Goal: Task Accomplishment & Management: Manage account settings

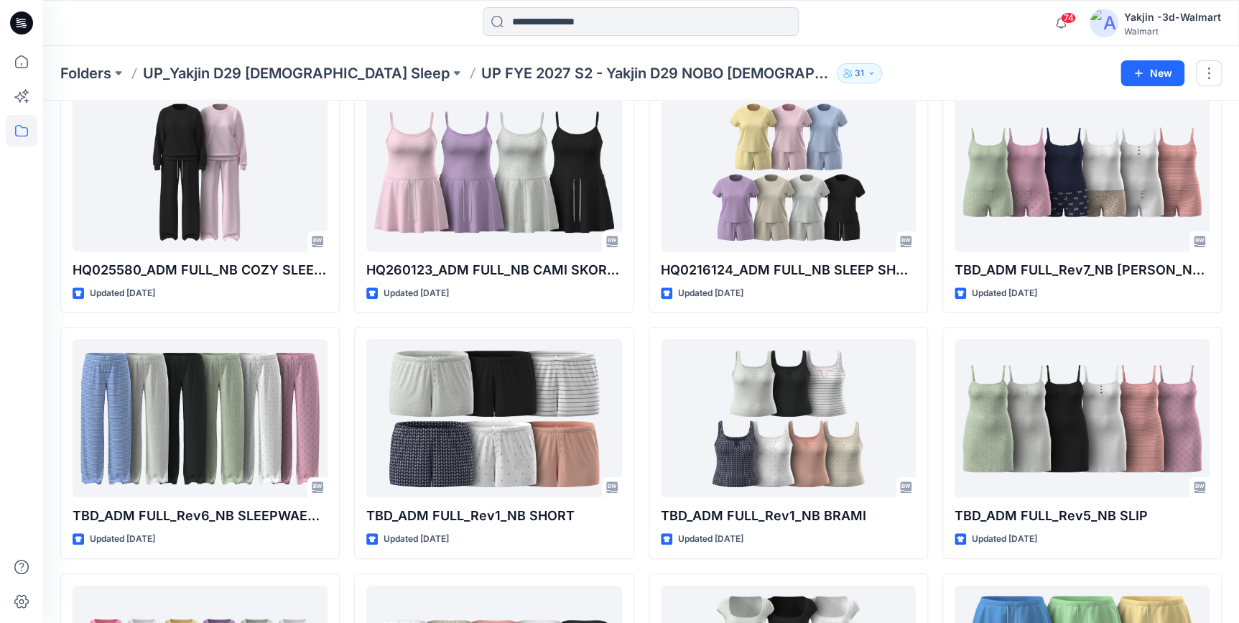
drag, startPoint x: 35, startPoint y: 28, endPoint x: 50, endPoint y: 35, distance: 16.7
click at [35, 28] on div at bounding box center [22, 23] width 46 height 46
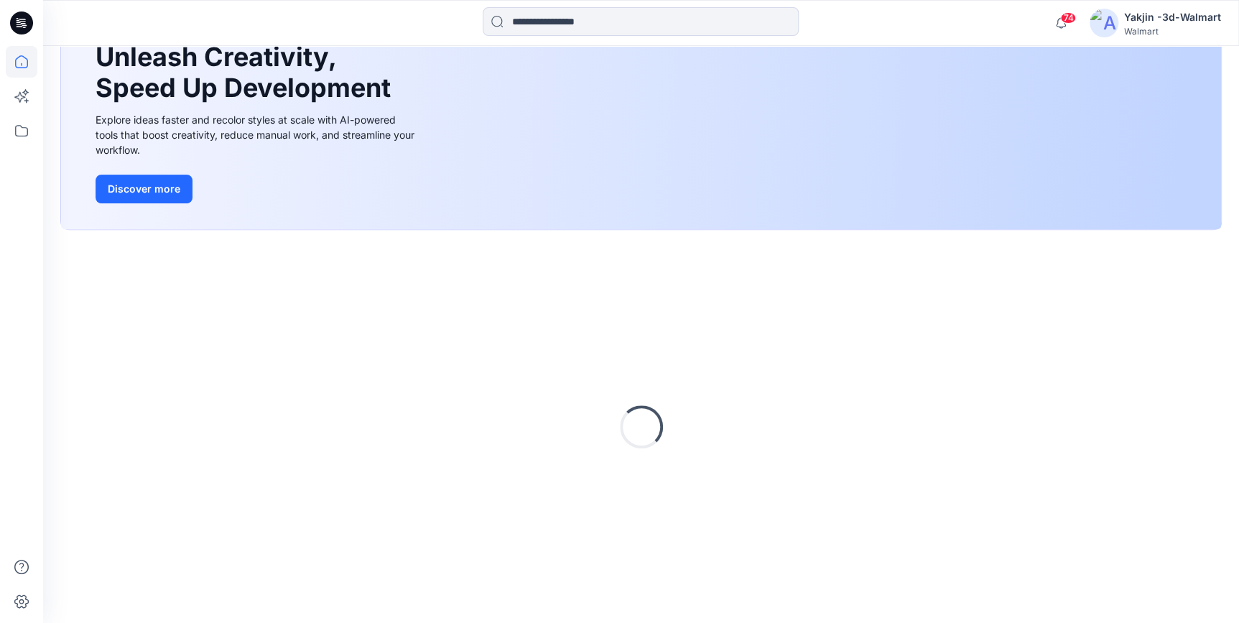
scroll to position [326, 0]
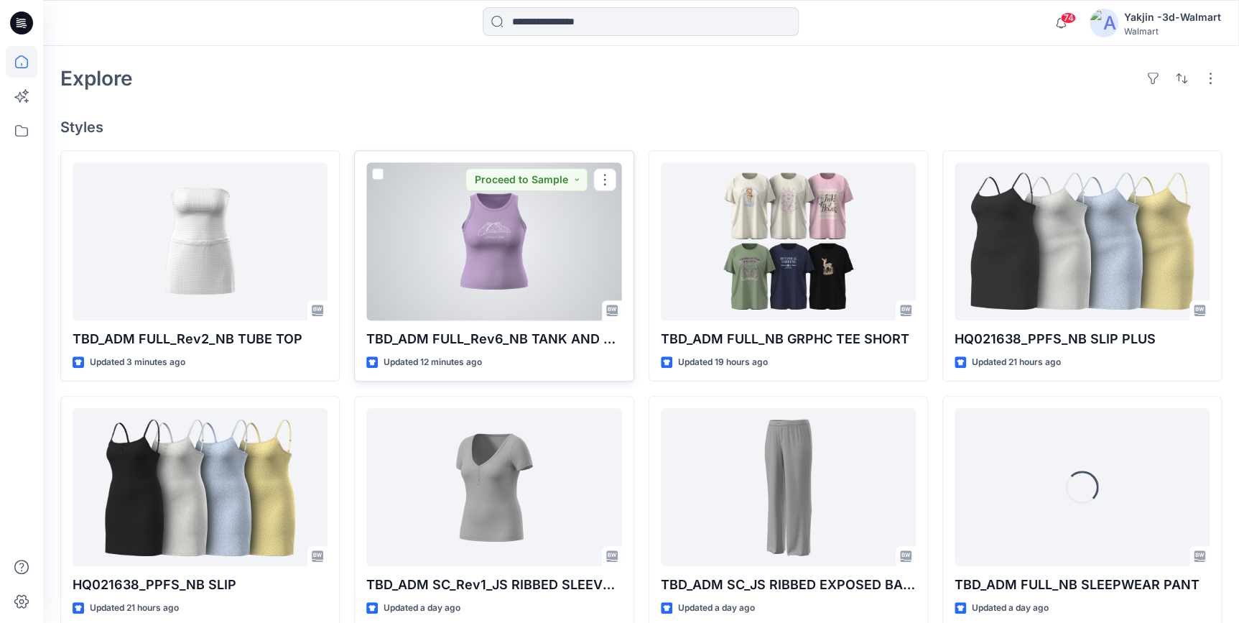
click at [439, 267] on div at bounding box center [493, 241] width 255 height 158
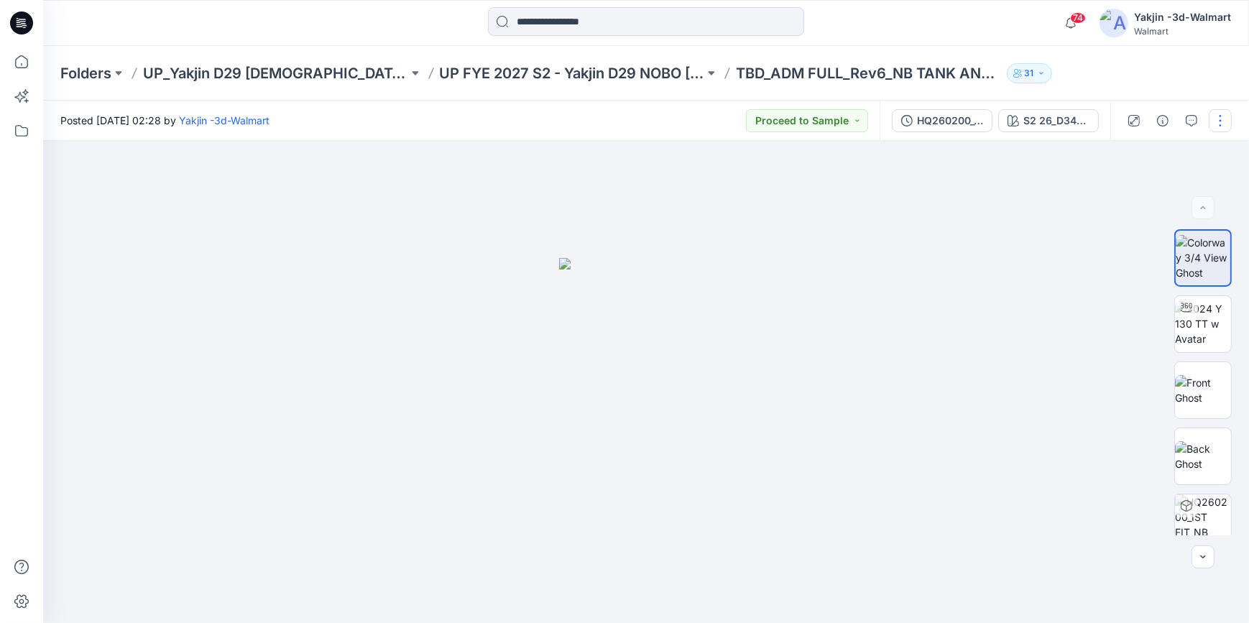
click at [1228, 120] on button "button" at bounding box center [1220, 120] width 23 height 23
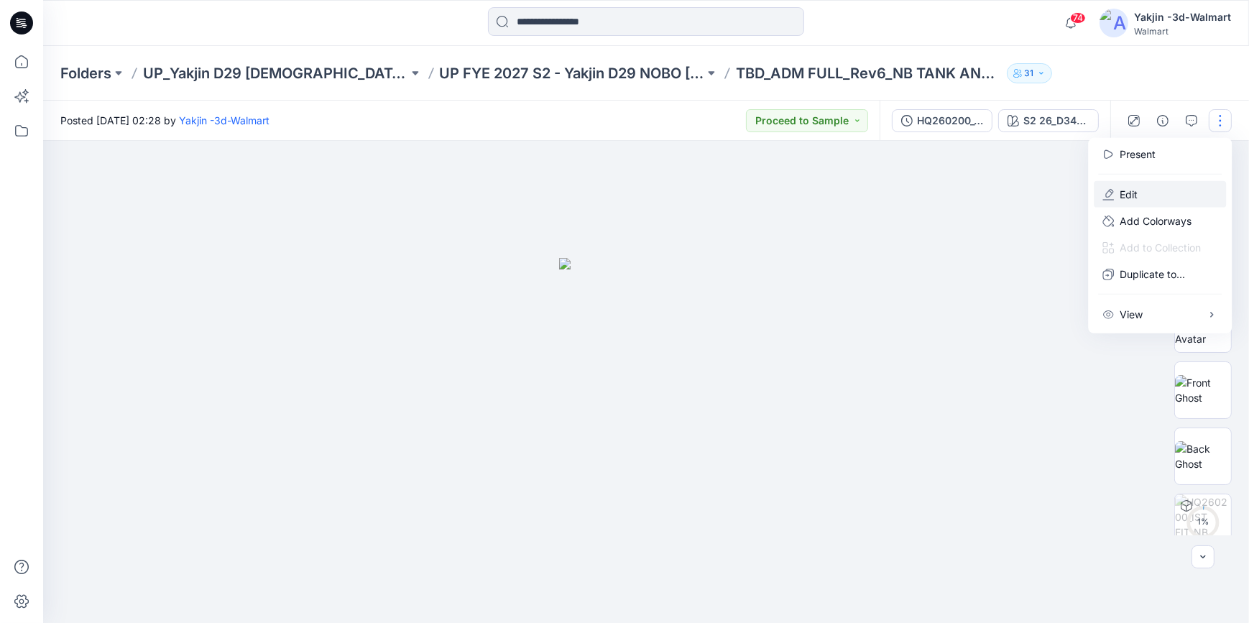
click at [1164, 194] on button "Edit" at bounding box center [1160, 194] width 132 height 27
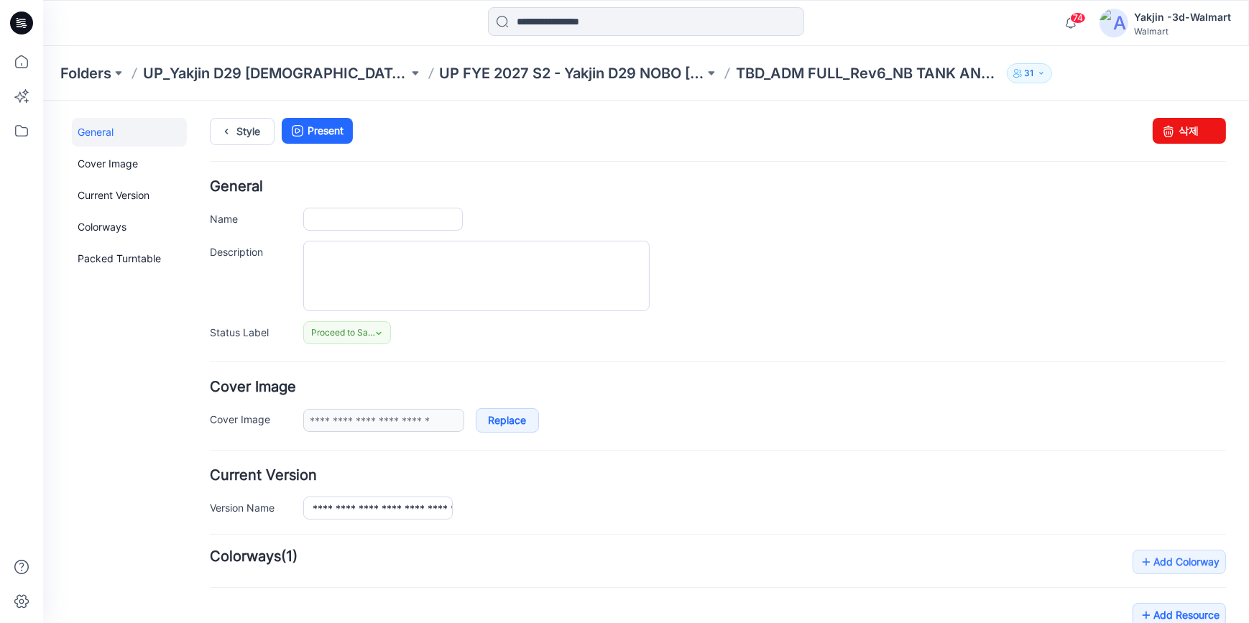
type input "**********"
drag, startPoint x: 313, startPoint y: 503, endPoint x: 506, endPoint y: 448, distance: 200.2
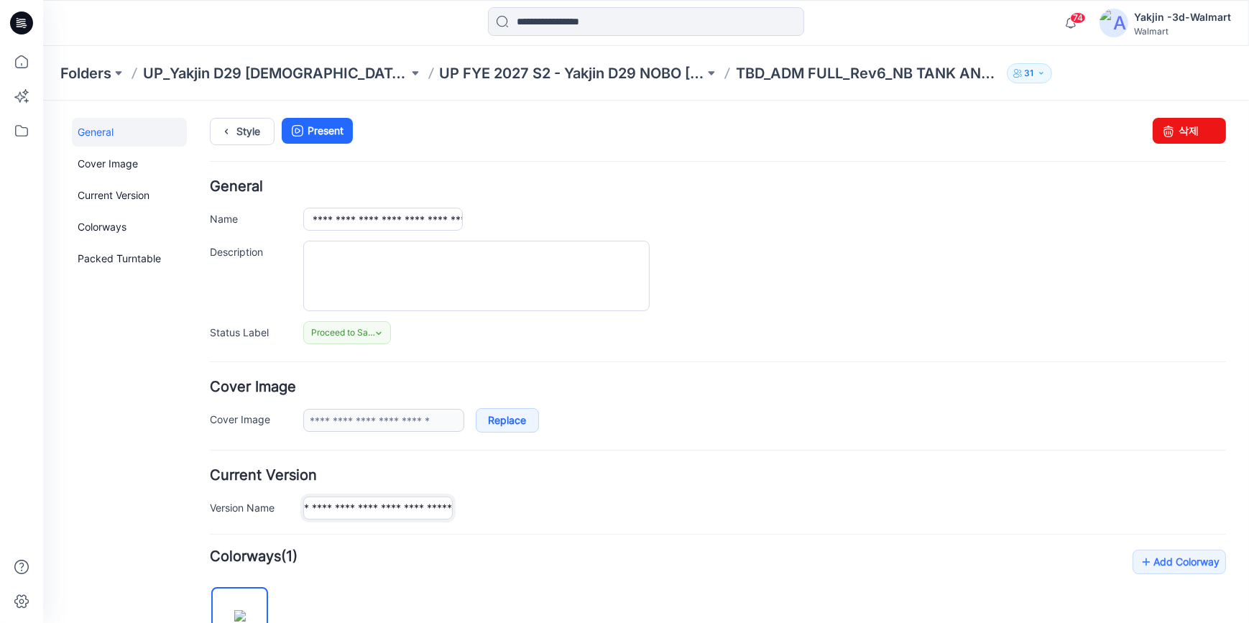
click at [534, 504] on div "**********" at bounding box center [764, 507] width 923 height 23
drag, startPoint x: 312, startPoint y: 211, endPoint x: 752, endPoint y: 229, distance: 440.1
click at [739, 226] on div "**********" at bounding box center [764, 218] width 923 height 23
paste input "**********"
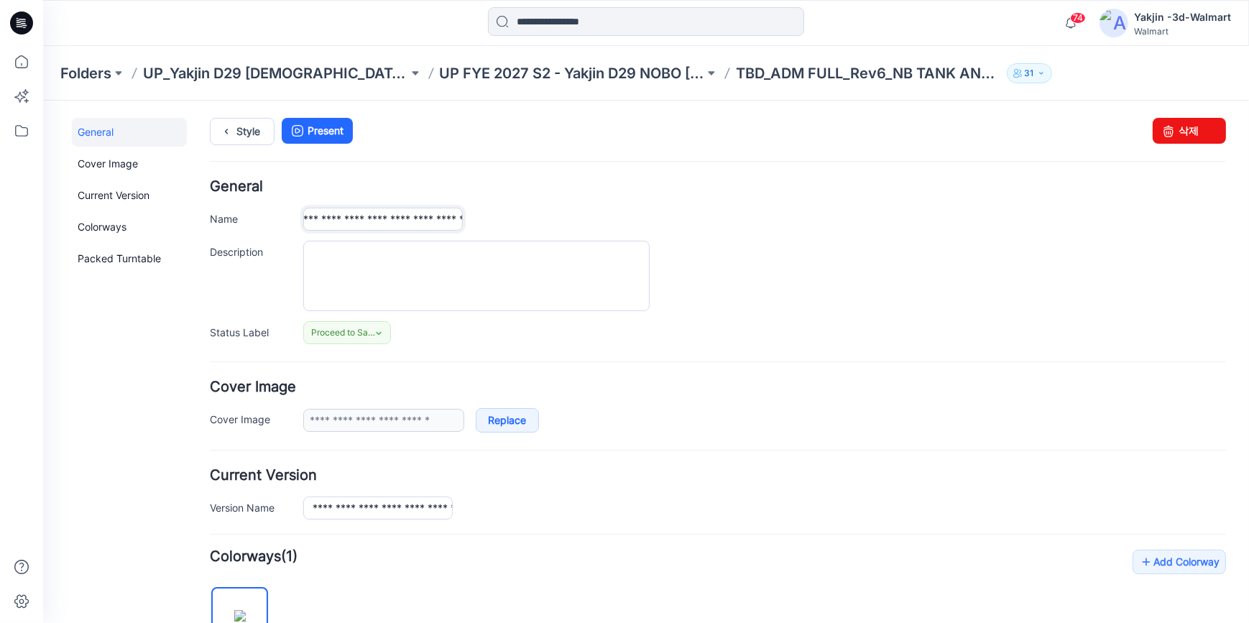
scroll to position [0, 174]
type input "**********"
click at [867, 272] on div at bounding box center [764, 275] width 923 height 70
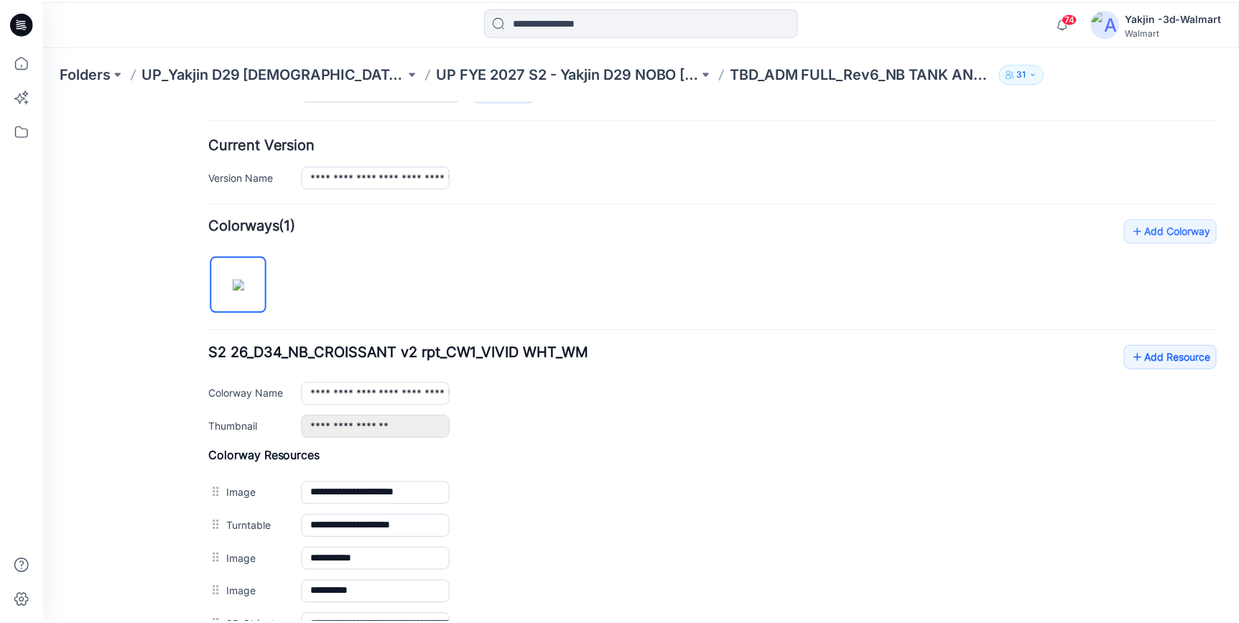
scroll to position [514, 0]
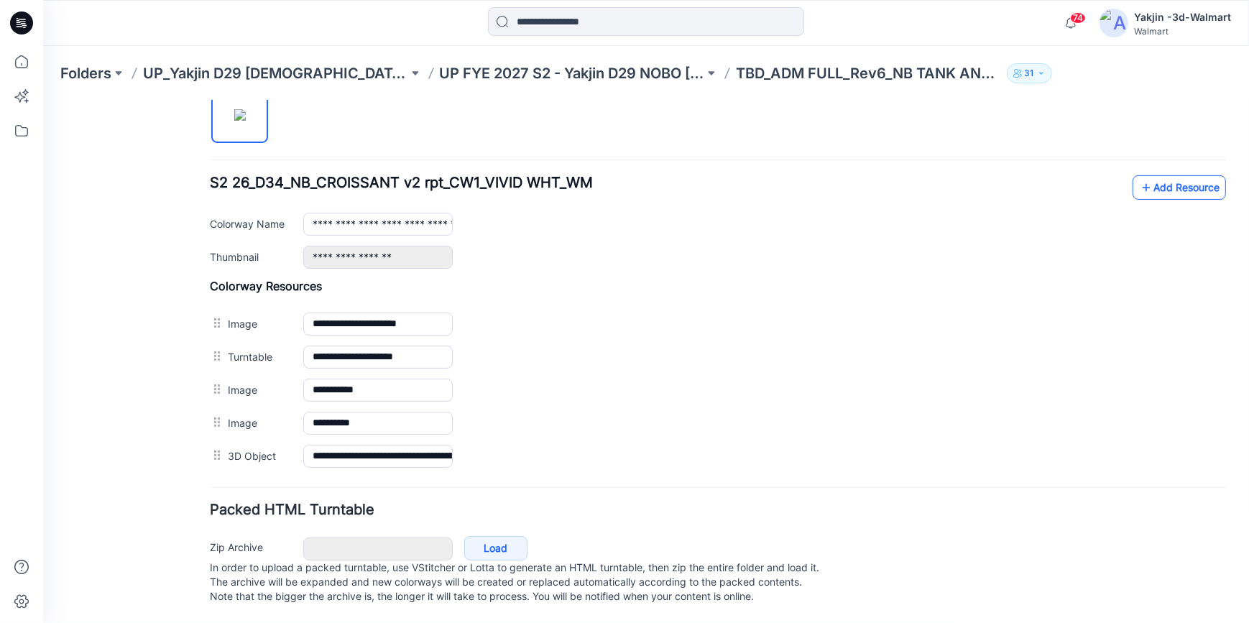
click at [1198, 175] on link "Add Resource" at bounding box center [1178, 187] width 93 height 24
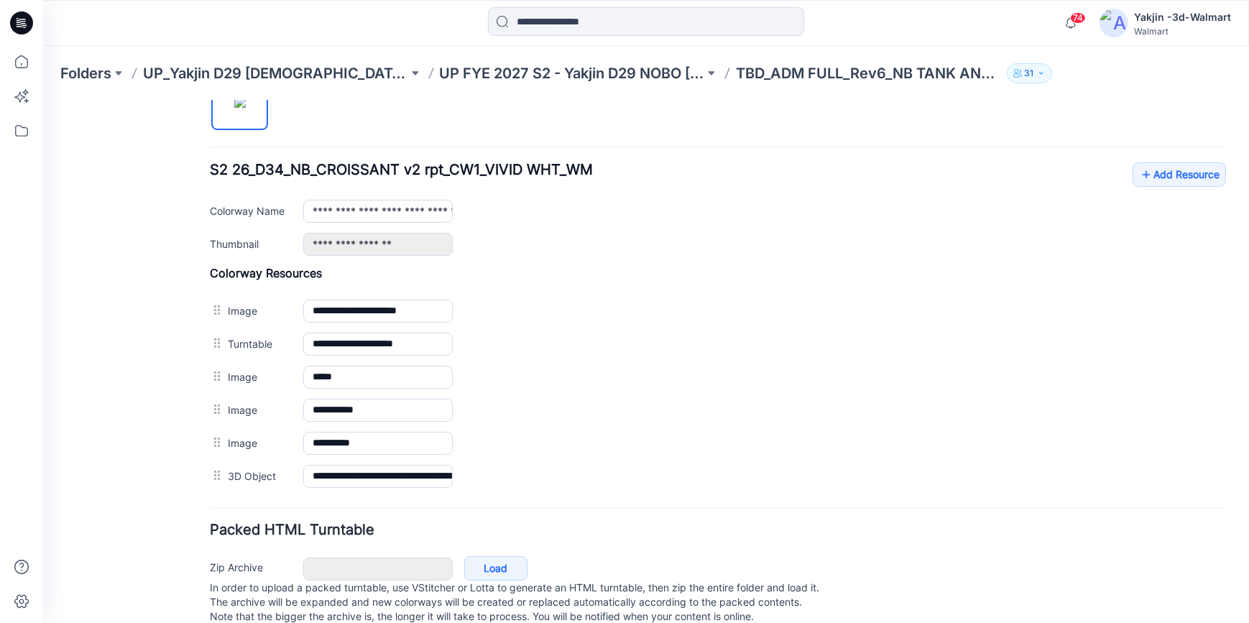
click at [21, 25] on icon at bounding box center [21, 22] width 23 height 23
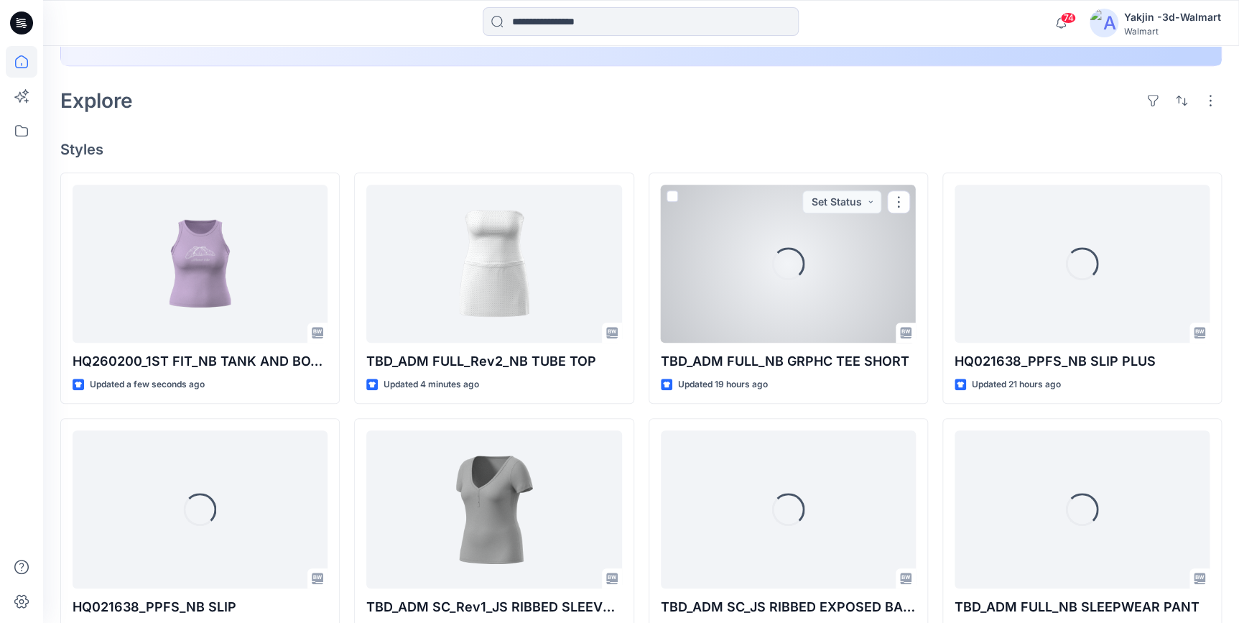
scroll to position [326, 0]
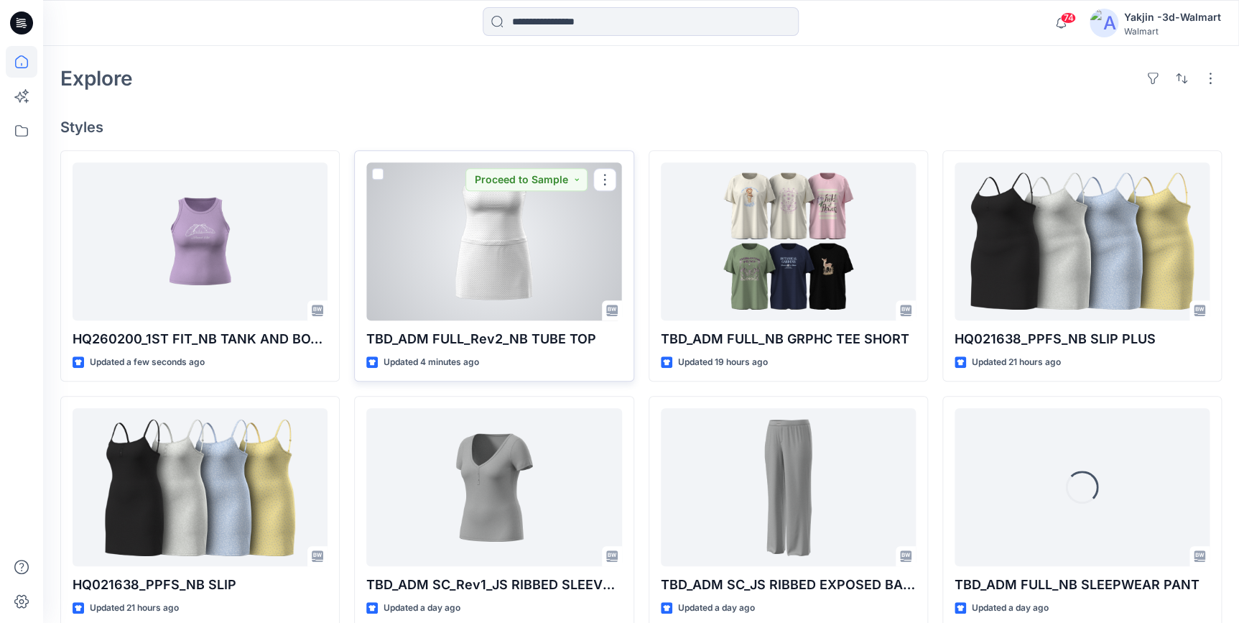
click at [431, 285] on div at bounding box center [493, 241] width 255 height 158
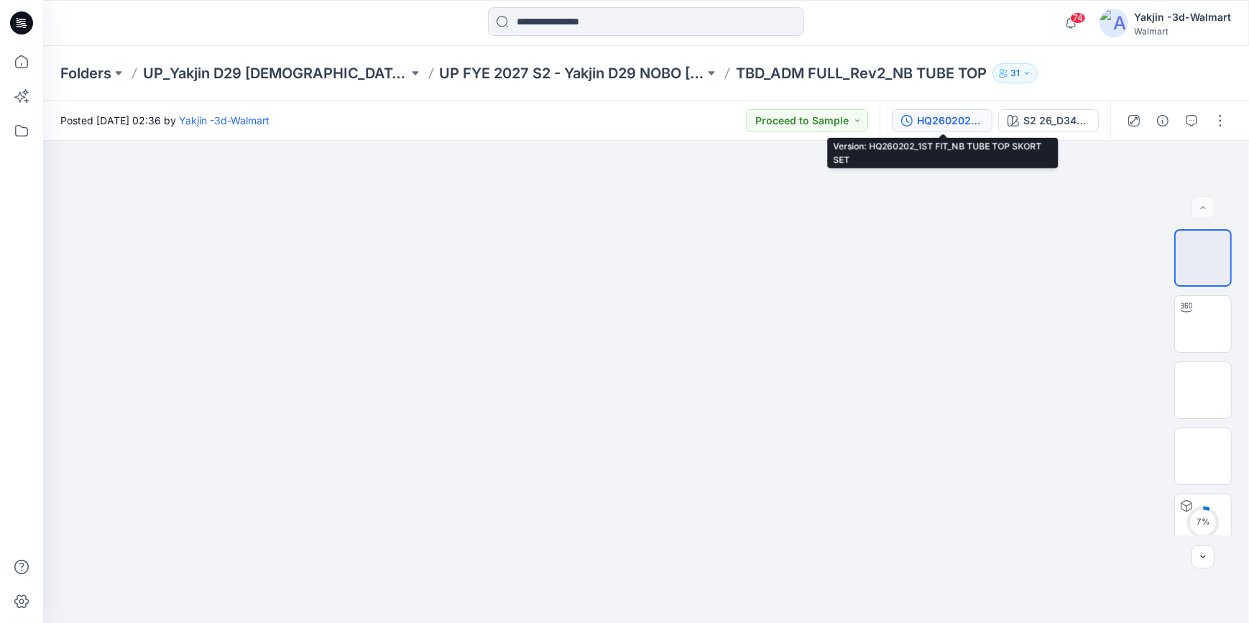
click at [963, 116] on div "HQ260202_1ST FIT_NB TUBE TOP SKORT SET" at bounding box center [950, 121] width 66 height 16
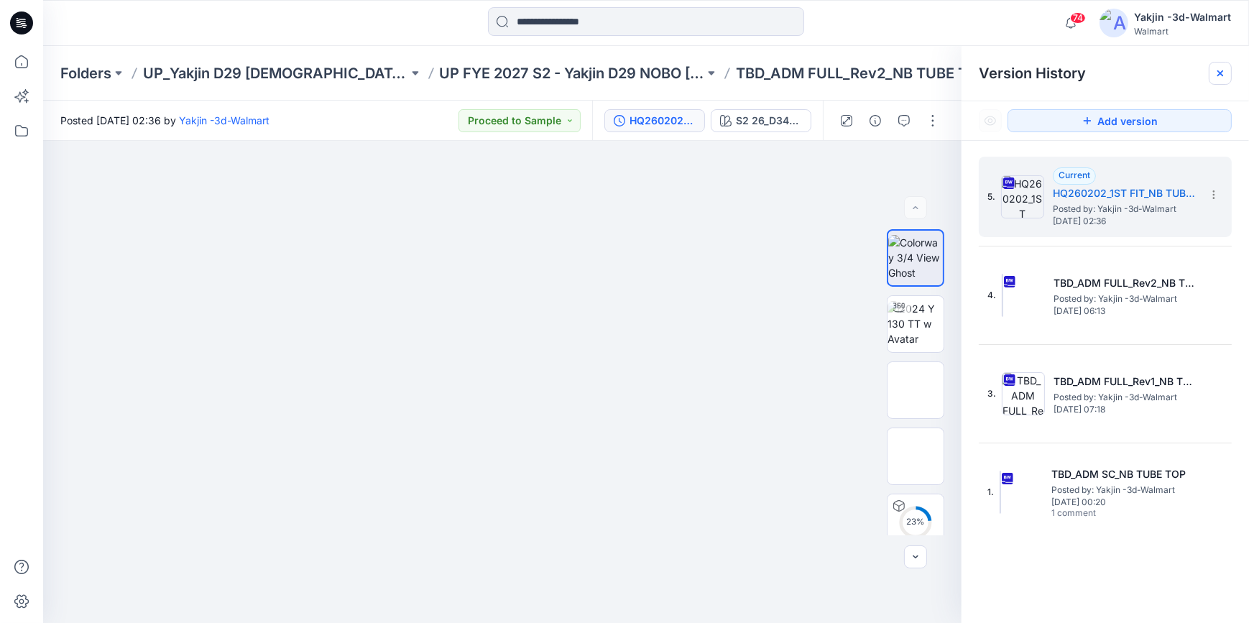
click at [1219, 71] on icon at bounding box center [1220, 73] width 6 height 6
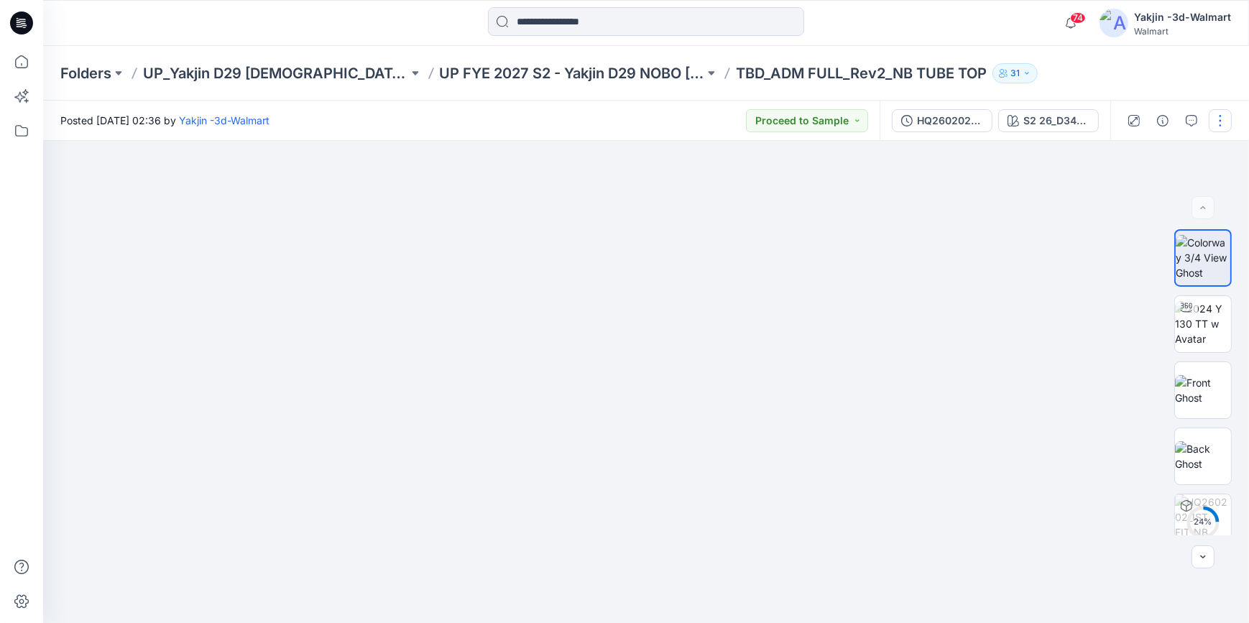
click at [1212, 121] on button "button" at bounding box center [1220, 120] width 23 height 23
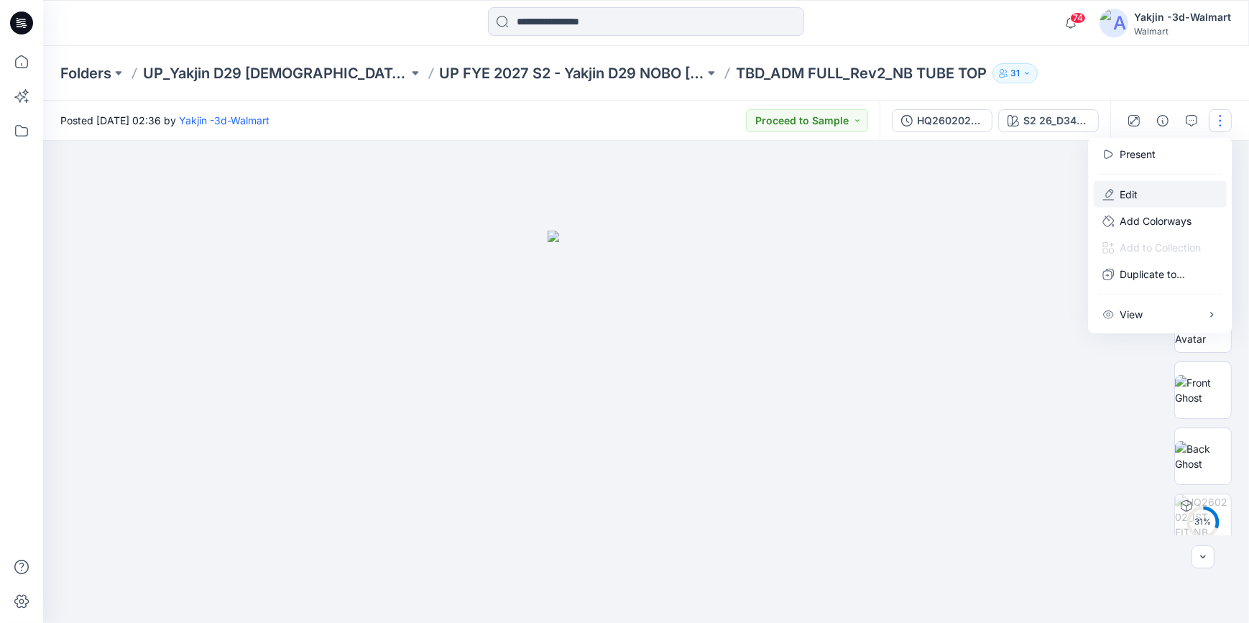
click at [1160, 188] on button "Edit" at bounding box center [1160, 194] width 132 height 27
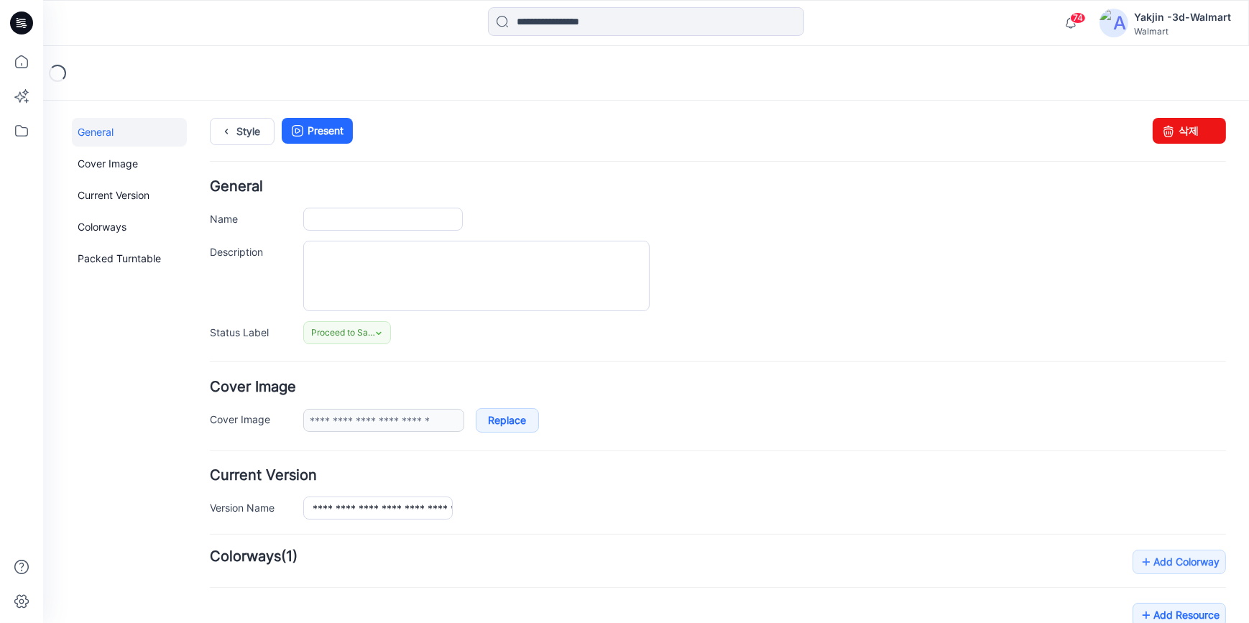
type input "**********"
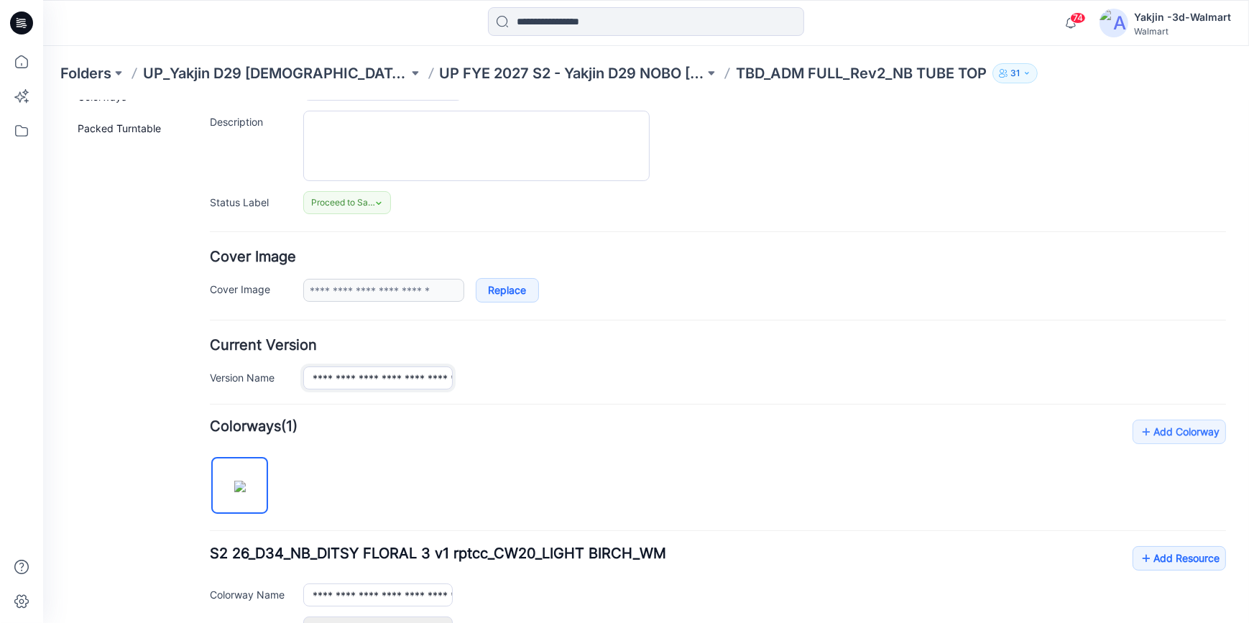
scroll to position [0, 79]
drag, startPoint x: 312, startPoint y: 373, endPoint x: 675, endPoint y: 396, distance: 363.6
click at [675, 396] on form "**********" at bounding box center [718, 514] width 1016 height 930
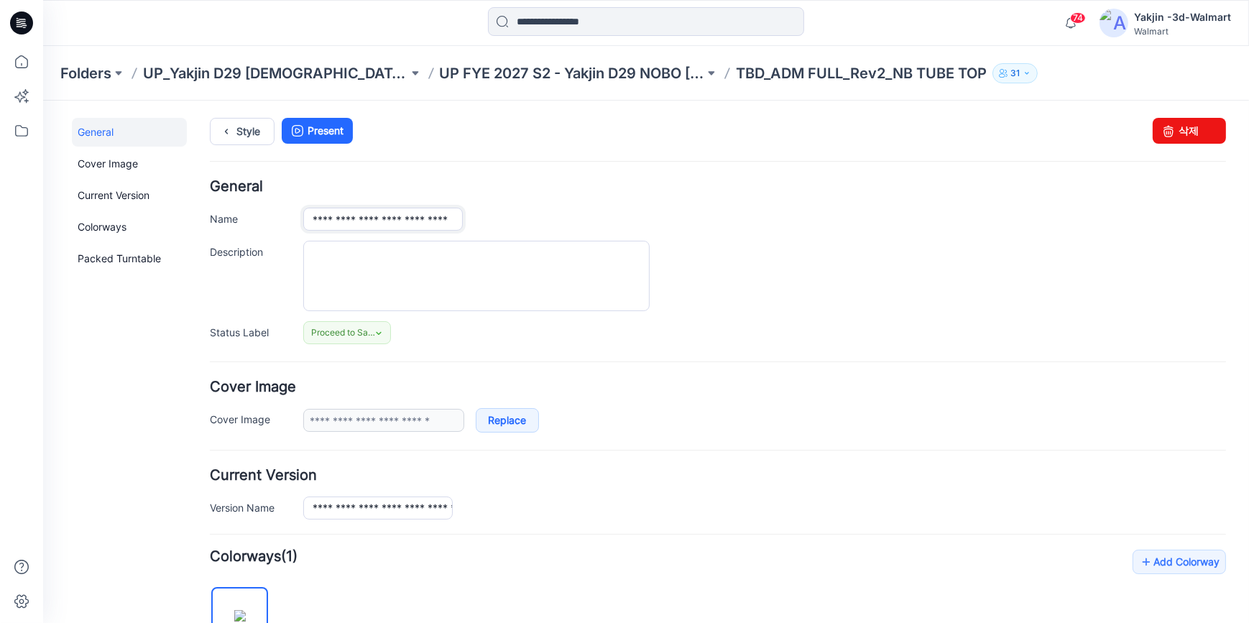
scroll to position [0, 24]
drag, startPoint x: 310, startPoint y: 221, endPoint x: 789, endPoint y: 261, distance: 480.9
click at [747, 252] on div "**********" at bounding box center [718, 261] width 1016 height 165
paste input "*********"
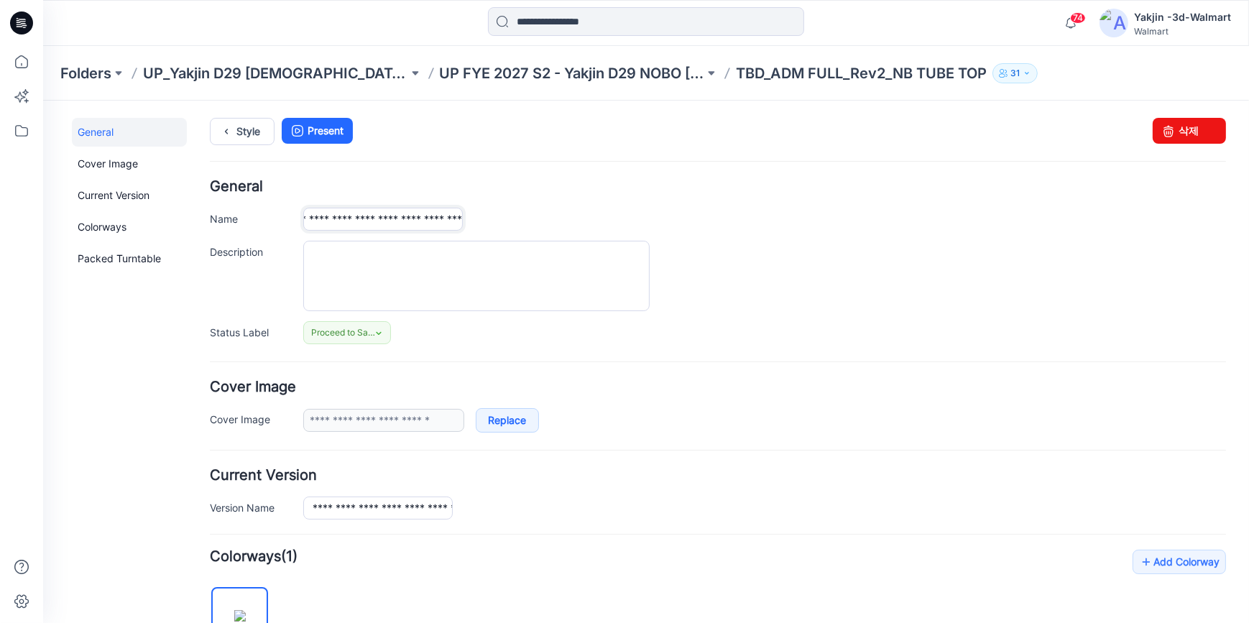
type input "**********"
click at [846, 279] on div at bounding box center [764, 275] width 923 height 70
click at [251, 131] on link "Style" at bounding box center [242, 130] width 65 height 27
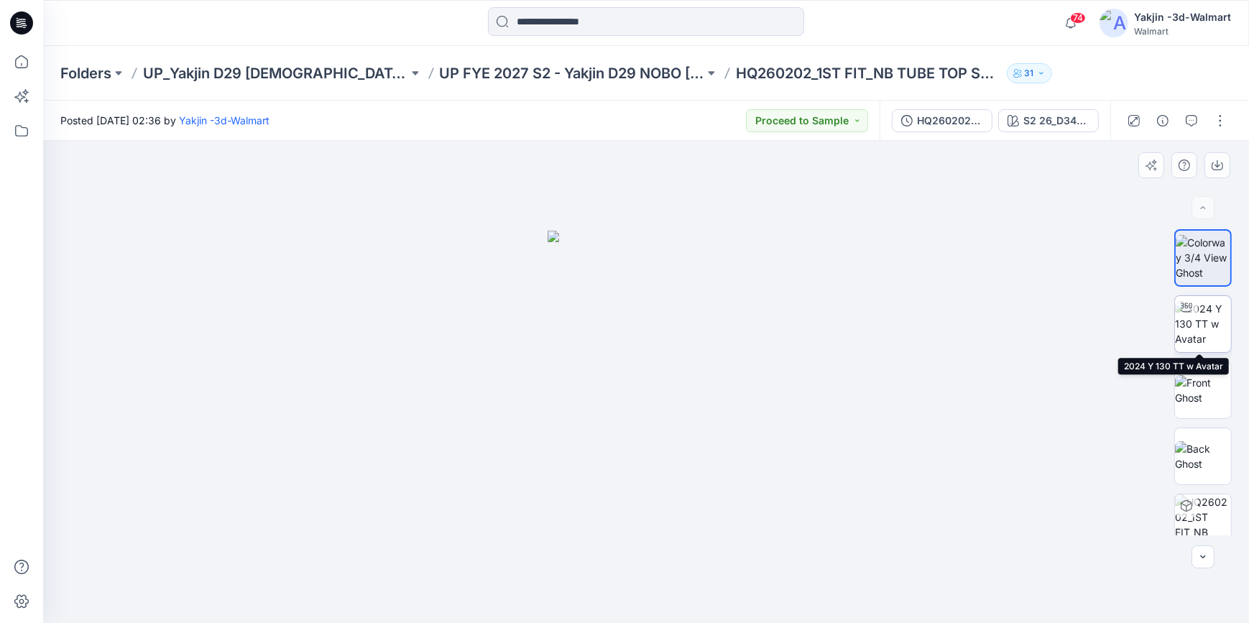
click at [1185, 333] on img at bounding box center [1203, 323] width 56 height 45
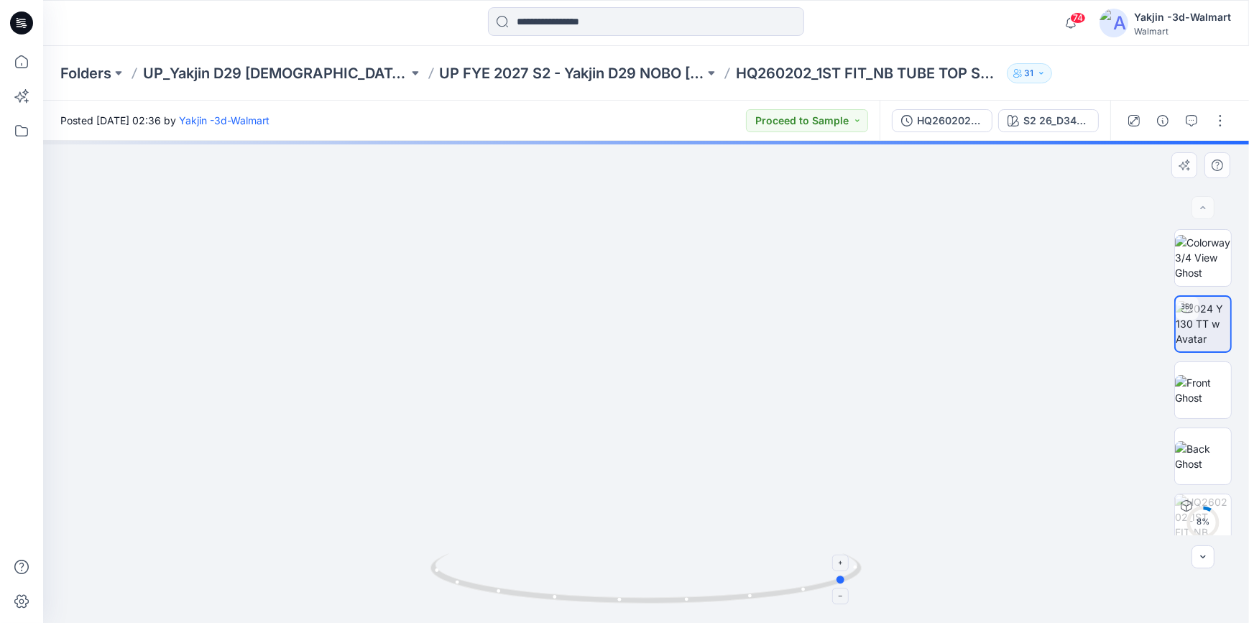
drag, startPoint x: 808, startPoint y: 598, endPoint x: 585, endPoint y: 601, distance: 223.5
click at [585, 601] on icon at bounding box center [647, 580] width 435 height 54
drag, startPoint x: 1201, startPoint y: 398, endPoint x: 1213, endPoint y: 455, distance: 57.9
click at [1203, 400] on img at bounding box center [1203, 390] width 56 height 30
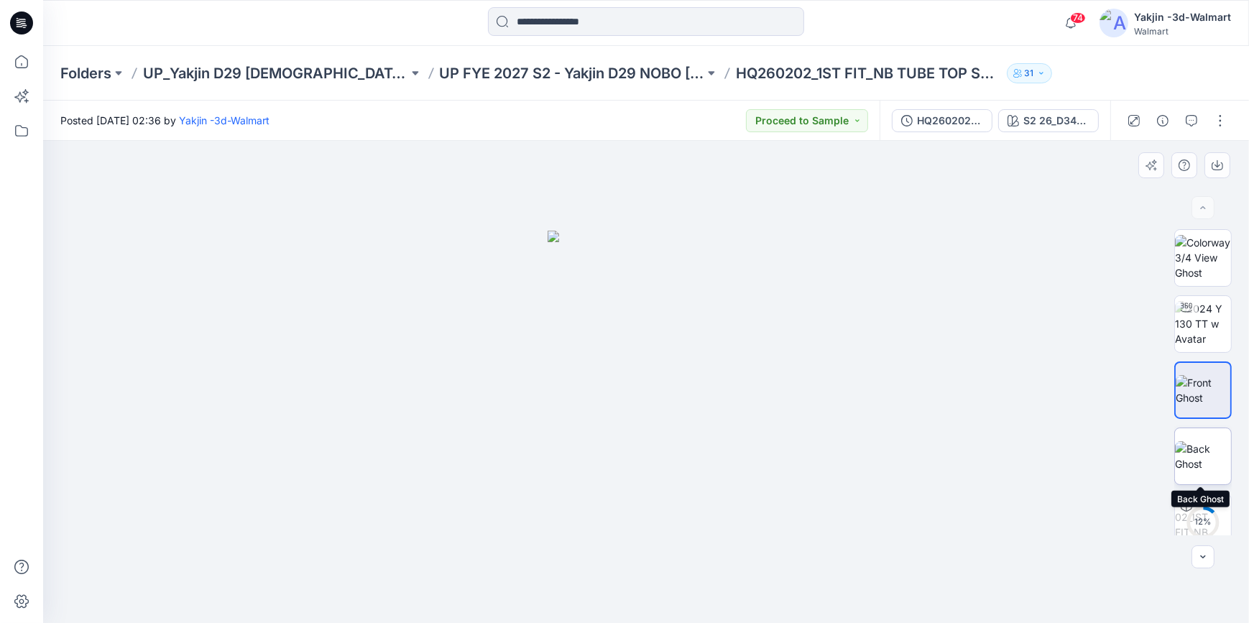
click at [1200, 465] on img at bounding box center [1203, 456] width 56 height 30
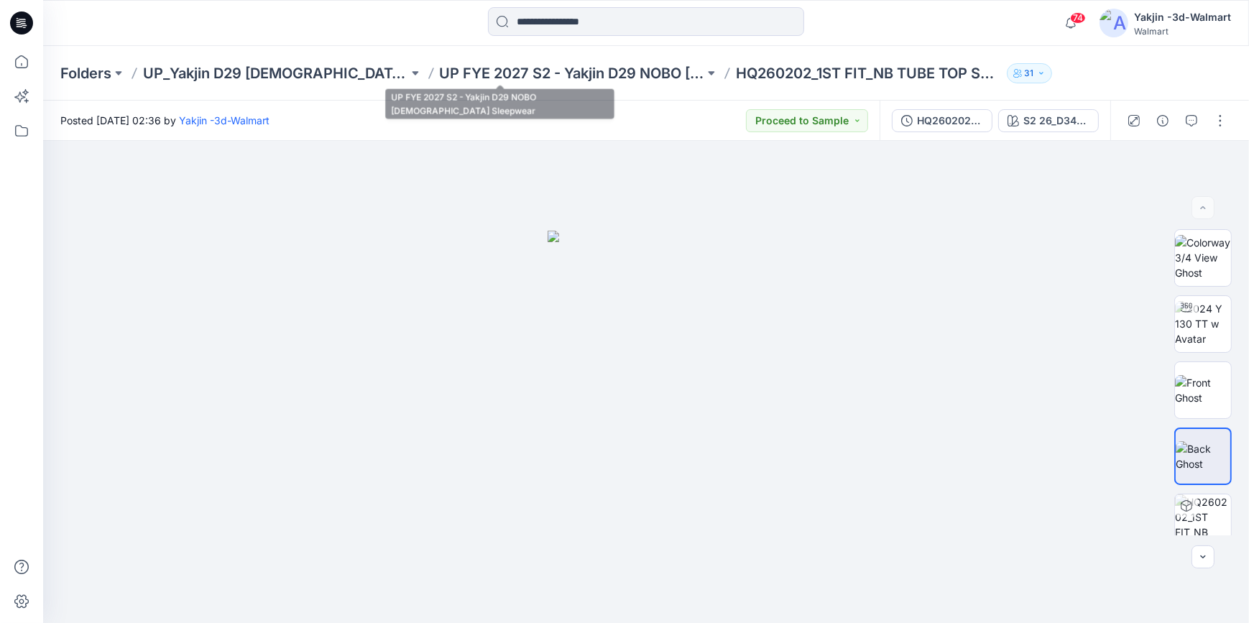
click at [517, 83] on div "Folders UP_Yakjin D29 Ladies Sleep UP FYE 2027 S2 - Yakjin D29 NOBO Ladies Slee…" at bounding box center [646, 73] width 1206 height 55
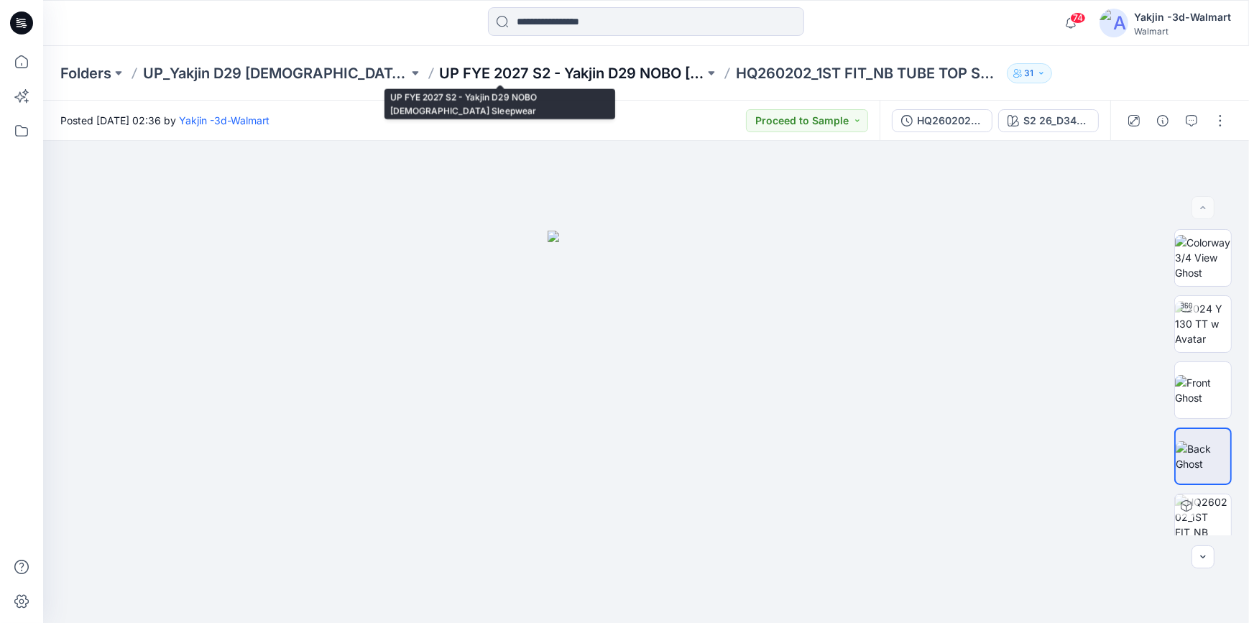
click at [526, 66] on p "UP FYE 2027 S2 - Yakjin D29 NOBO Ladies Sleepwear" at bounding box center [572, 73] width 265 height 20
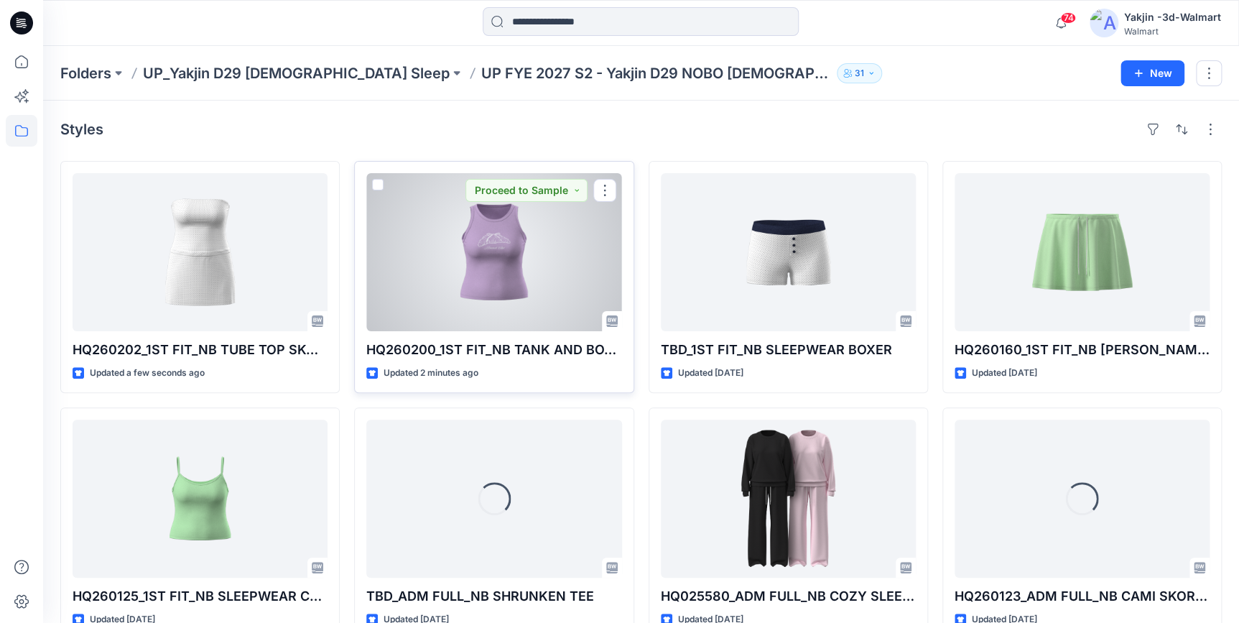
click at [532, 310] on div at bounding box center [493, 252] width 255 height 158
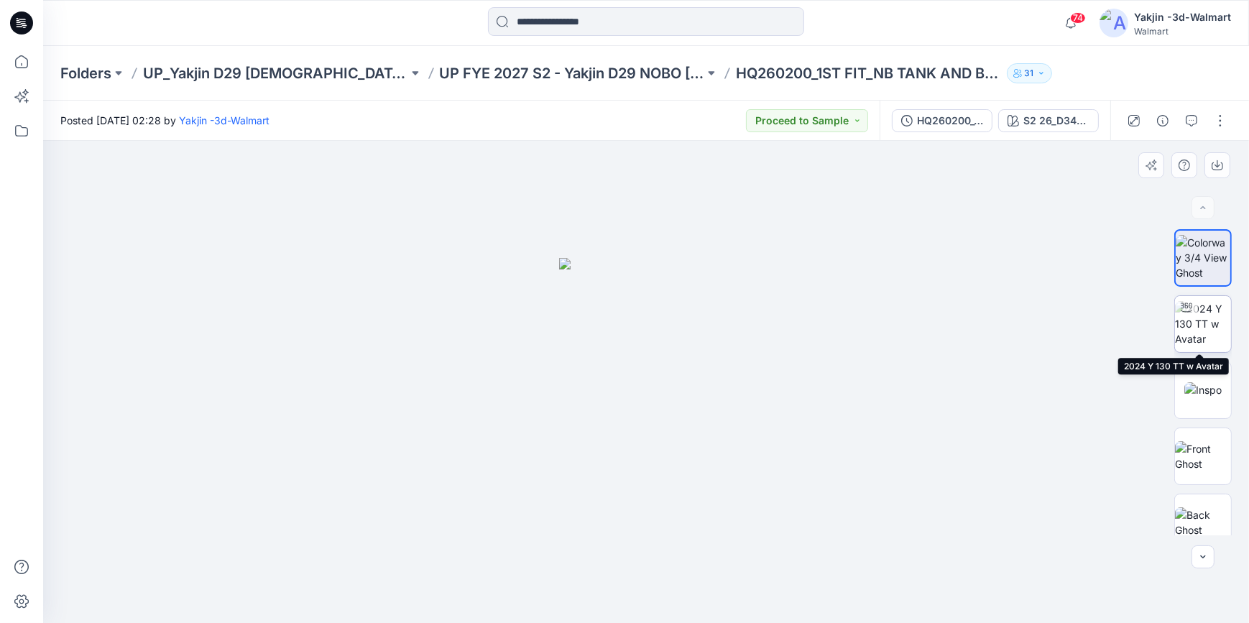
click at [1214, 329] on img at bounding box center [1203, 323] width 56 height 45
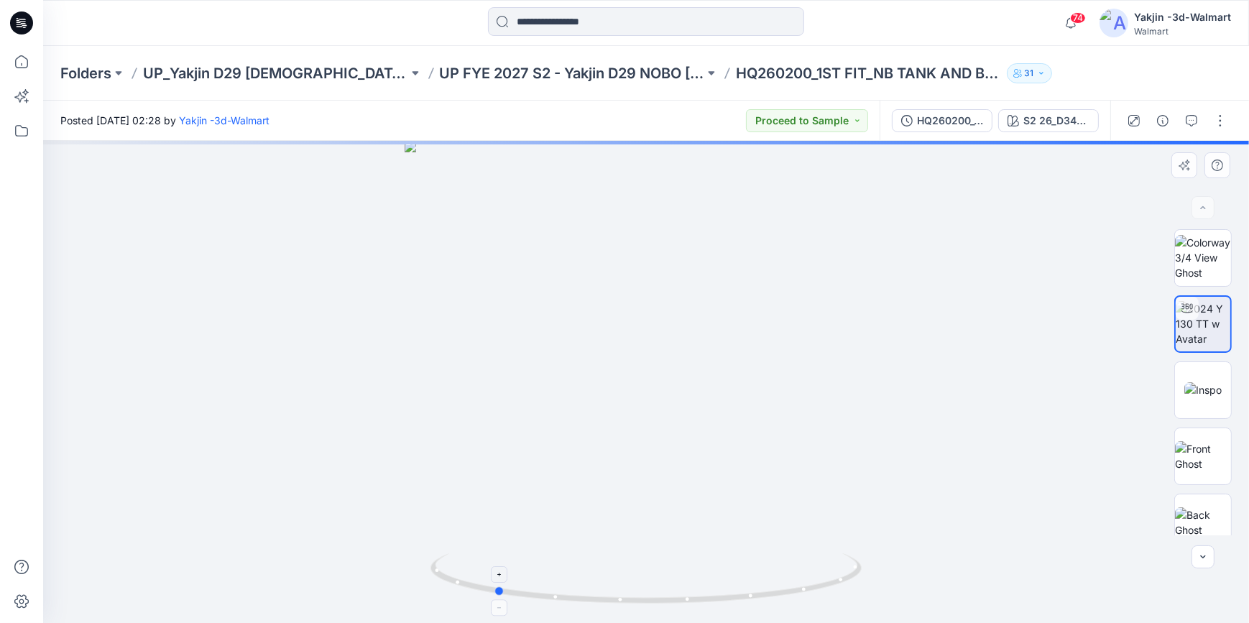
drag, startPoint x: 744, startPoint y: 603, endPoint x: 598, endPoint y: 599, distance: 146.6
click at [598, 599] on icon at bounding box center [647, 580] width 435 height 54
drag, startPoint x: 742, startPoint y: 605, endPoint x: 698, endPoint y: 600, distance: 44.8
click at [698, 600] on icon at bounding box center [647, 580] width 435 height 54
drag, startPoint x: 707, startPoint y: 596, endPoint x: 747, endPoint y: 597, distance: 40.2
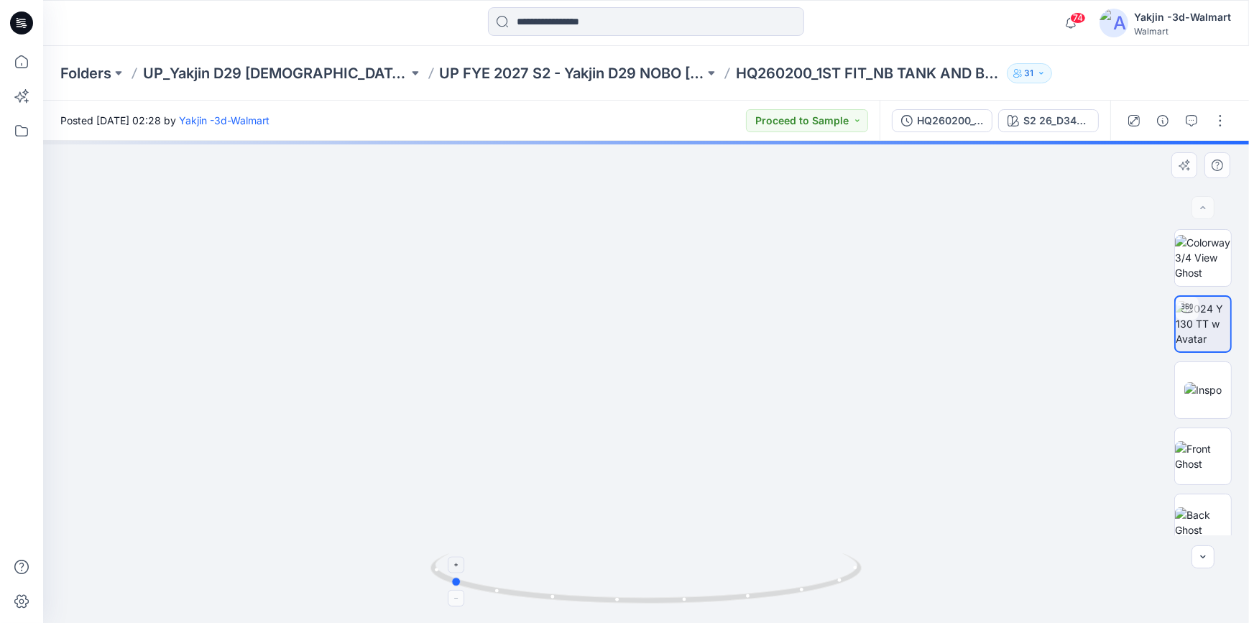
click at [747, 597] on icon at bounding box center [647, 580] width 435 height 54
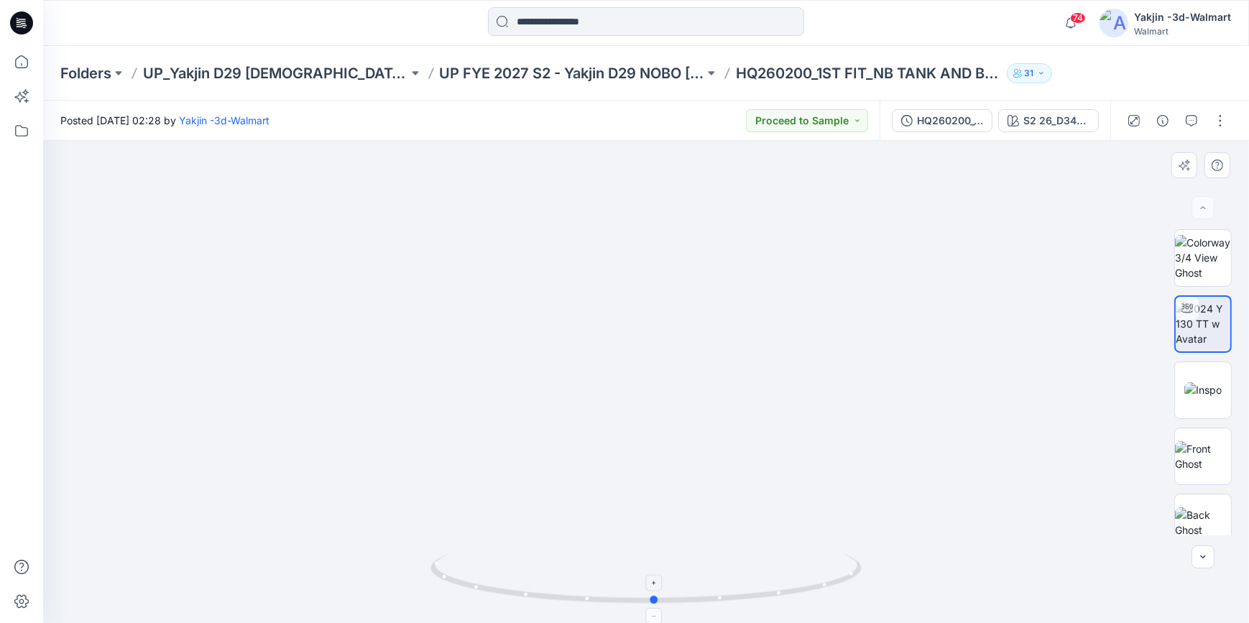
drag, startPoint x: 809, startPoint y: 592, endPoint x: 573, endPoint y: 588, distance: 235.7
click at [573, 588] on icon at bounding box center [647, 580] width 435 height 54
drag, startPoint x: 765, startPoint y: 601, endPoint x: 780, endPoint y: 606, distance: 15.9
click at [780, 606] on icon at bounding box center [647, 580] width 435 height 54
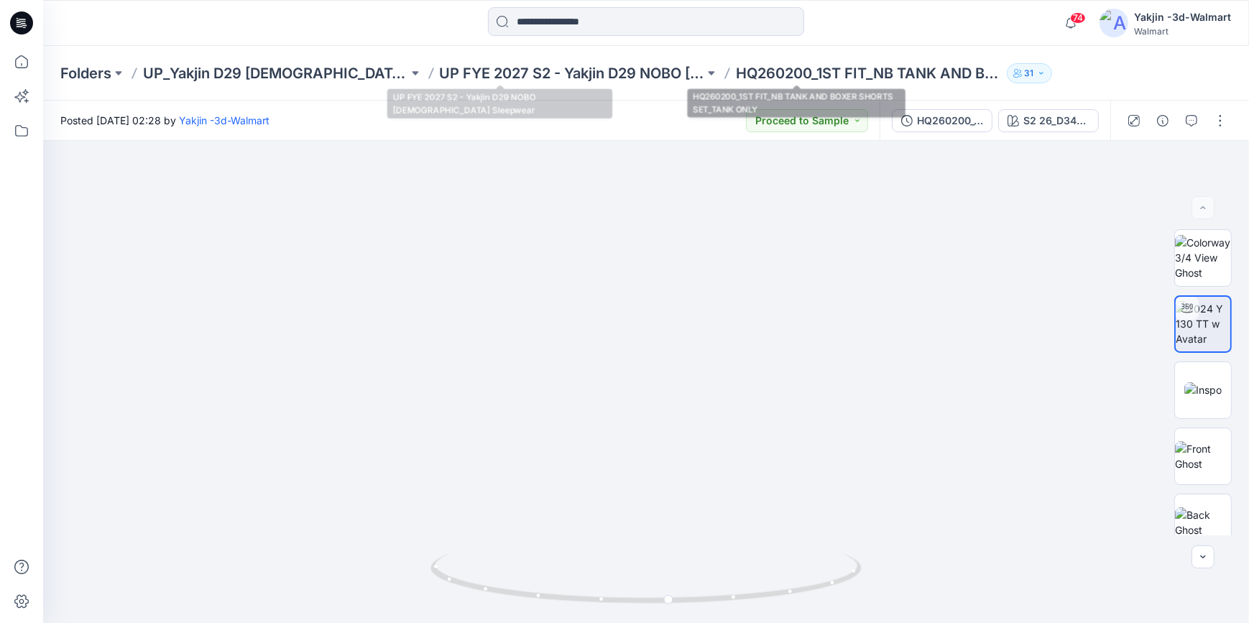
drag, startPoint x: 563, startPoint y: 70, endPoint x: 851, endPoint y: 16, distance: 293.8
click at [563, 70] on p "UP FYE 2027 S2 - Yakjin D29 NOBO Ladies Sleepwear" at bounding box center [572, 73] width 265 height 20
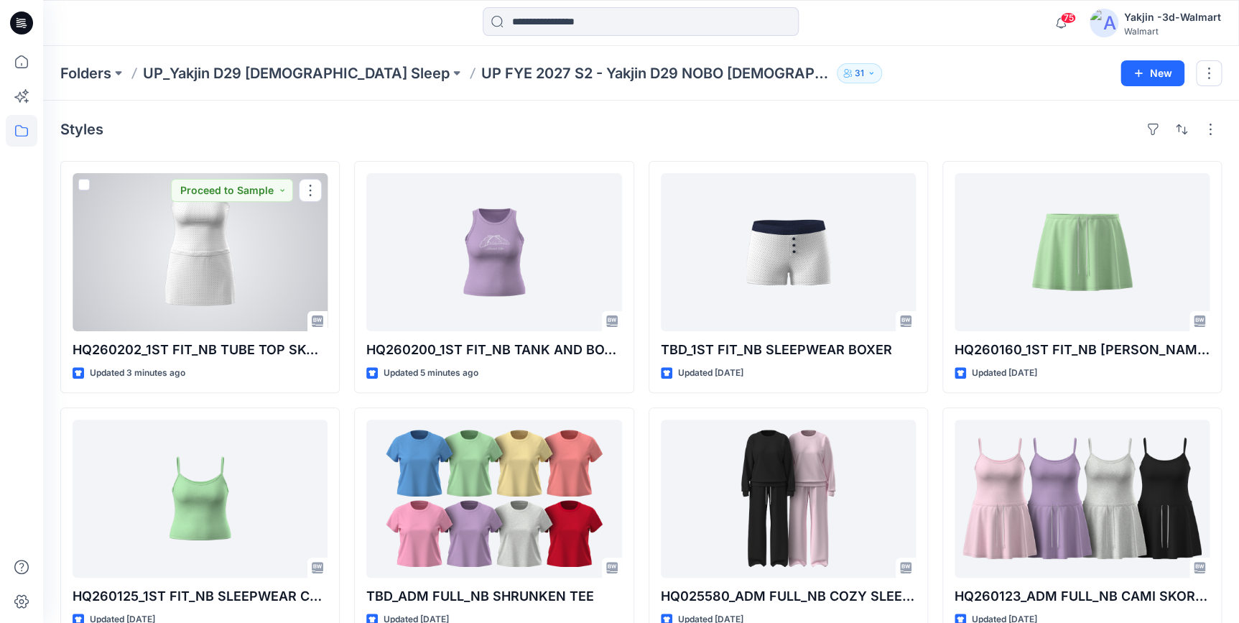
drag, startPoint x: 144, startPoint y: 244, endPoint x: 270, endPoint y: 3, distance: 271.9
click at [144, 244] on div at bounding box center [200, 252] width 255 height 158
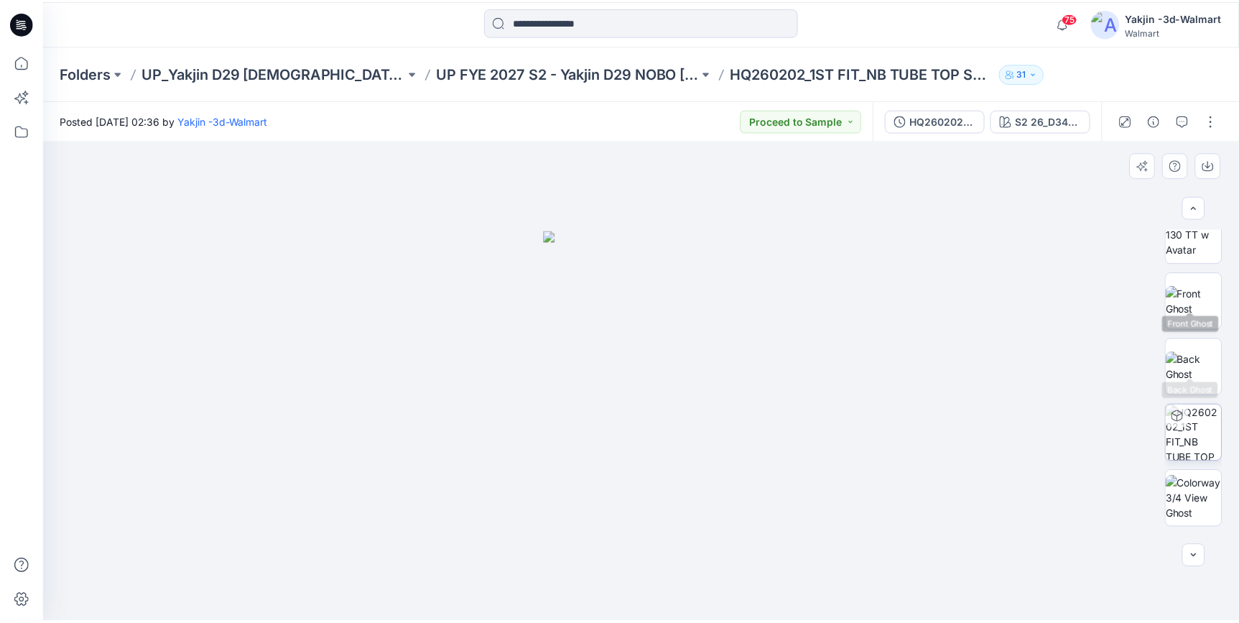
scroll to position [147, 0]
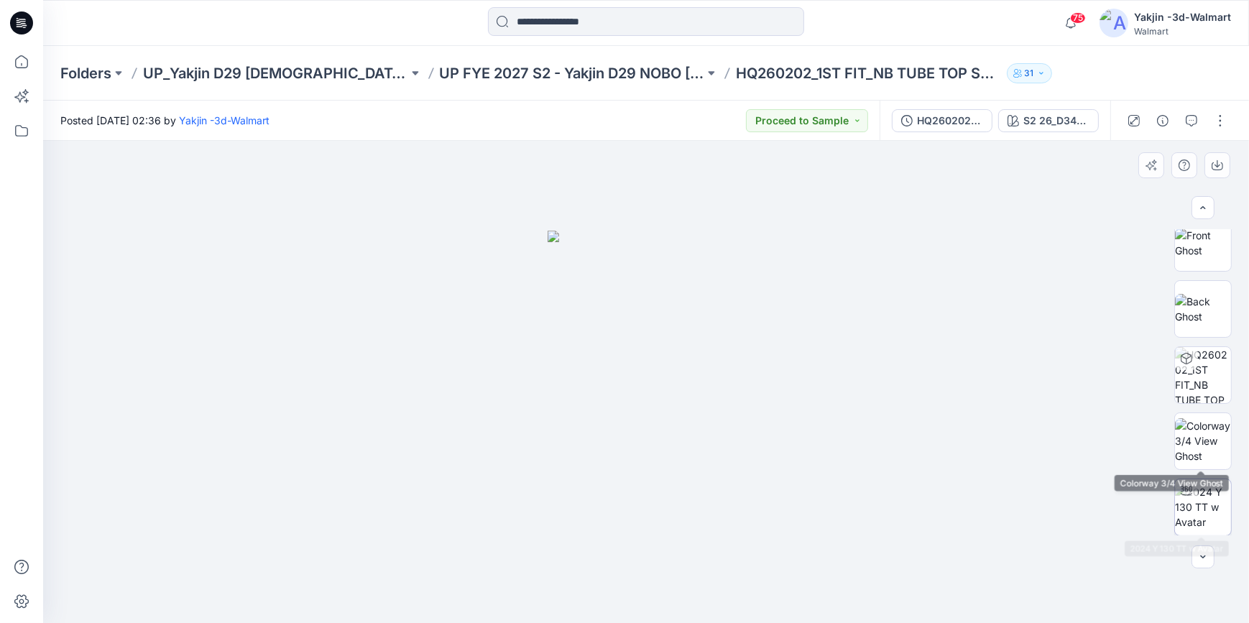
click at [1200, 497] on img at bounding box center [1203, 506] width 56 height 45
click at [27, 28] on icon at bounding box center [21, 22] width 23 height 23
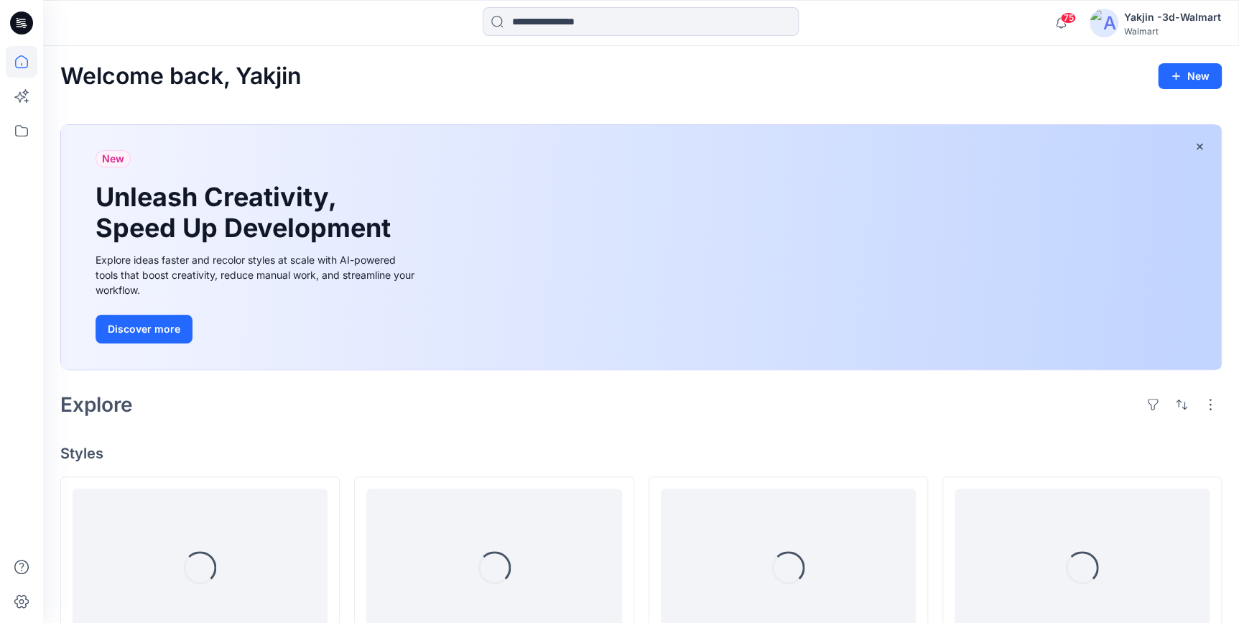
scroll to position [261, 0]
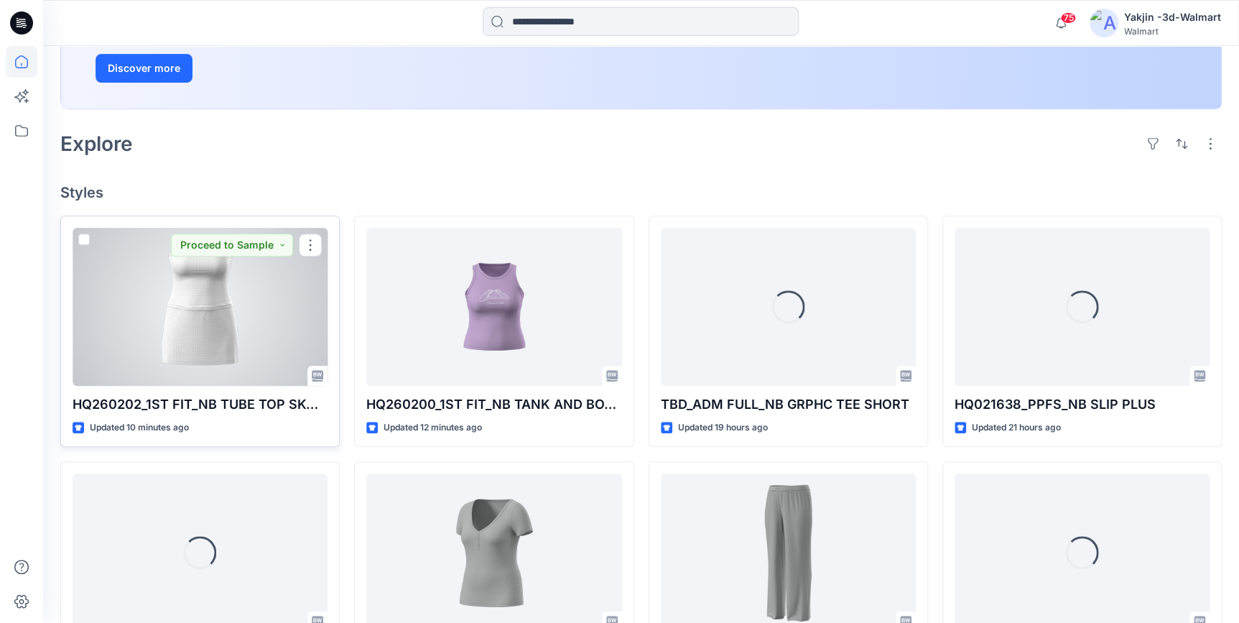
click at [211, 333] on div at bounding box center [200, 307] width 255 height 158
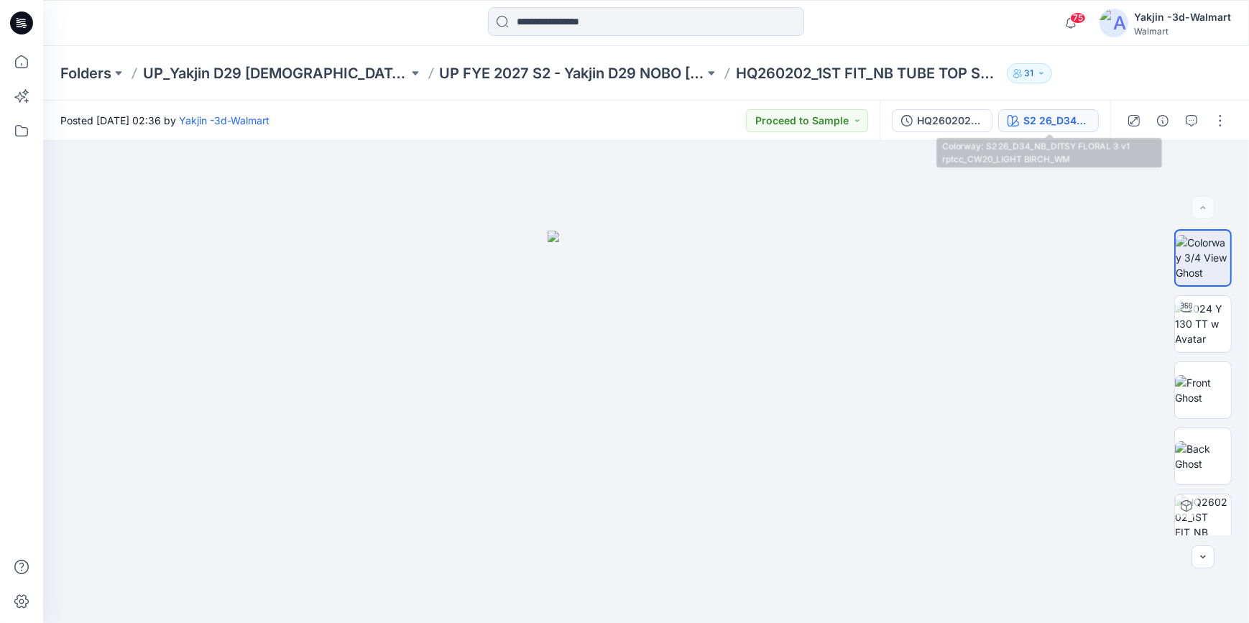
click at [1043, 131] on button "S2 26_D34_NB_DITSY FLORAL 3 v1 rptcc_CW20_LIGHT BIRCH_WM" at bounding box center [1048, 120] width 101 height 23
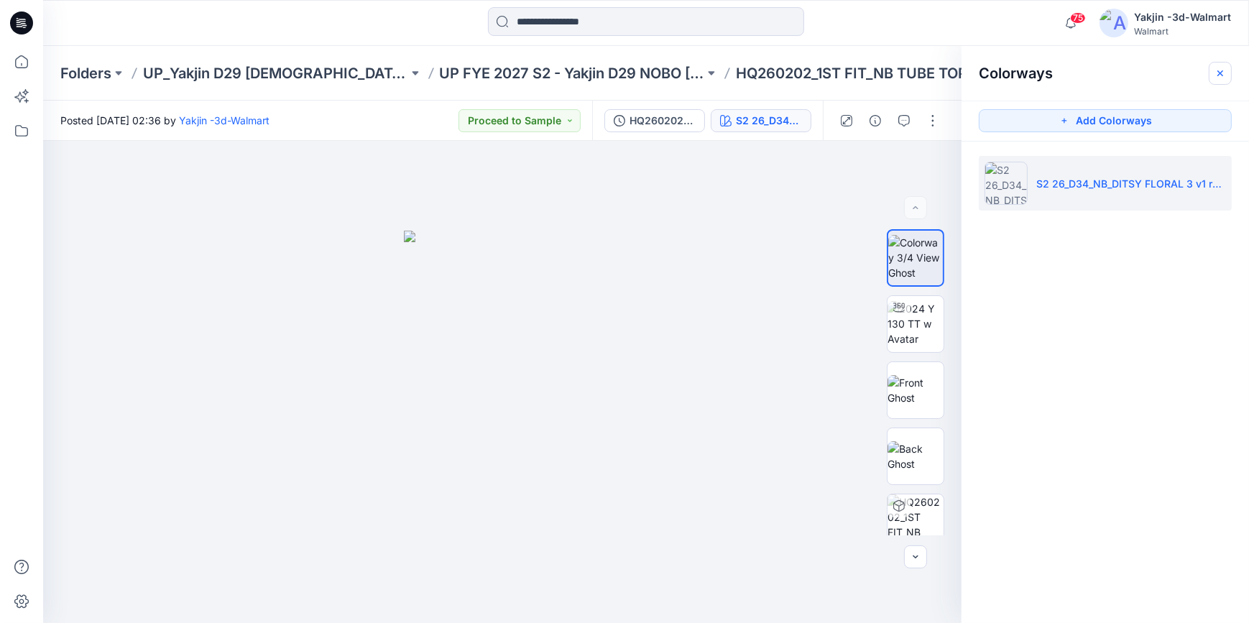
click at [1218, 71] on icon "button" at bounding box center [1220, 73] width 6 height 6
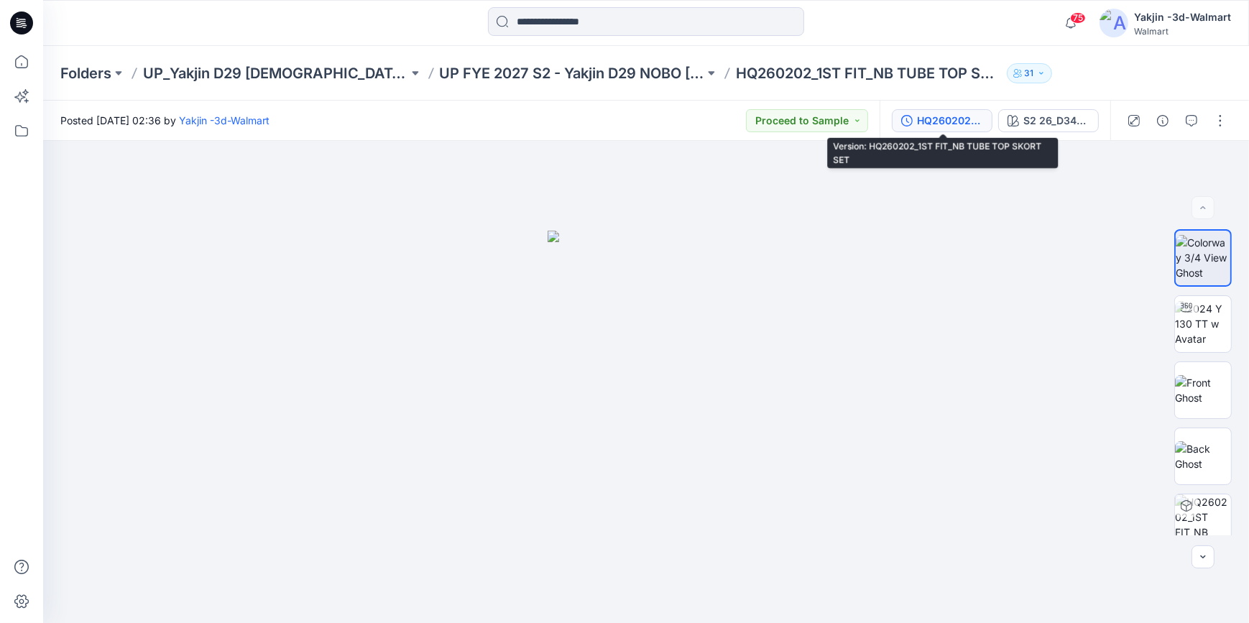
click at [958, 117] on div "HQ260202_1ST FIT_NB TUBE TOP SKORT SET" at bounding box center [950, 121] width 66 height 16
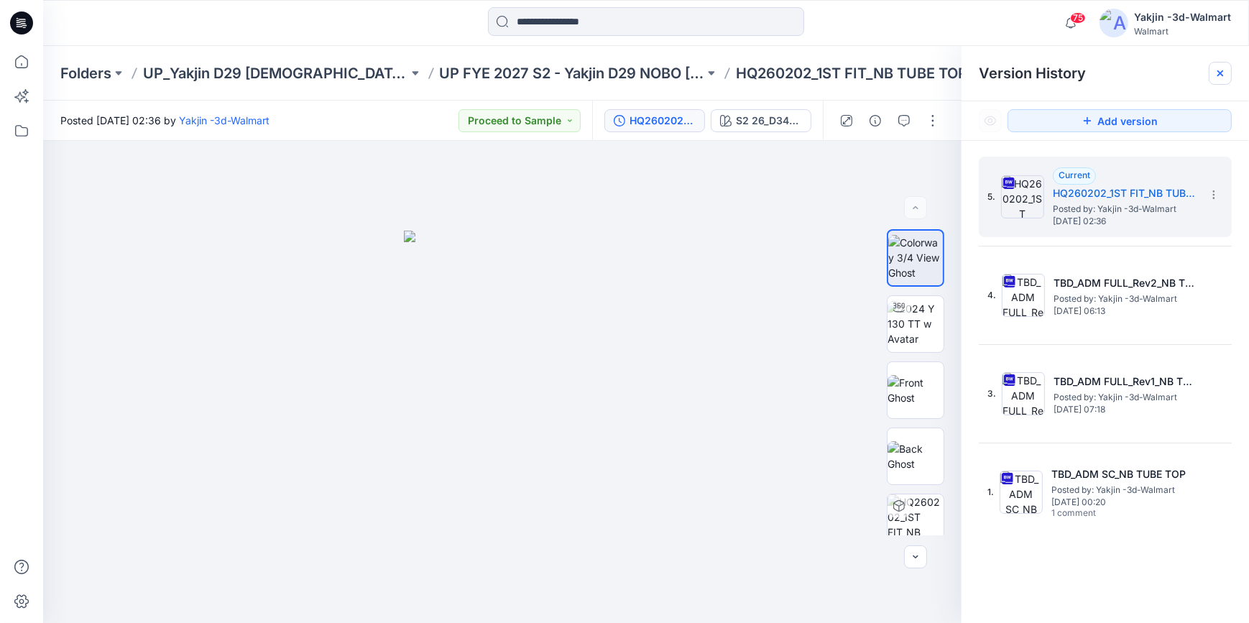
click at [1217, 68] on icon at bounding box center [1219, 73] width 11 height 11
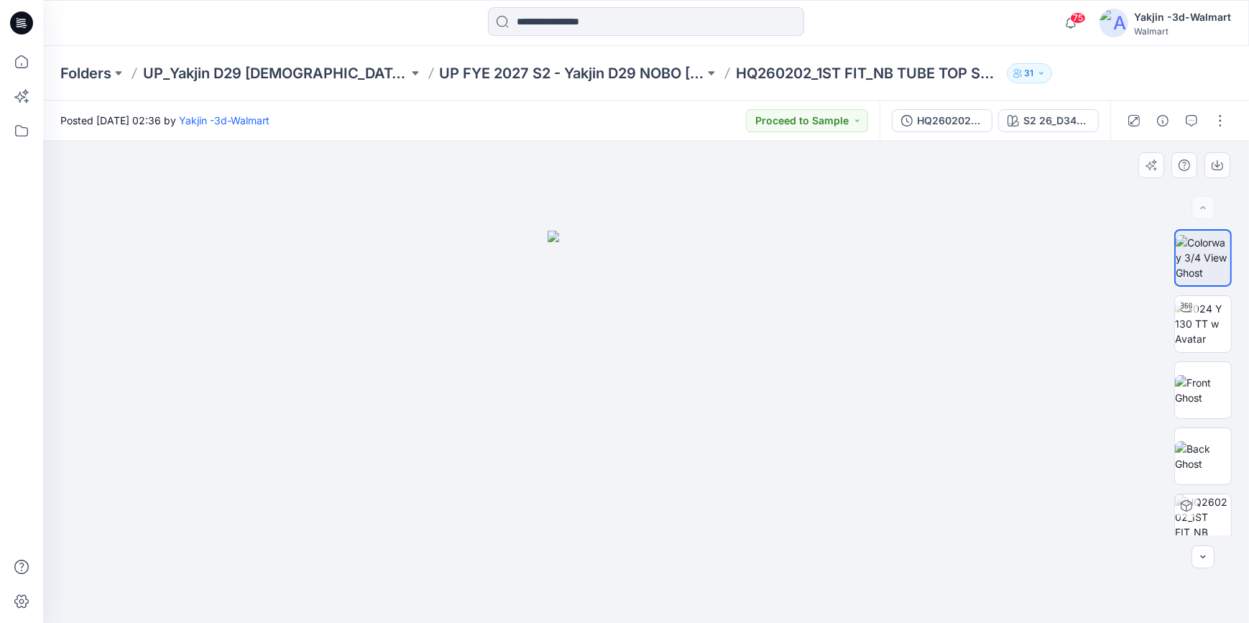
drag, startPoint x: 875, startPoint y: 200, endPoint x: 987, endPoint y: 175, distance: 114.0
click at [875, 200] on div at bounding box center [646, 382] width 1206 height 482
click at [1222, 116] on button "button" at bounding box center [1220, 120] width 23 height 23
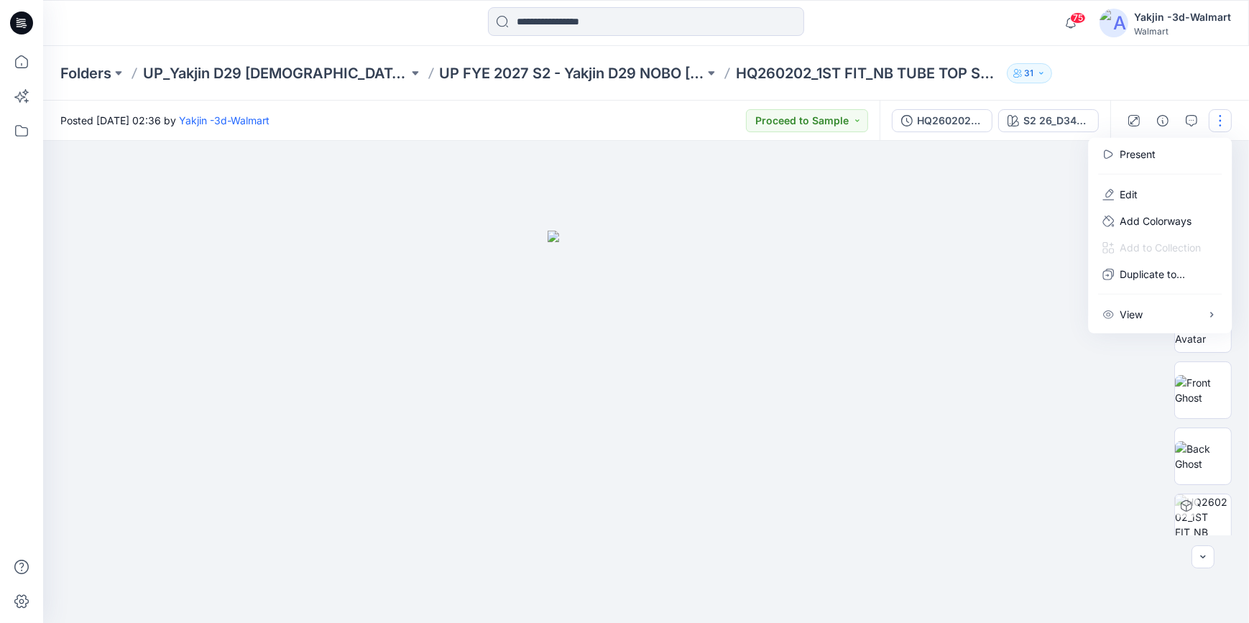
click at [981, 273] on div at bounding box center [646, 382] width 1206 height 482
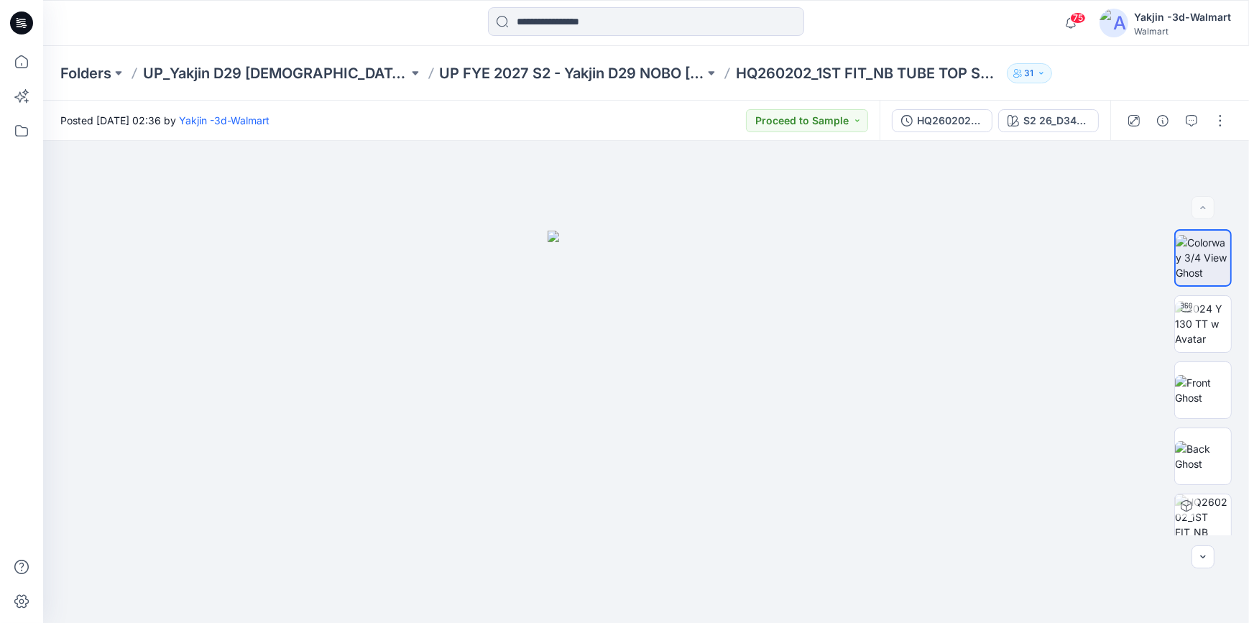
click at [24, 19] on icon at bounding box center [21, 22] width 23 height 23
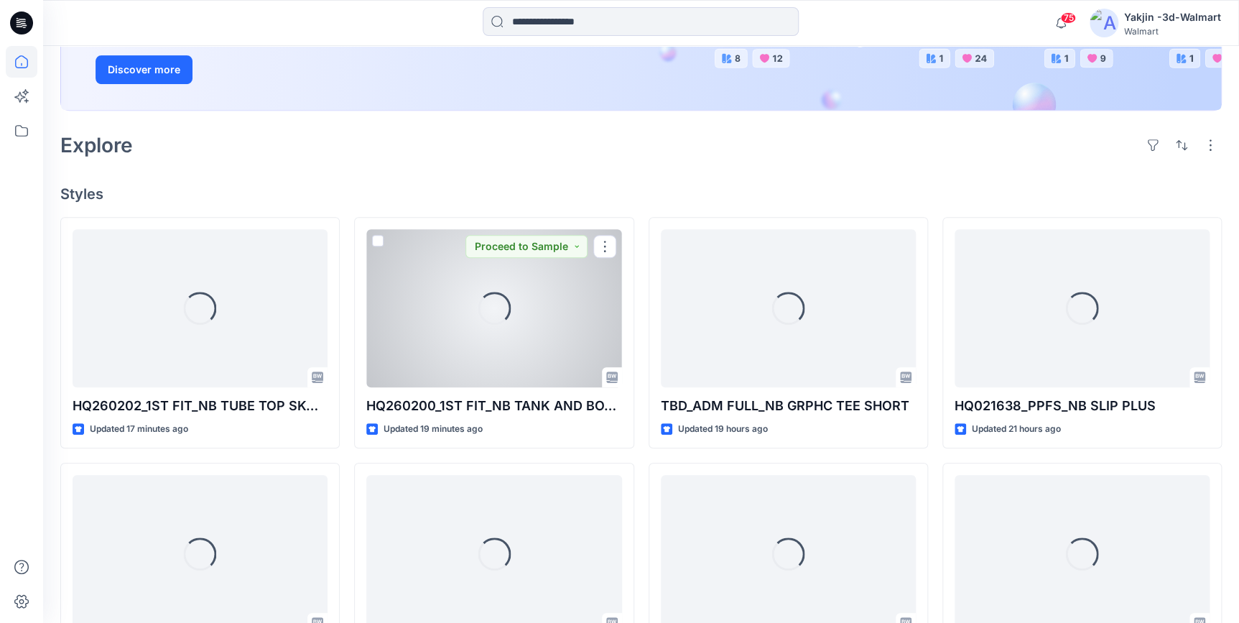
scroll to position [261, 0]
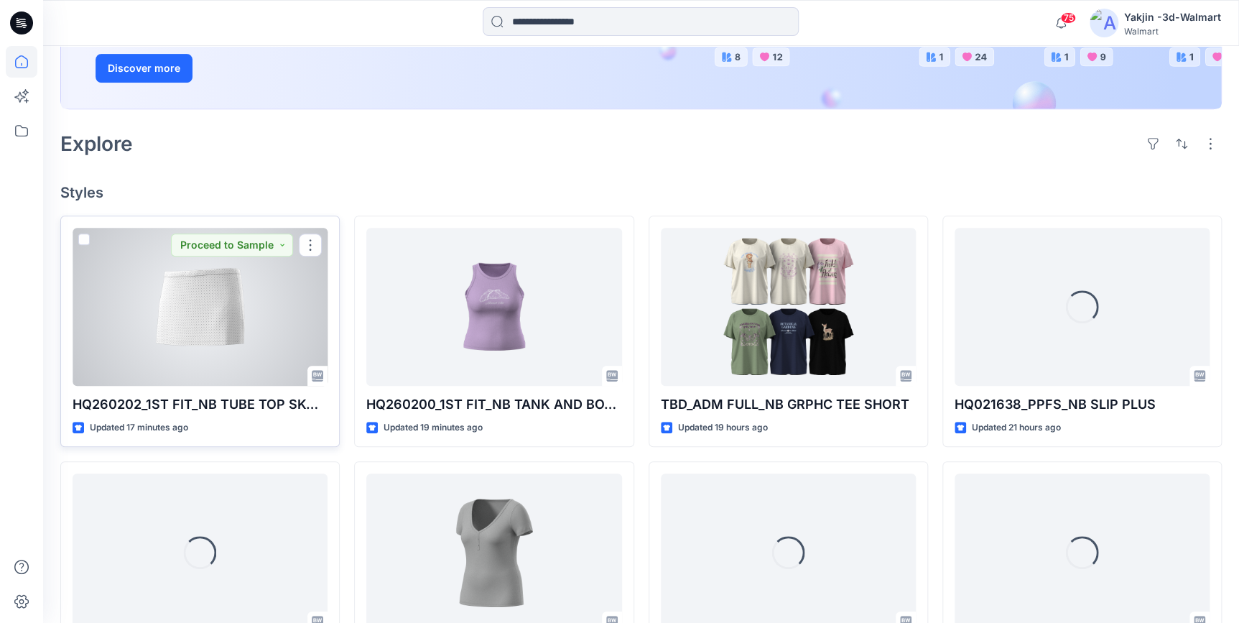
click at [234, 320] on div at bounding box center [200, 307] width 255 height 158
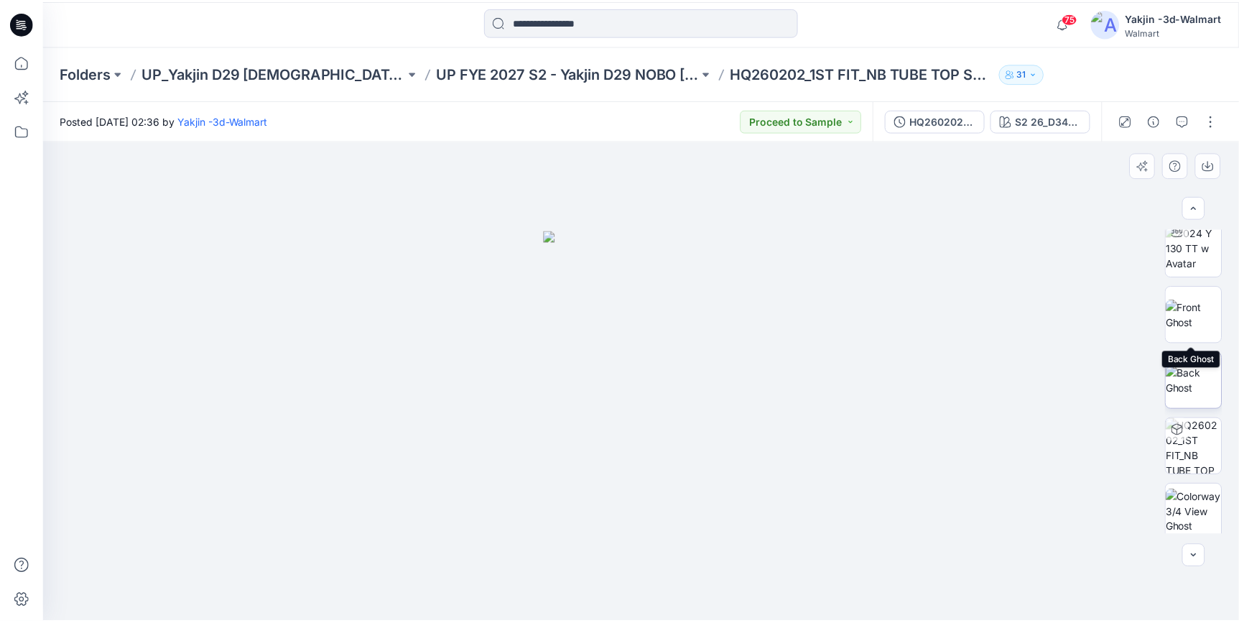
scroll to position [147, 0]
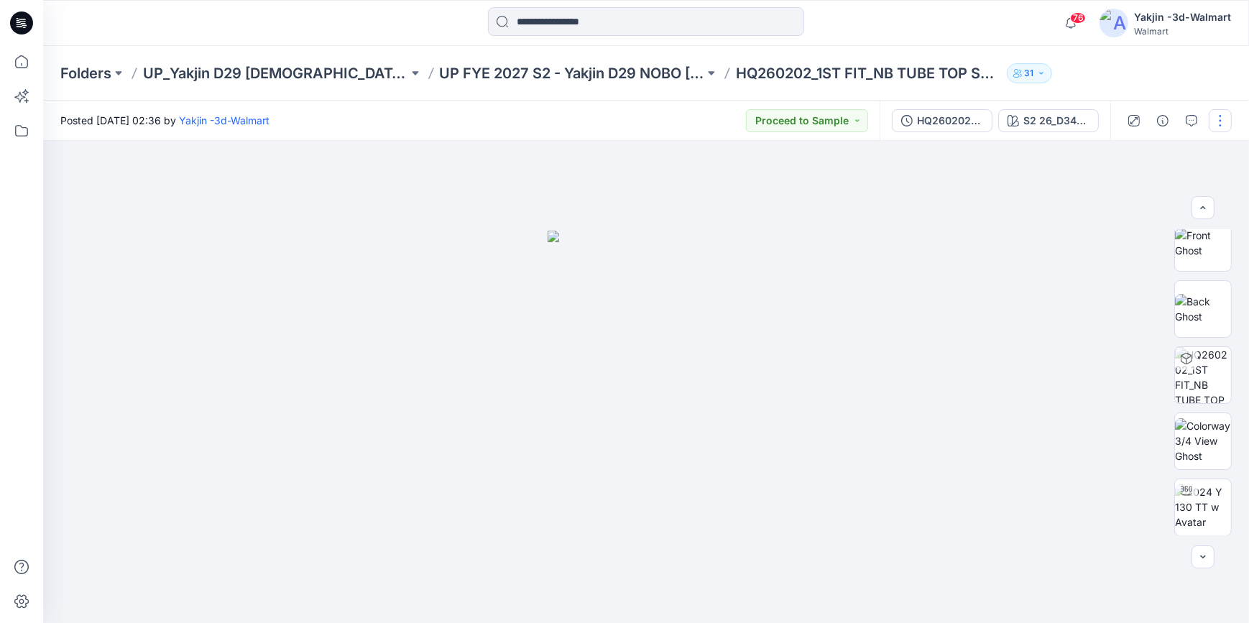
click at [1214, 126] on button "button" at bounding box center [1220, 120] width 23 height 23
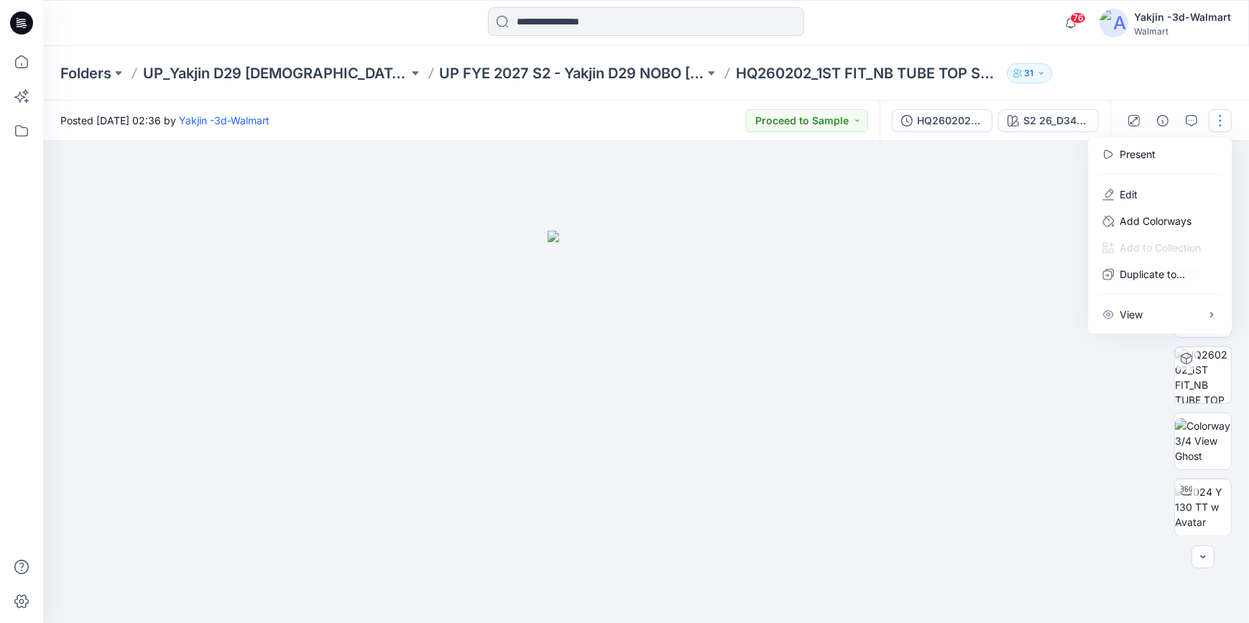
click at [985, 250] on div at bounding box center [646, 382] width 1206 height 482
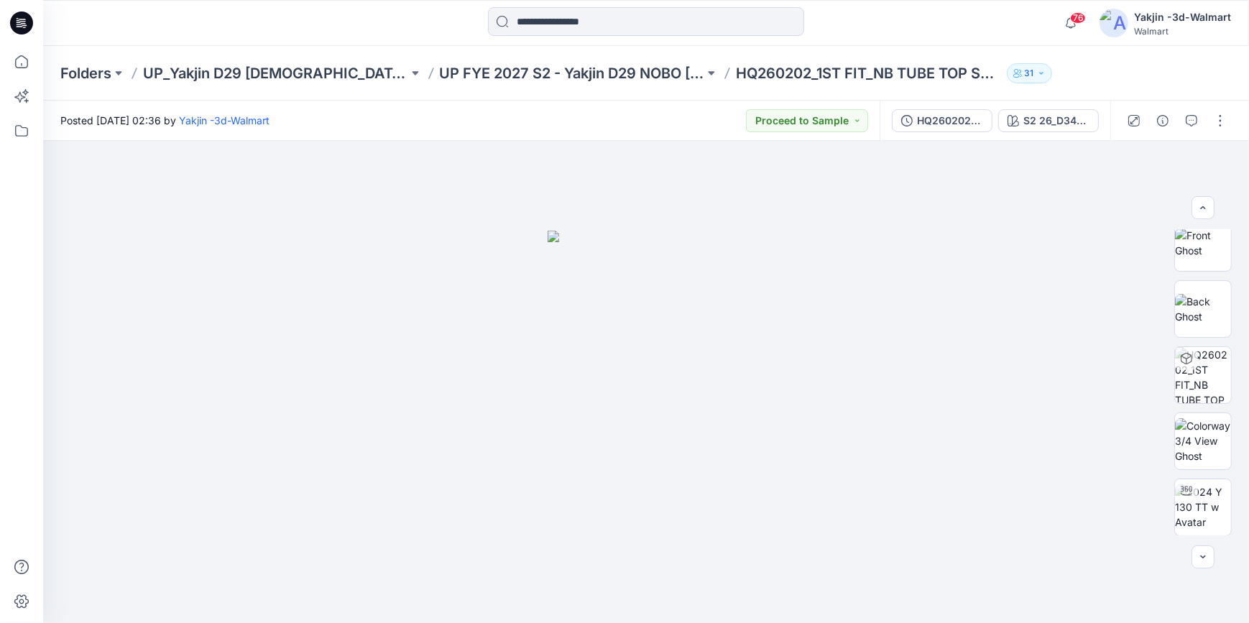
click at [21, 27] on icon at bounding box center [20, 26] width 6 height 1
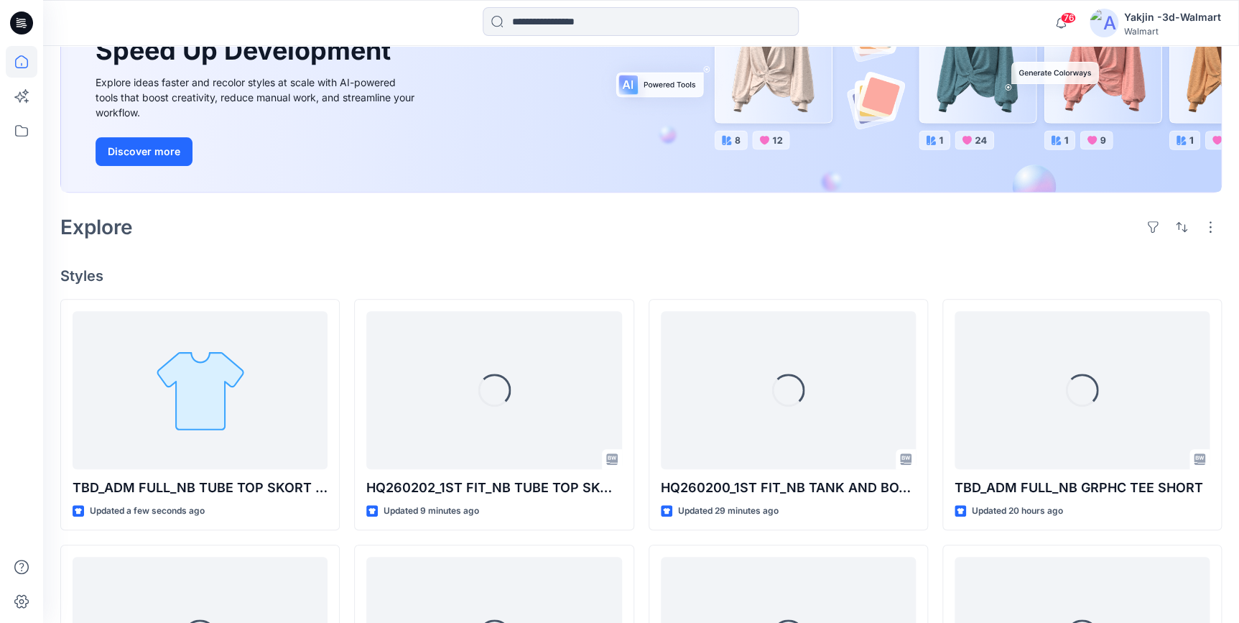
scroll to position [195, 0]
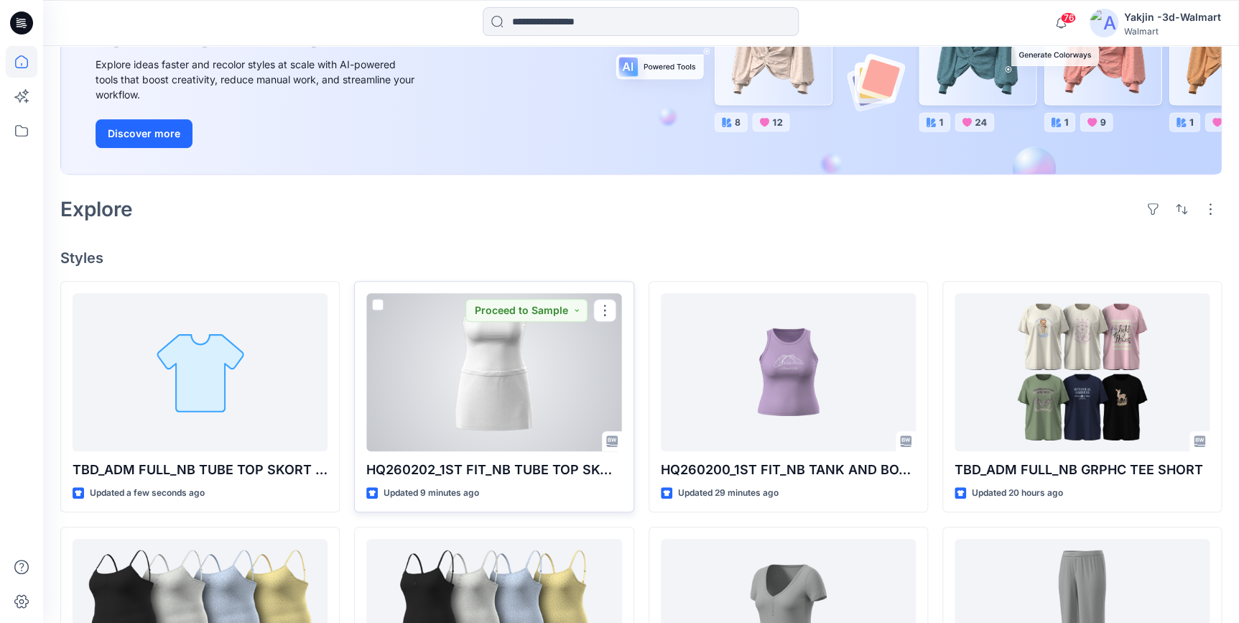
click at [509, 396] on div at bounding box center [493, 372] width 255 height 158
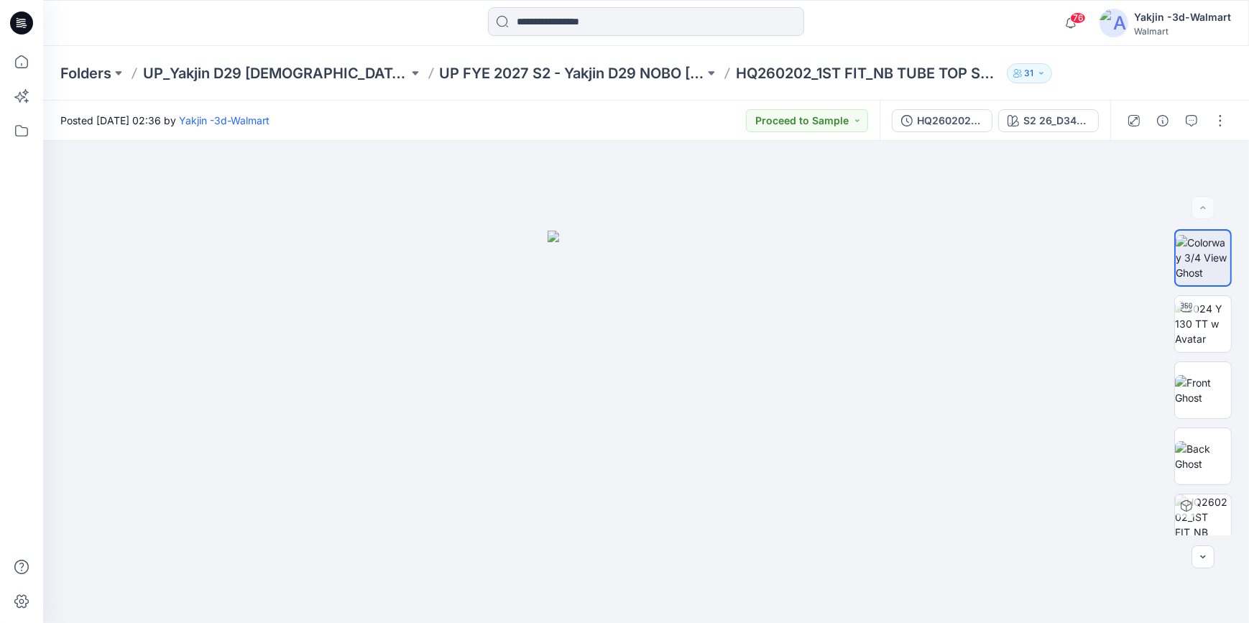
click at [24, 27] on icon at bounding box center [21, 22] width 23 height 23
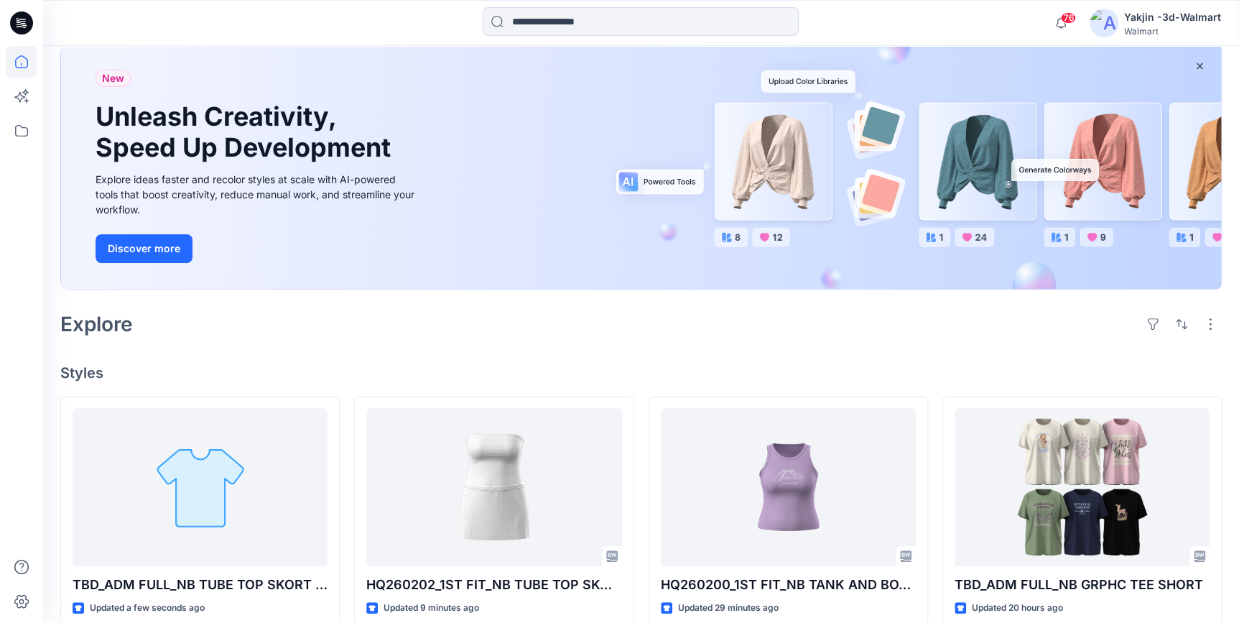
scroll to position [261, 0]
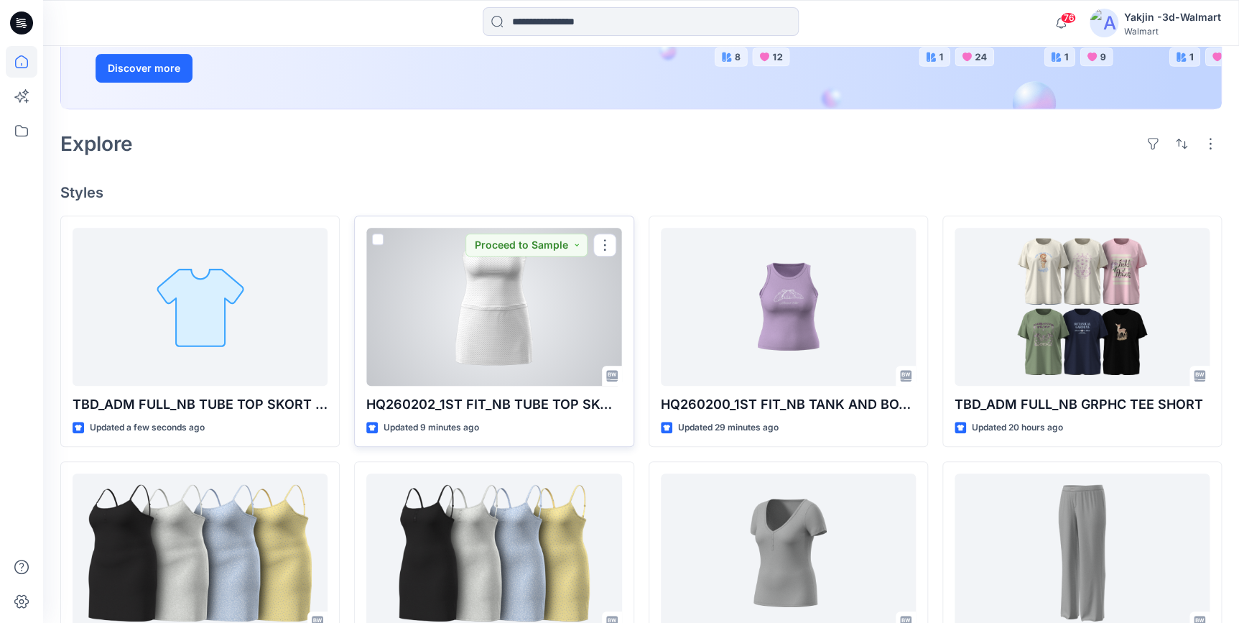
click at [512, 334] on div at bounding box center [493, 307] width 255 height 158
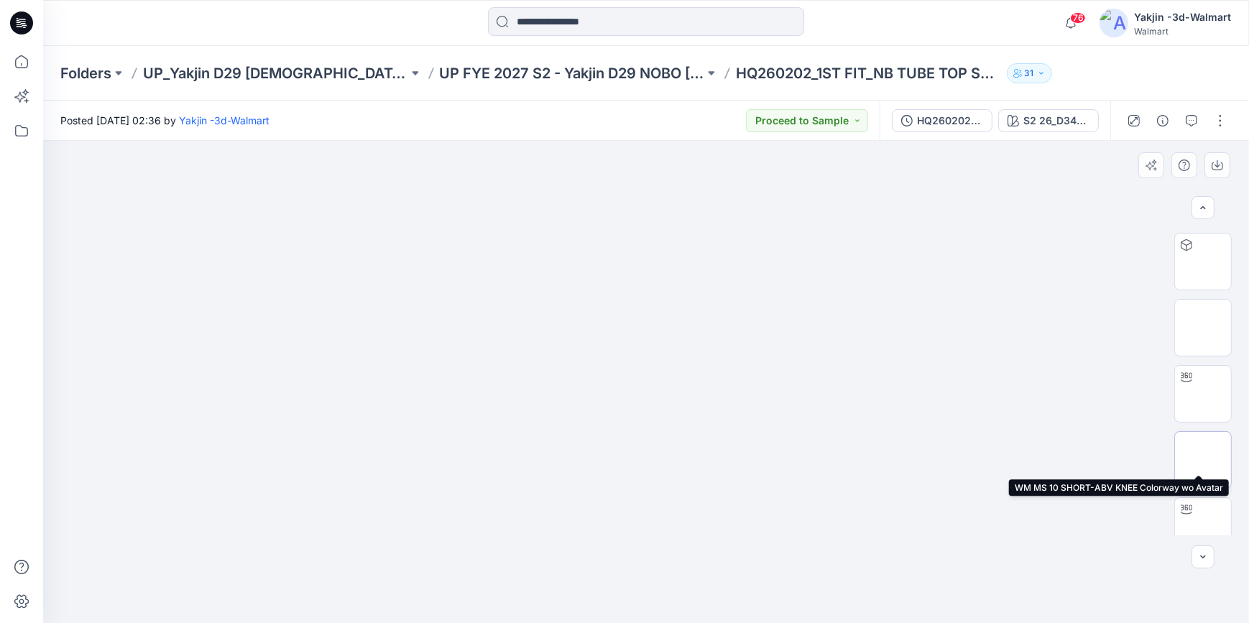
scroll to position [280, 0]
click at [1219, 124] on button "button" at bounding box center [1220, 120] width 23 height 23
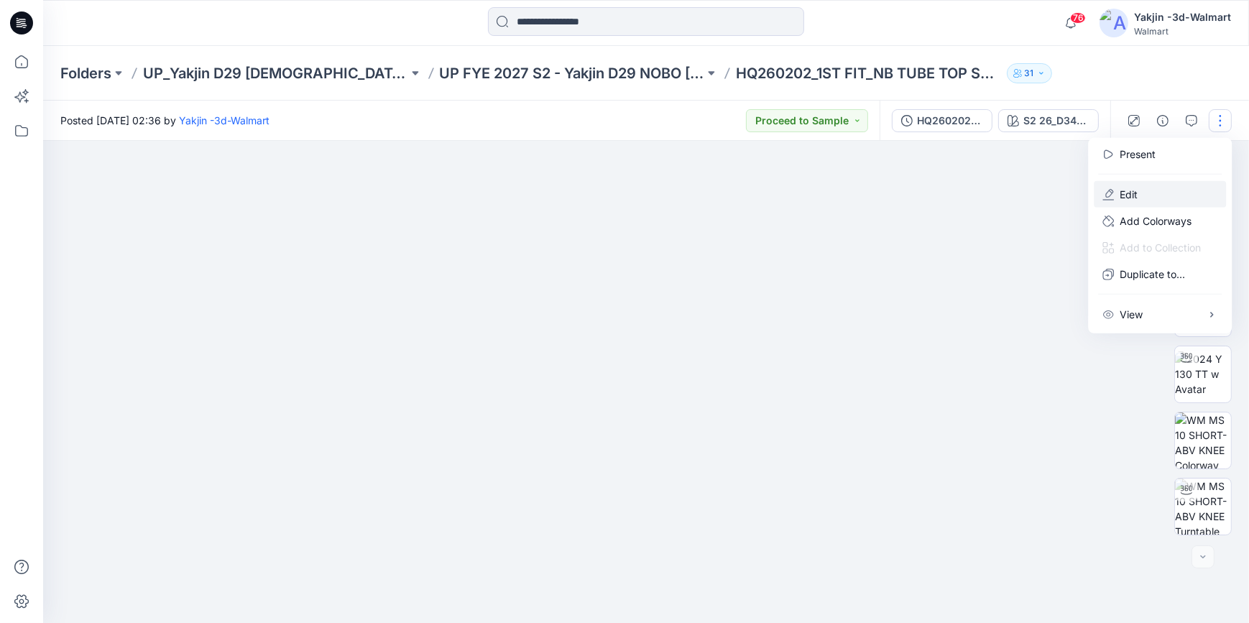
click at [1128, 200] on p "Edit" at bounding box center [1128, 194] width 18 height 15
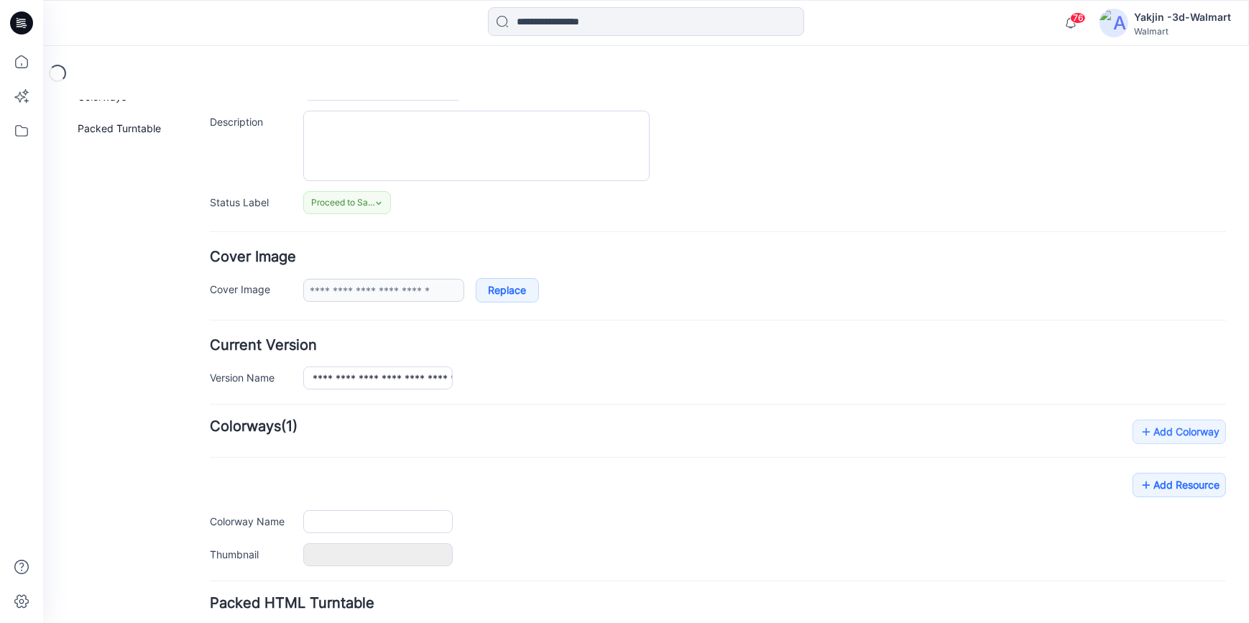
type input "**********"
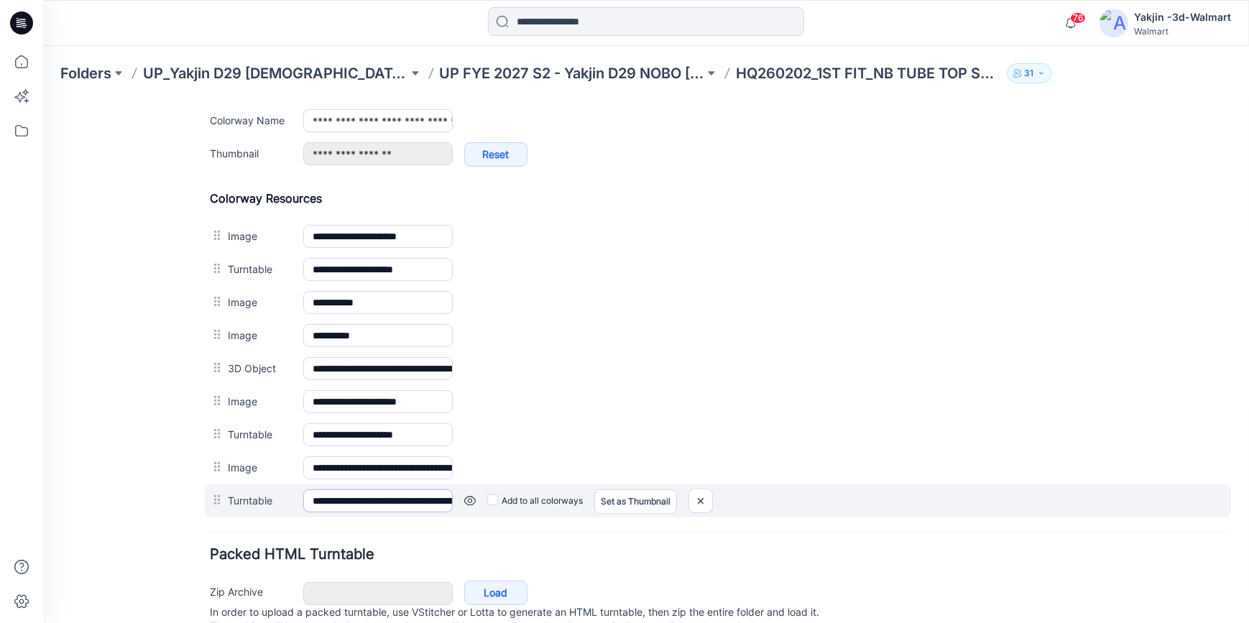
scroll to position [653, 0]
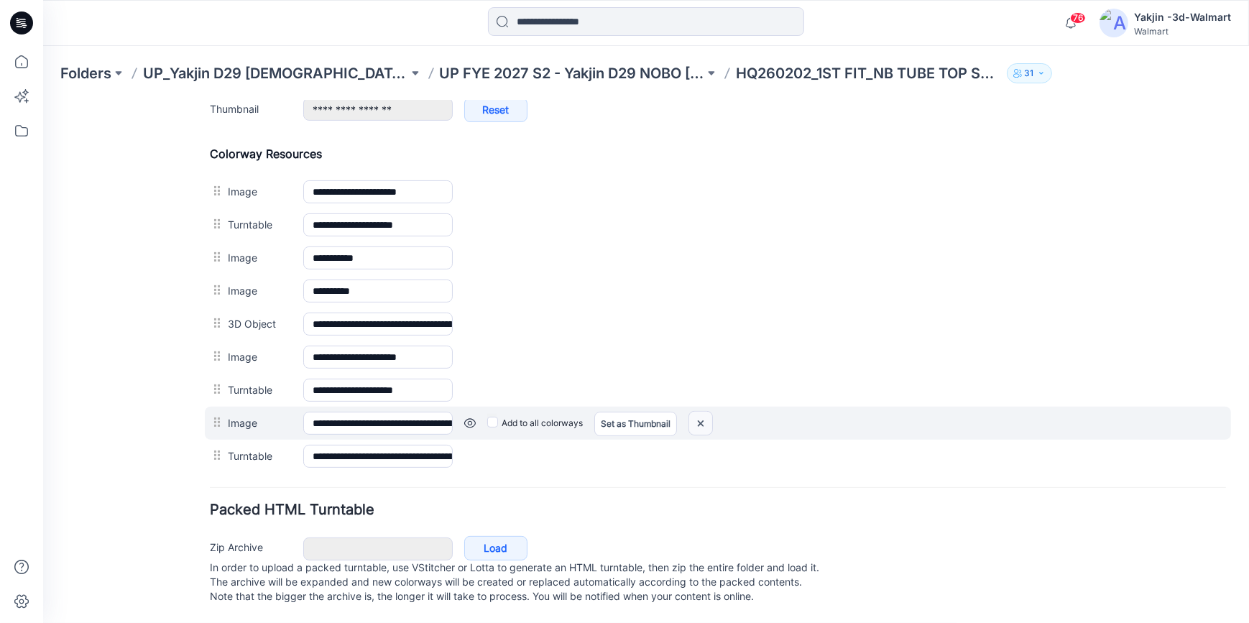
click at [701, 418] on img at bounding box center [700, 423] width 23 height 24
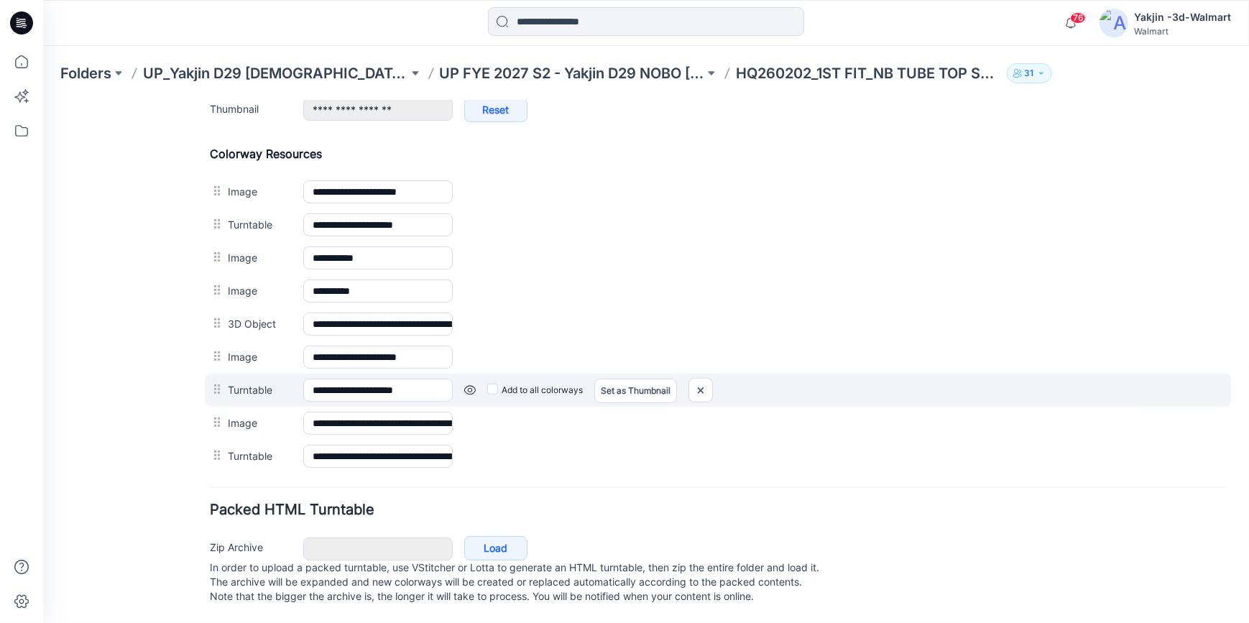
scroll to position [628, 0]
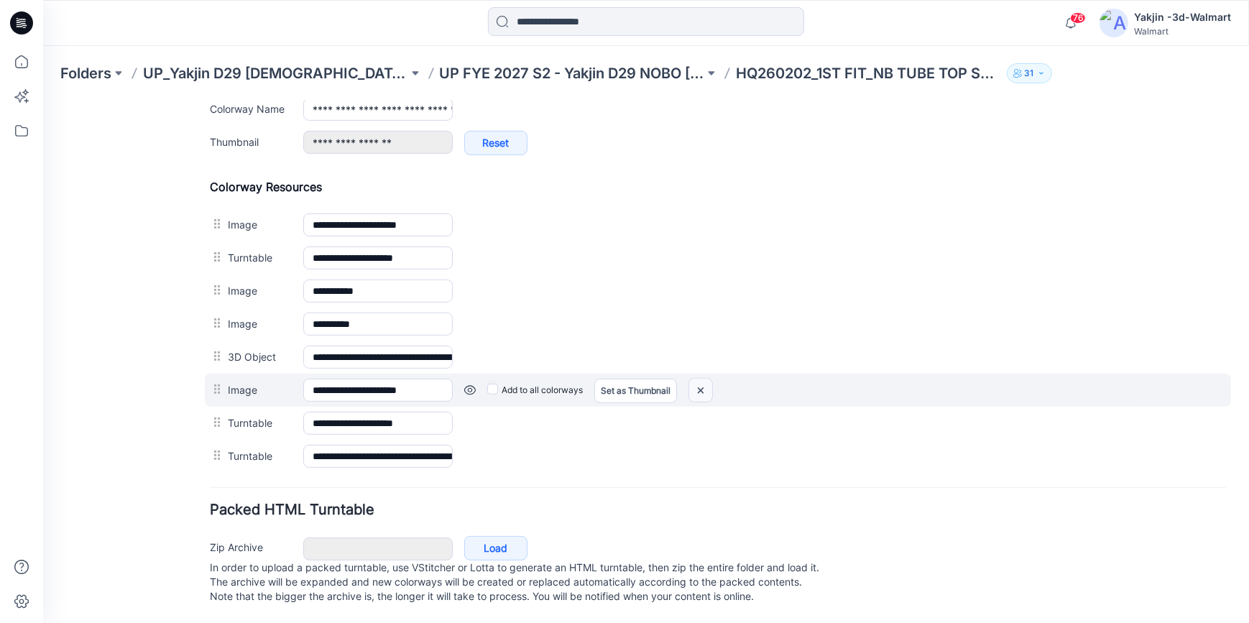
click at [703, 378] on img at bounding box center [700, 390] width 23 height 24
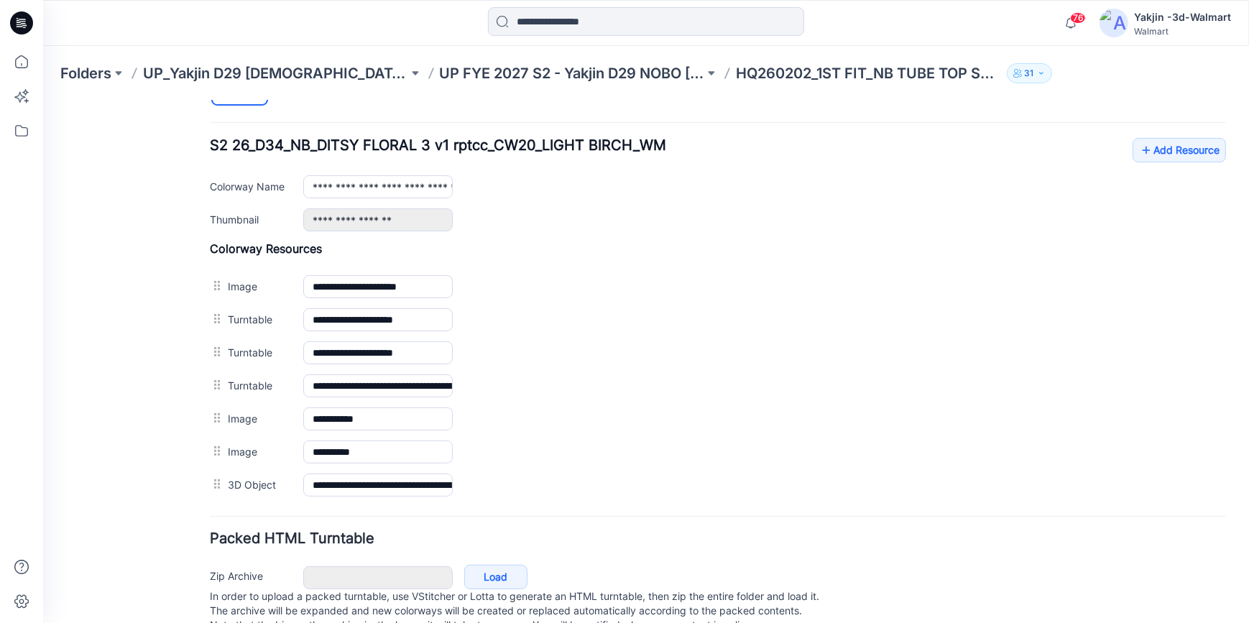
scroll to position [514, 0]
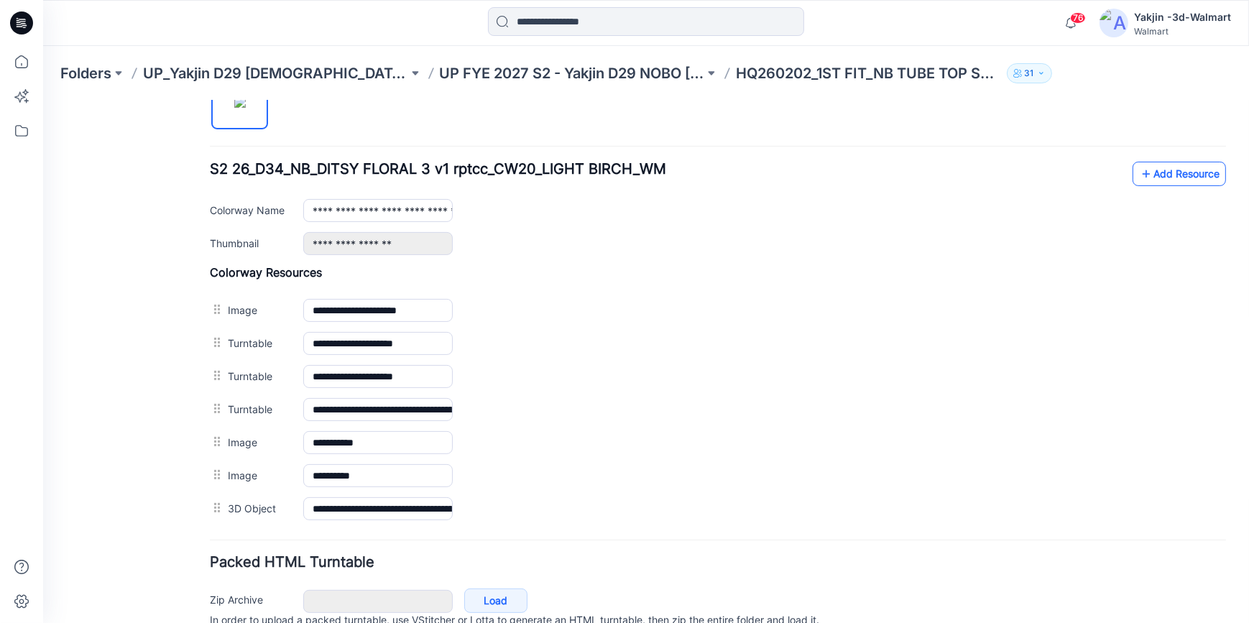
click at [1170, 180] on link "Add Resource" at bounding box center [1178, 173] width 93 height 24
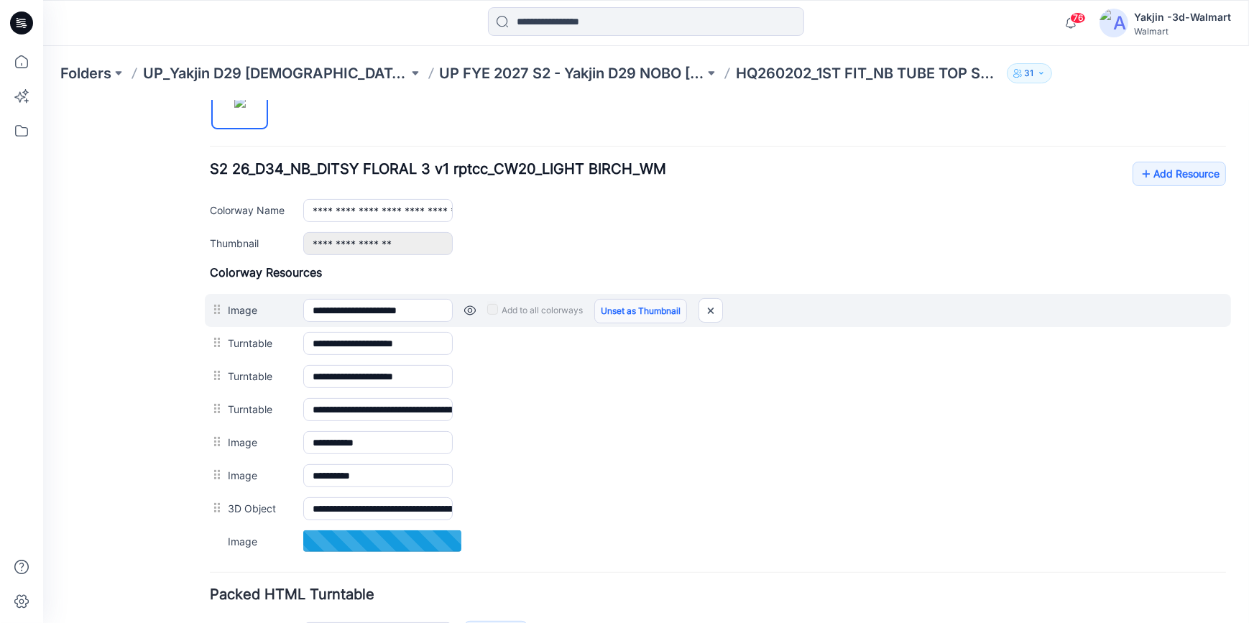
click at [615, 310] on link "Unset as Thumbnail" at bounding box center [640, 310] width 93 height 24
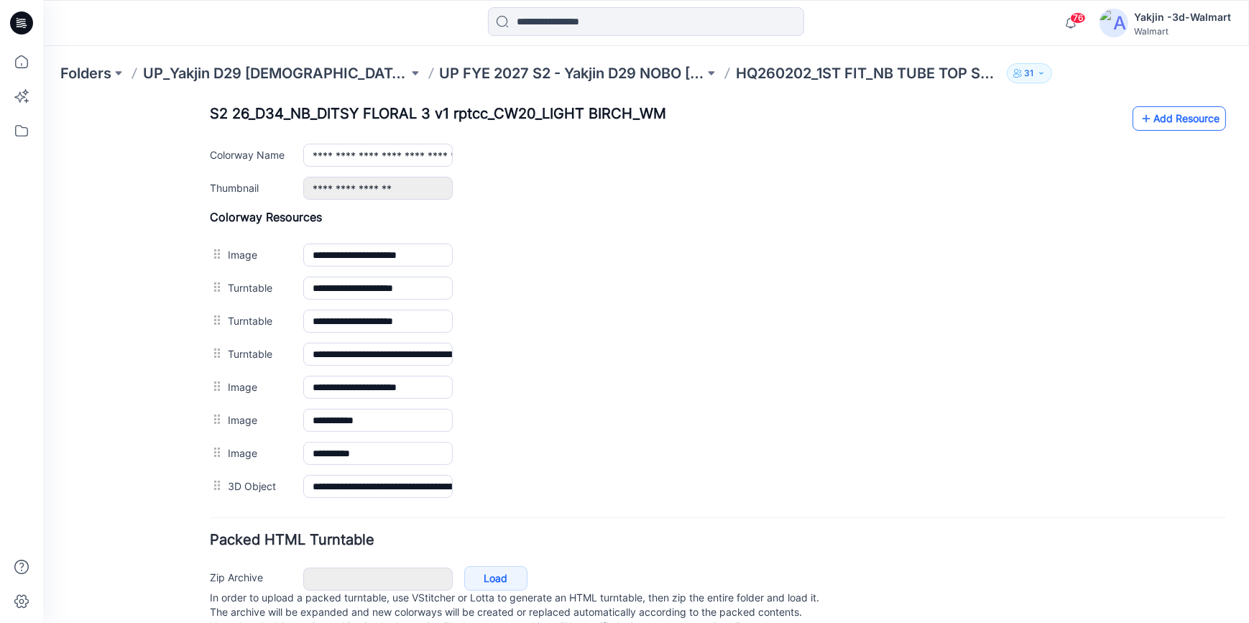
scroll to position [546, 0]
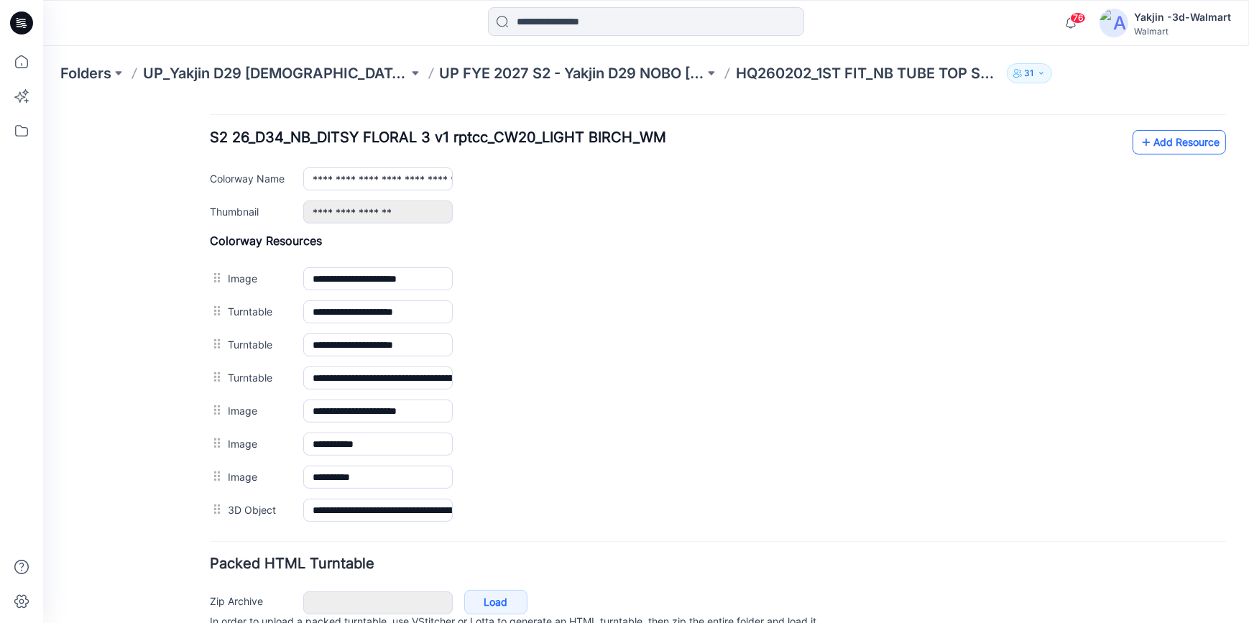
click at [1164, 139] on link "Add Resource" at bounding box center [1178, 141] width 93 height 24
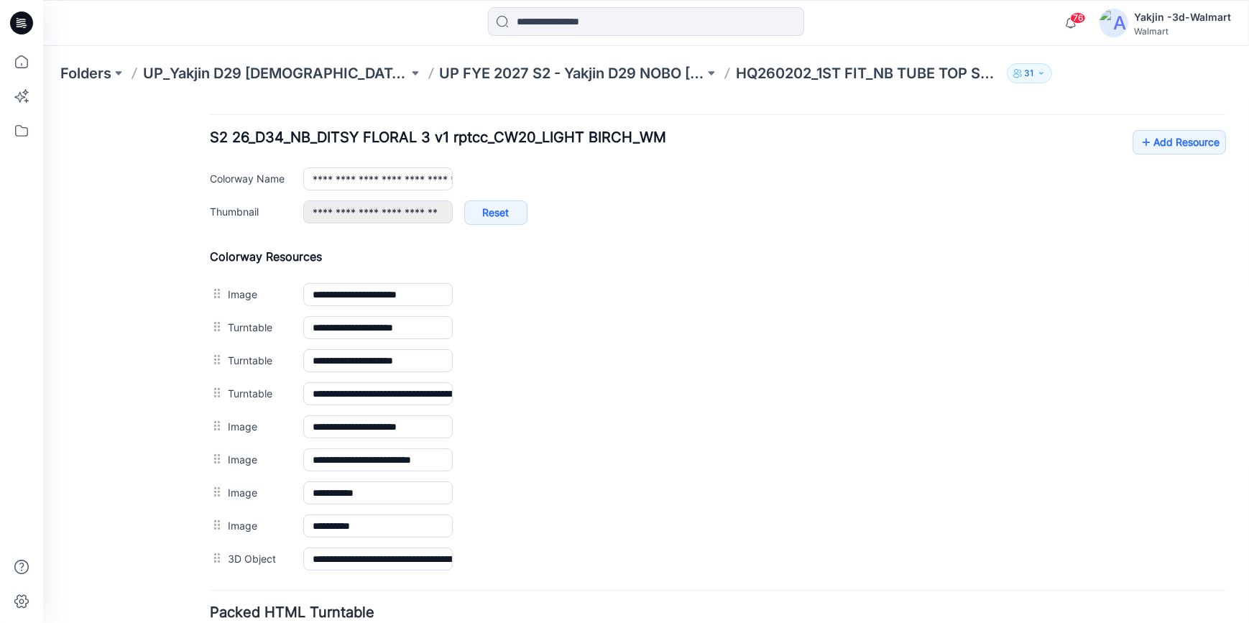
click at [153, 413] on div "General Cover Image Current Version Colorways Packed Turntable" at bounding box center [129, 148] width 115 height 1154
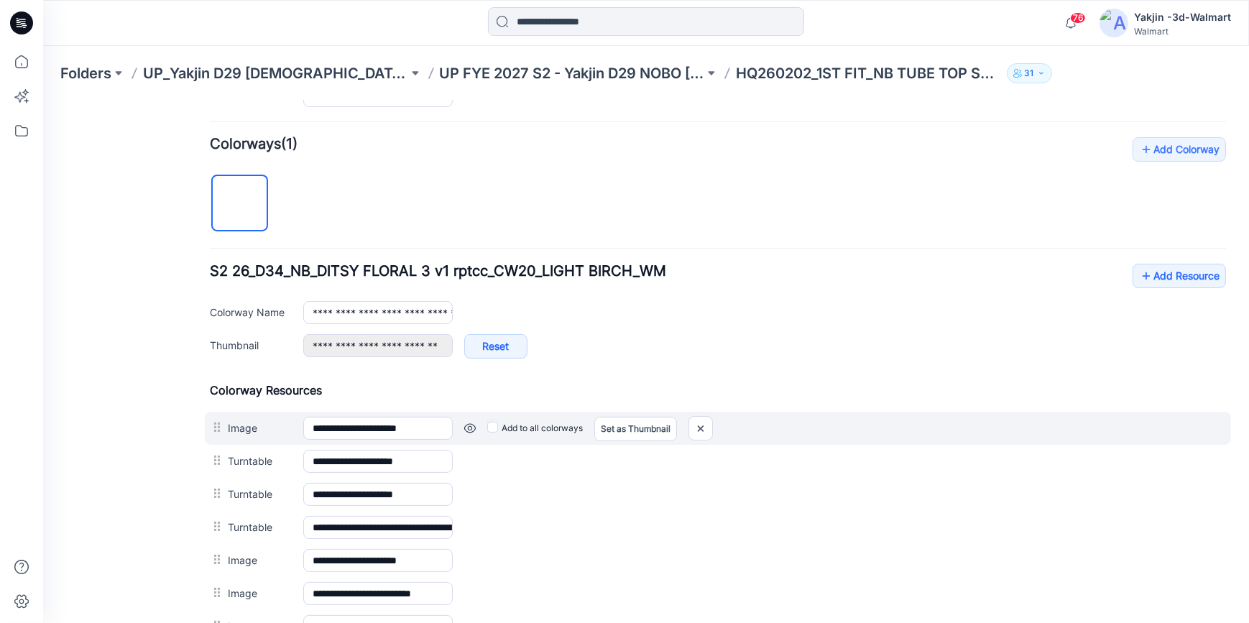
scroll to position [416, 0]
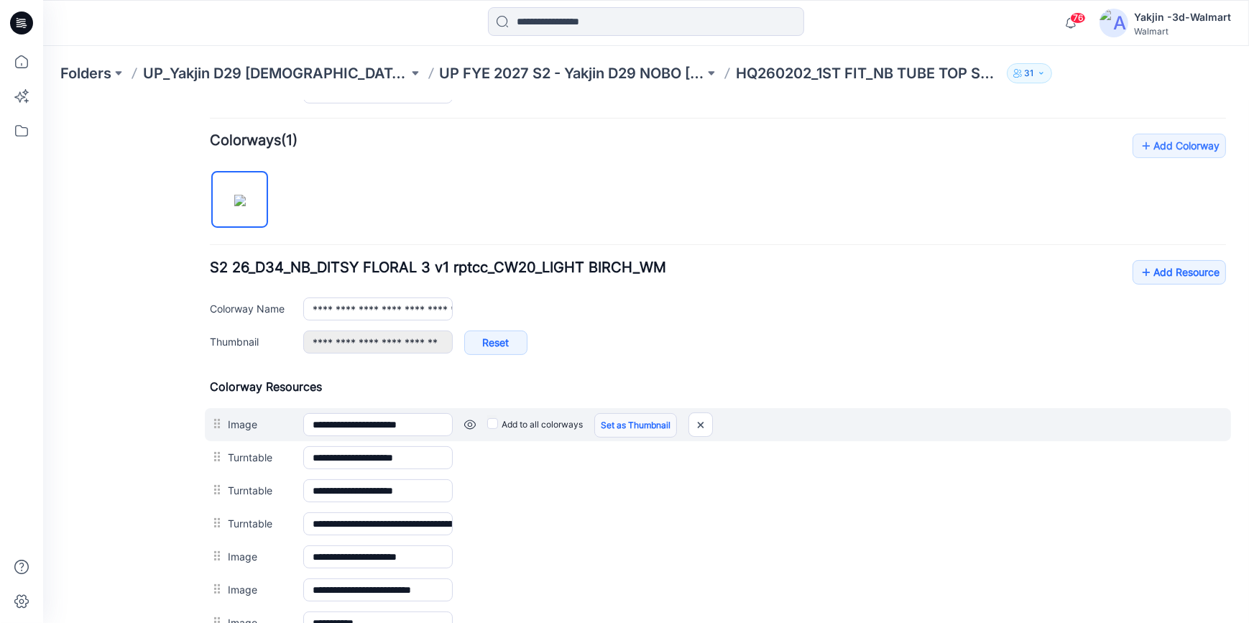
click at [613, 428] on link "Set as Thumbnail" at bounding box center [635, 424] width 83 height 24
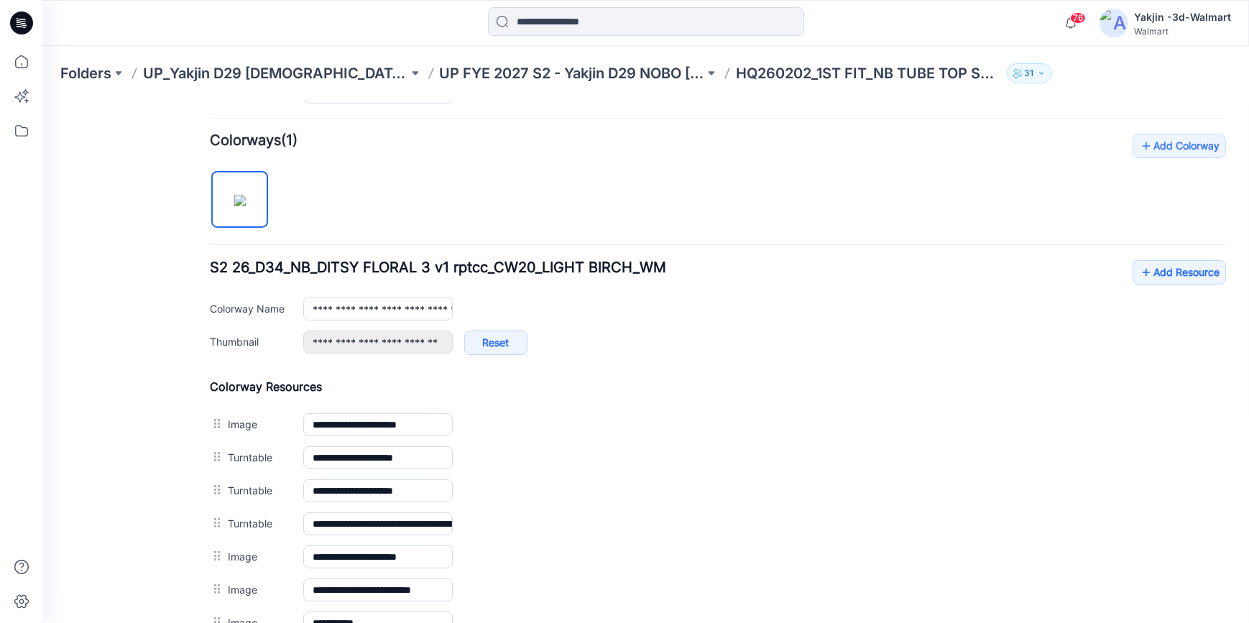
type input "**********"
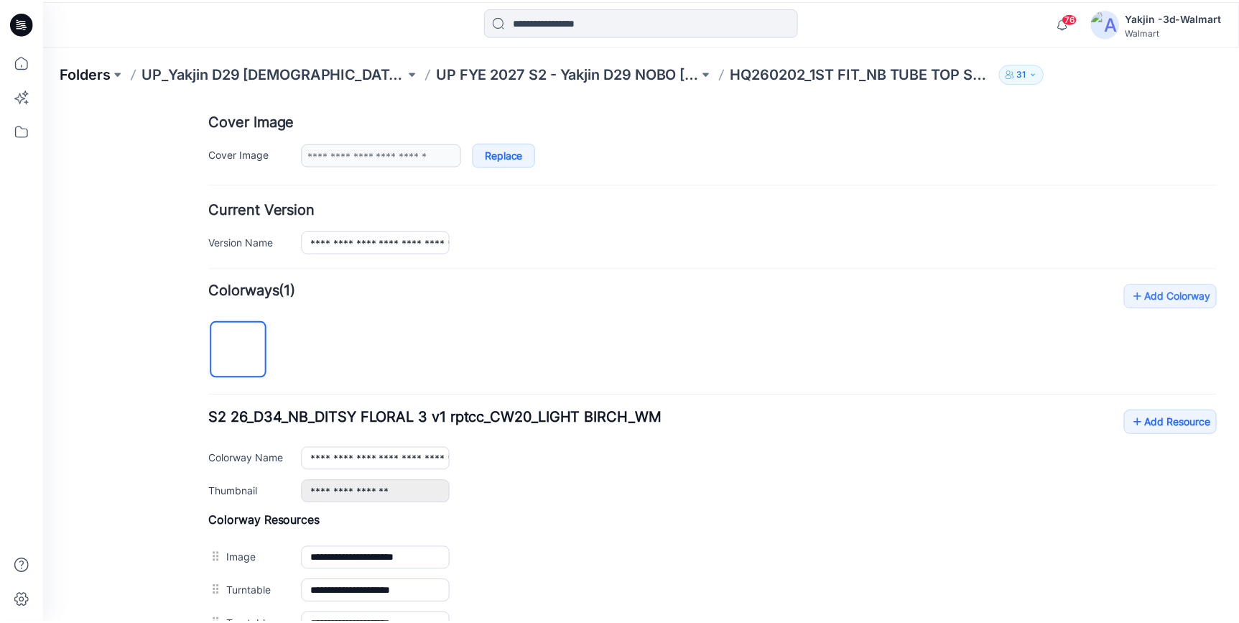
scroll to position [154, 0]
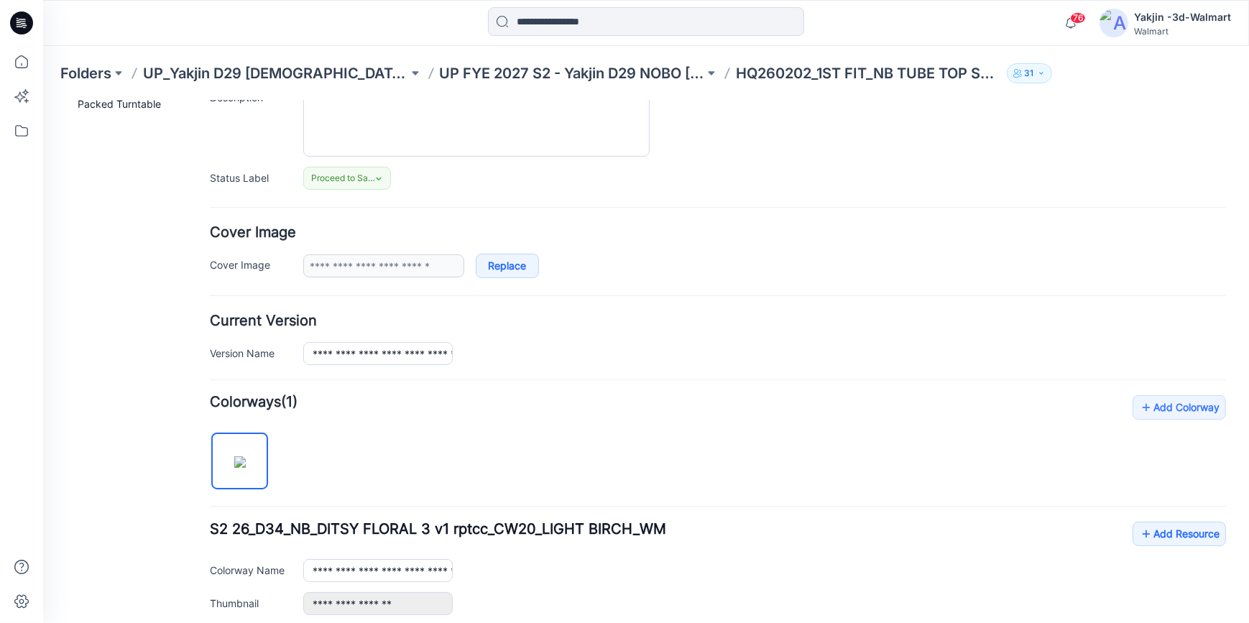
click at [13, 18] on icon at bounding box center [21, 22] width 23 height 23
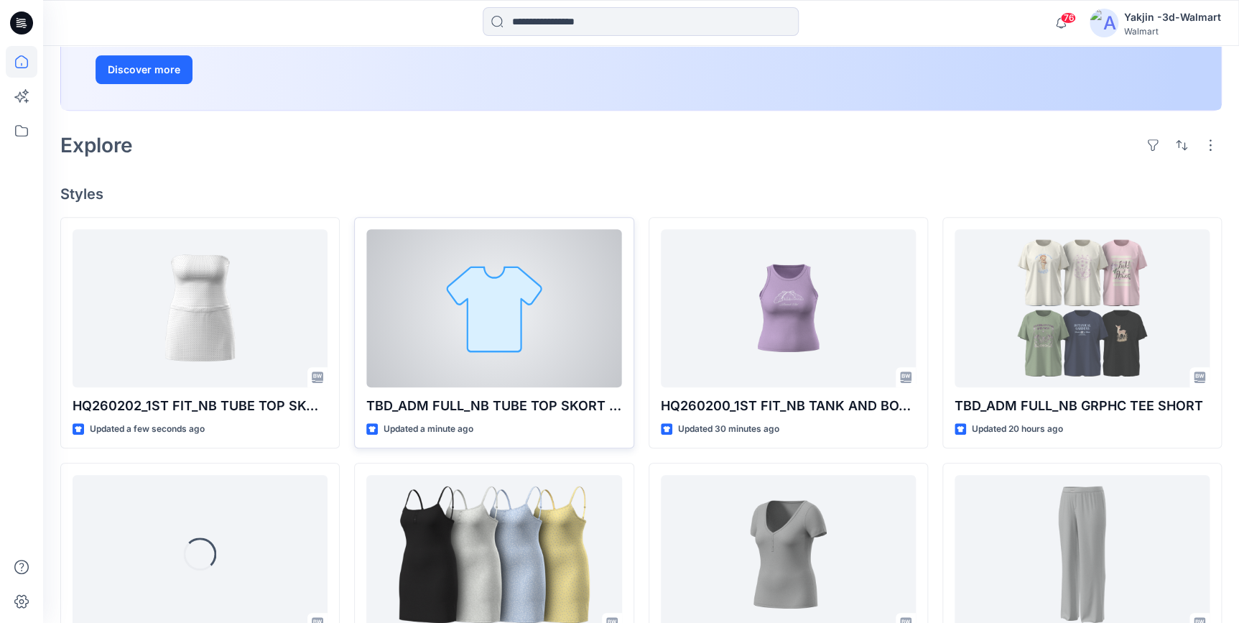
scroll to position [261, 0]
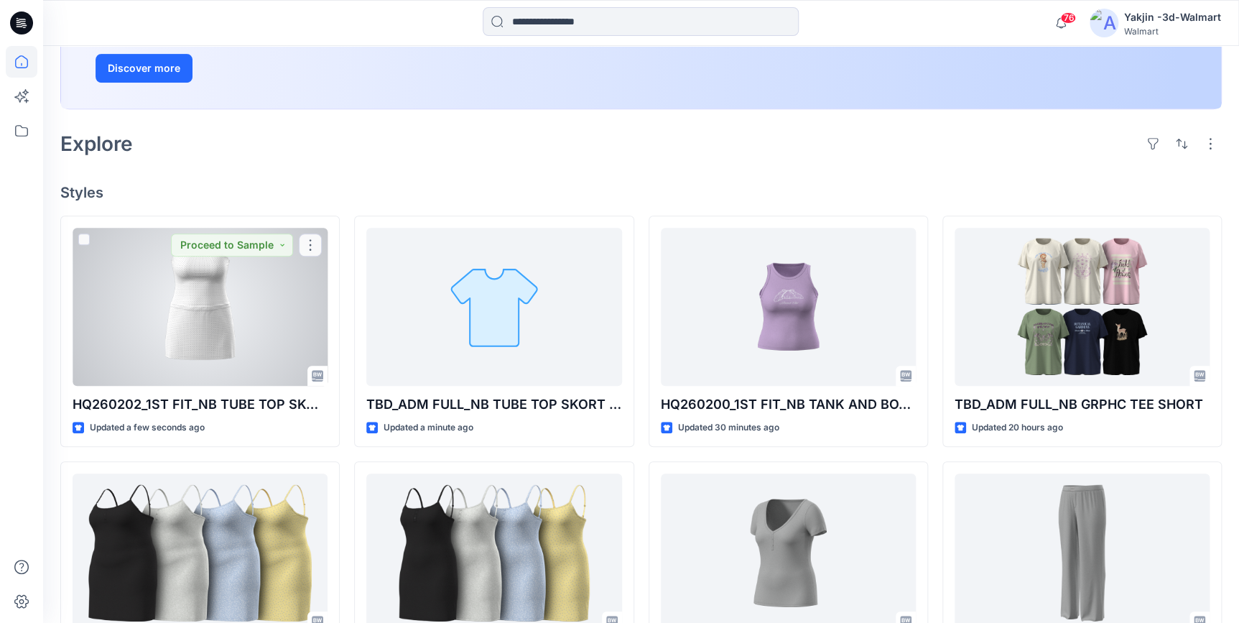
click at [223, 323] on div at bounding box center [200, 307] width 255 height 158
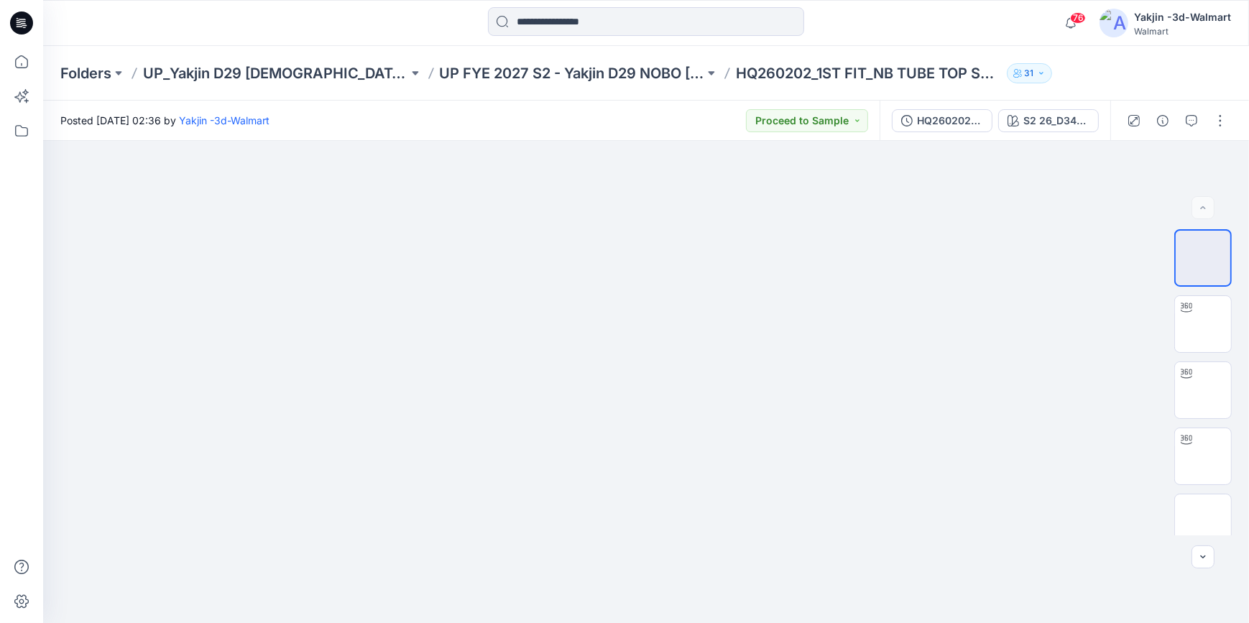
drag, startPoint x: 19, startPoint y: 20, endPoint x: 42, endPoint y: 29, distance: 24.2
click at [19, 20] on icon at bounding box center [21, 22] width 23 height 23
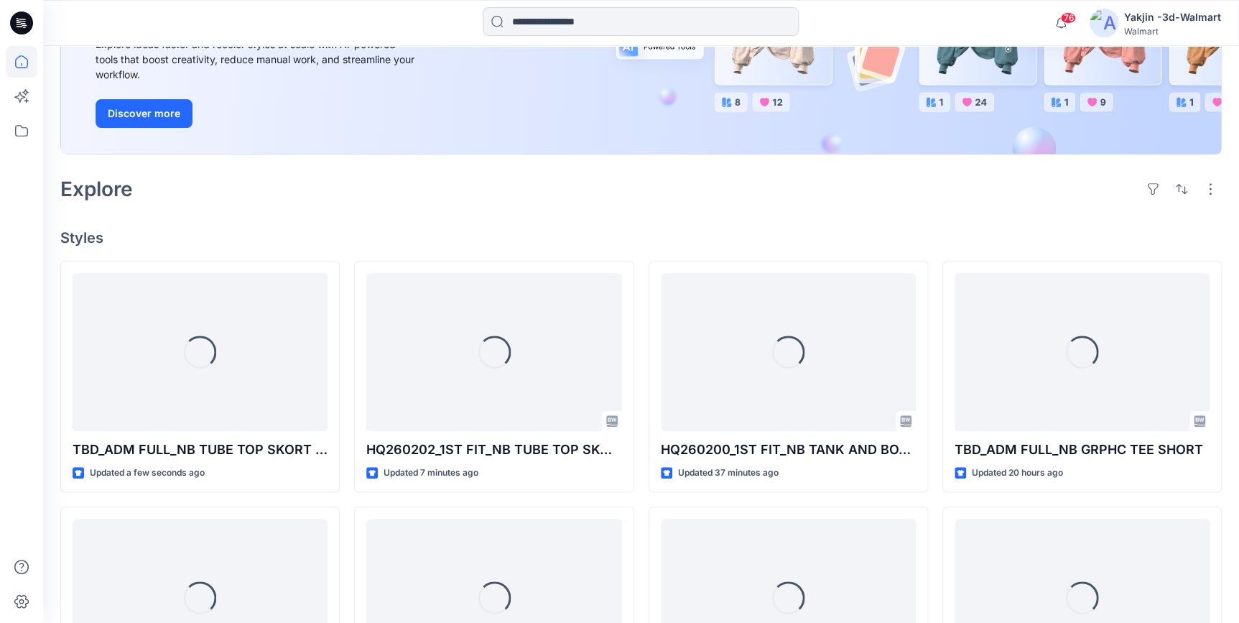
scroll to position [336, 0]
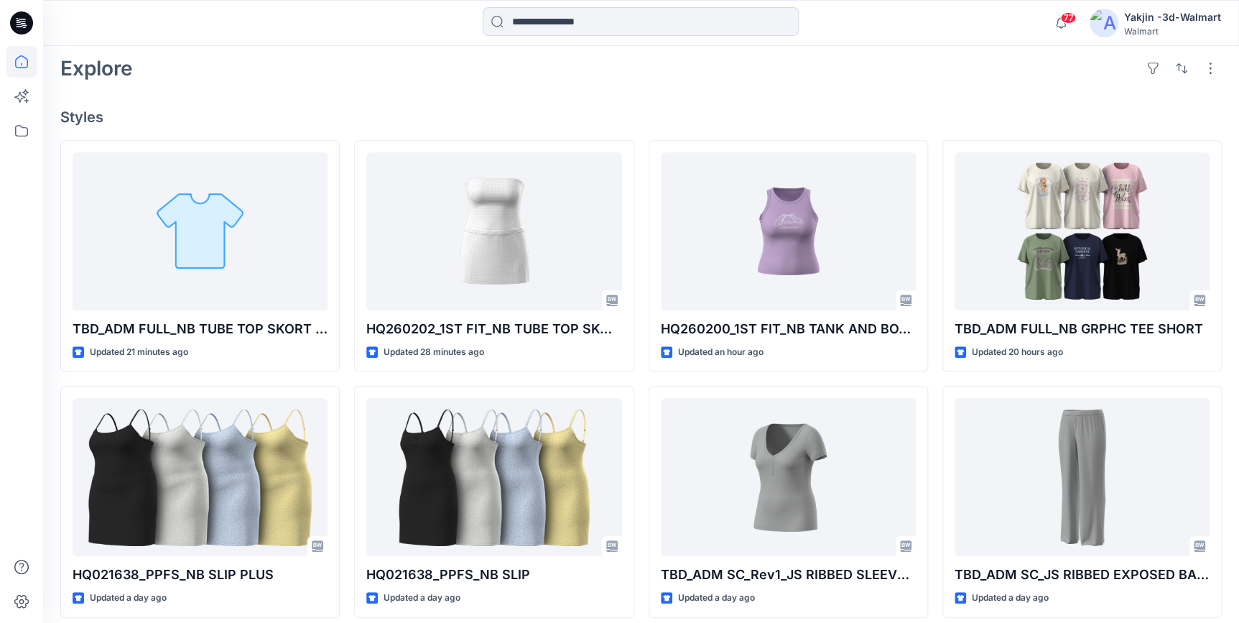
click at [30, 24] on div at bounding box center [22, 23] width 46 height 46
click at [22, 22] on icon at bounding box center [21, 22] width 23 height 23
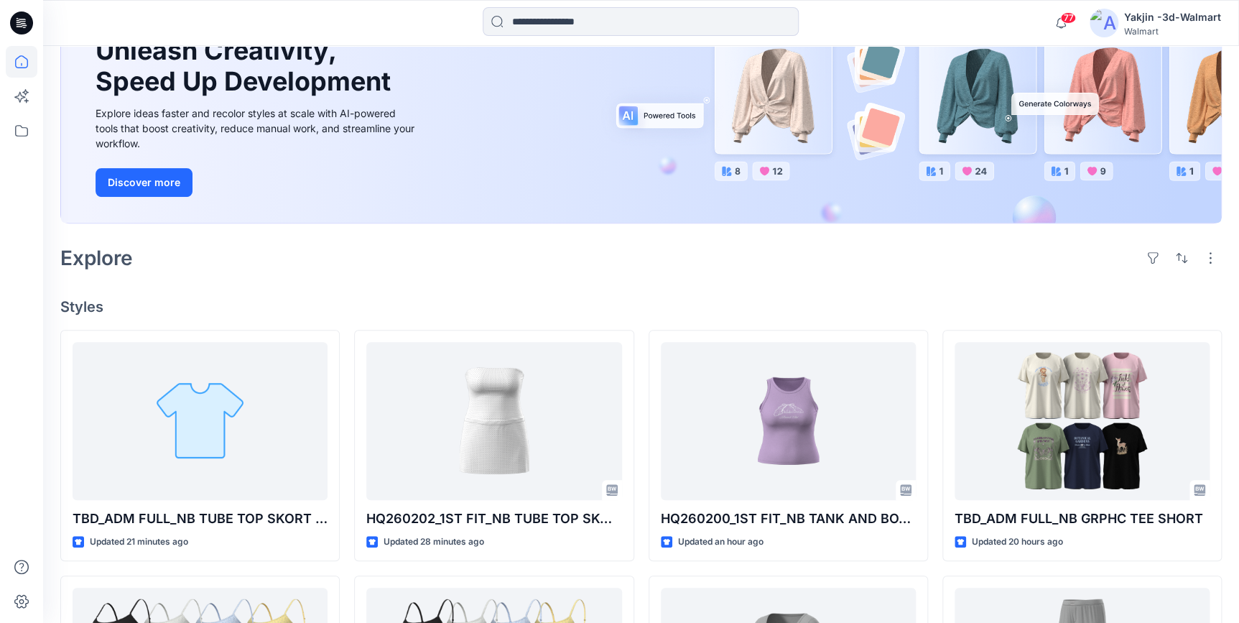
scroll to position [140, 0]
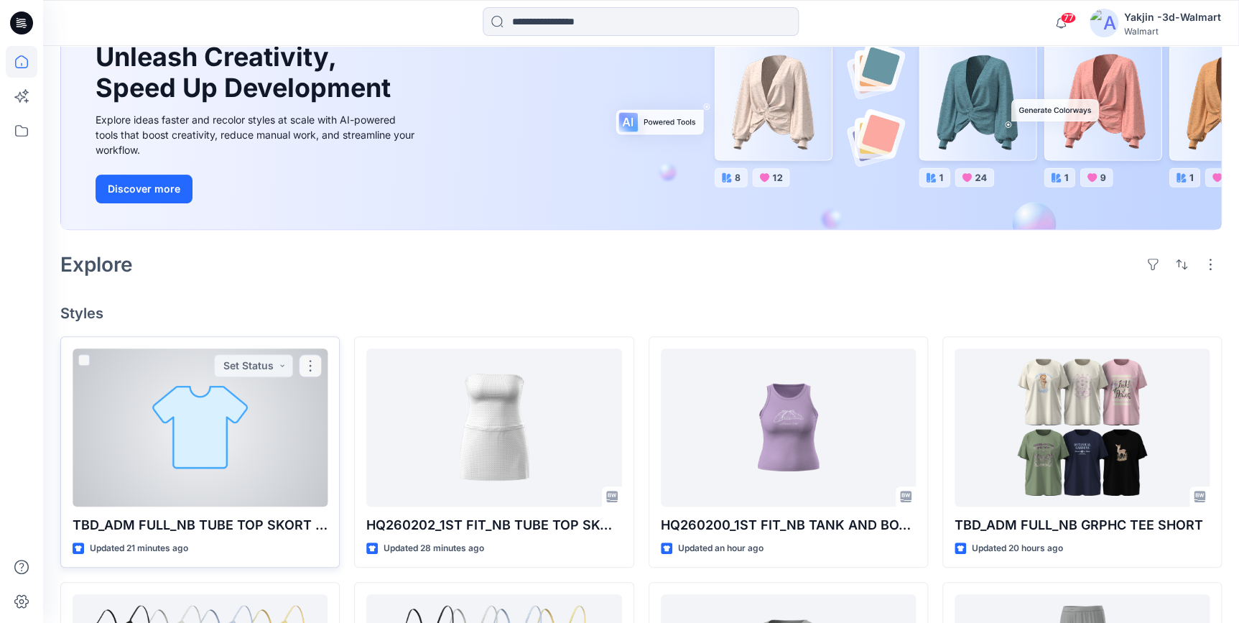
click at [242, 439] on div at bounding box center [200, 427] width 255 height 158
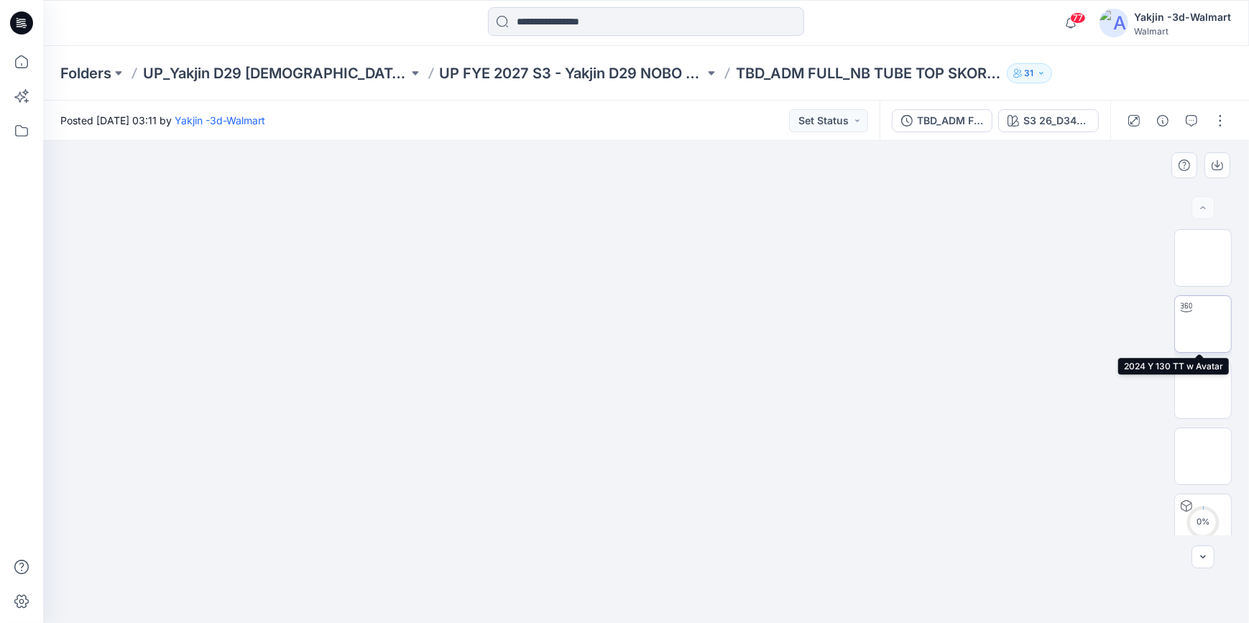
click at [1203, 324] on img at bounding box center [1203, 324] width 0 height 0
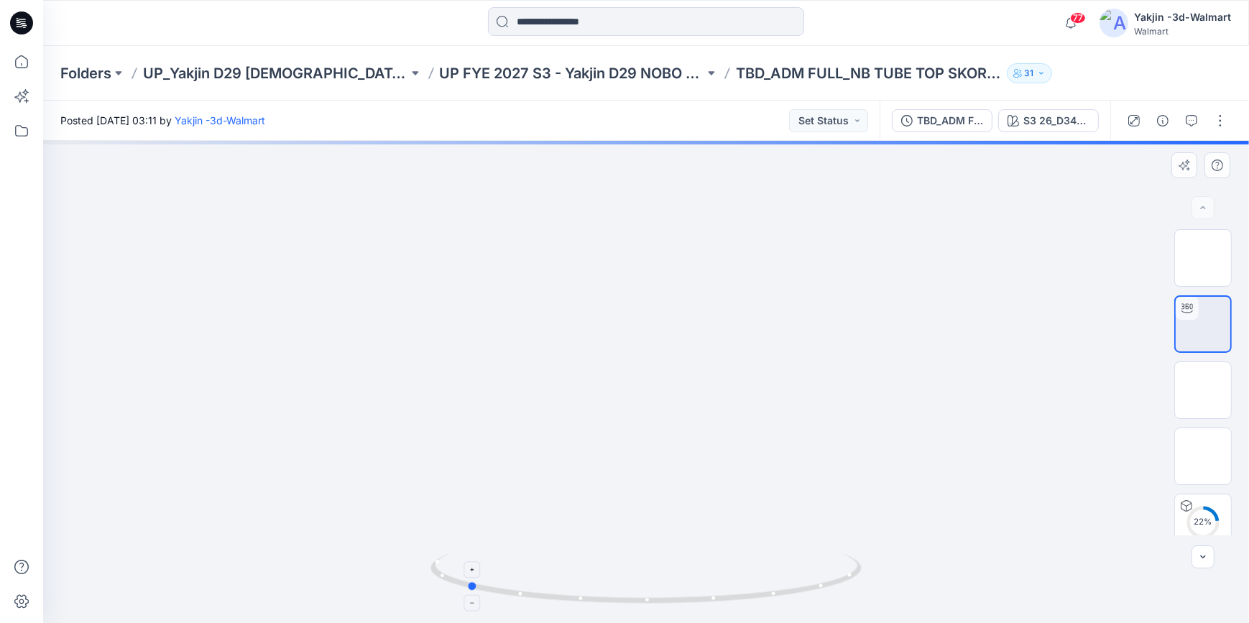
drag, startPoint x: 798, startPoint y: 599, endPoint x: 611, endPoint y: 603, distance: 186.9
click at [611, 603] on icon at bounding box center [647, 580] width 435 height 54
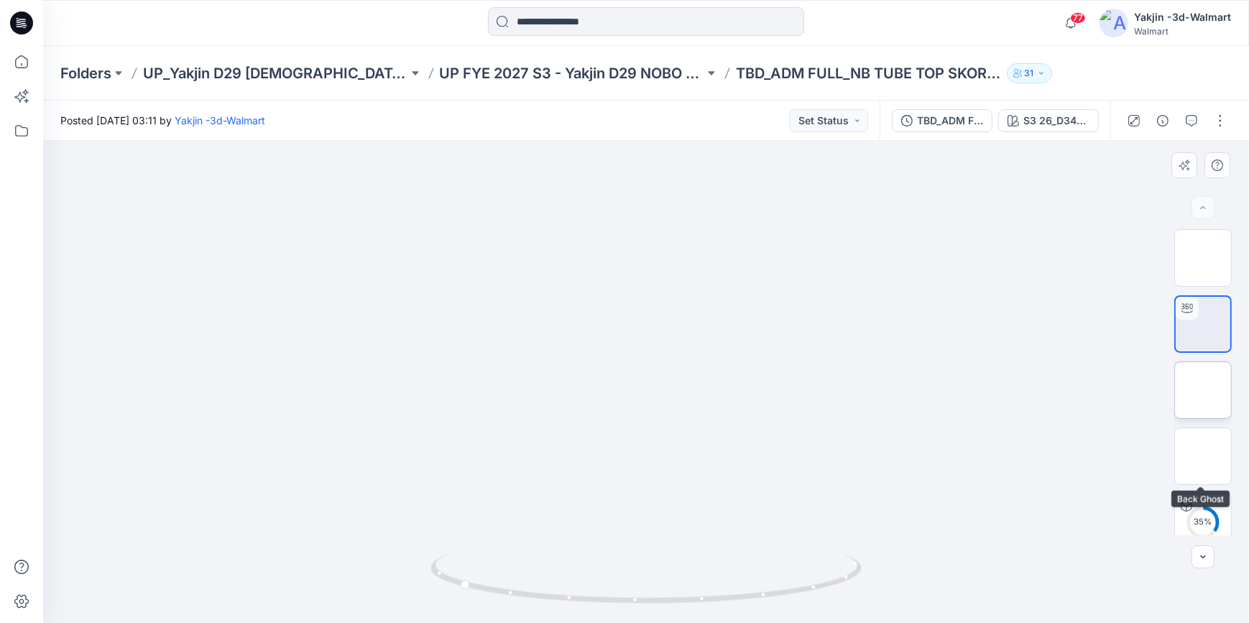
click at [1203, 390] on img at bounding box center [1203, 390] width 0 height 0
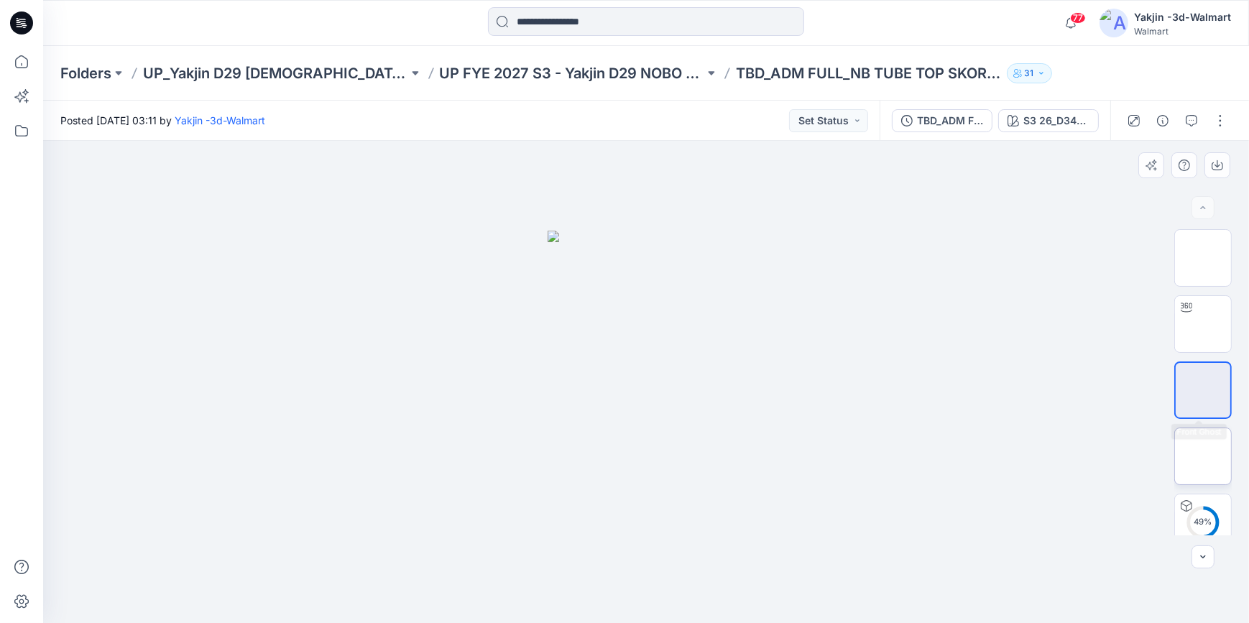
click at [1203, 456] on img at bounding box center [1203, 456] width 0 height 0
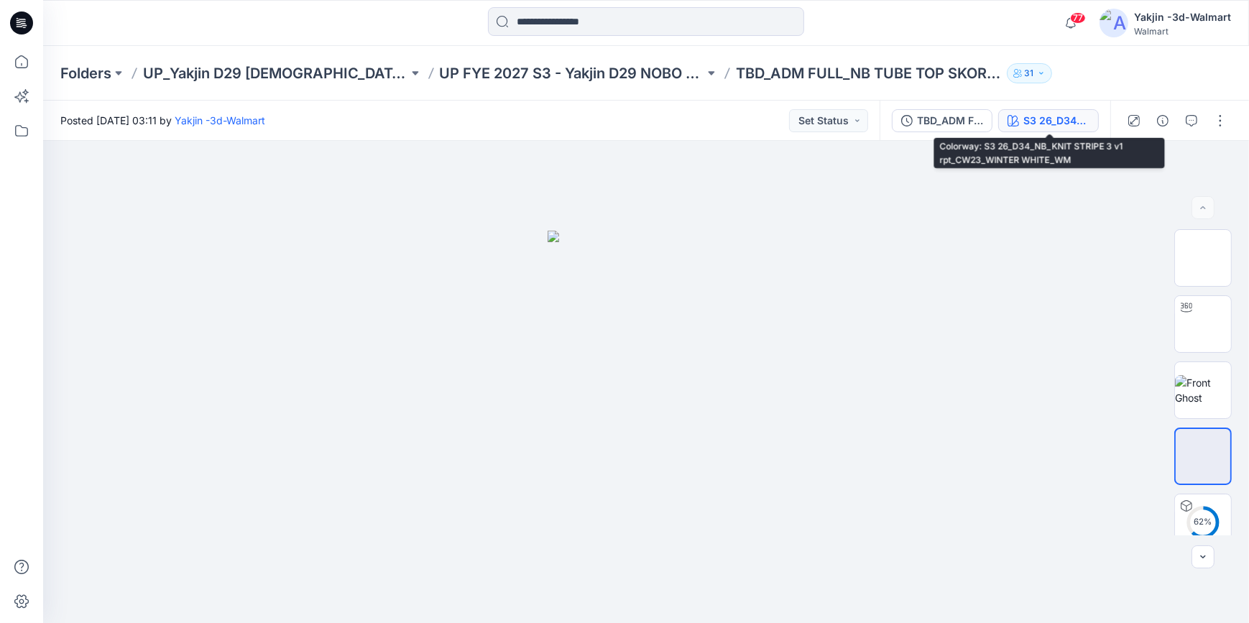
click at [1054, 128] on div "S3 26_D34_NB_KNIT STRIPE 3 v1 rpt_CW23_WINTER WHITE_WM" at bounding box center [1056, 121] width 66 height 16
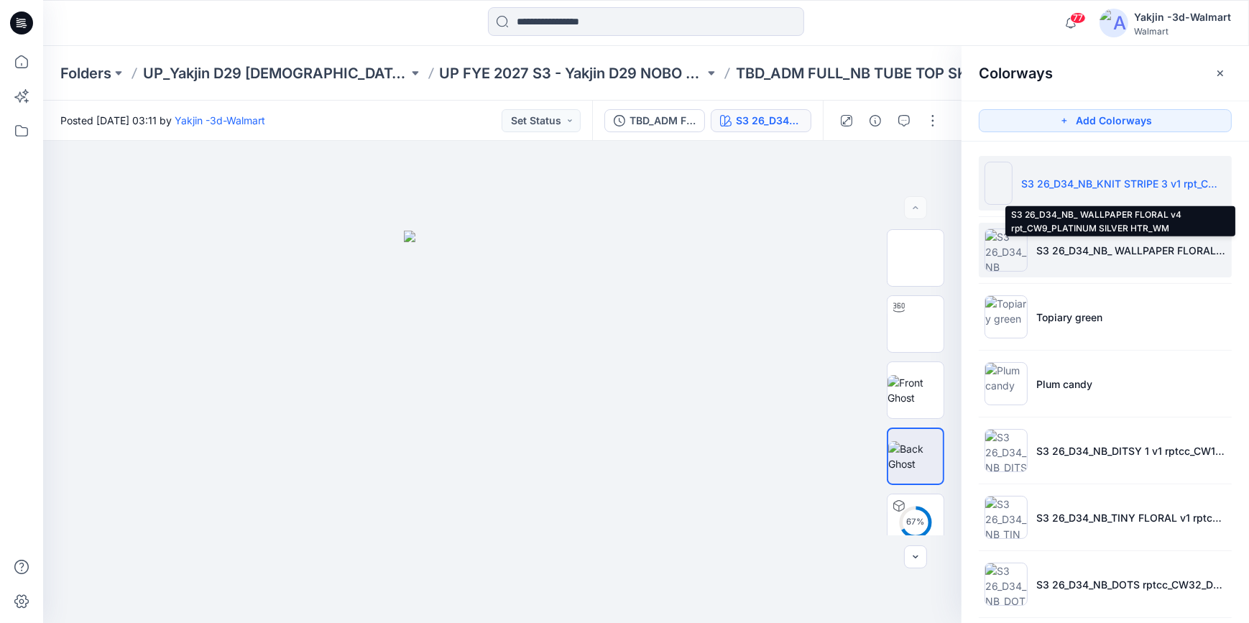
click at [1079, 254] on p "S3 26_D34_NB_ WALLPAPER FLORAL v4 rpt_CW9_PLATINUM SILVER HTR_WM" at bounding box center [1131, 250] width 190 height 15
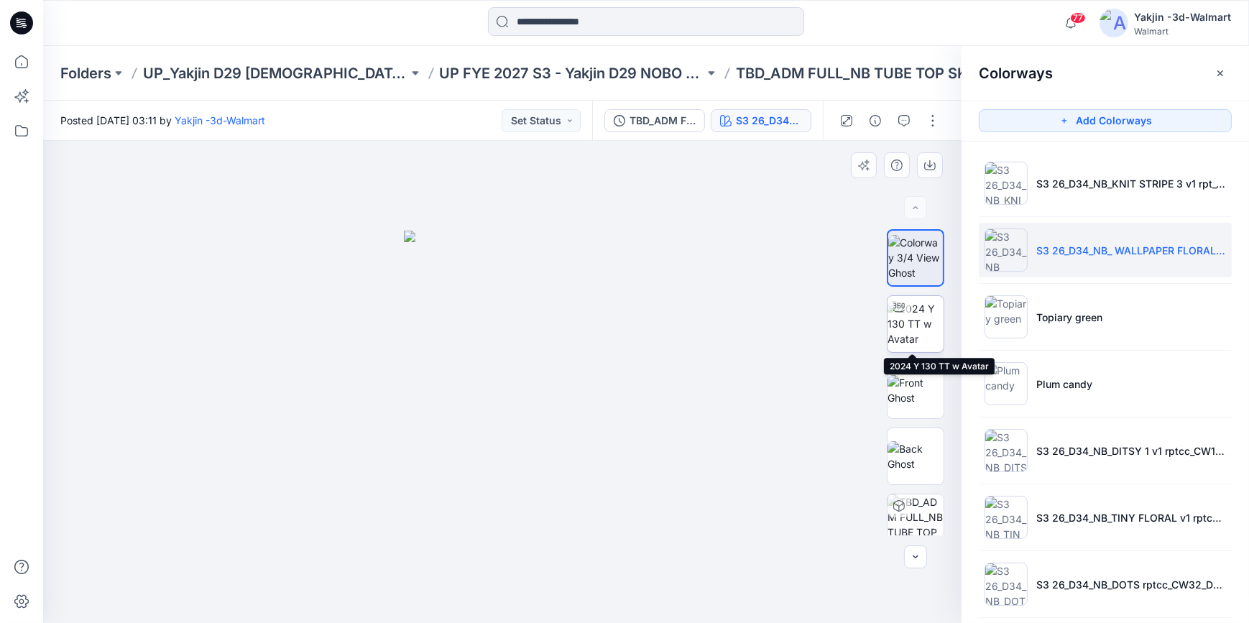
click at [902, 325] on img at bounding box center [915, 323] width 56 height 45
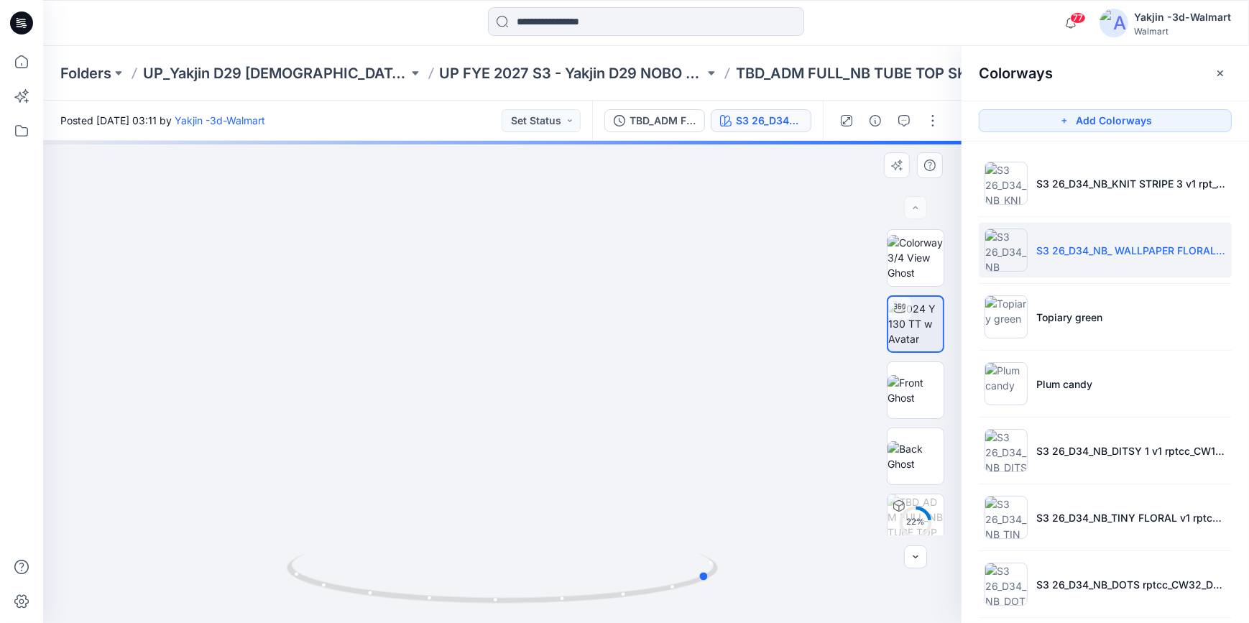
drag, startPoint x: 662, startPoint y: 596, endPoint x: 440, endPoint y: 614, distance: 222.8
click at [440, 614] on div at bounding box center [502, 587] width 431 height 72
drag, startPoint x: 530, startPoint y: 609, endPoint x: 568, endPoint y: 609, distance: 38.8
click at [568, 609] on img at bounding box center [502, 588] width 431 height 70
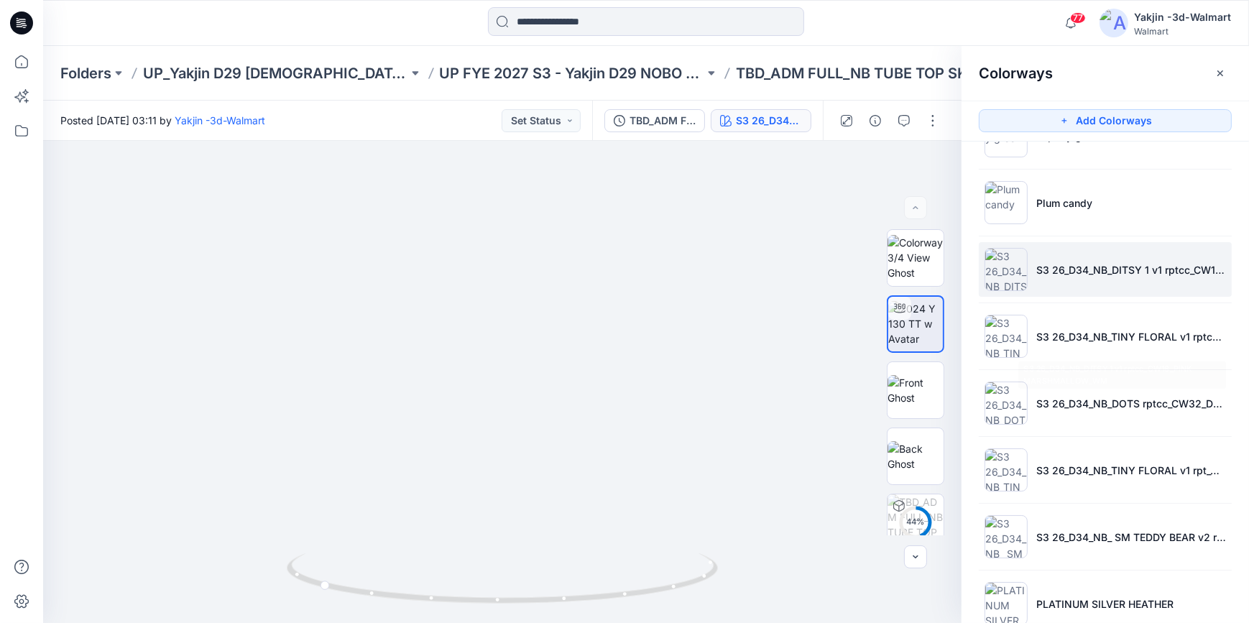
scroll to position [195, 0]
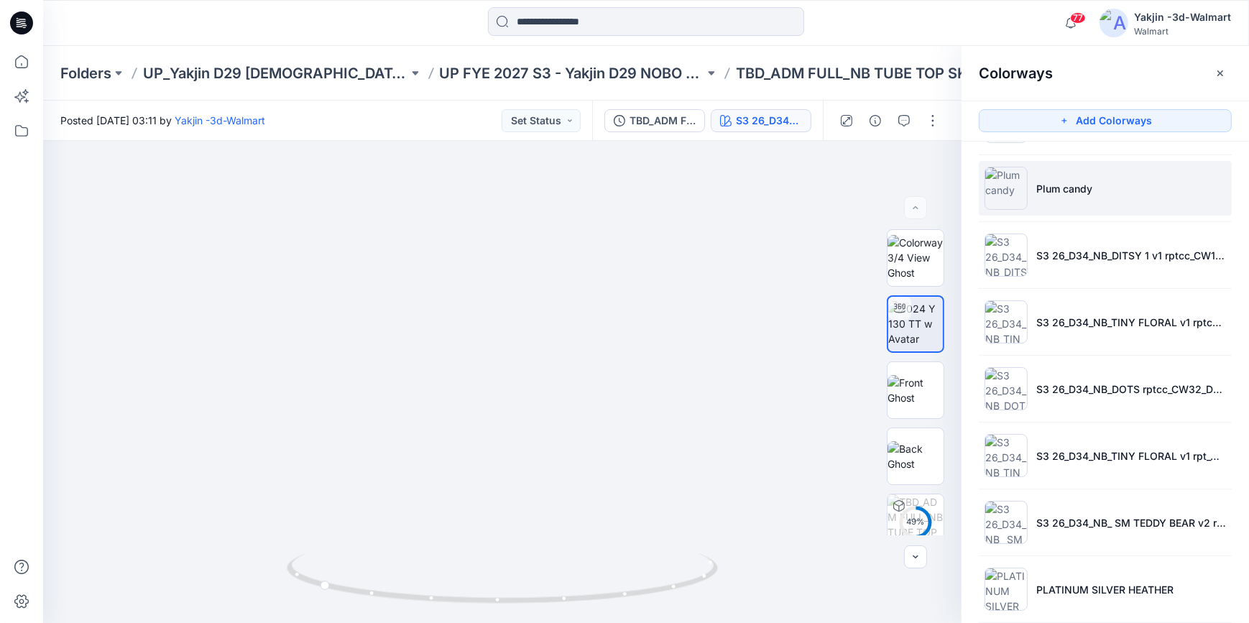
click at [1094, 202] on li "Plum candy" at bounding box center [1105, 188] width 253 height 55
click at [1092, 189] on li "Plum candy" at bounding box center [1105, 188] width 253 height 55
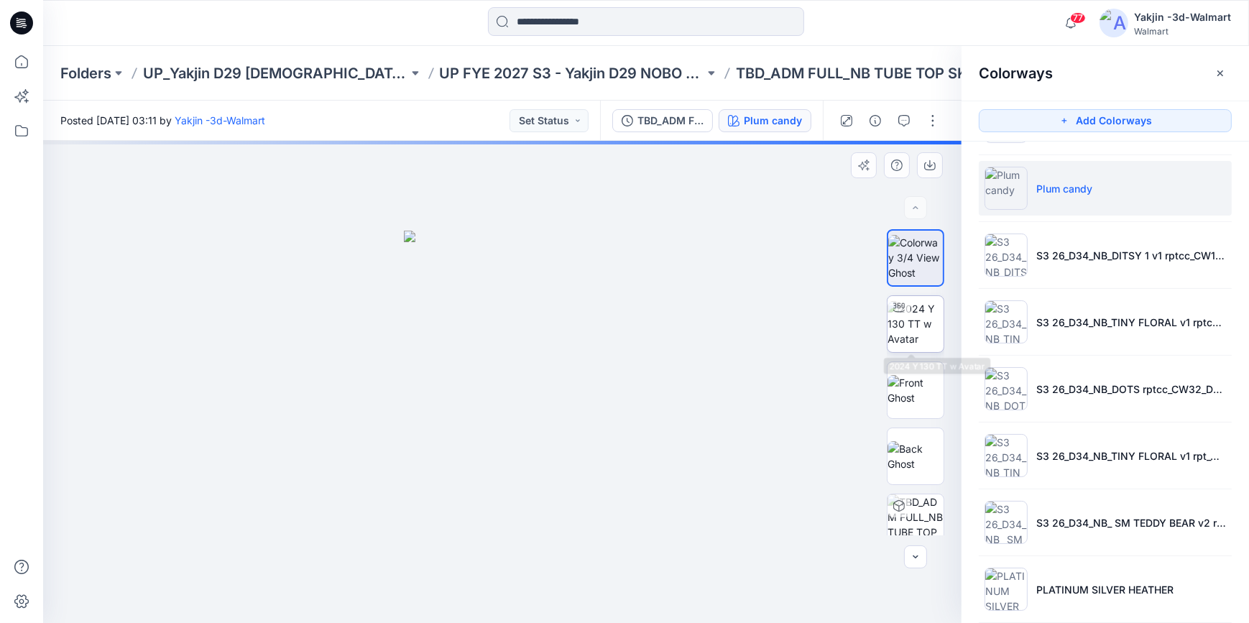
click at [930, 343] on img at bounding box center [915, 323] width 56 height 45
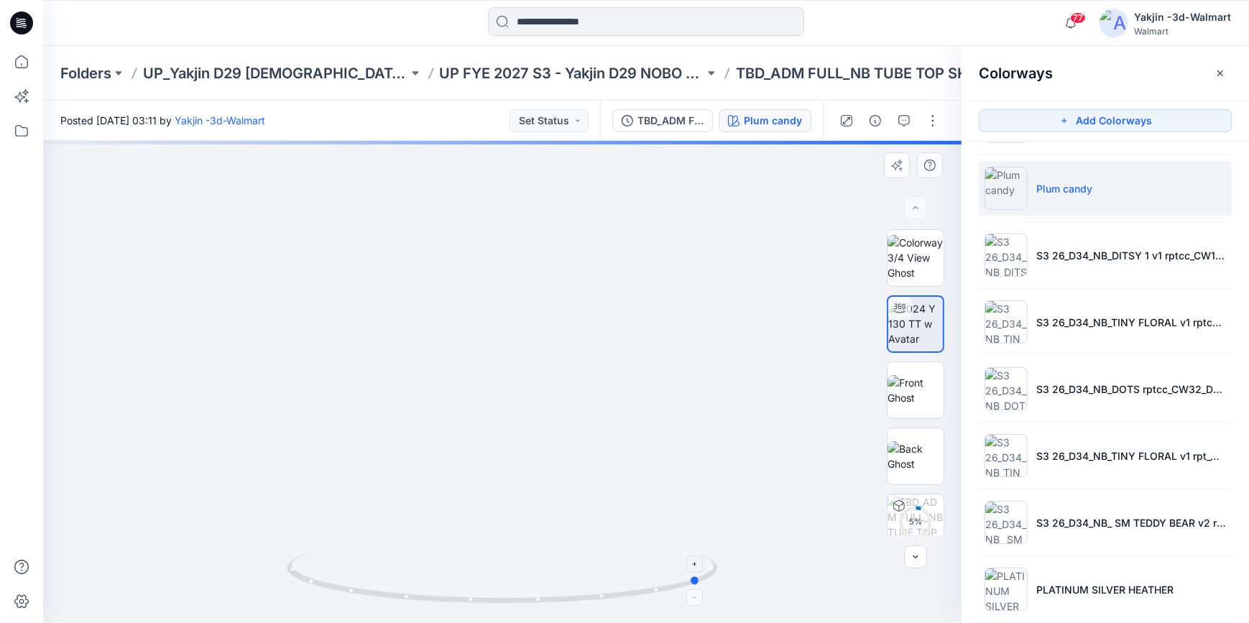
drag, startPoint x: 594, startPoint y: 596, endPoint x: 462, endPoint y: 599, distance: 131.5
click at [462, 599] on icon at bounding box center [504, 580] width 435 height 54
click at [463, 598] on icon at bounding box center [504, 580] width 435 height 54
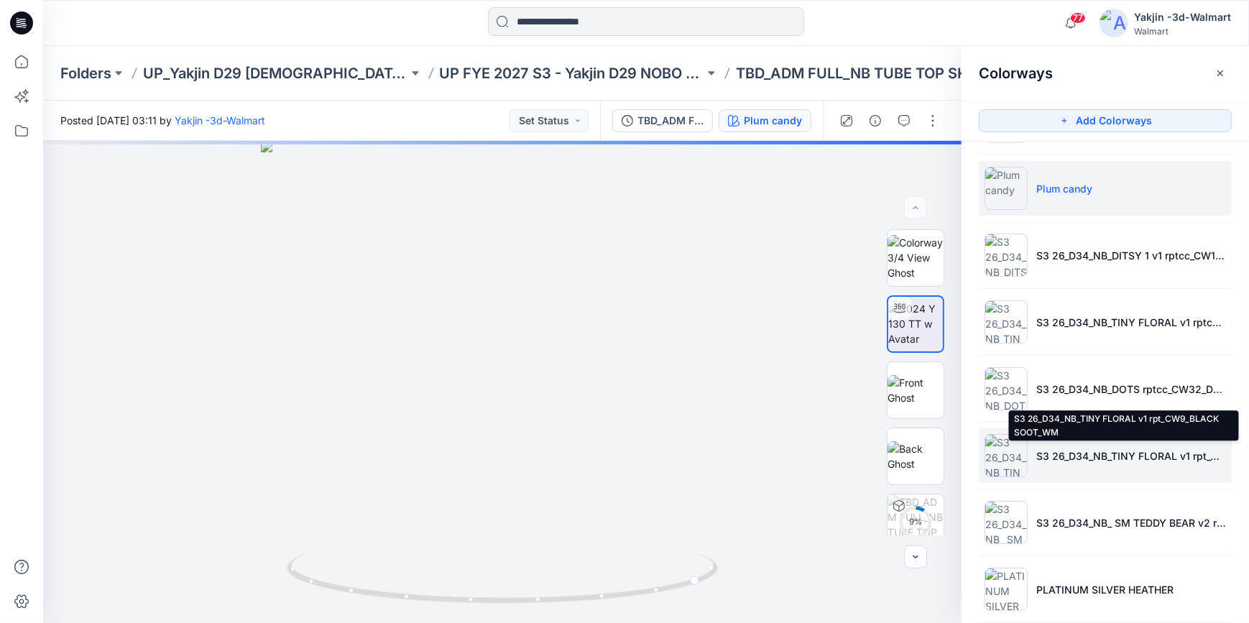
click at [1078, 450] on p "S3 26_D34_NB_TINY FLORAL v1 rpt_CW9_BLACK SOOT_WM" at bounding box center [1131, 455] width 190 height 15
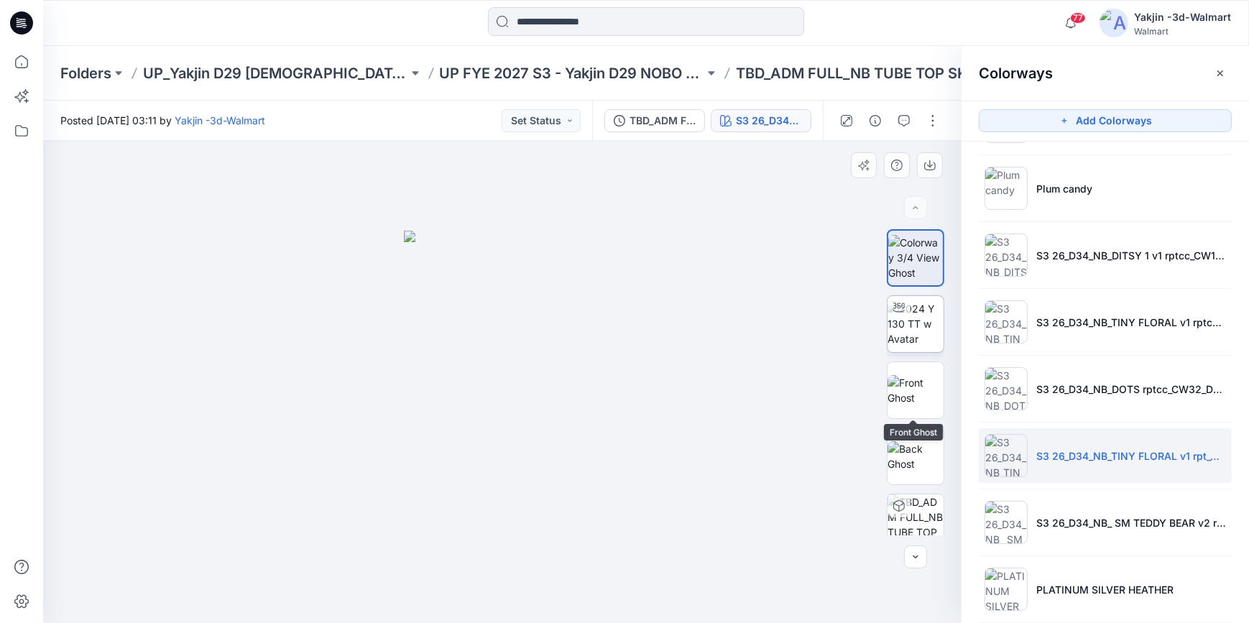
click at [914, 332] on img at bounding box center [915, 323] width 56 height 45
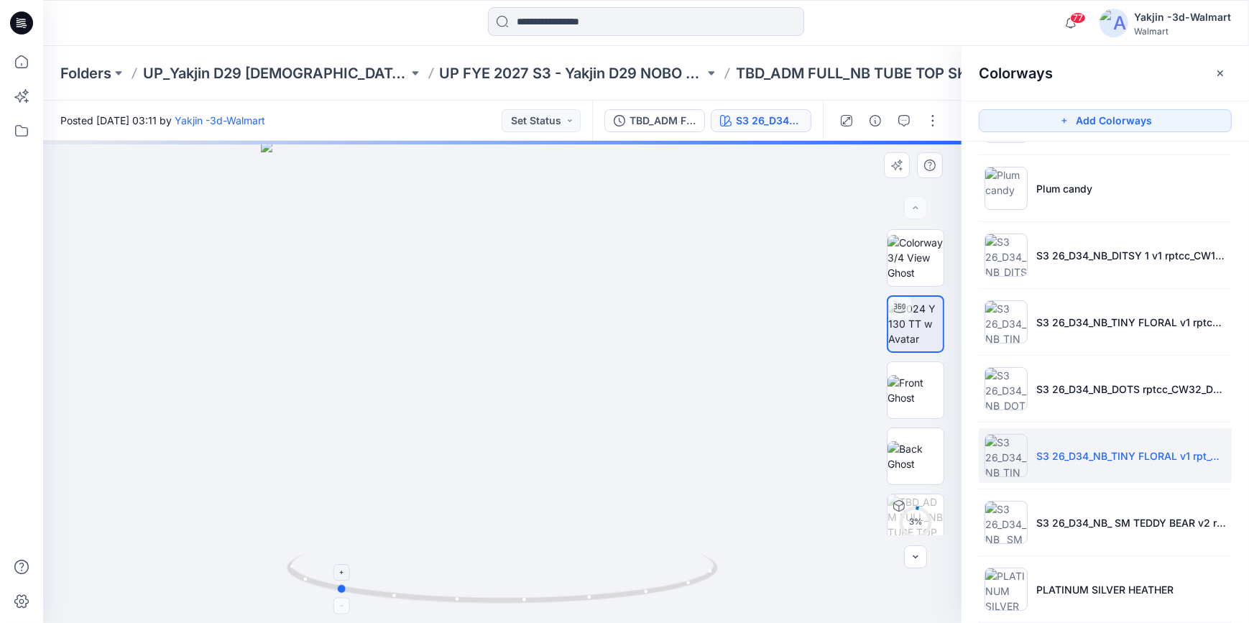
drag, startPoint x: 642, startPoint y: 598, endPoint x: 467, endPoint y: 594, distance: 175.4
click at [467, 594] on icon at bounding box center [504, 580] width 435 height 54
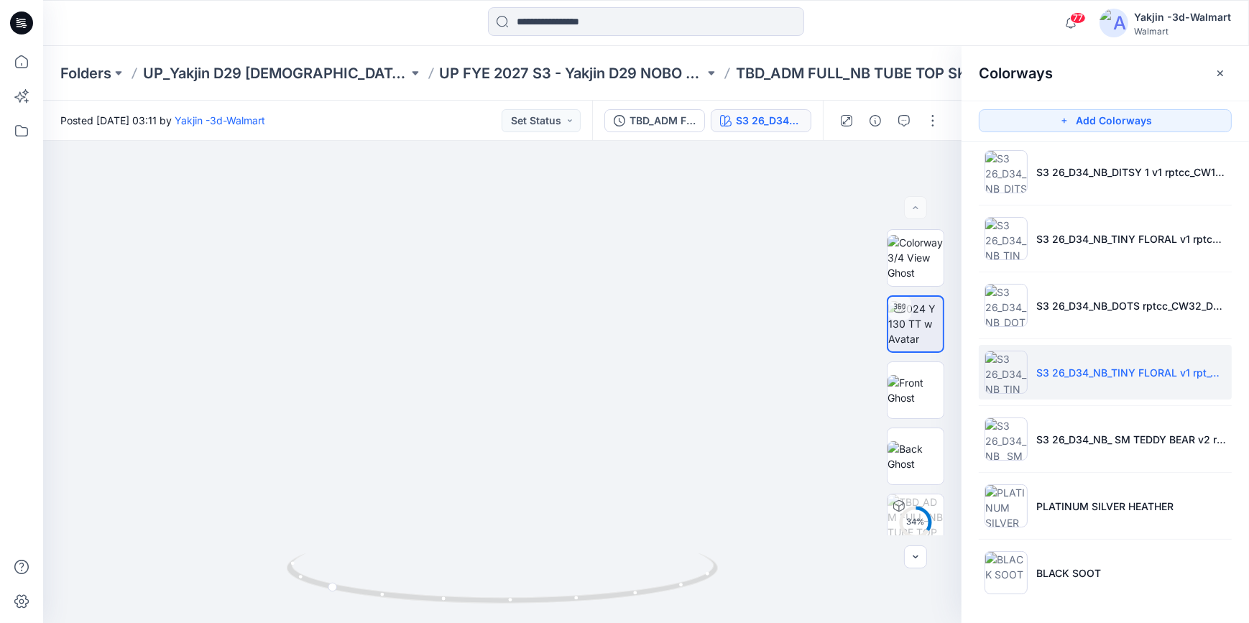
scroll to position [280, 0]
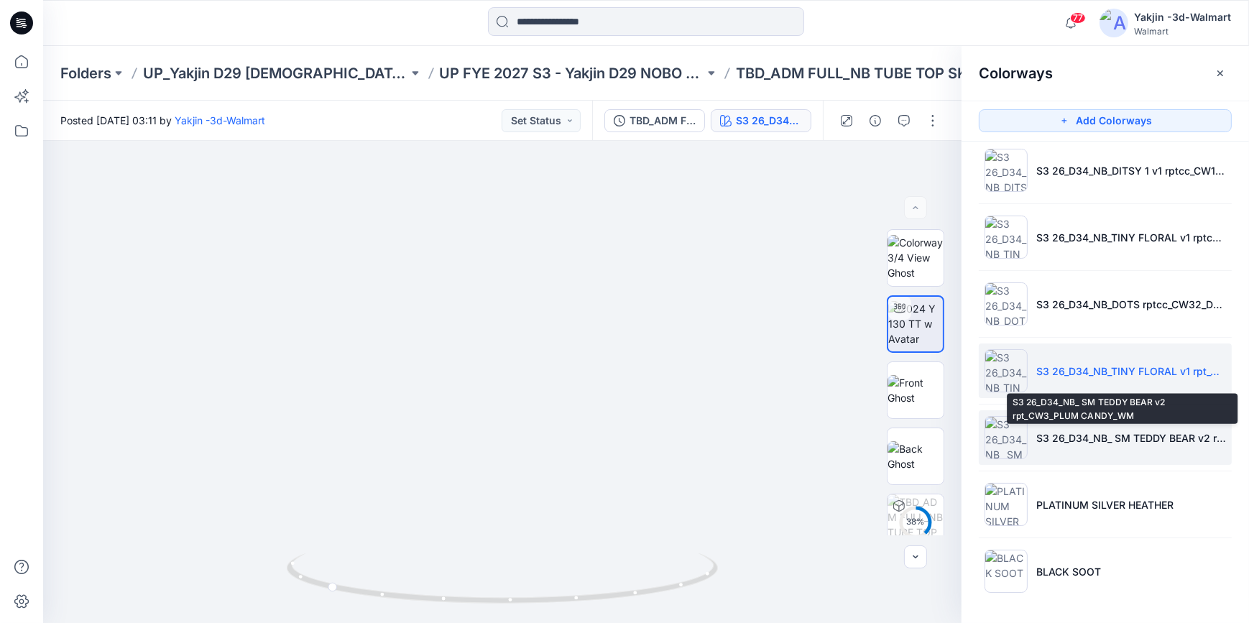
click at [1068, 443] on p "S3 26_D34_NB_ SM TEDDY BEAR v2 rpt_CW3_PLUM CANDY_WM" at bounding box center [1131, 437] width 190 height 15
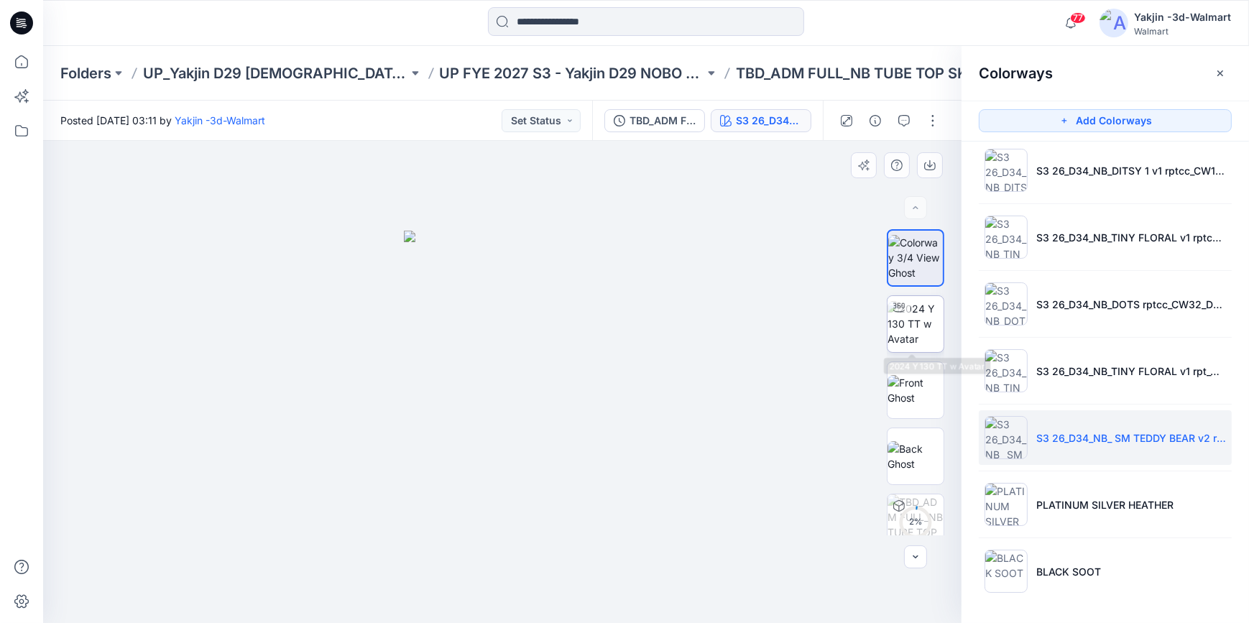
click at [905, 331] on img at bounding box center [915, 323] width 56 height 45
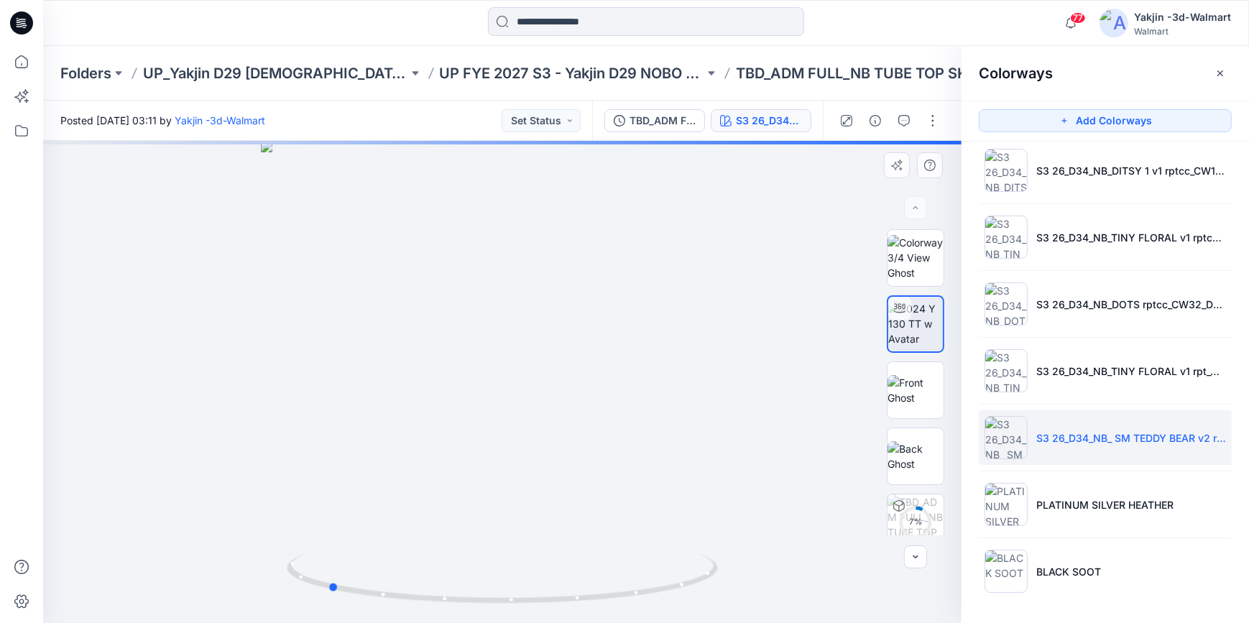
drag, startPoint x: 672, startPoint y: 592, endPoint x: 497, endPoint y: 610, distance: 175.5
click at [497, 610] on div at bounding box center [502, 382] width 918 height 482
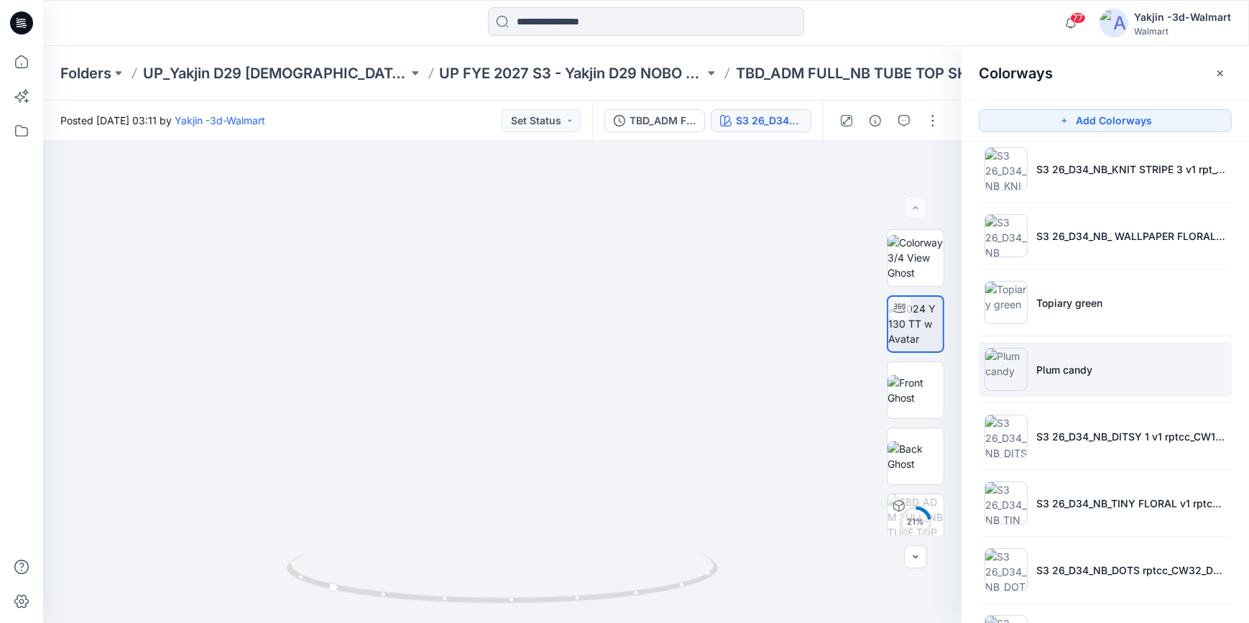
scroll to position [0, 0]
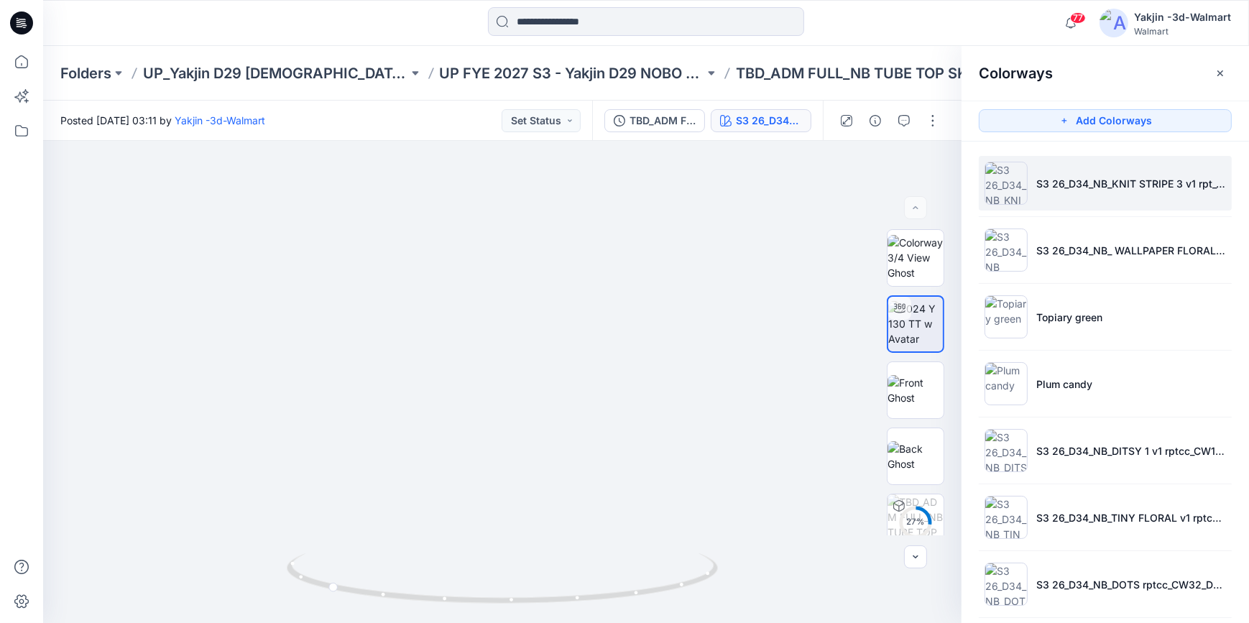
click at [1119, 198] on li "S3 26_D34_NB_KNIT STRIPE 3 v1 rpt_CW23_WINTER WHITE_WM" at bounding box center [1105, 183] width 253 height 55
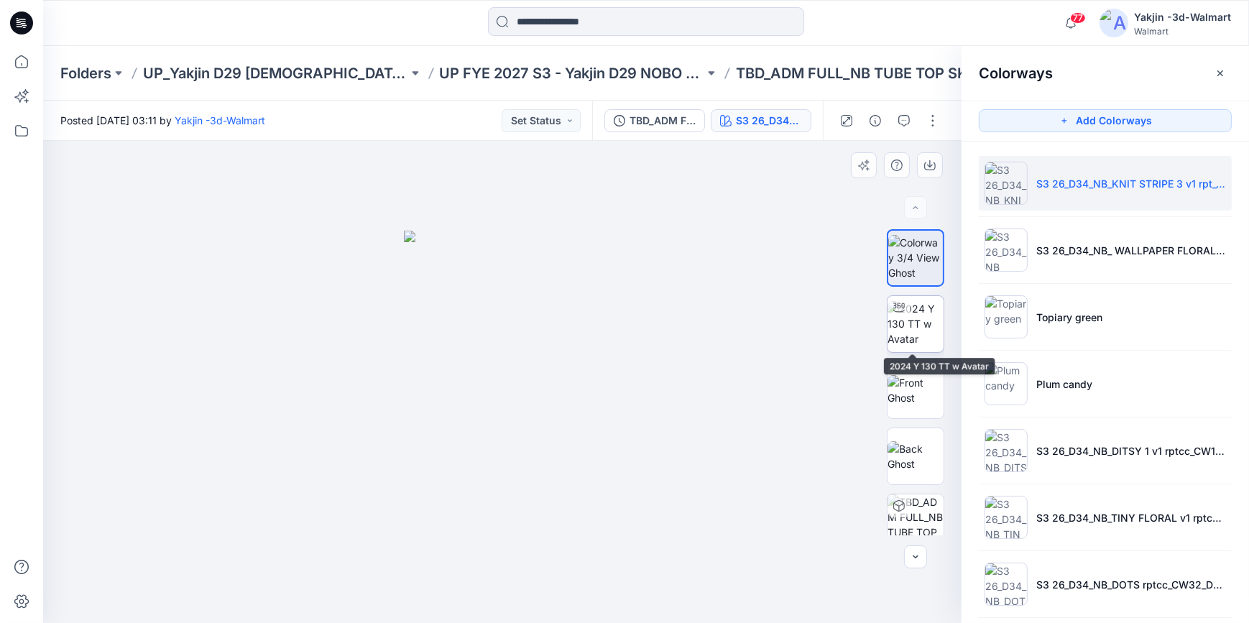
click at [924, 339] on img at bounding box center [915, 323] width 56 height 45
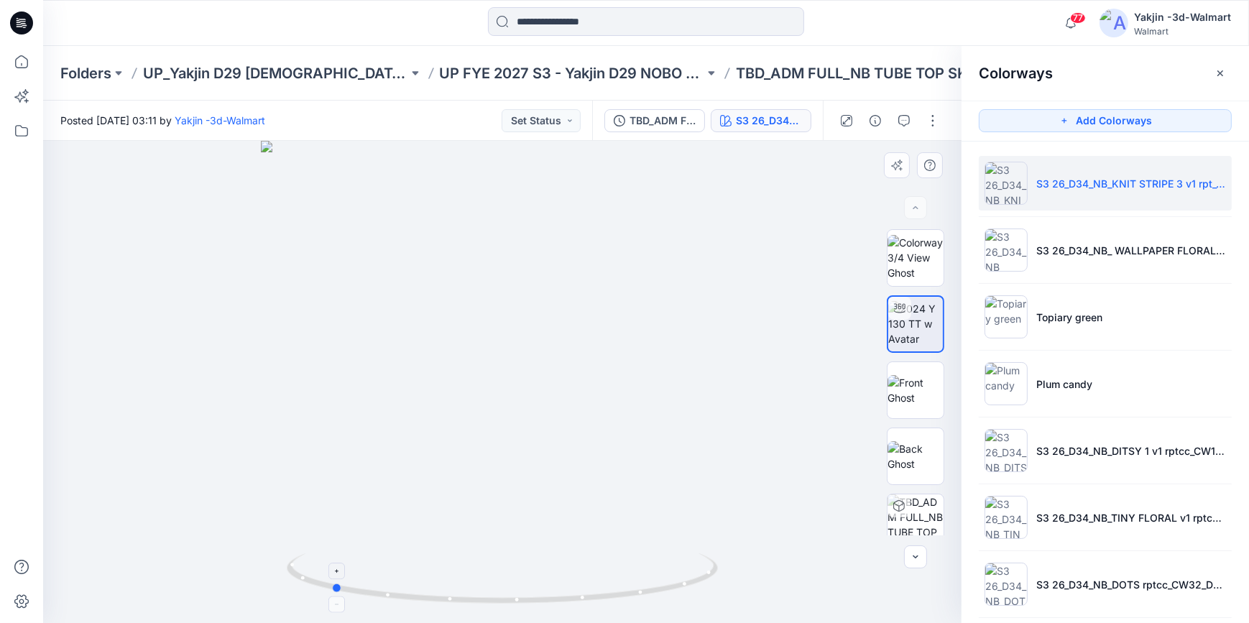
drag, startPoint x: 622, startPoint y: 600, endPoint x: 451, endPoint y: 582, distance: 172.0
click at [451, 582] on icon at bounding box center [504, 580] width 435 height 54
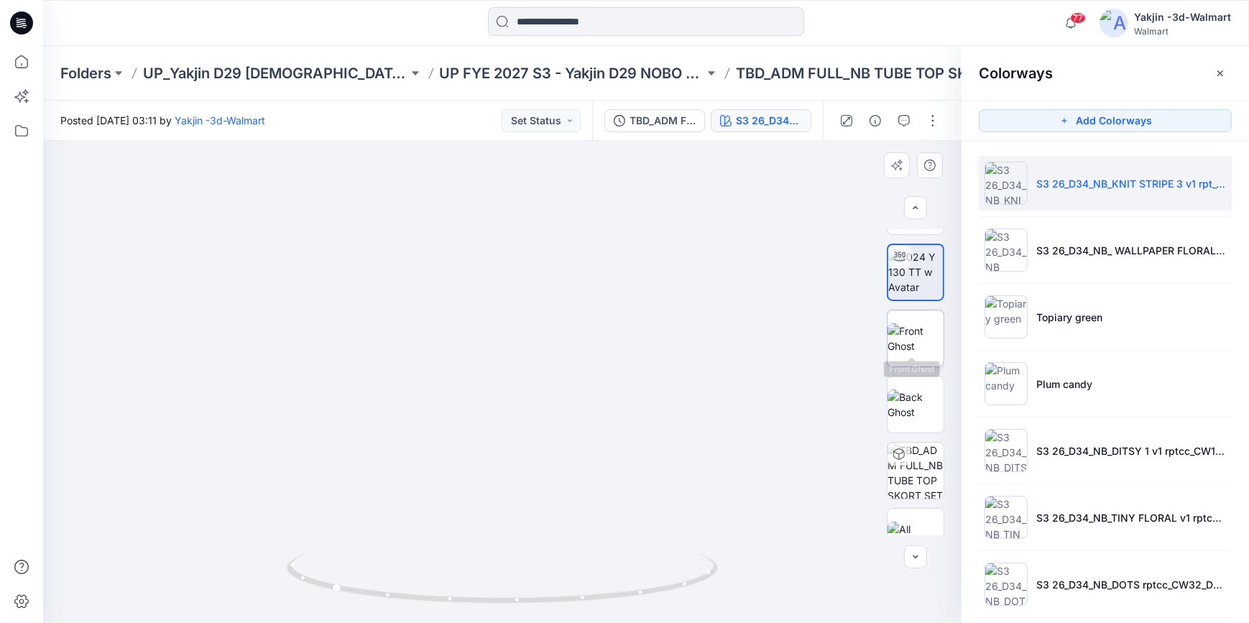
scroll to position [81, 0]
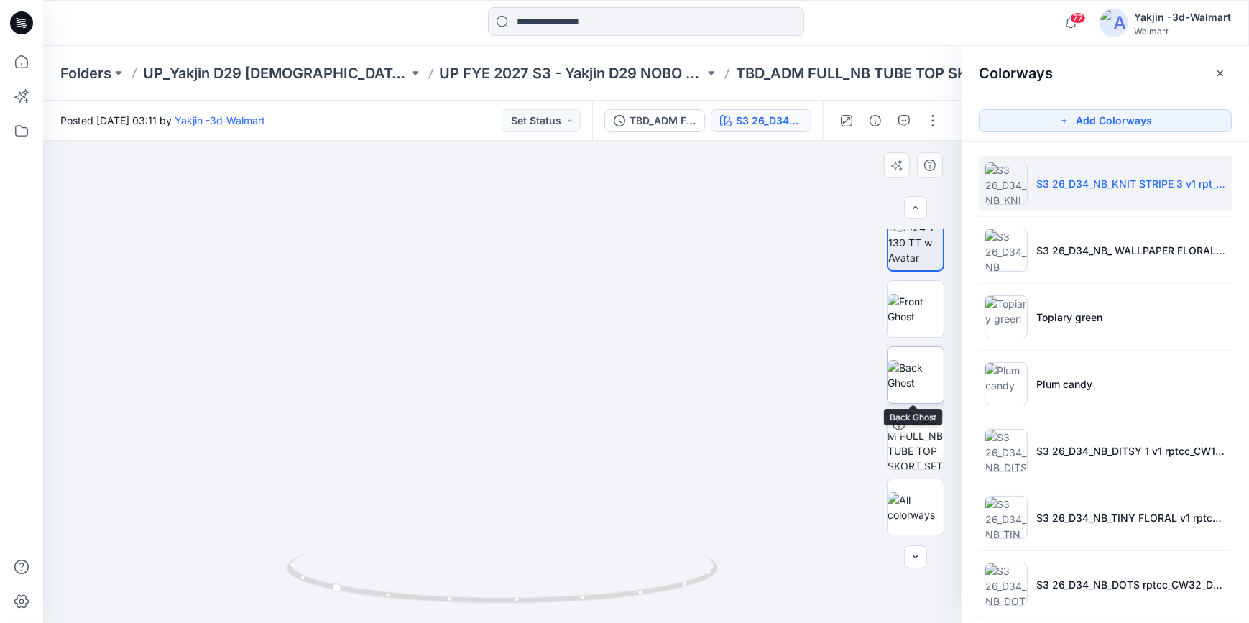
click at [918, 387] on img at bounding box center [915, 375] width 56 height 30
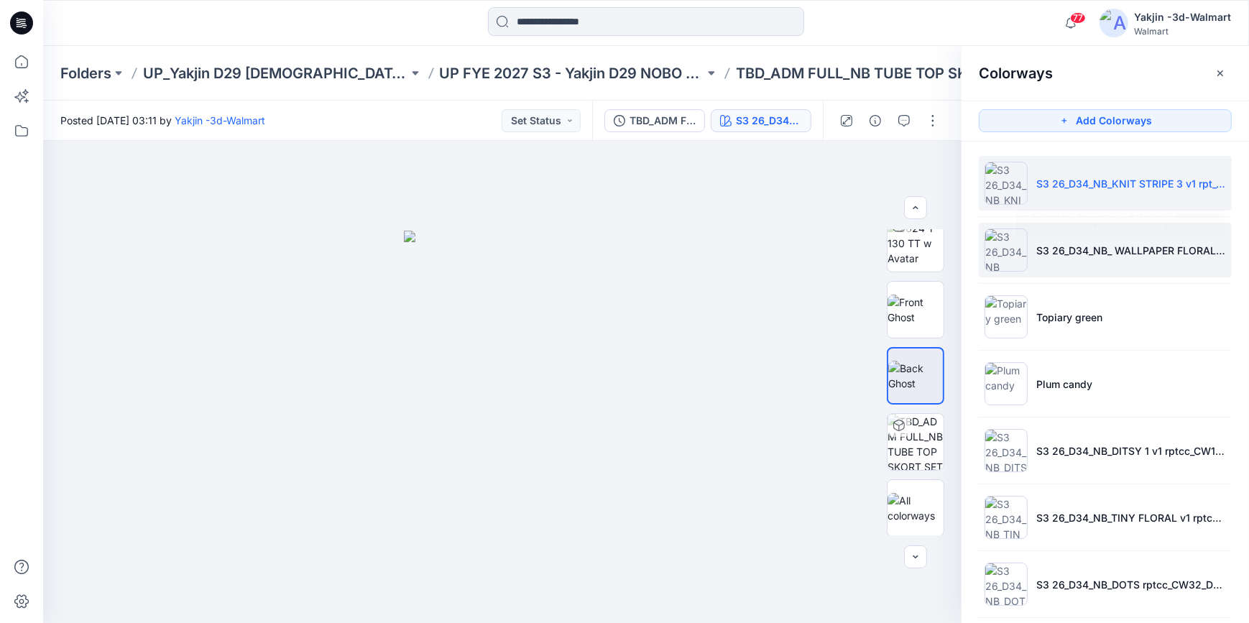
click at [1127, 251] on p "S3 26_D34_NB_ WALLPAPER FLORAL v4 rpt_CW9_PLATINUM SILVER HTR_WM" at bounding box center [1131, 250] width 190 height 15
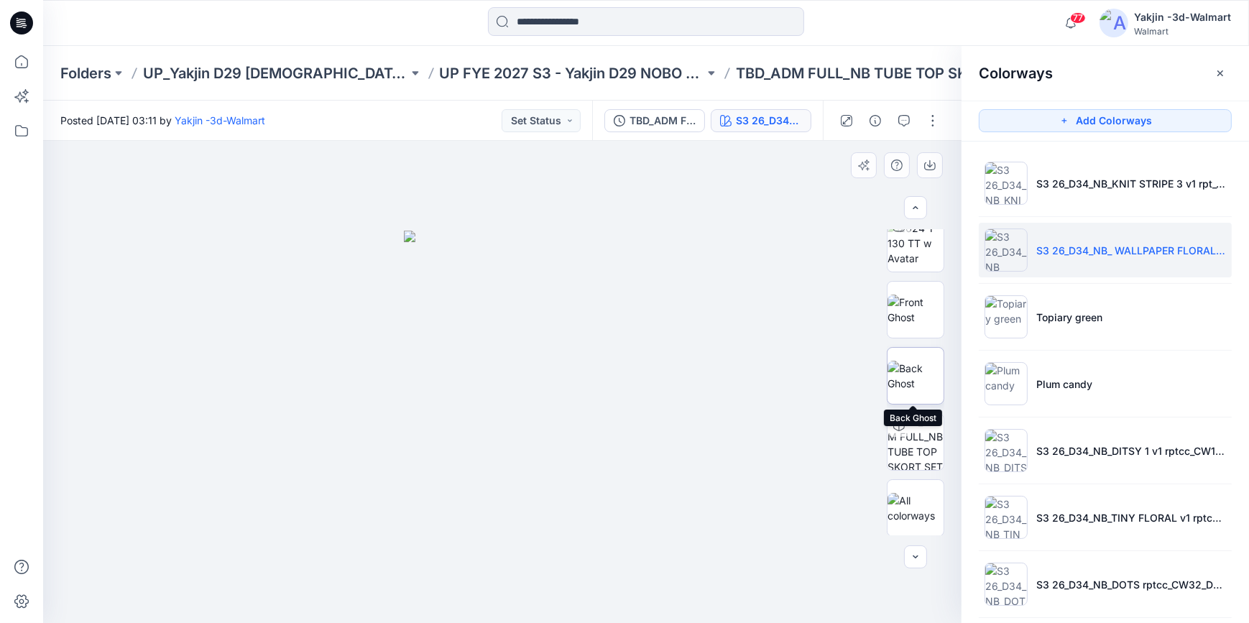
click at [906, 375] on img at bounding box center [915, 376] width 56 height 30
click at [914, 254] on img at bounding box center [915, 243] width 56 height 45
drag, startPoint x: 663, startPoint y: 596, endPoint x: 463, endPoint y: 599, distance: 199.8
click at [463, 599] on icon at bounding box center [504, 580] width 435 height 54
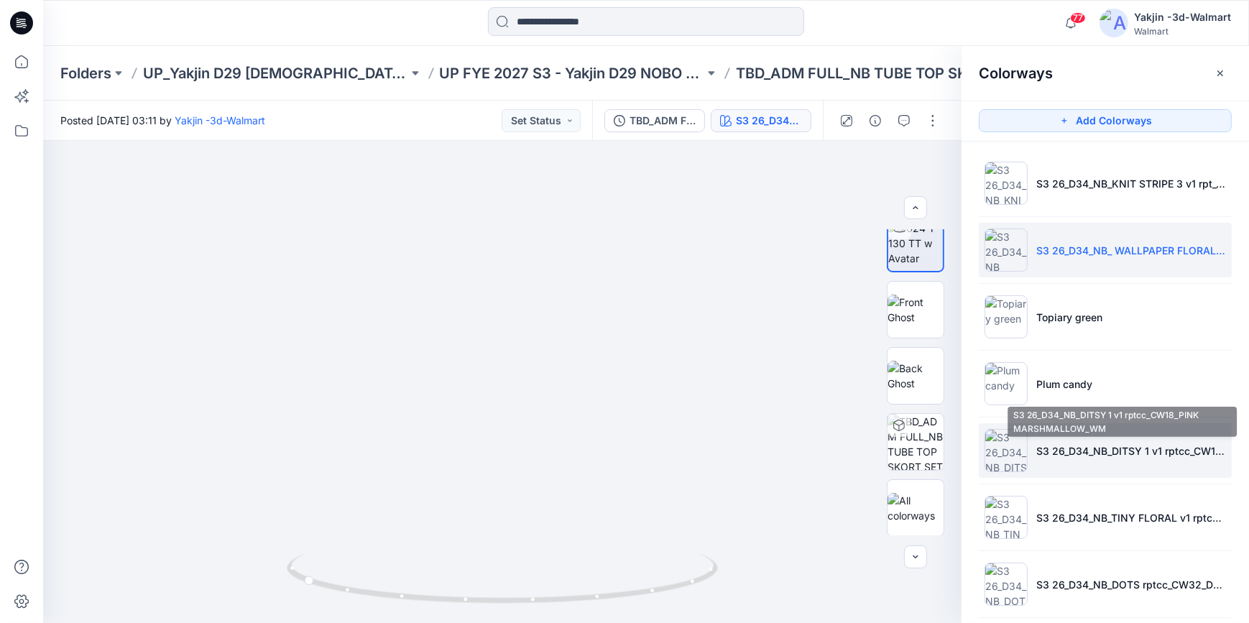
click at [1114, 452] on p "S3 26_D34_NB_DITSY 1 v1 rptcc_CW18_PINK MARSHMALLOW_WM" at bounding box center [1131, 450] width 190 height 15
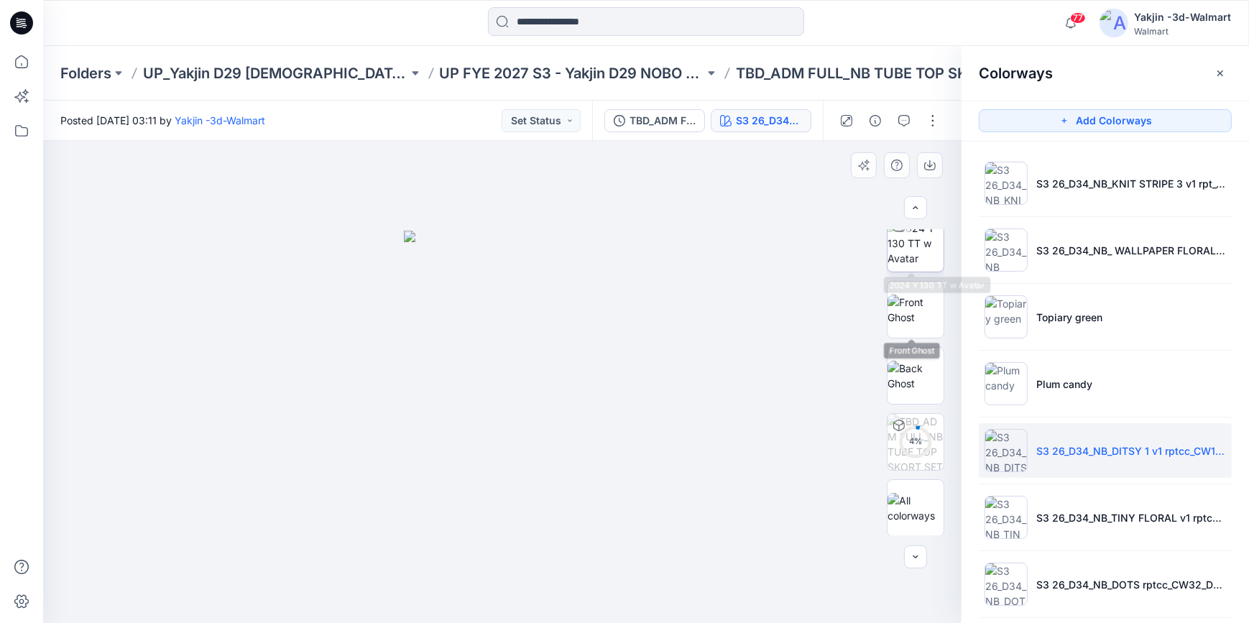
click at [923, 265] on img at bounding box center [915, 243] width 56 height 45
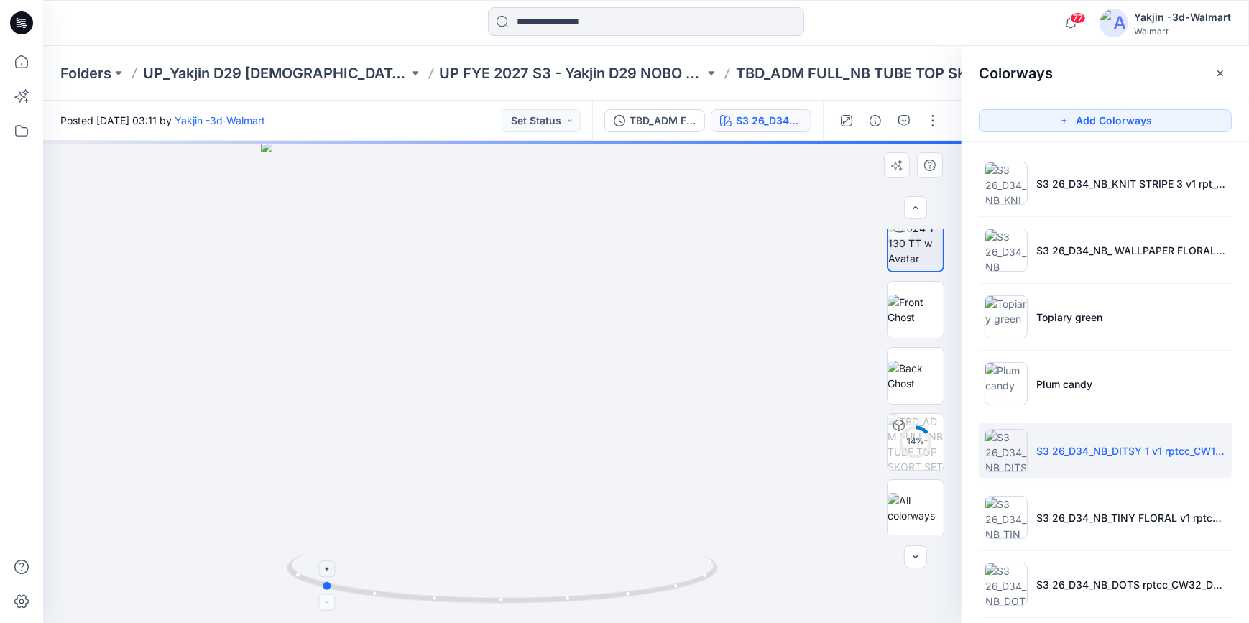
drag, startPoint x: 673, startPoint y: 588, endPoint x: 491, endPoint y: 599, distance: 181.3
click at [491, 599] on icon at bounding box center [504, 580] width 435 height 54
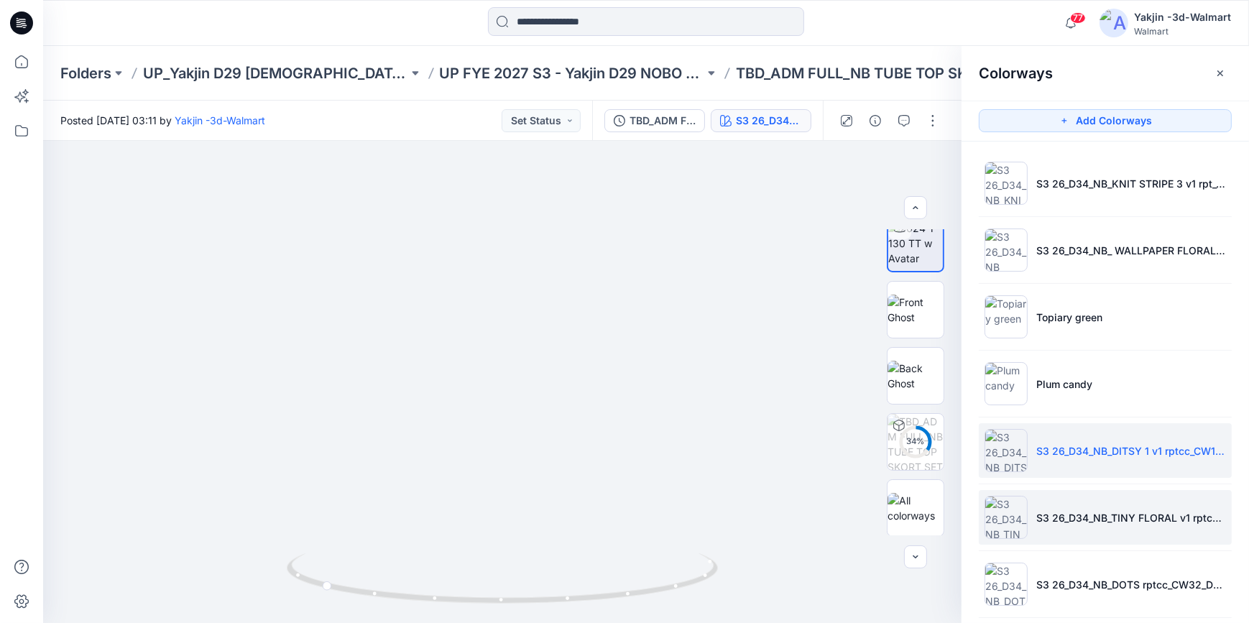
click at [1107, 535] on li "S3 26_D34_NB_TINY FLORAL v1 rptcc_CW2_LIGHT LILAC_WM" at bounding box center [1105, 517] width 253 height 55
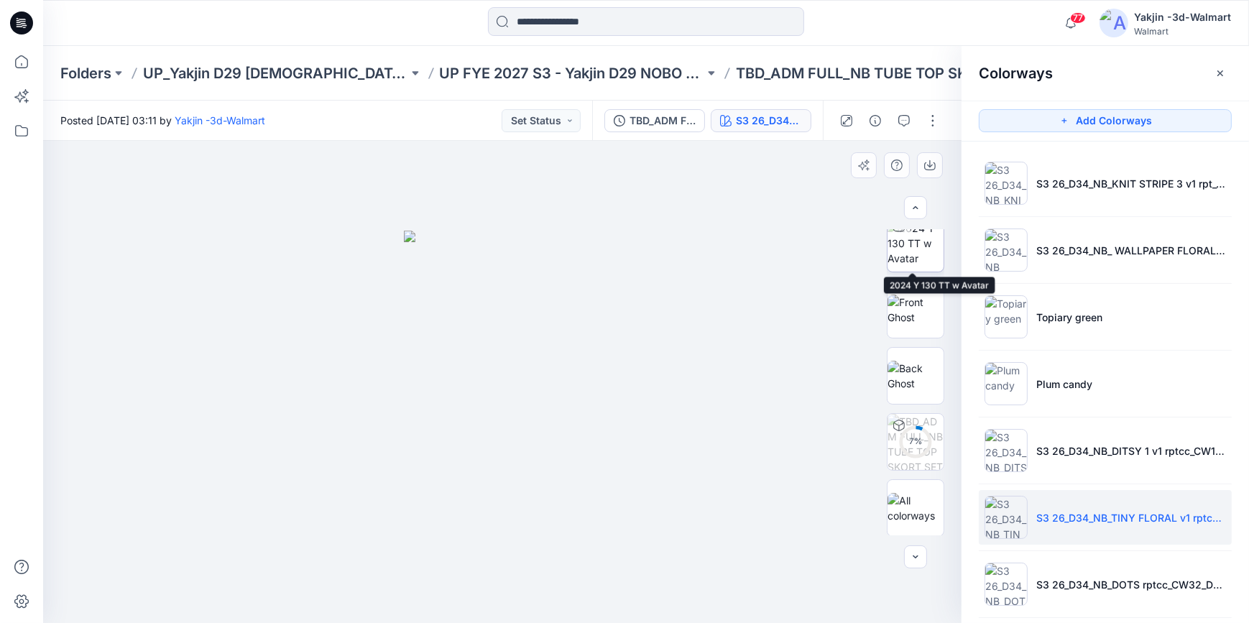
click at [905, 253] on img at bounding box center [915, 243] width 56 height 45
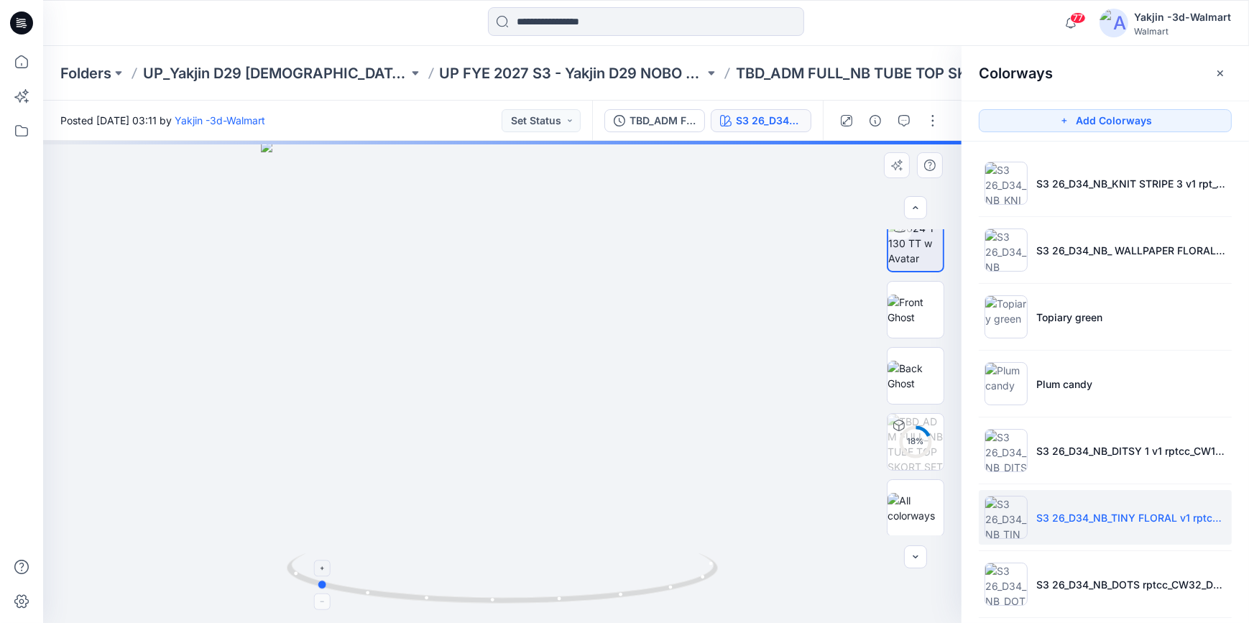
drag, startPoint x: 613, startPoint y: 604, endPoint x: 438, endPoint y: 603, distance: 174.6
click at [438, 603] on icon at bounding box center [504, 580] width 435 height 54
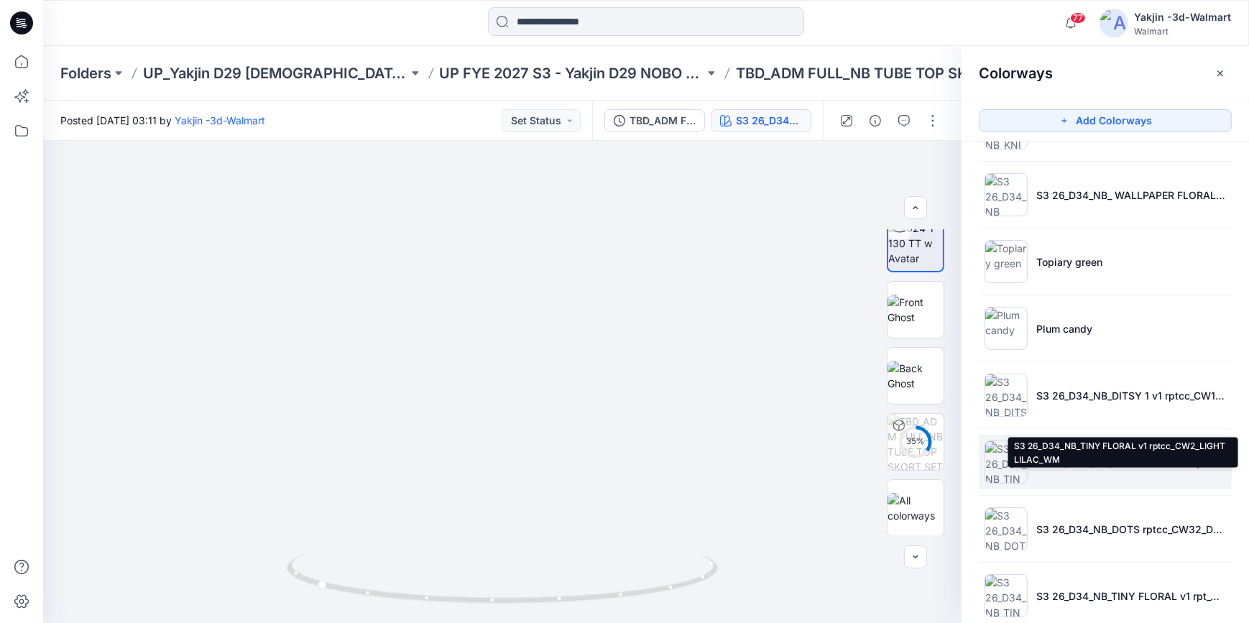
scroll to position [65, 0]
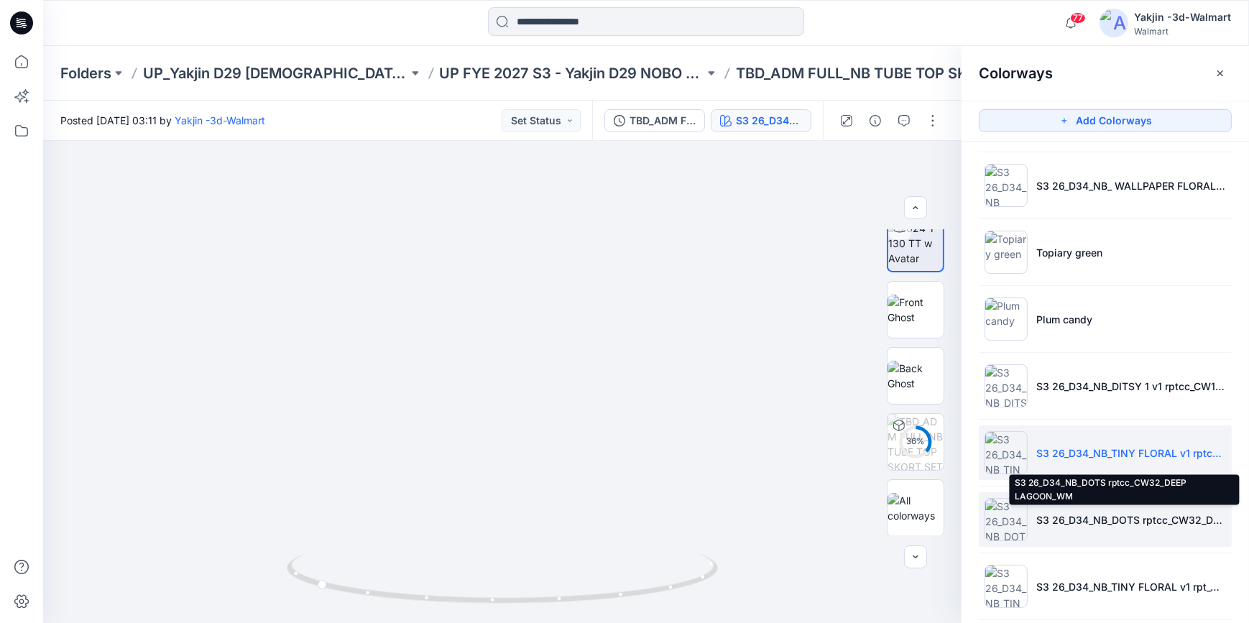
click at [1099, 516] on p "S3 26_D34_NB_DOTS rptcc_CW32_DEEP LAGOON_WM" at bounding box center [1131, 519] width 190 height 15
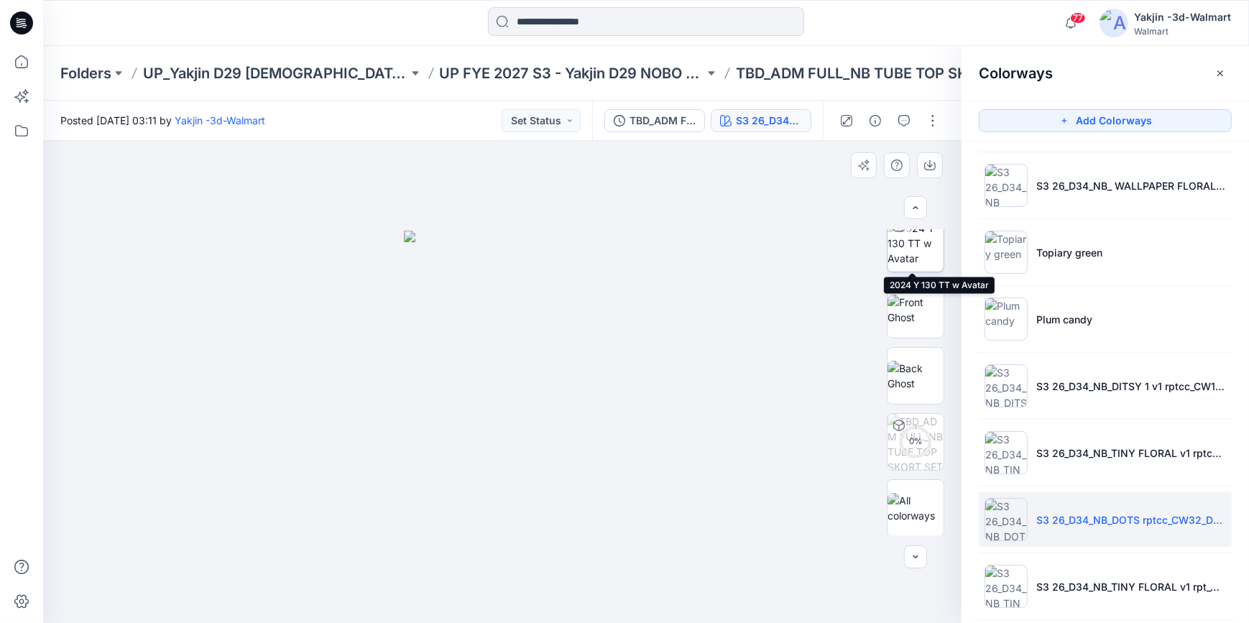
click at [920, 259] on img at bounding box center [915, 243] width 56 height 45
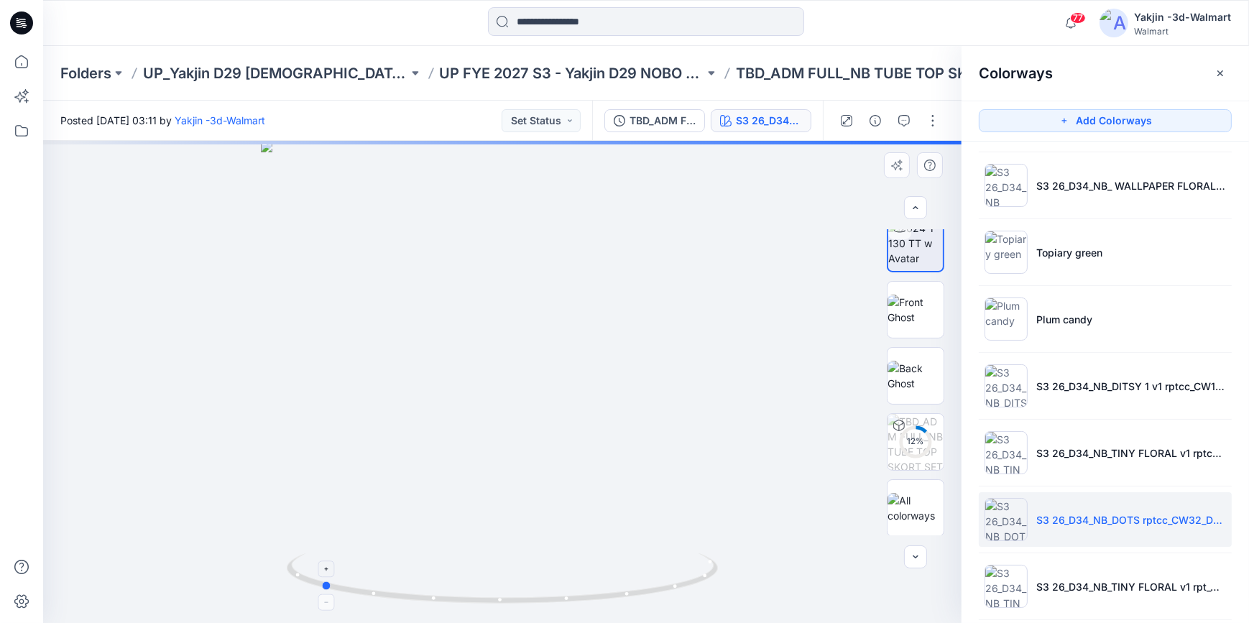
drag, startPoint x: 610, startPoint y: 606, endPoint x: 428, endPoint y: 599, distance: 181.9
click at [428, 599] on icon at bounding box center [504, 580] width 435 height 54
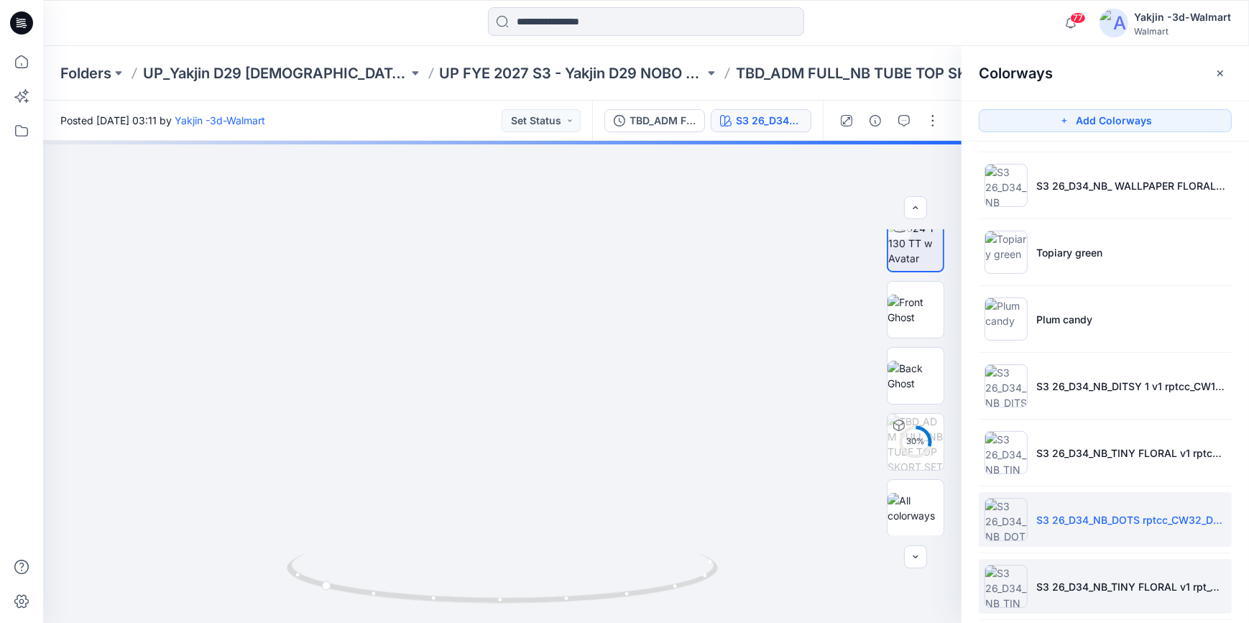
click at [1128, 573] on li "S3 26_D34_NB_TINY FLORAL v1 rpt_CW9_BLACK SOOT_WM" at bounding box center [1105, 586] width 253 height 55
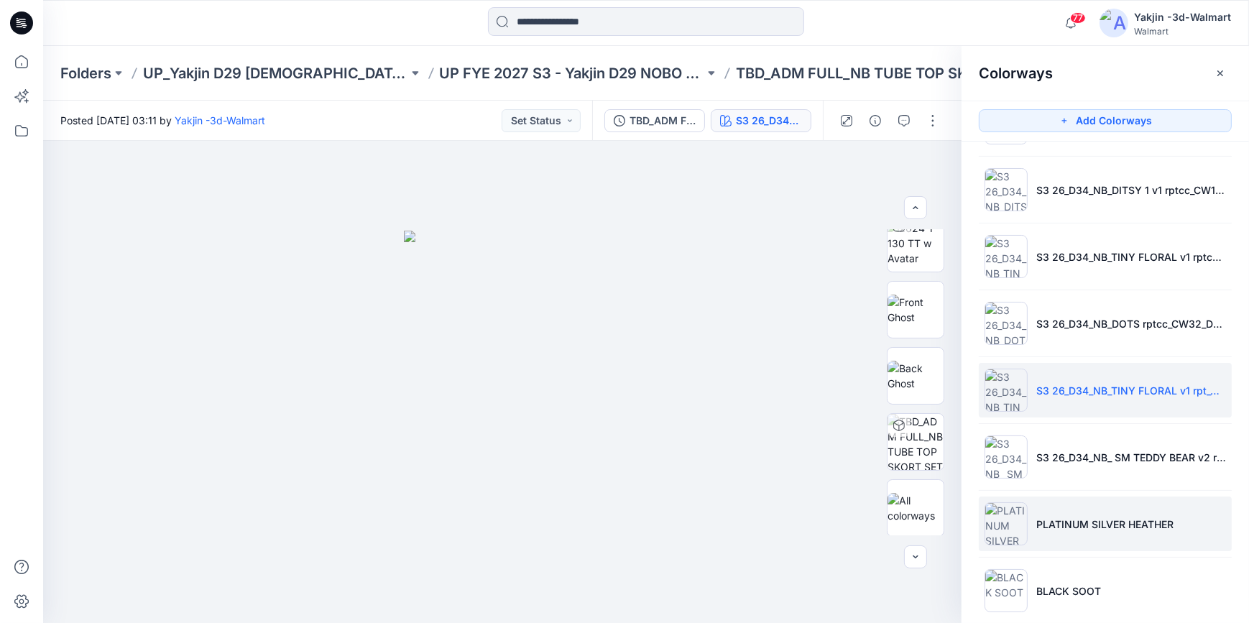
scroll to position [280, 0]
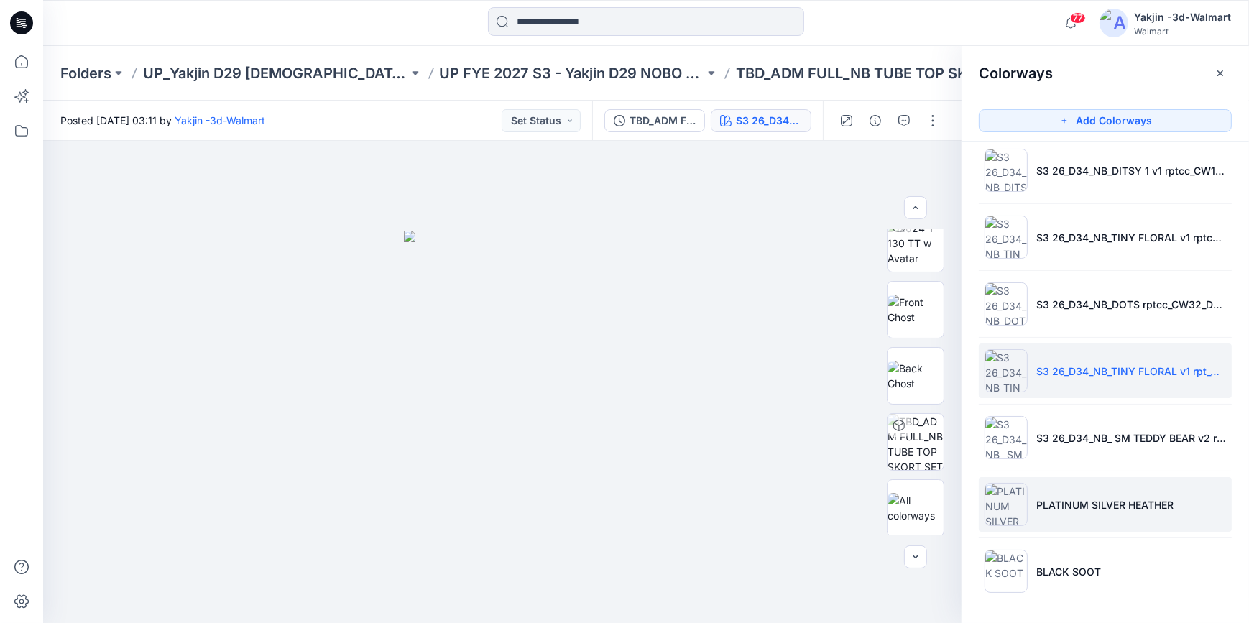
click at [1068, 511] on li "PLATINUM SILVER HEATHER" at bounding box center [1105, 504] width 253 height 55
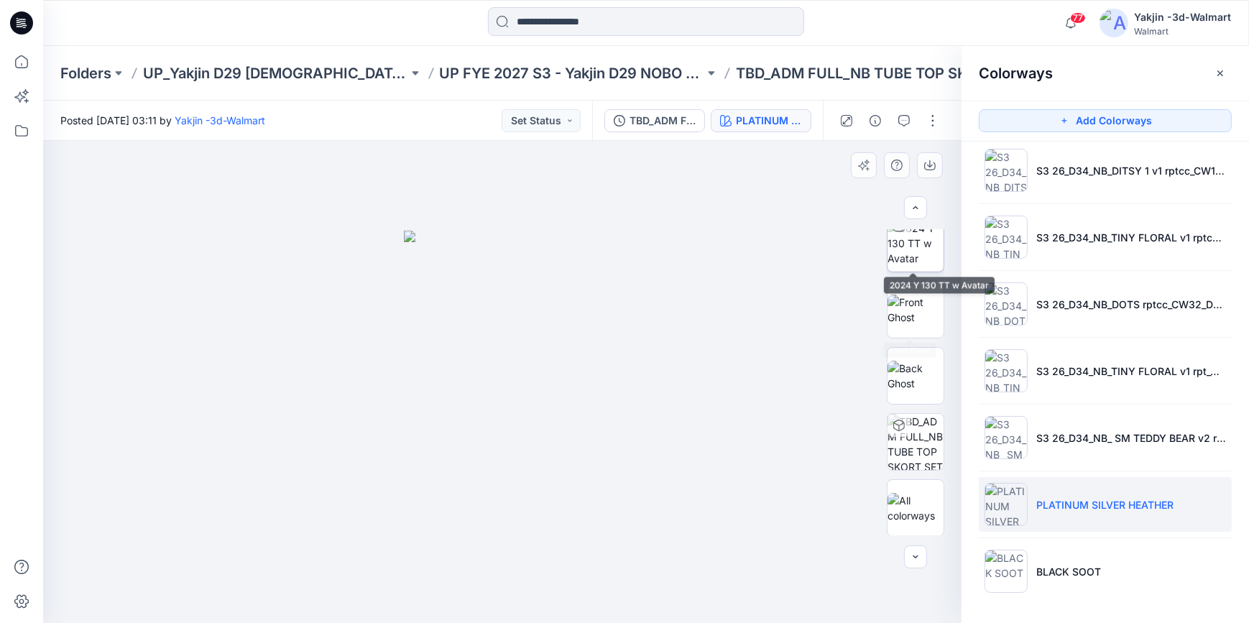
click at [912, 244] on img at bounding box center [915, 243] width 56 height 45
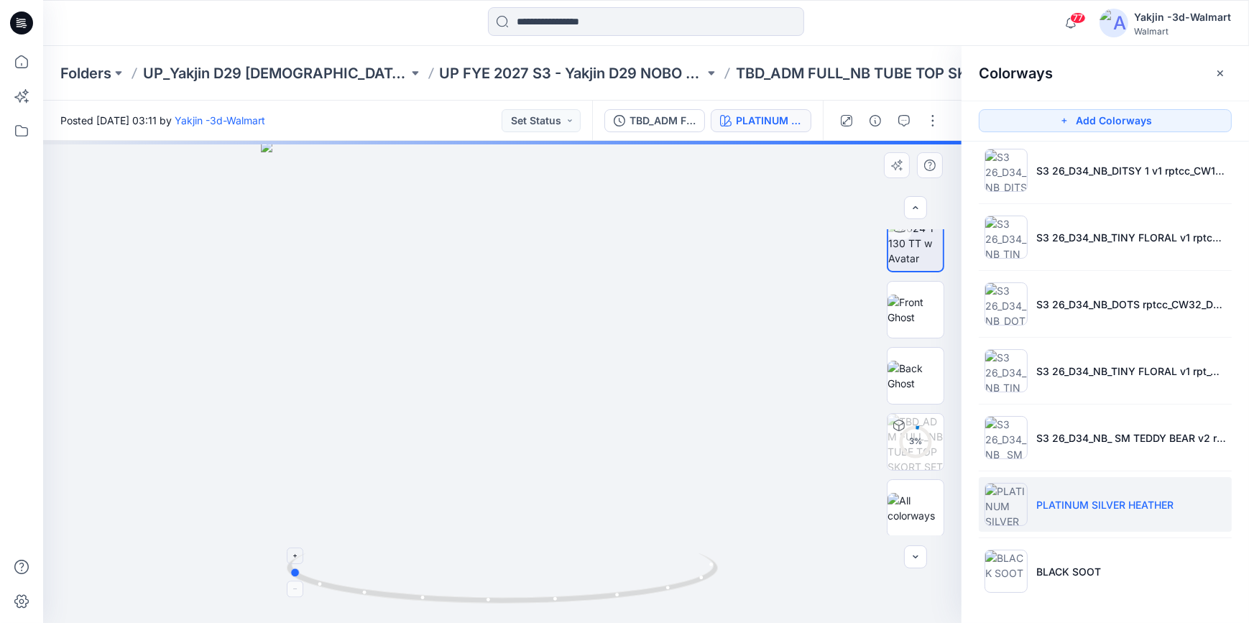
drag, startPoint x: 503, startPoint y: 583, endPoint x: 457, endPoint y: 553, distance: 55.0
click at [453, 586] on icon at bounding box center [504, 580] width 435 height 54
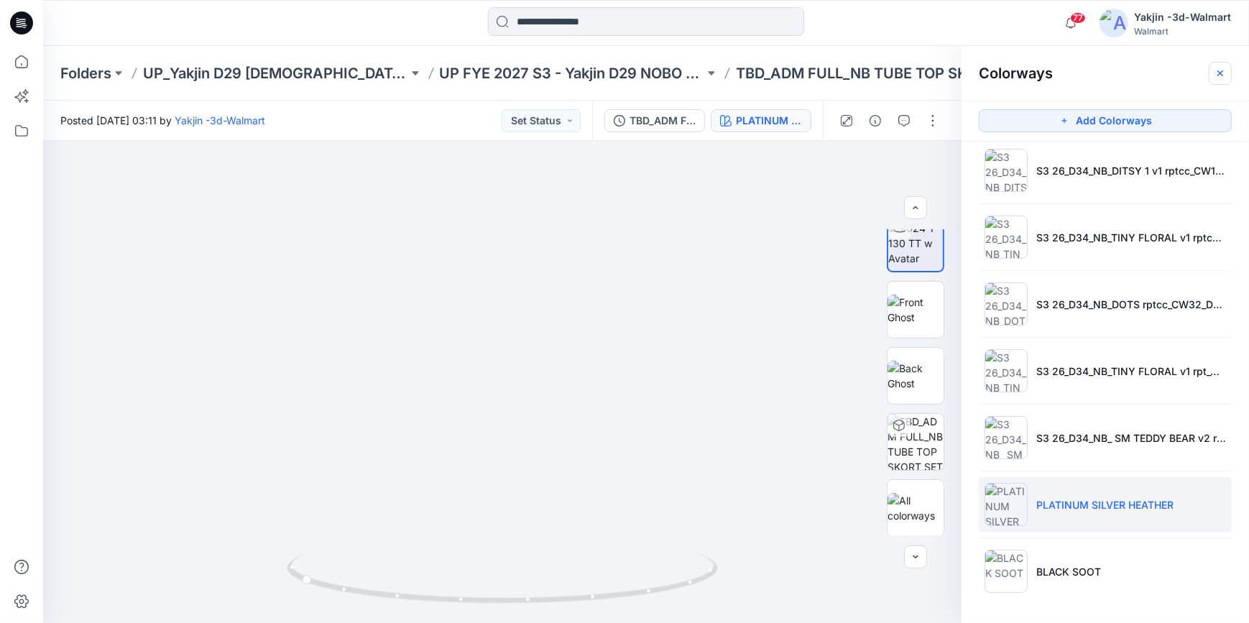
click at [1226, 71] on button "button" at bounding box center [1220, 73] width 23 height 23
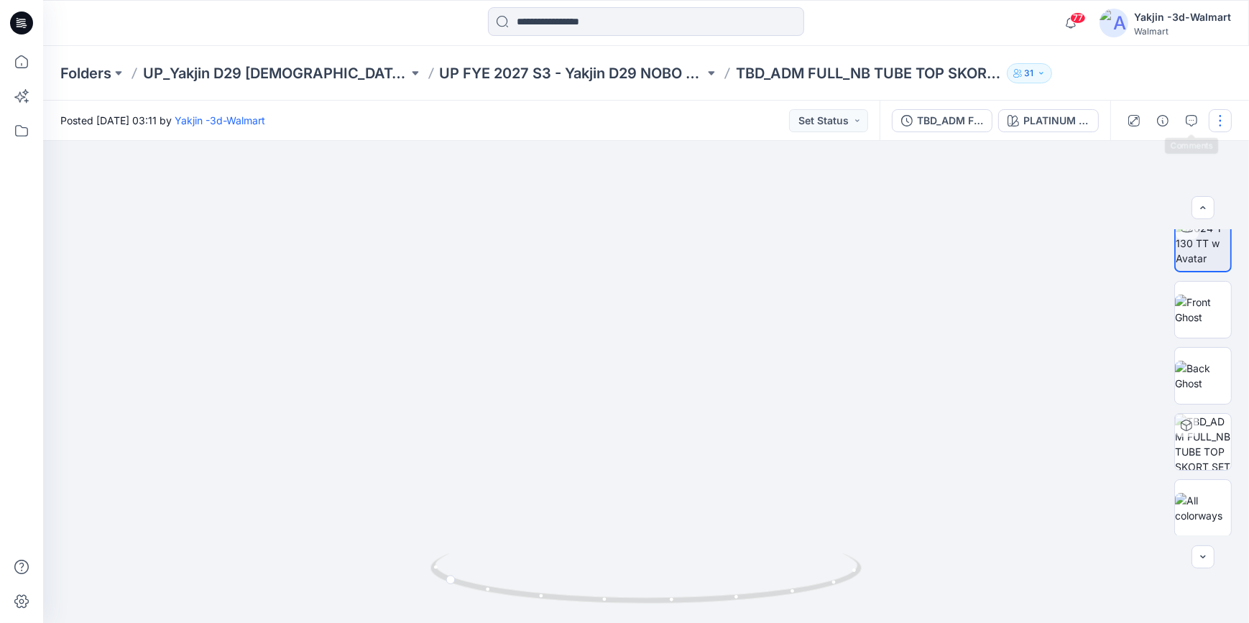
click at [1219, 120] on button "button" at bounding box center [1220, 120] width 23 height 23
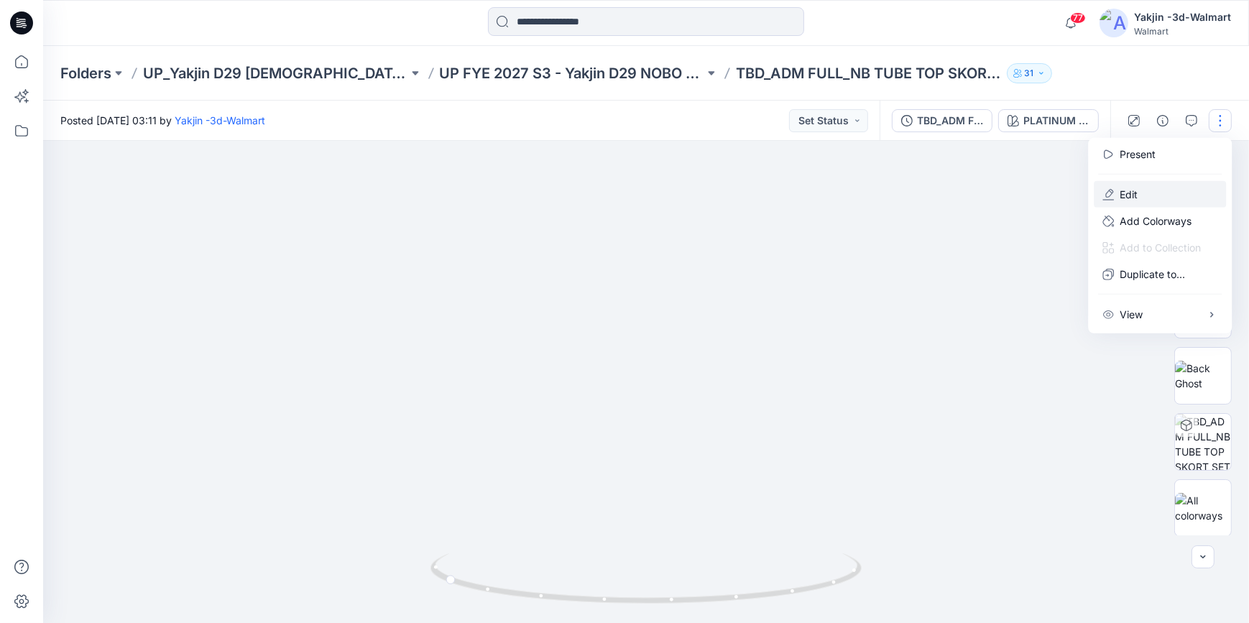
click at [1173, 193] on button "Edit" at bounding box center [1160, 194] width 132 height 27
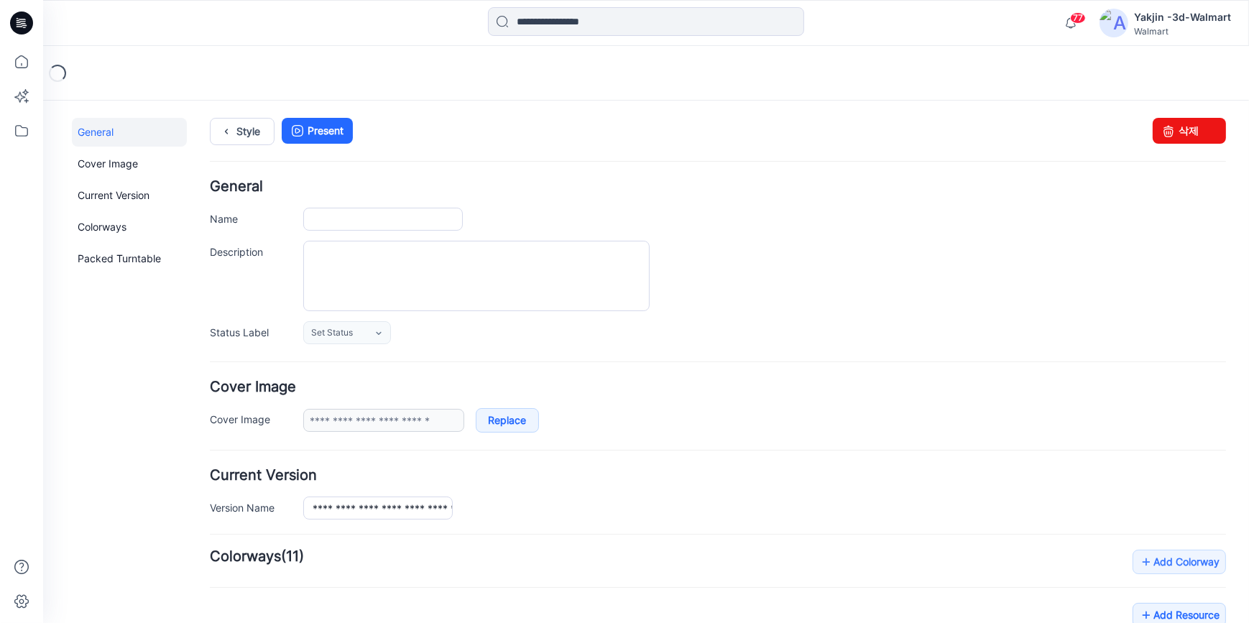
type input "**********"
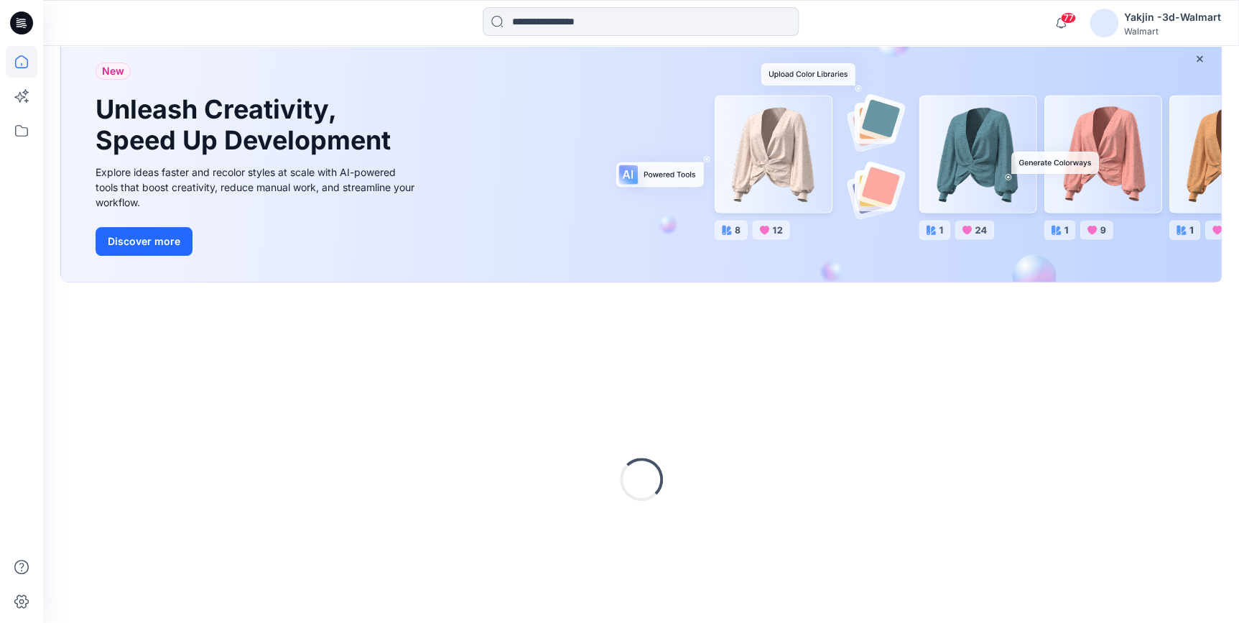
scroll to position [140, 0]
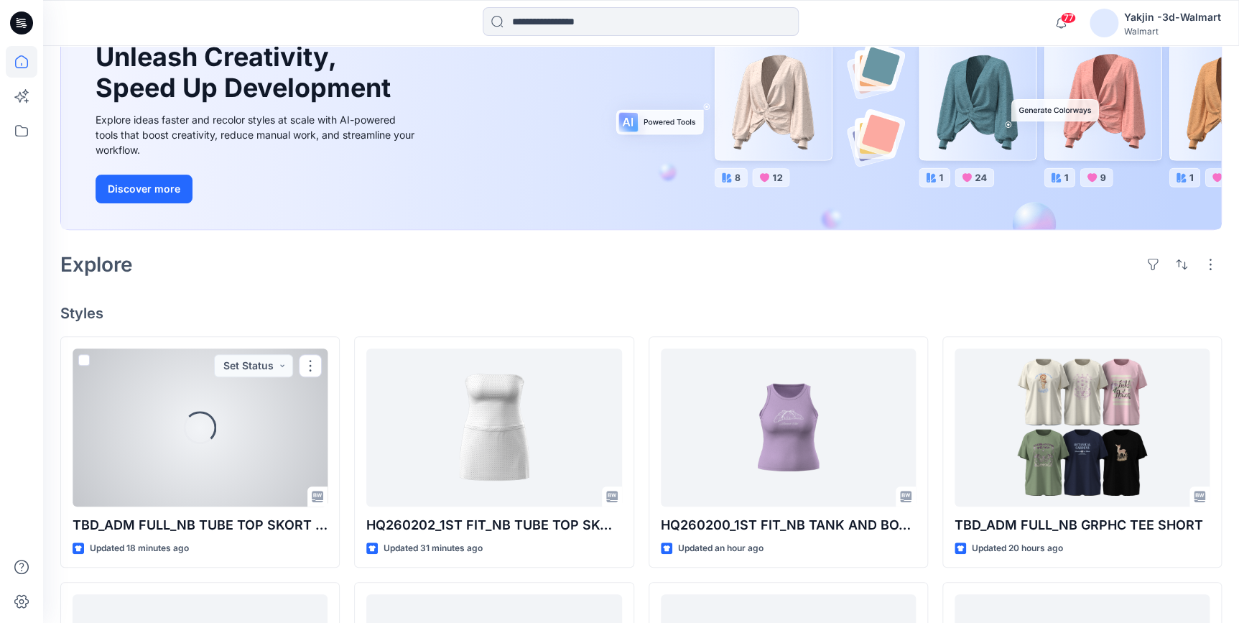
drag, startPoint x: 203, startPoint y: 461, endPoint x: 280, endPoint y: 460, distance: 77.6
click at [203, 461] on div "Loading..." at bounding box center [200, 427] width 255 height 158
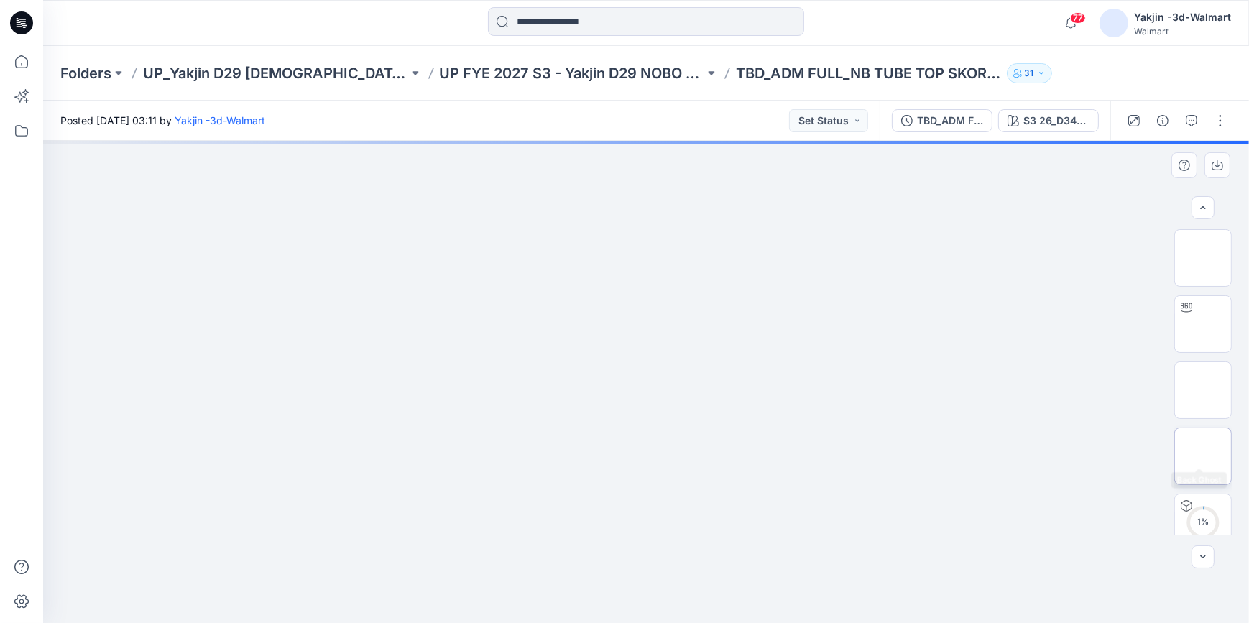
scroll to position [81, 0]
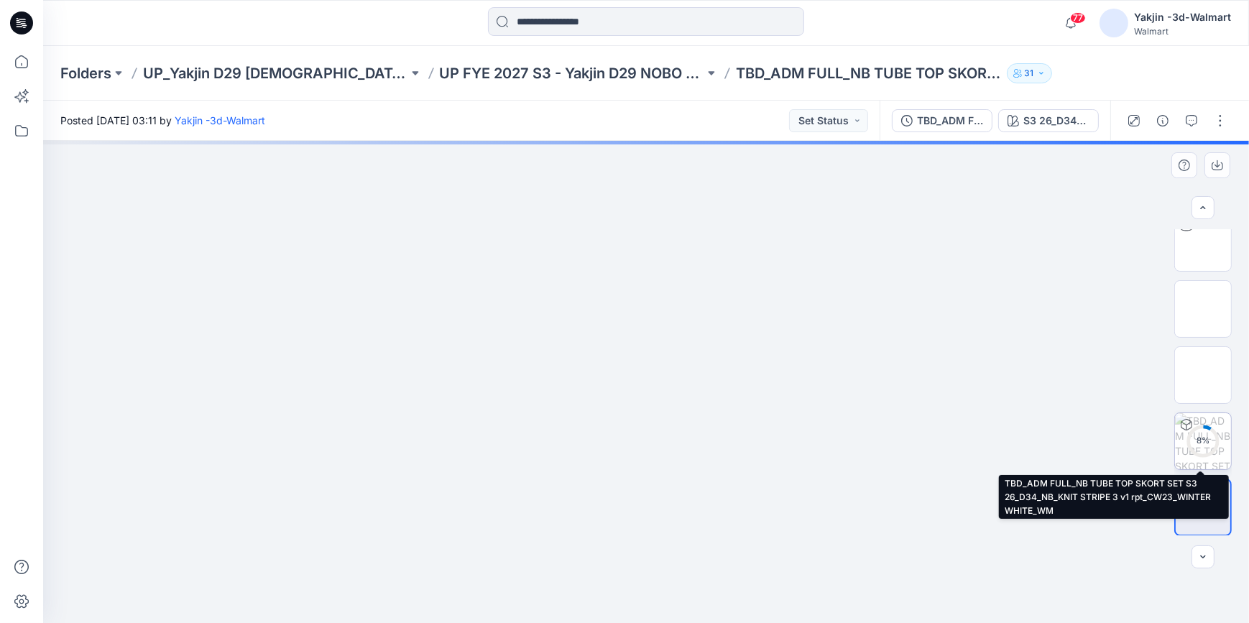
click at [1204, 451] on circle at bounding box center [1202, 440] width 29 height 29
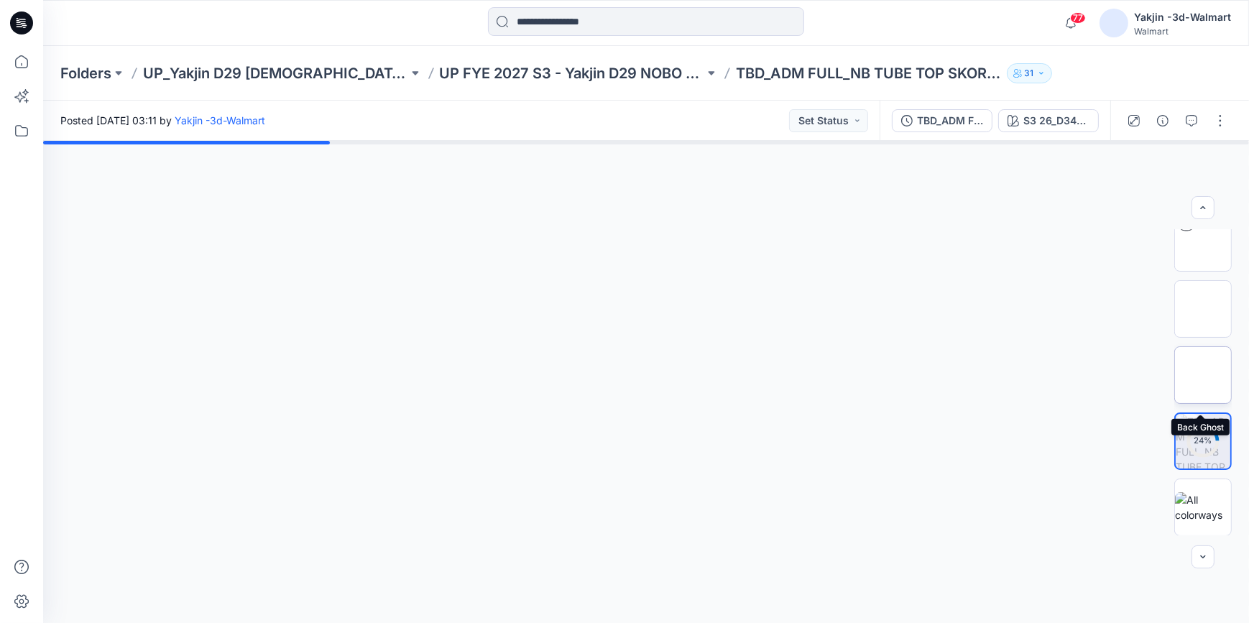
scroll to position [0, 0]
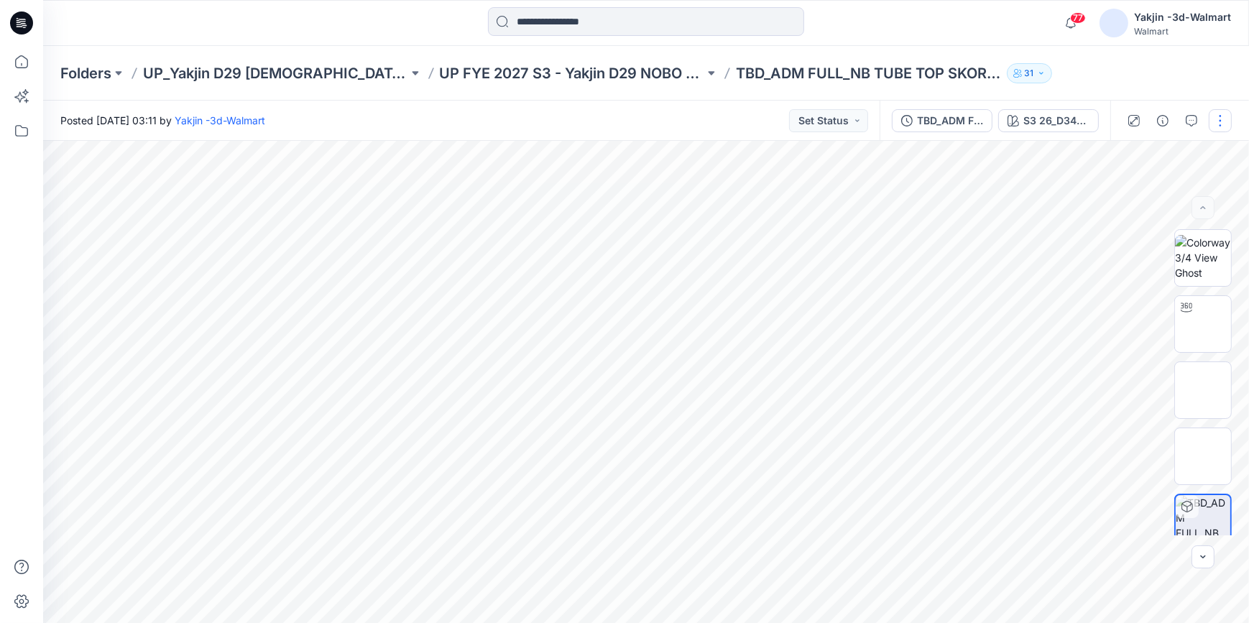
click at [1220, 119] on button "button" at bounding box center [1220, 120] width 23 height 23
click at [1158, 192] on button "Edit" at bounding box center [1160, 194] width 132 height 27
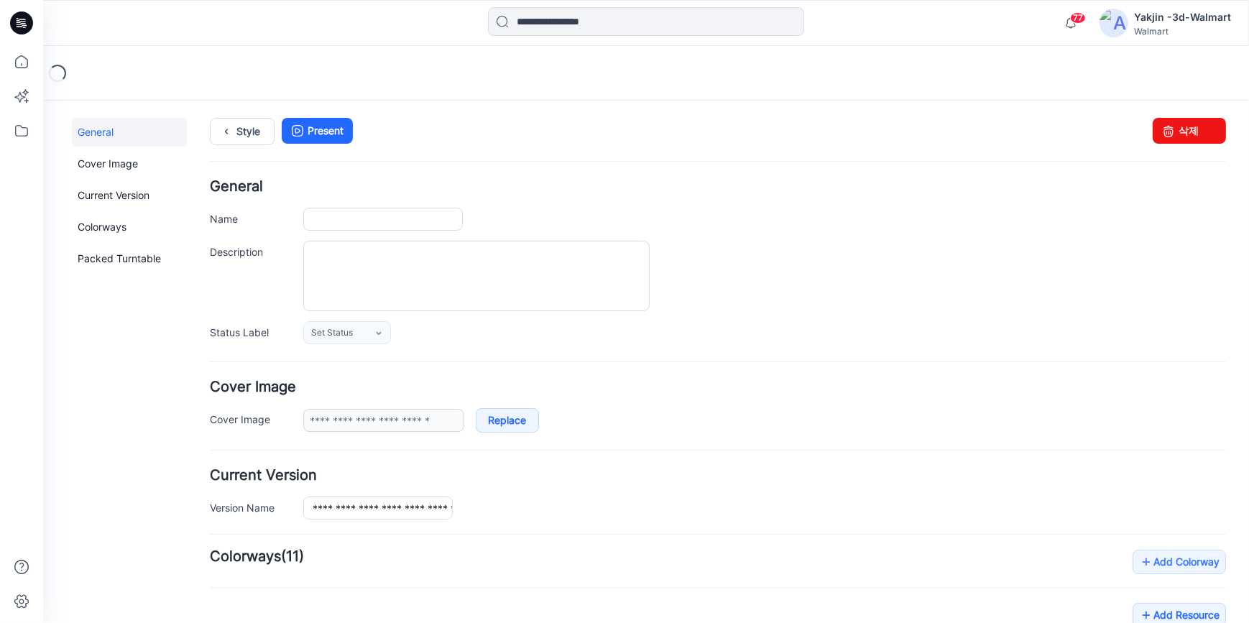
type input "**********"
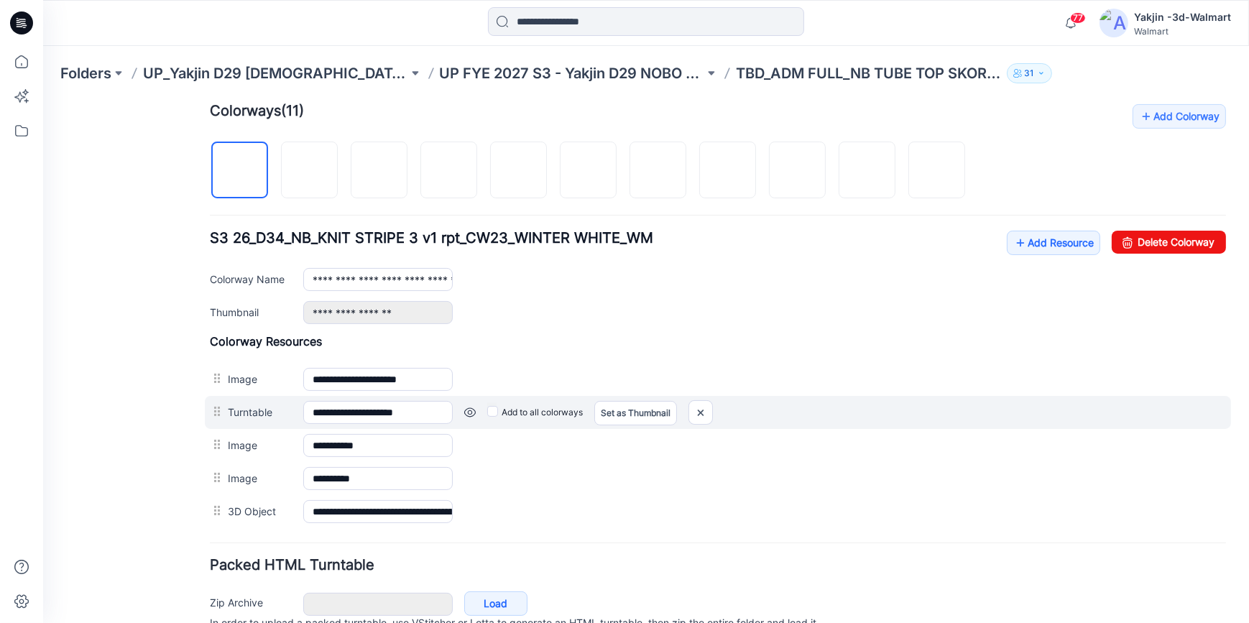
scroll to position [457, 0]
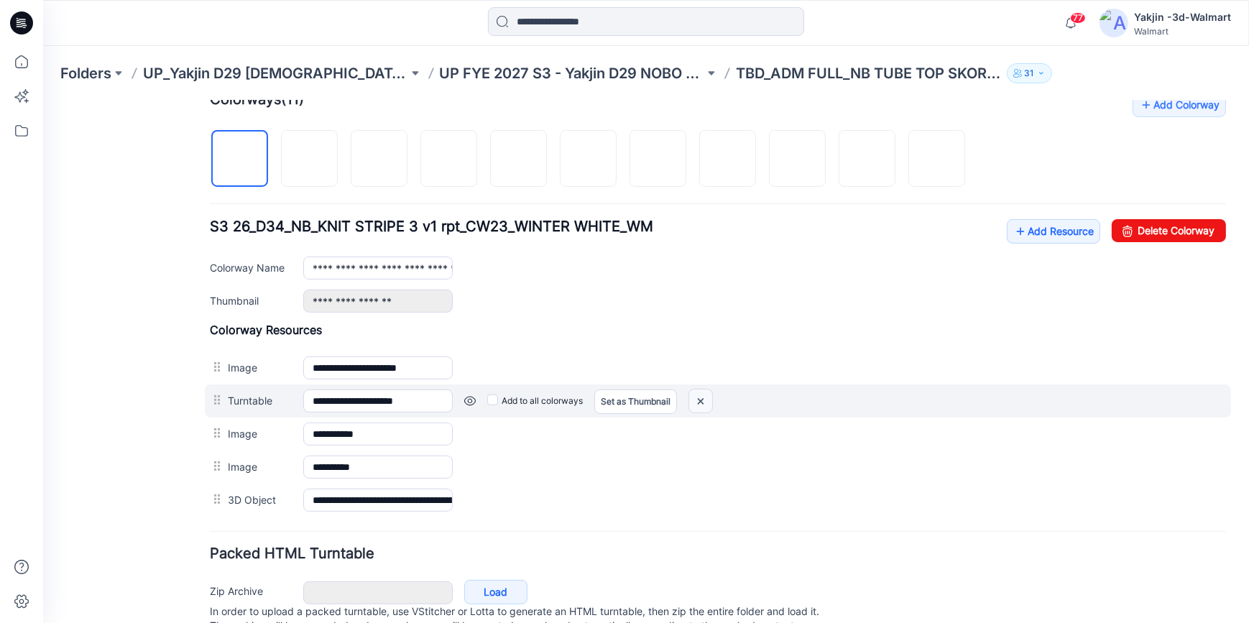
click at [699, 402] on img at bounding box center [700, 401] width 23 height 24
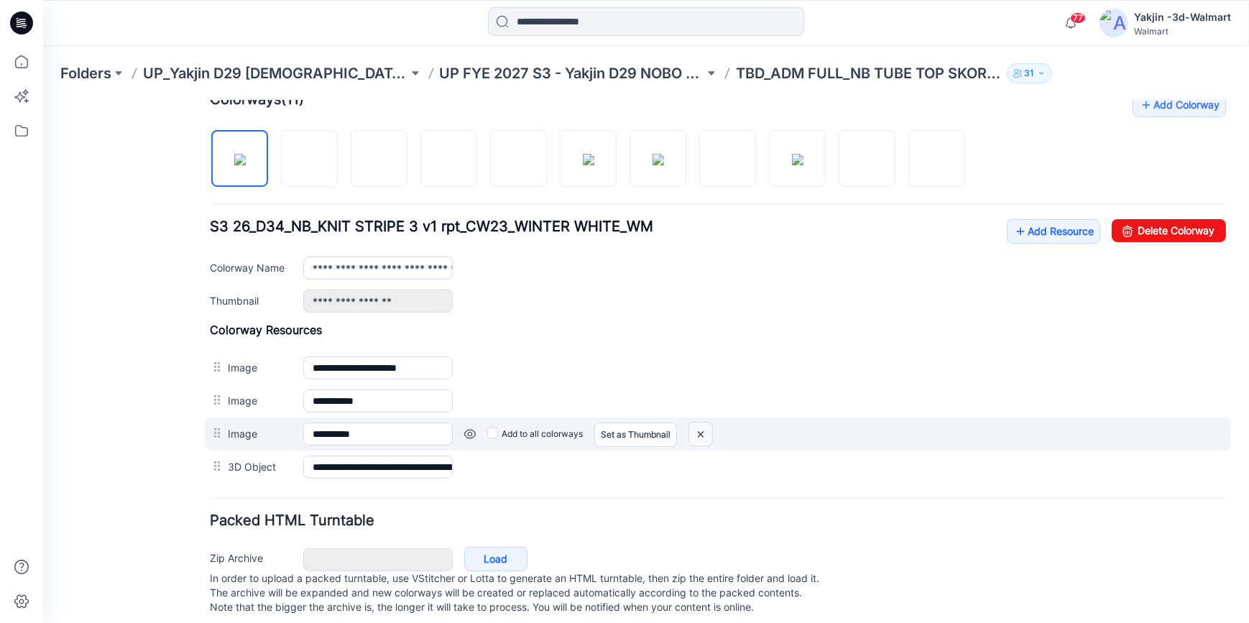
click at [703, 438] on img at bounding box center [700, 434] width 23 height 24
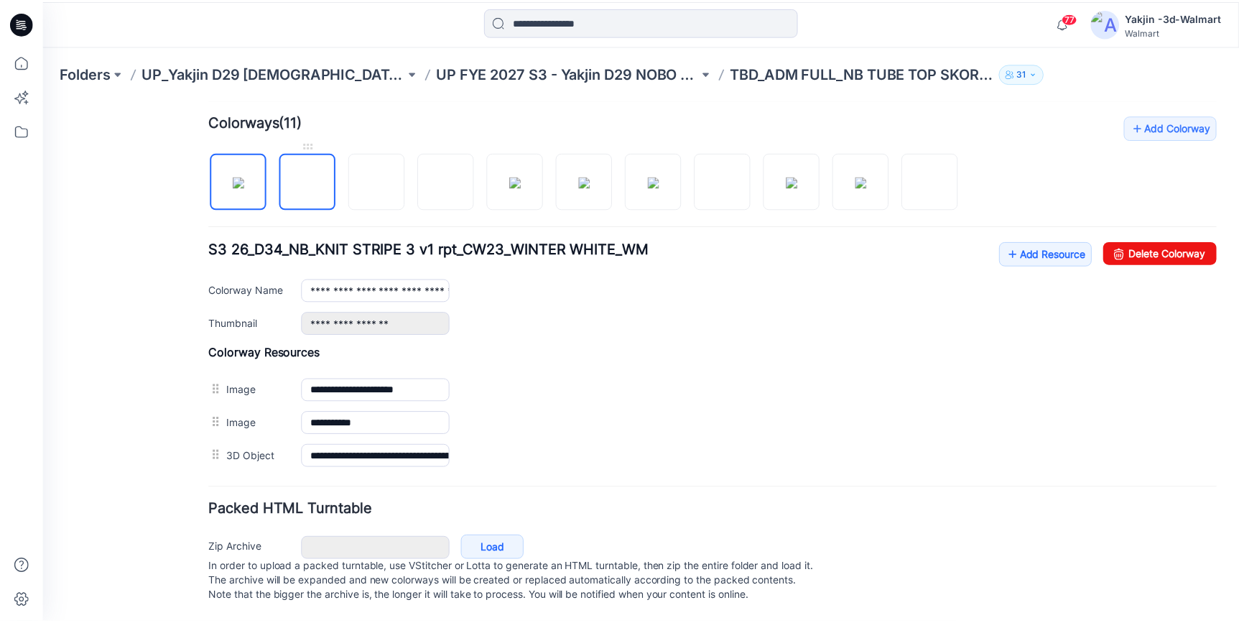
scroll to position [448, 0]
click at [315, 175] on img at bounding box center [309, 180] width 11 height 11
type input "**********"
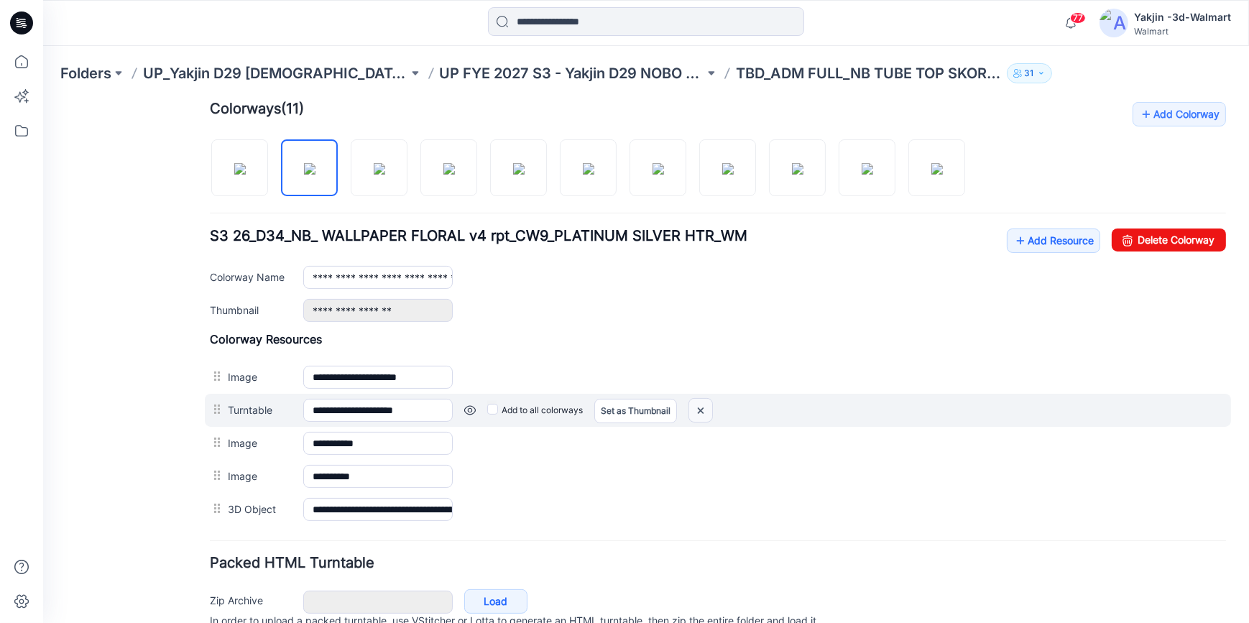
click at [707, 407] on img at bounding box center [700, 410] width 23 height 24
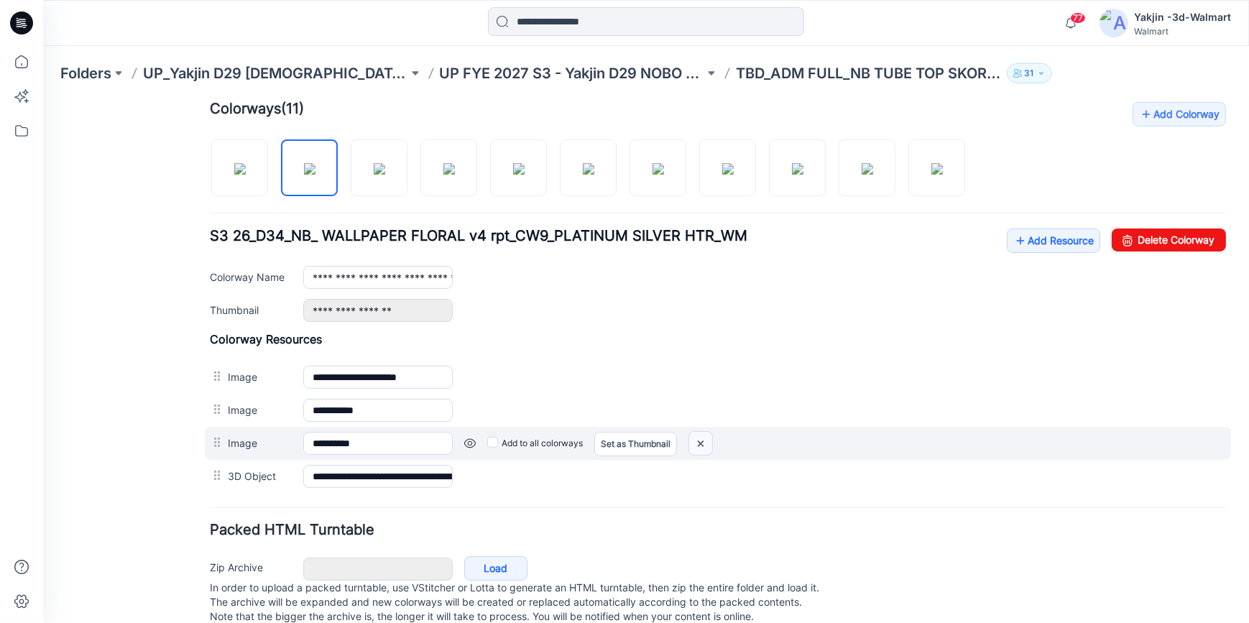
click at [705, 448] on img at bounding box center [700, 443] width 23 height 24
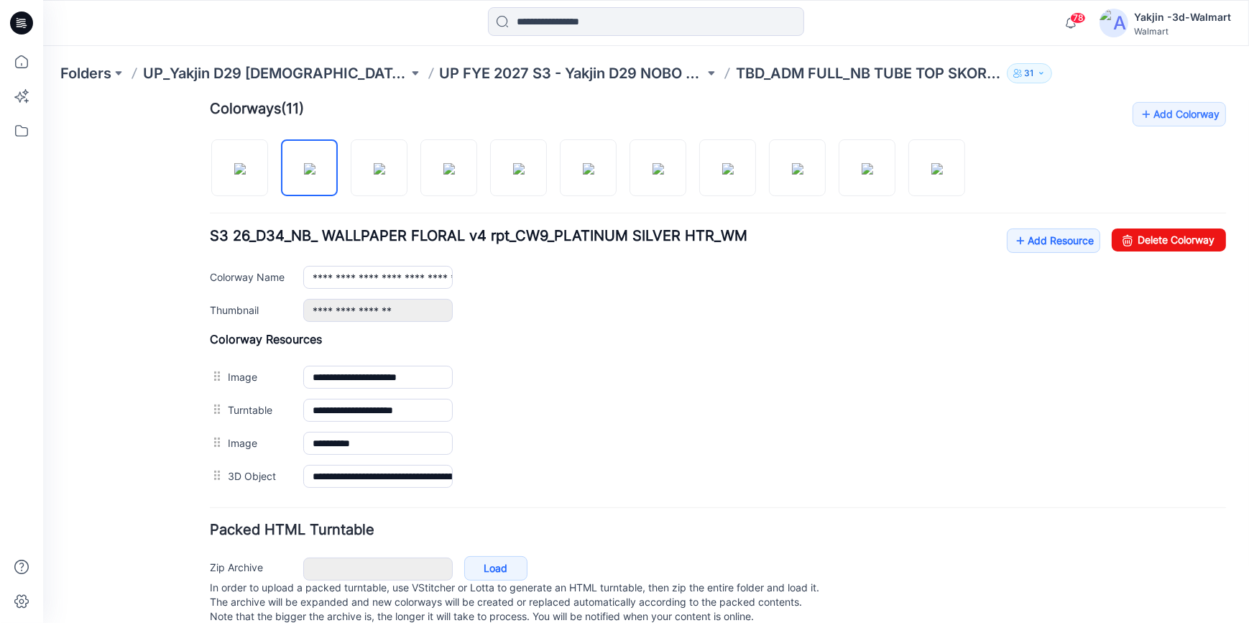
click at [29, 17] on icon at bounding box center [21, 22] width 23 height 23
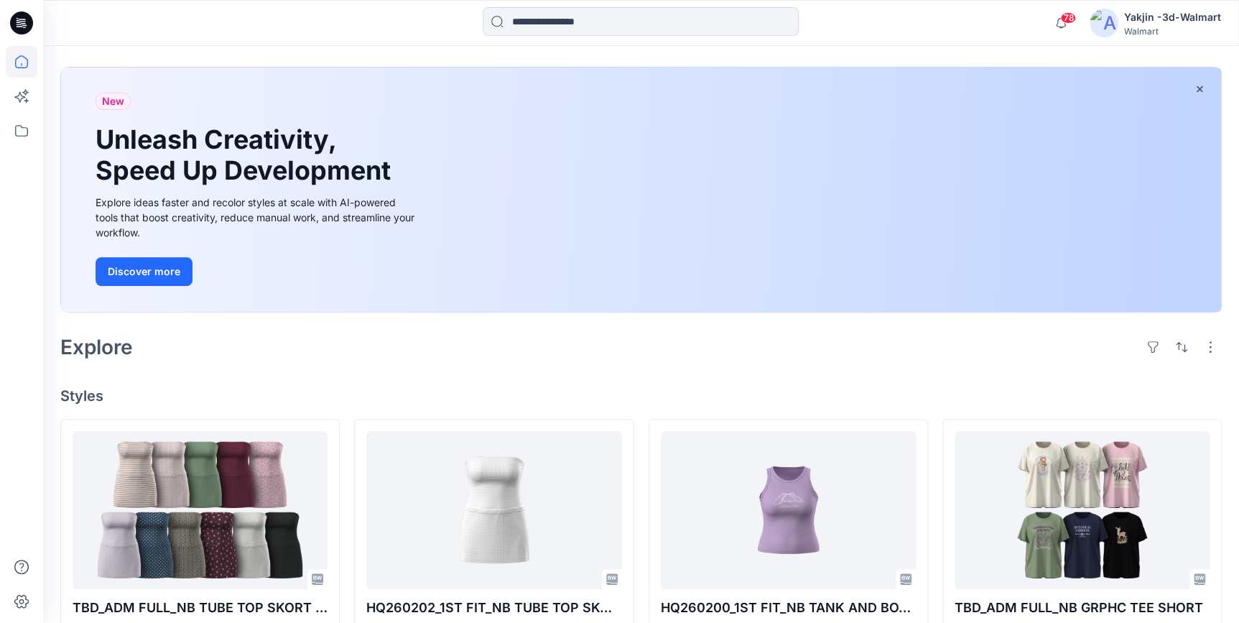
scroll to position [130, 0]
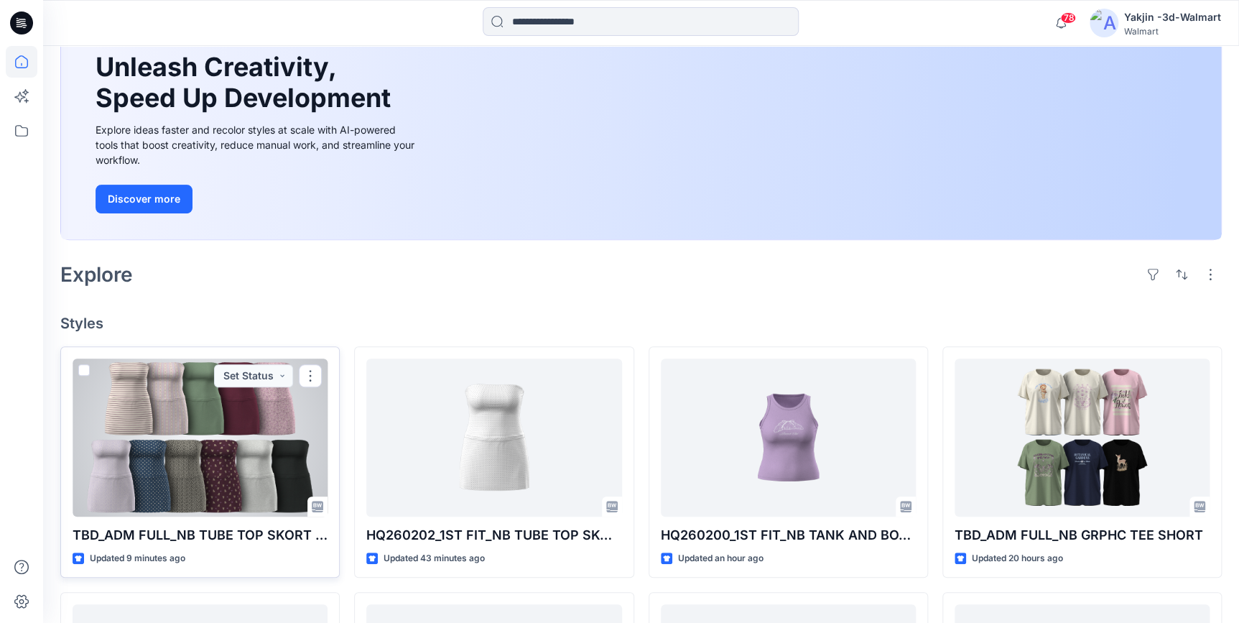
click at [250, 448] on div at bounding box center [200, 438] width 255 height 158
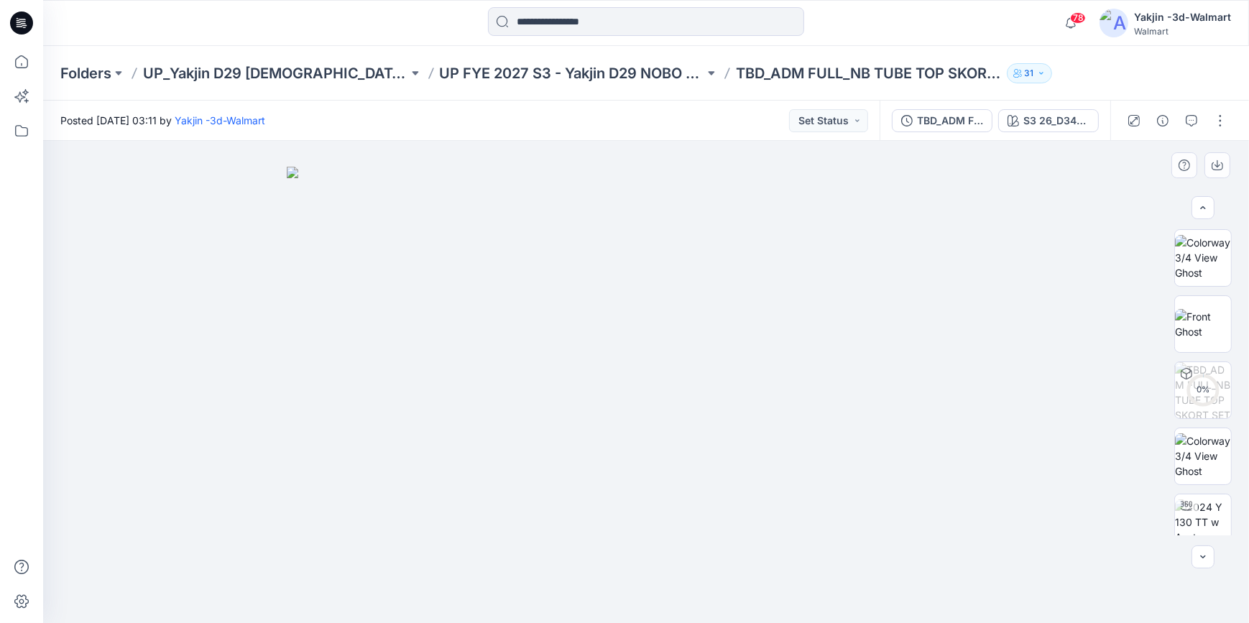
scroll to position [147, 0]
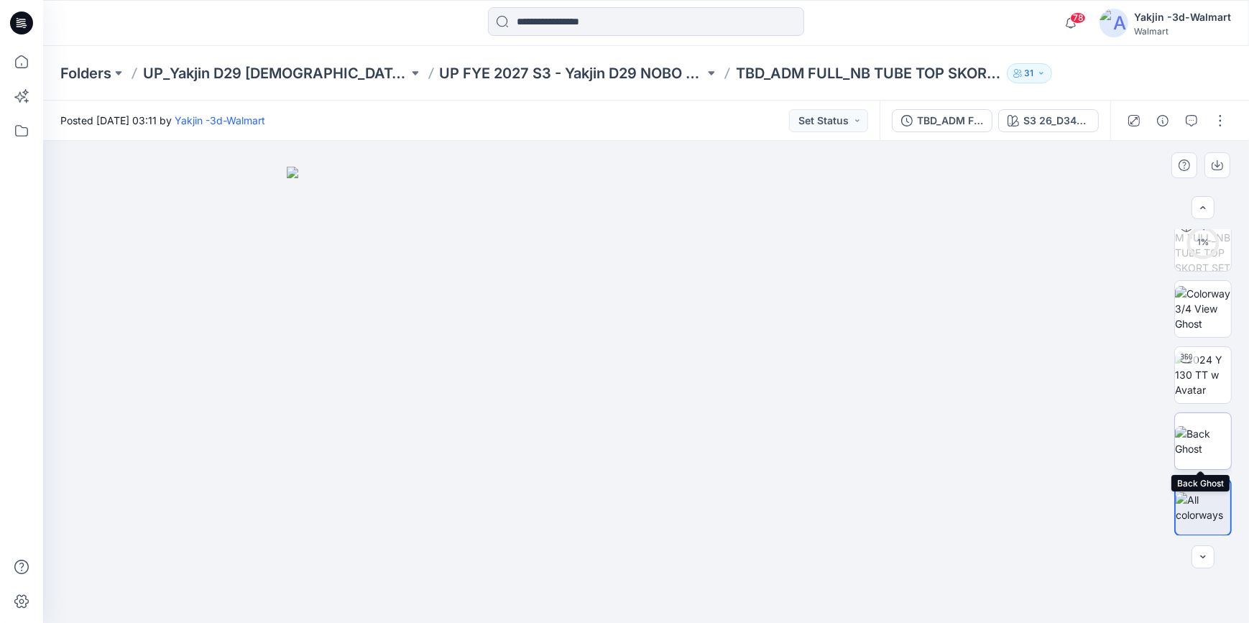
click at [1189, 451] on img at bounding box center [1203, 441] width 56 height 30
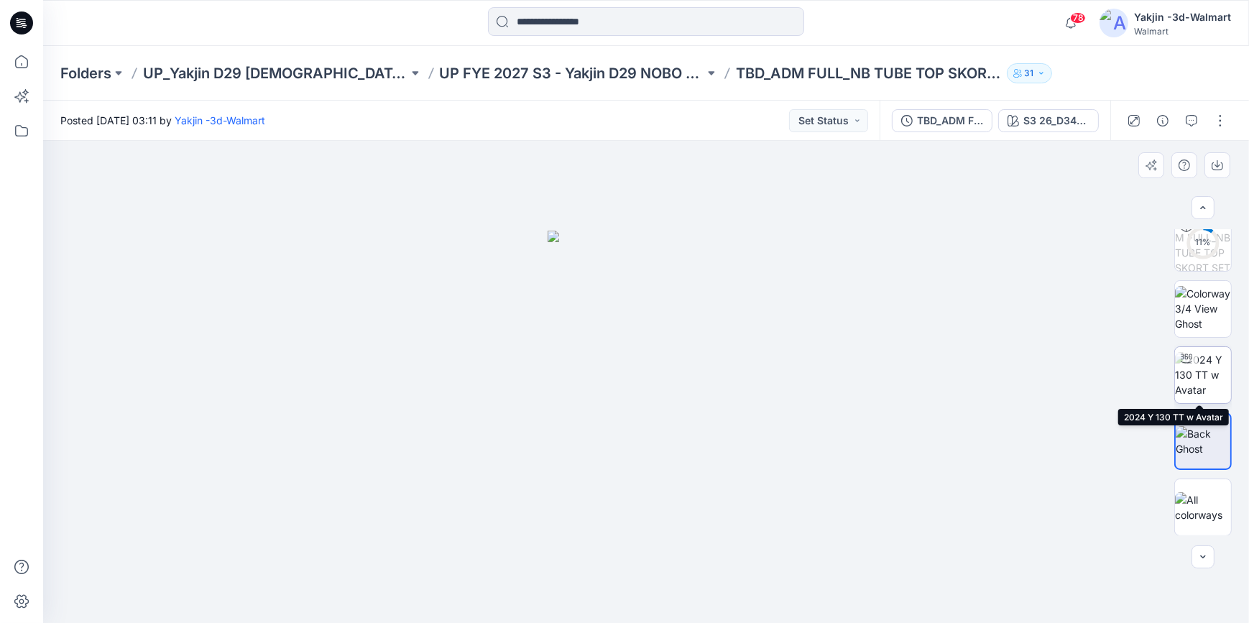
click at [1211, 371] on img at bounding box center [1203, 374] width 56 height 45
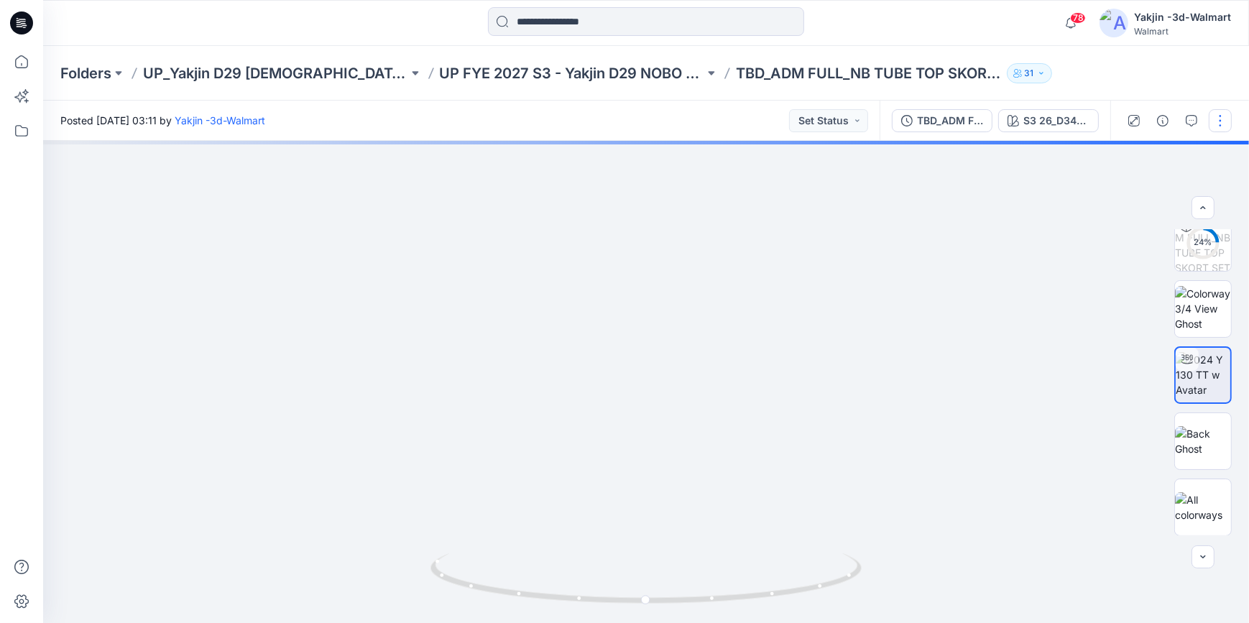
click at [1222, 111] on button "button" at bounding box center [1220, 120] width 23 height 23
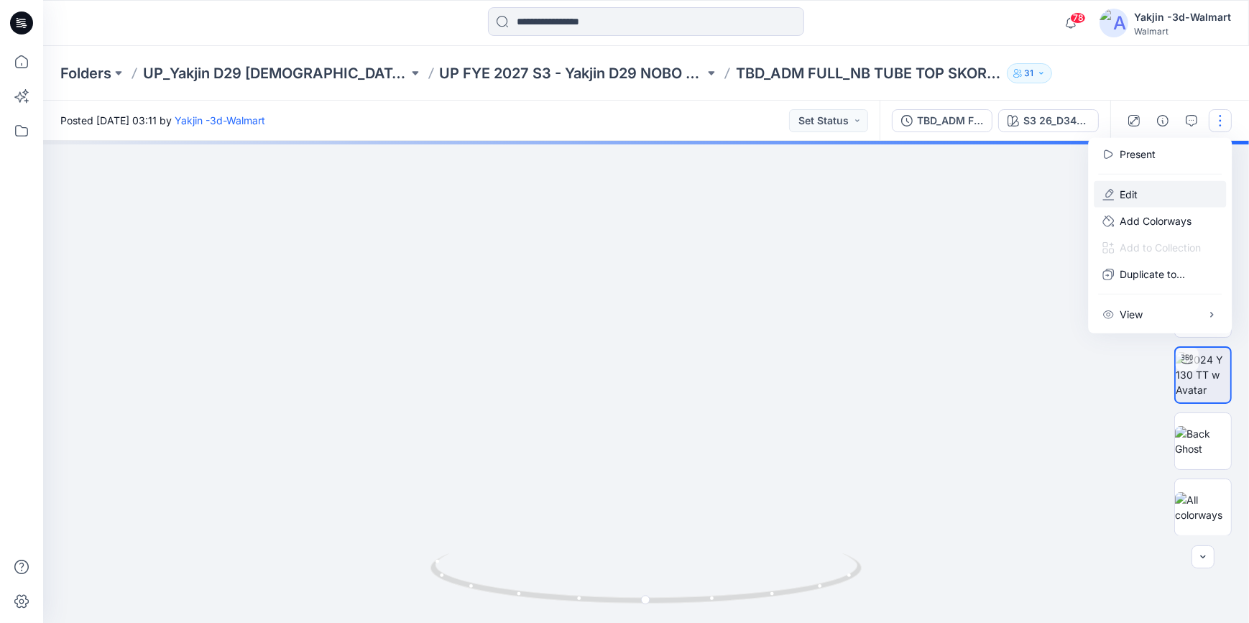
click at [1143, 191] on button "Edit" at bounding box center [1160, 194] width 132 height 27
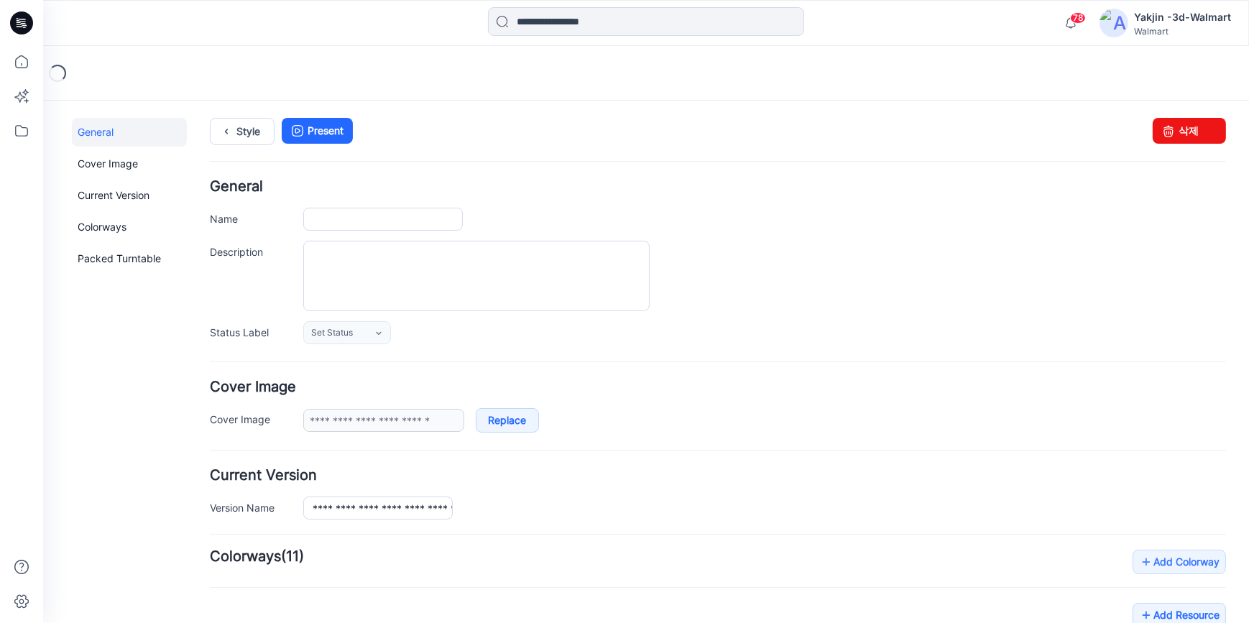
type input "**********"
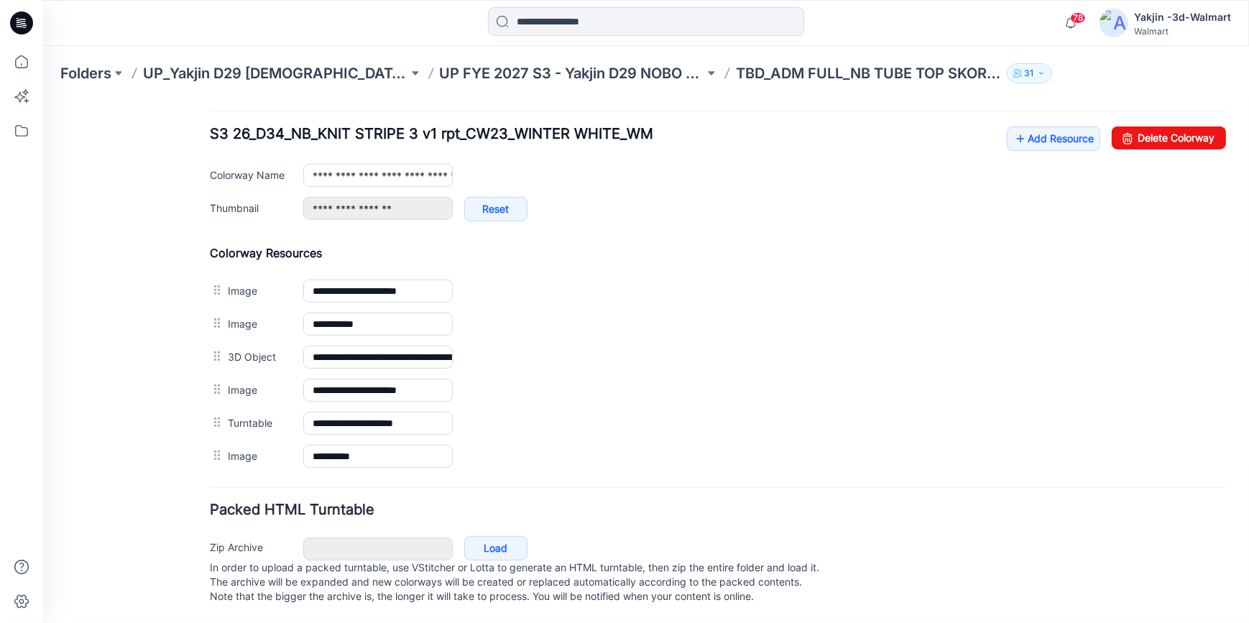
scroll to position [563, 0]
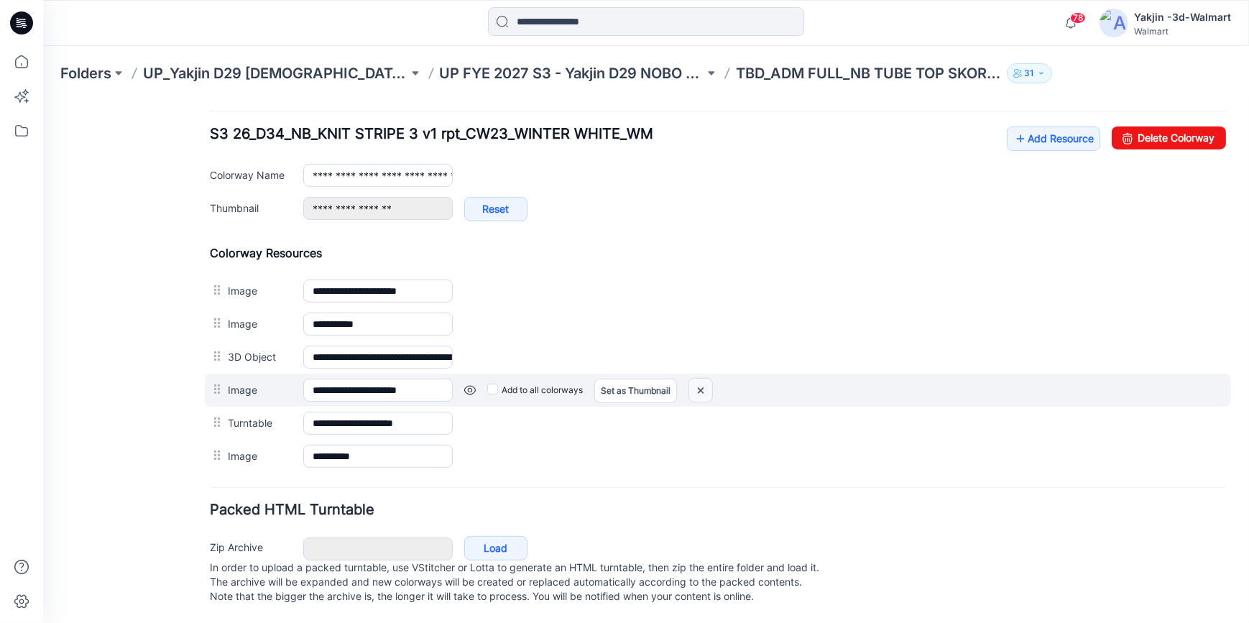
click at [704, 378] on img at bounding box center [700, 390] width 23 height 24
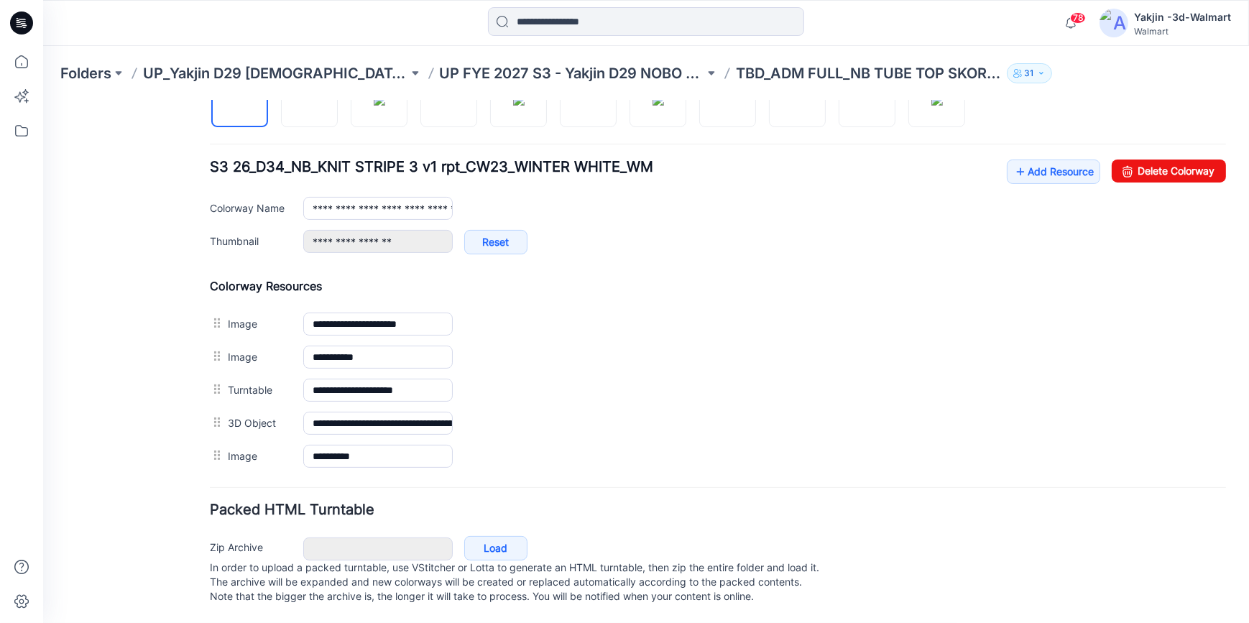
scroll to position [514, 0]
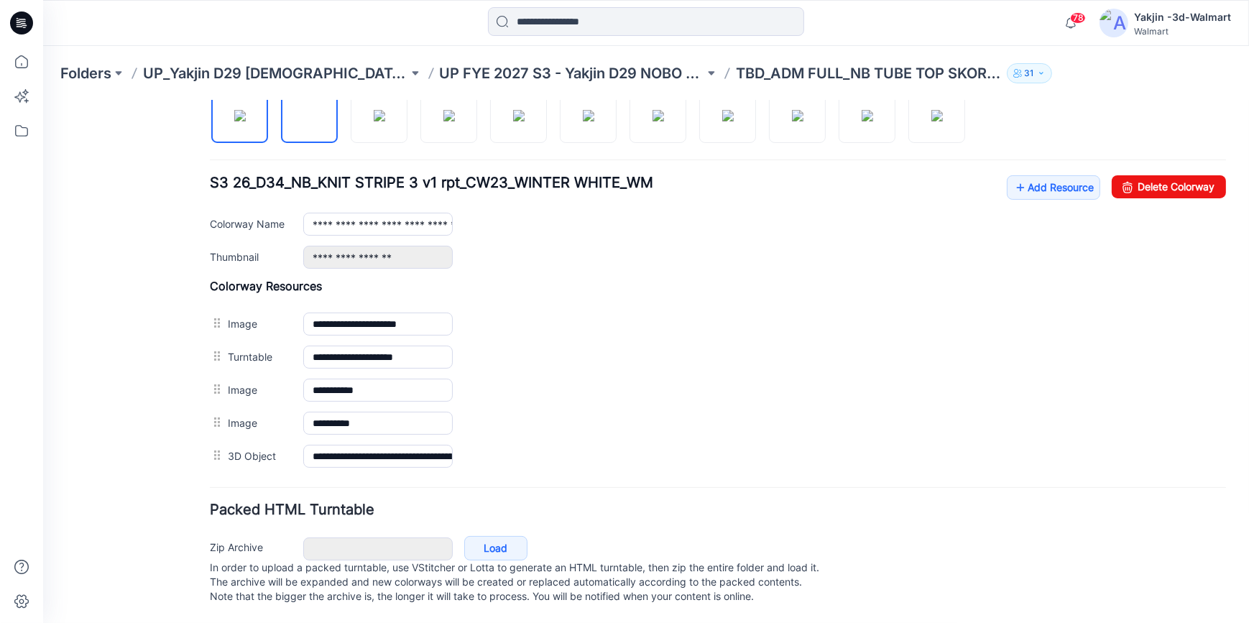
click at [310, 115] on img at bounding box center [310, 115] width 0 height 0
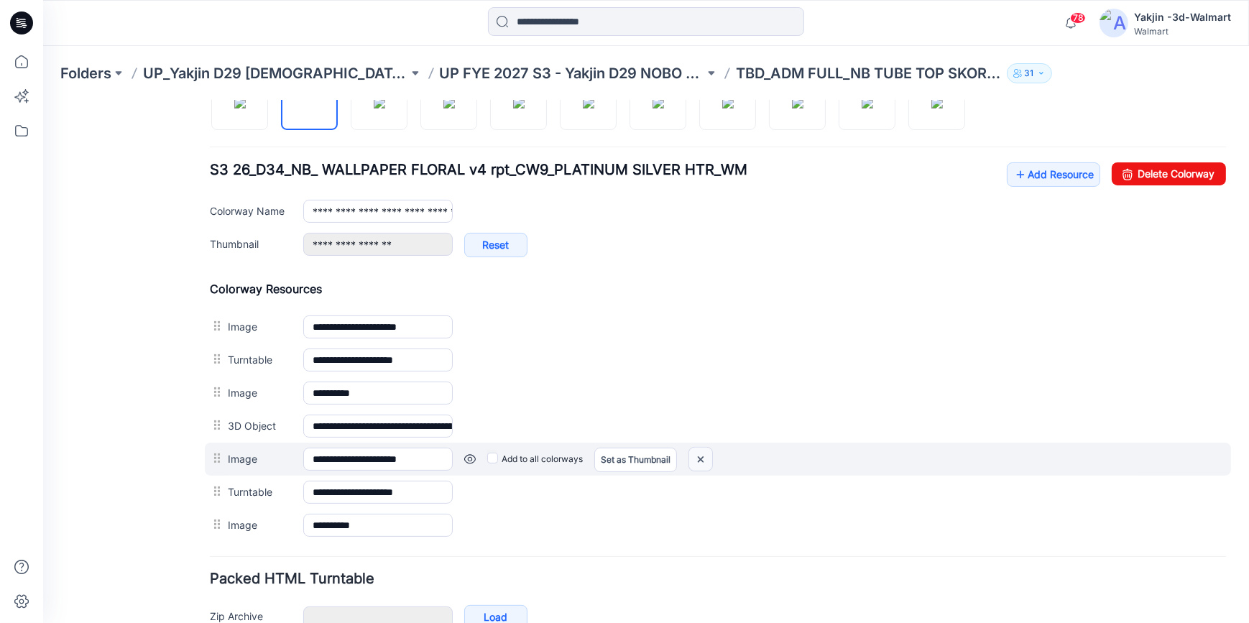
click at [702, 461] on img at bounding box center [700, 459] width 23 height 24
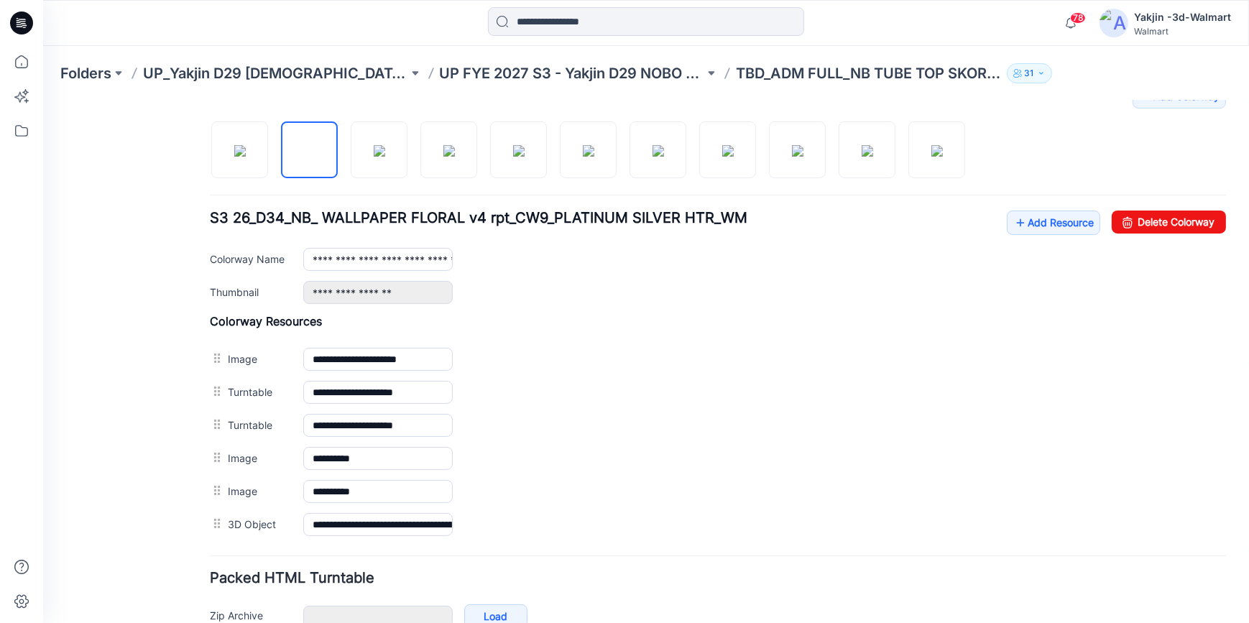
scroll to position [383, 0]
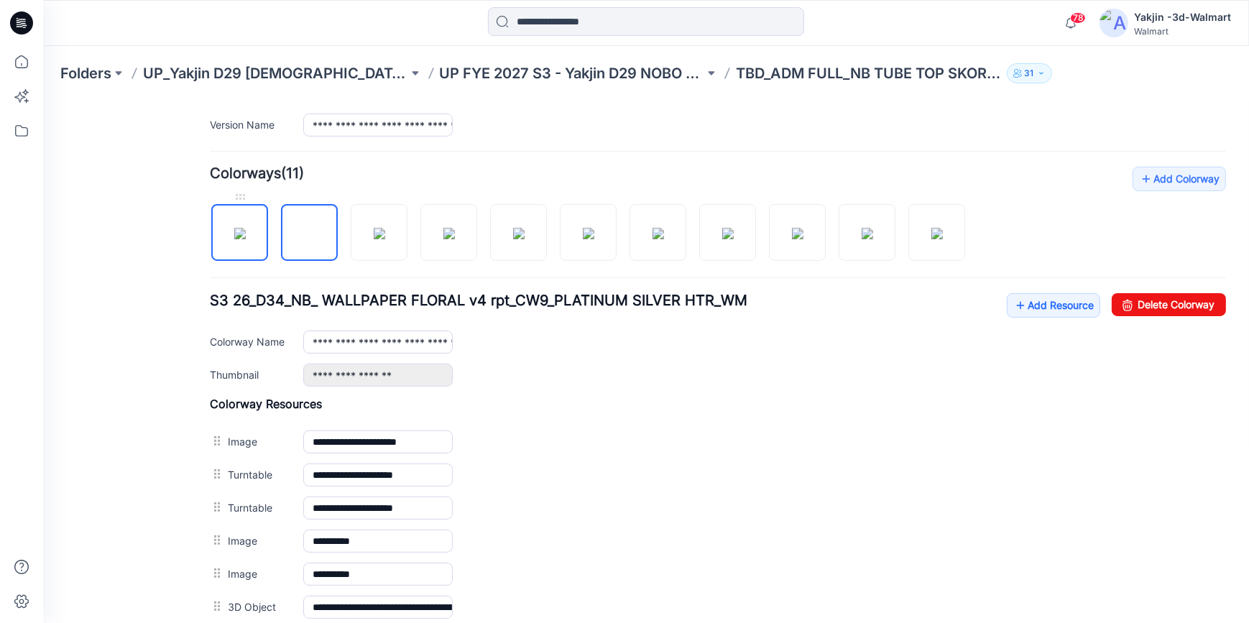
click at [244, 239] on img at bounding box center [239, 232] width 11 height 11
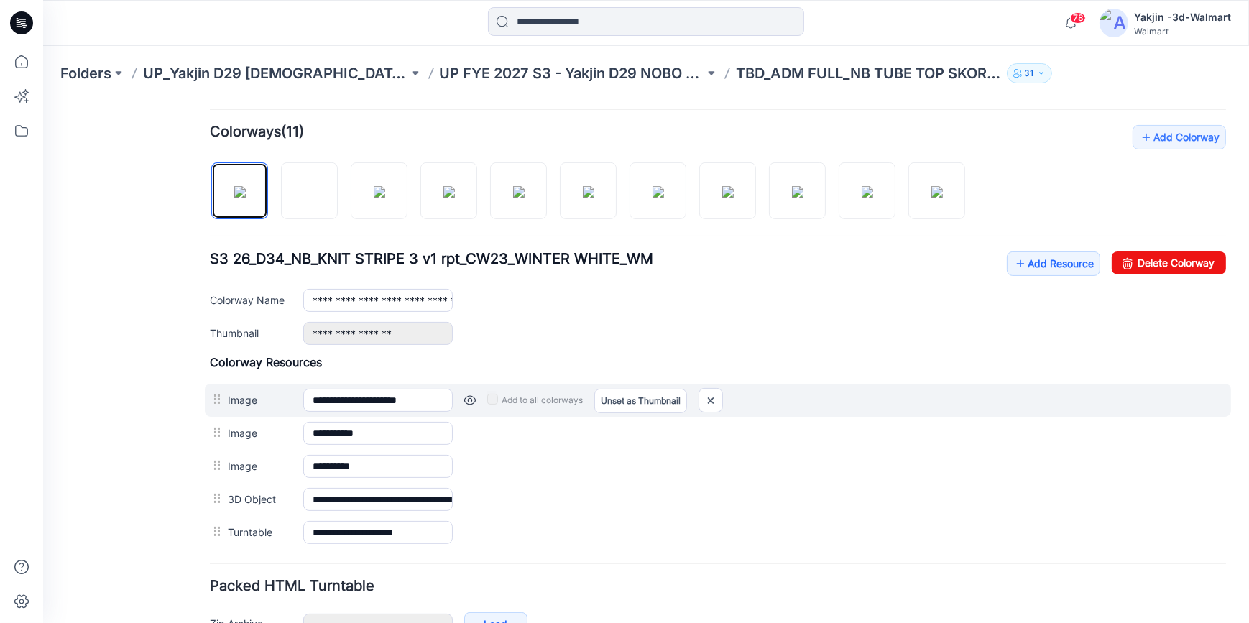
scroll to position [448, 0]
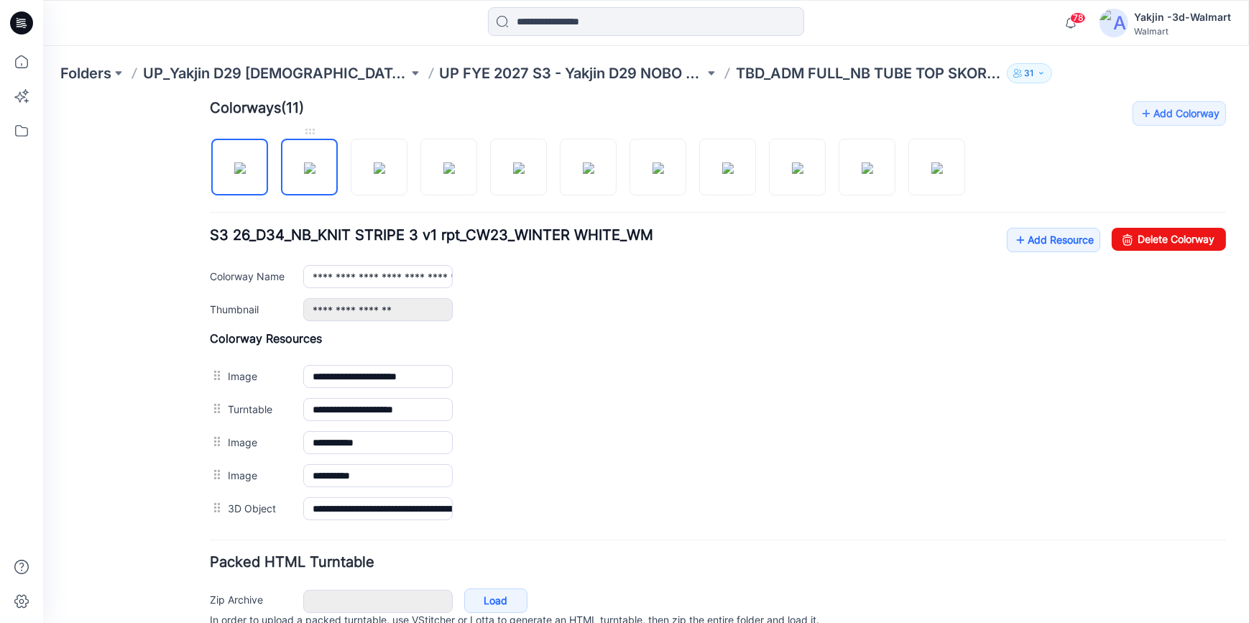
click at [308, 173] on img at bounding box center [309, 167] width 11 height 11
type input "**********"
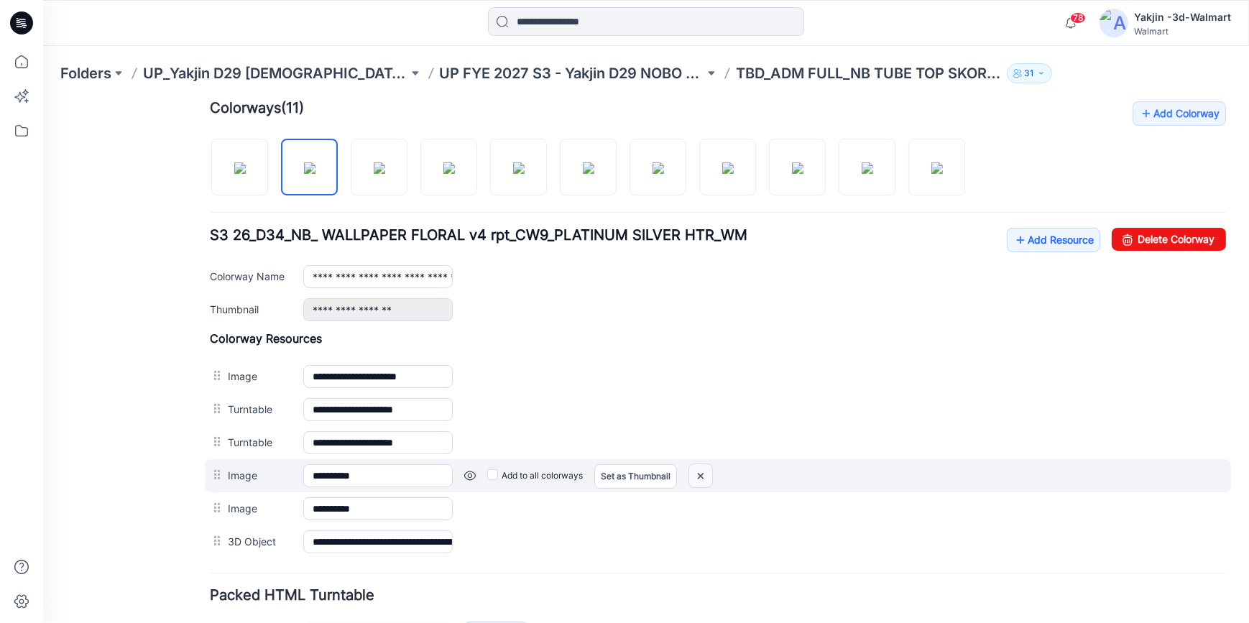
click at [703, 469] on img at bounding box center [700, 475] width 23 height 24
click at [468, 469] on link at bounding box center [469, 474] width 11 height 11
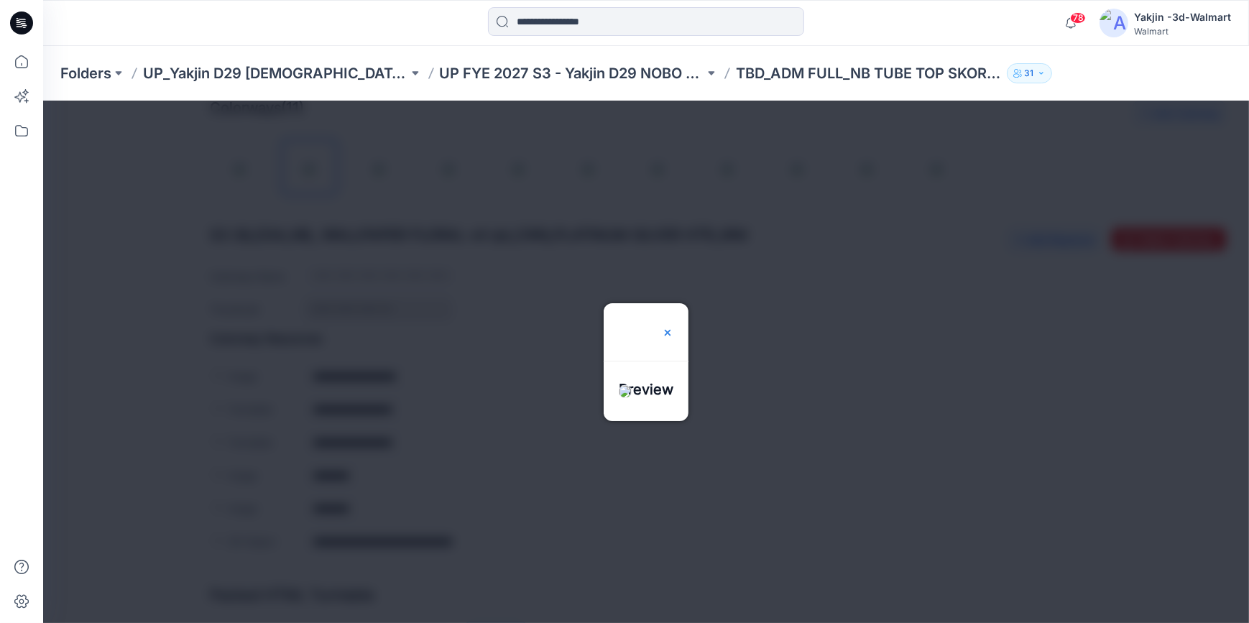
click at [673, 326] on img at bounding box center [667, 331] width 11 height 11
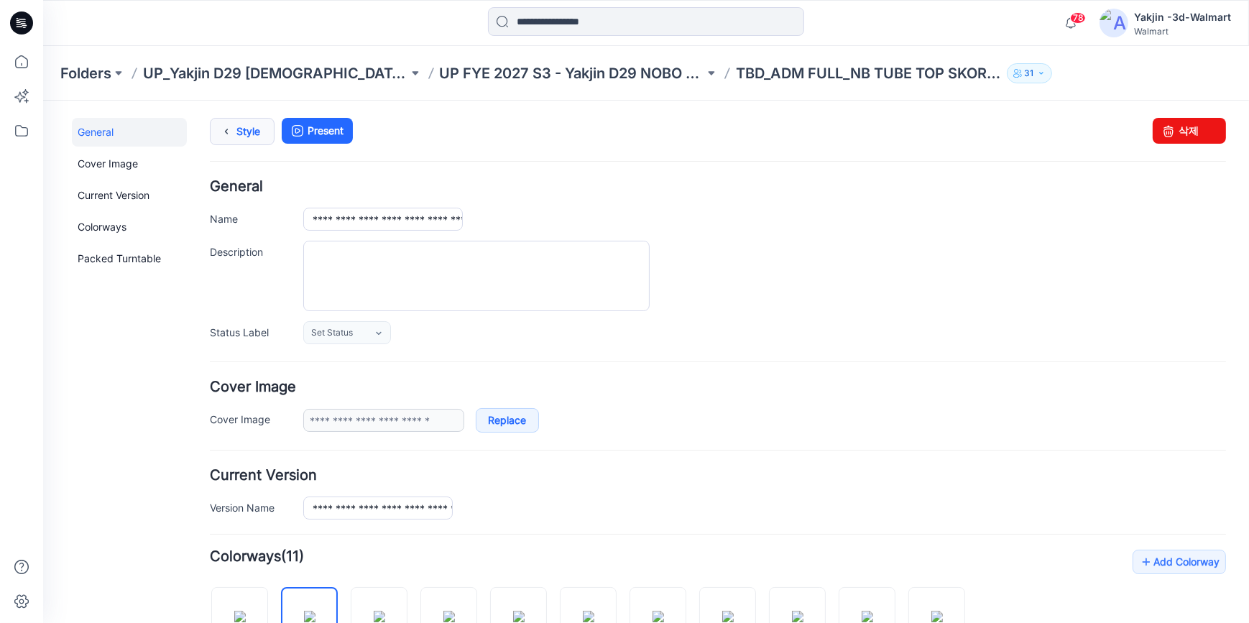
scroll to position [0, 0]
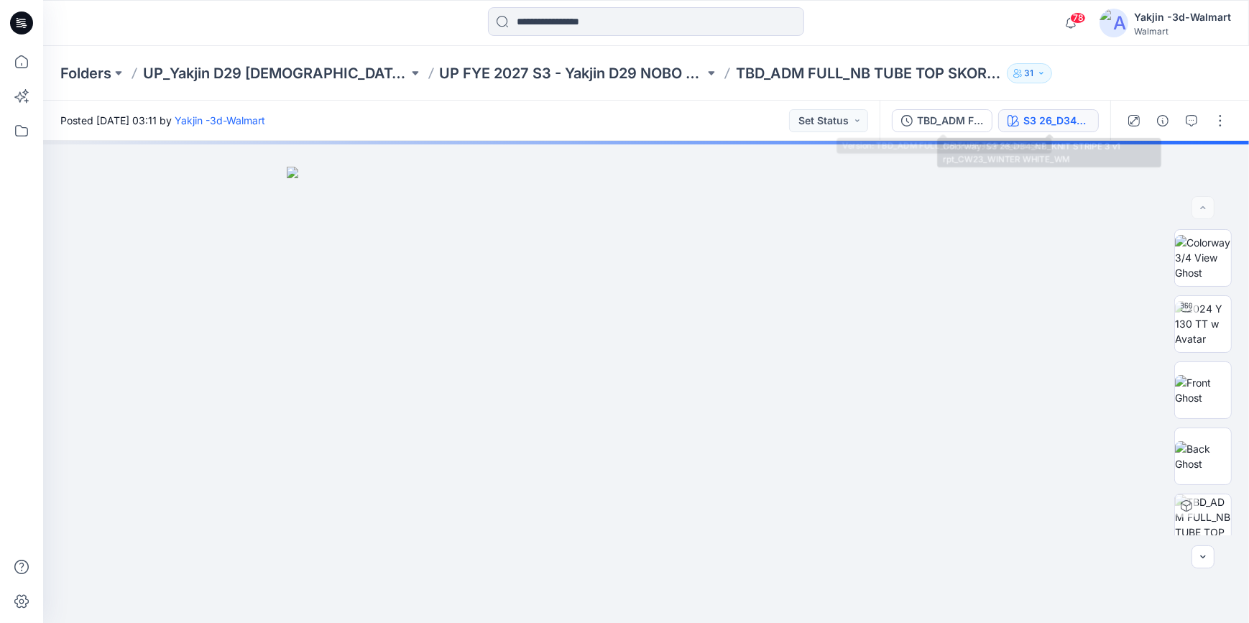
click at [1033, 121] on div "S3 26_D34_NB_KNIT STRIPE 3 v1 rpt_CW23_WINTER WHITE_WM" at bounding box center [1056, 121] width 66 height 16
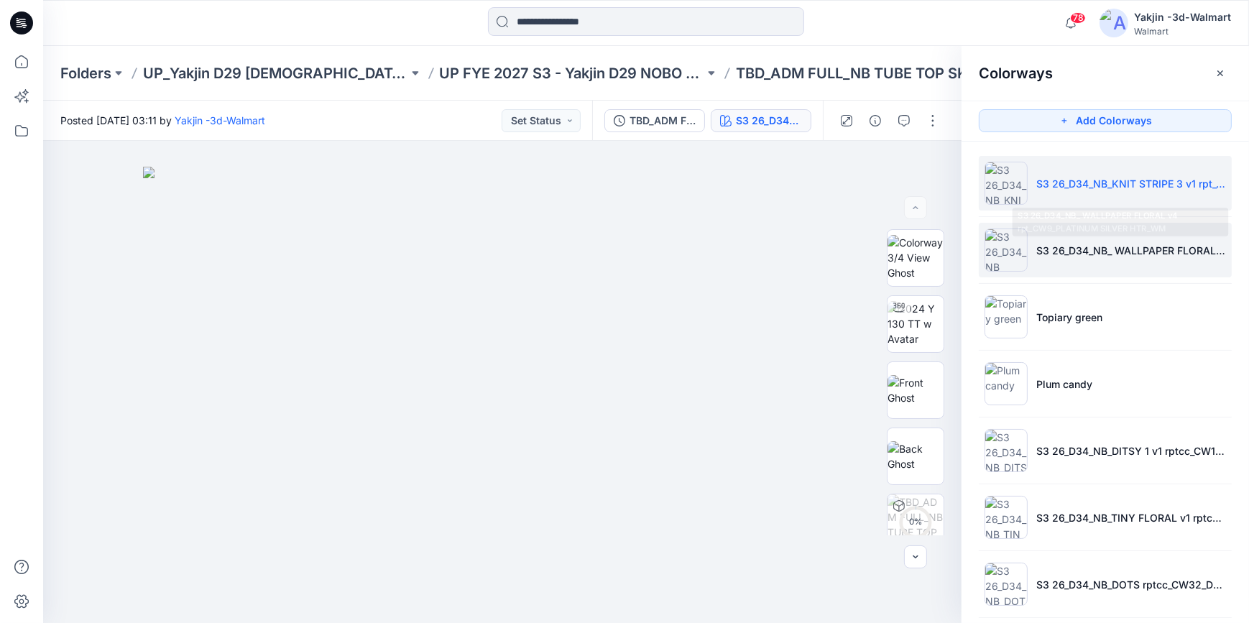
click at [1055, 254] on p "S3 26_D34_NB_ WALLPAPER FLORAL v4 rpt_CW9_PLATINUM SILVER HTR_WM" at bounding box center [1131, 250] width 190 height 15
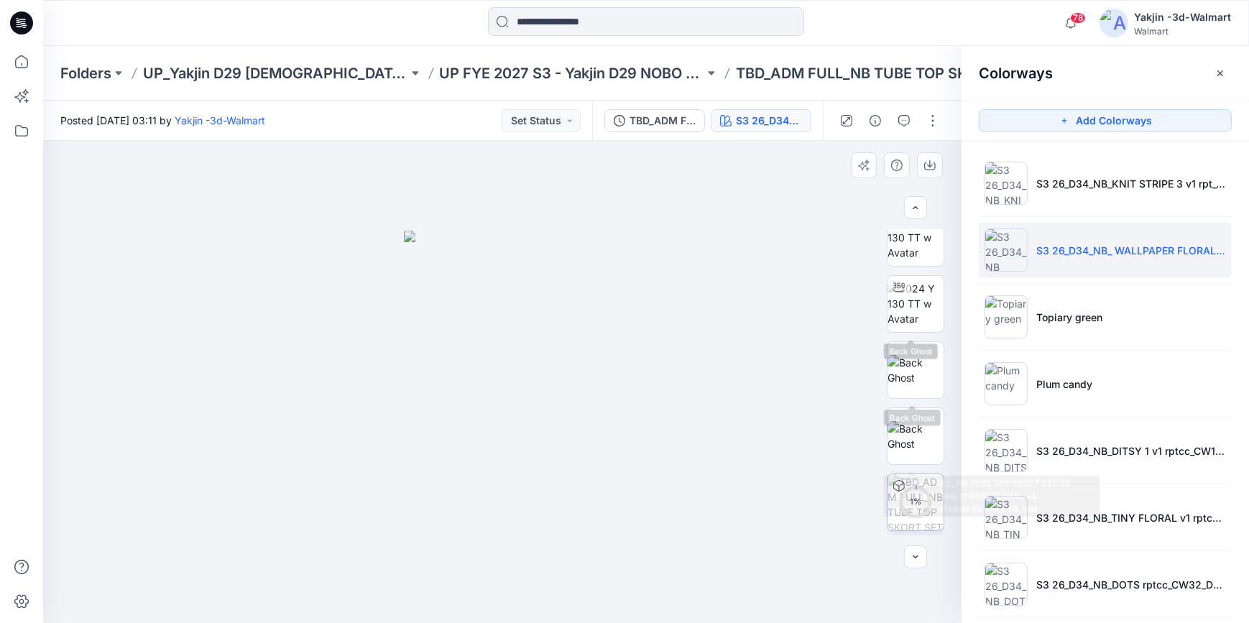
scroll to position [147, 0]
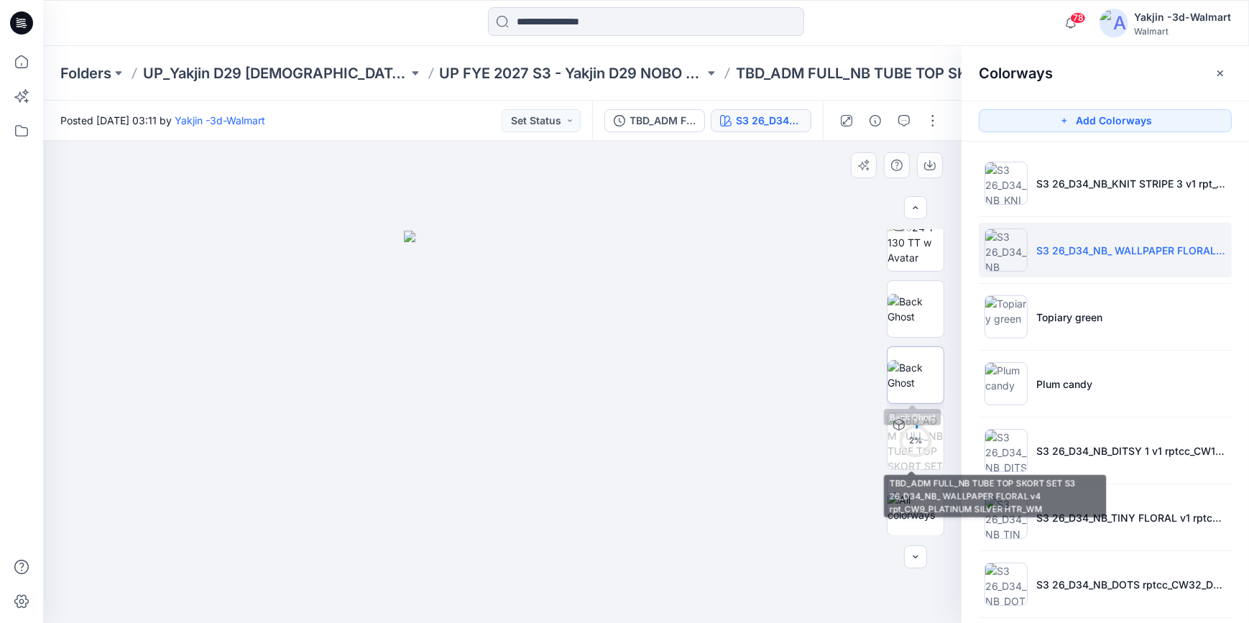
click at [916, 380] on img at bounding box center [915, 375] width 56 height 30
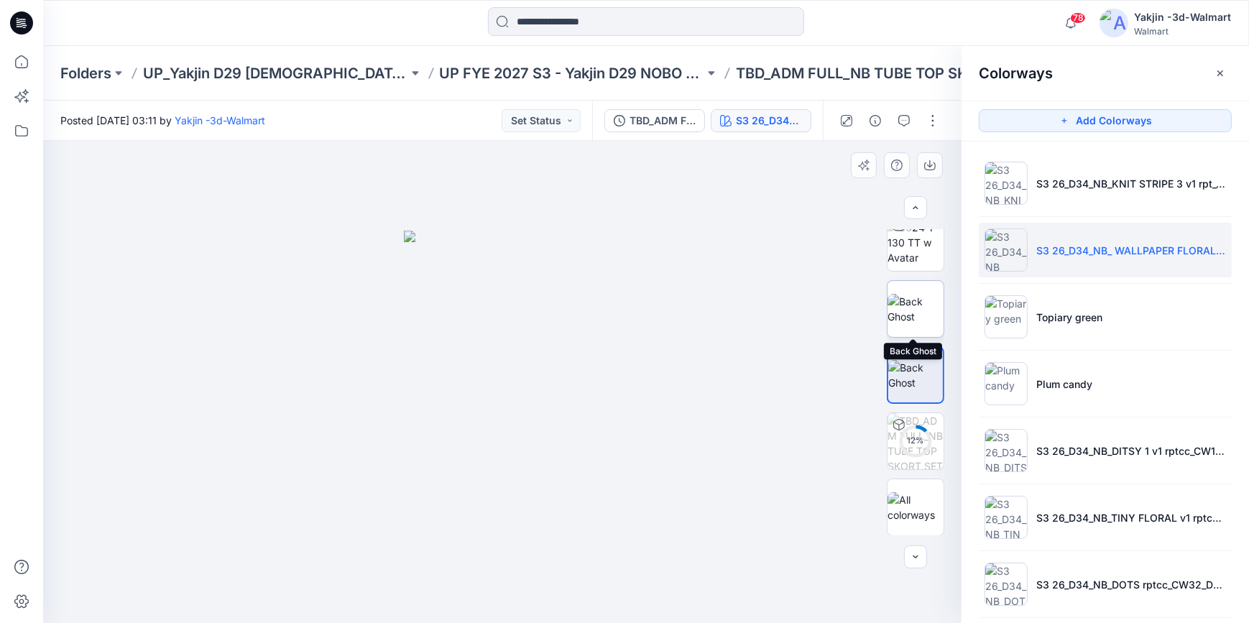
click at [927, 316] on img at bounding box center [915, 309] width 56 height 30
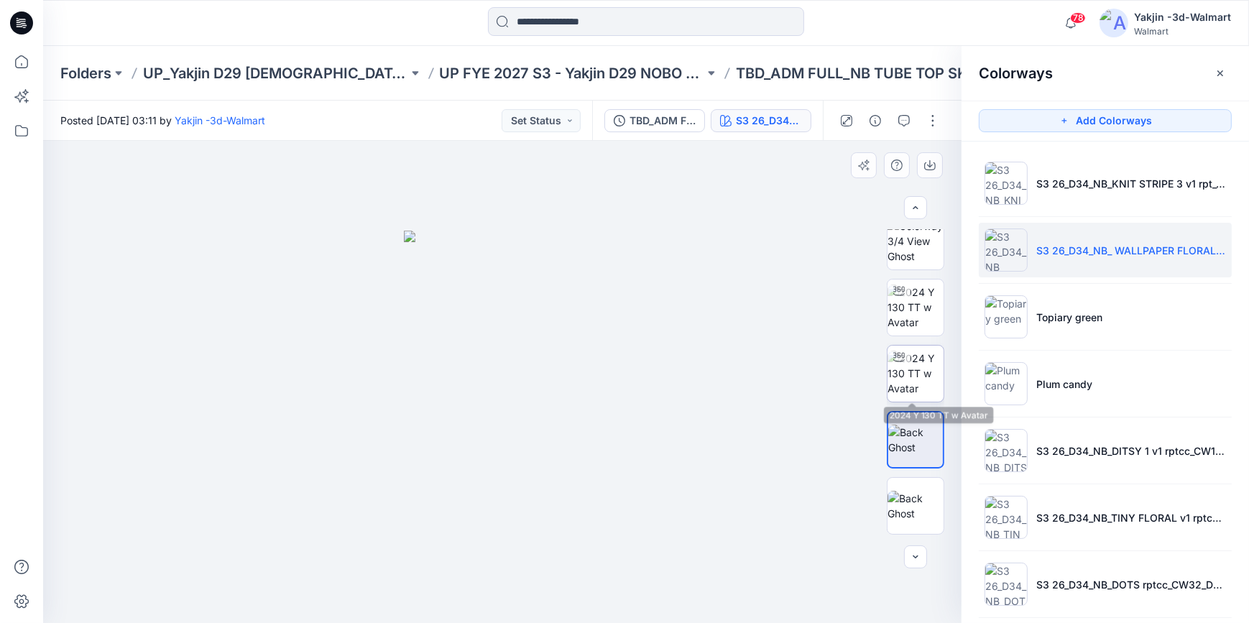
click at [904, 360] on div at bounding box center [898, 357] width 23 height 23
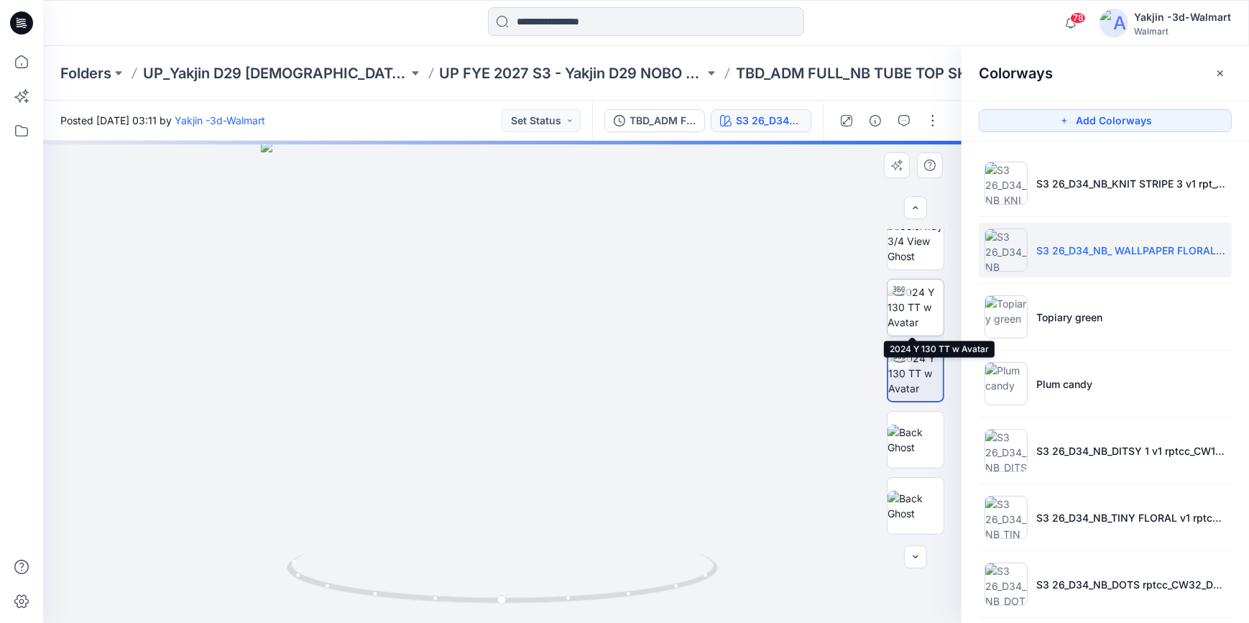
click at [916, 311] on img at bounding box center [915, 307] width 56 height 45
drag, startPoint x: 668, startPoint y: 595, endPoint x: 443, endPoint y: 602, distance: 225.0
click at [443, 602] on icon at bounding box center [504, 580] width 435 height 54
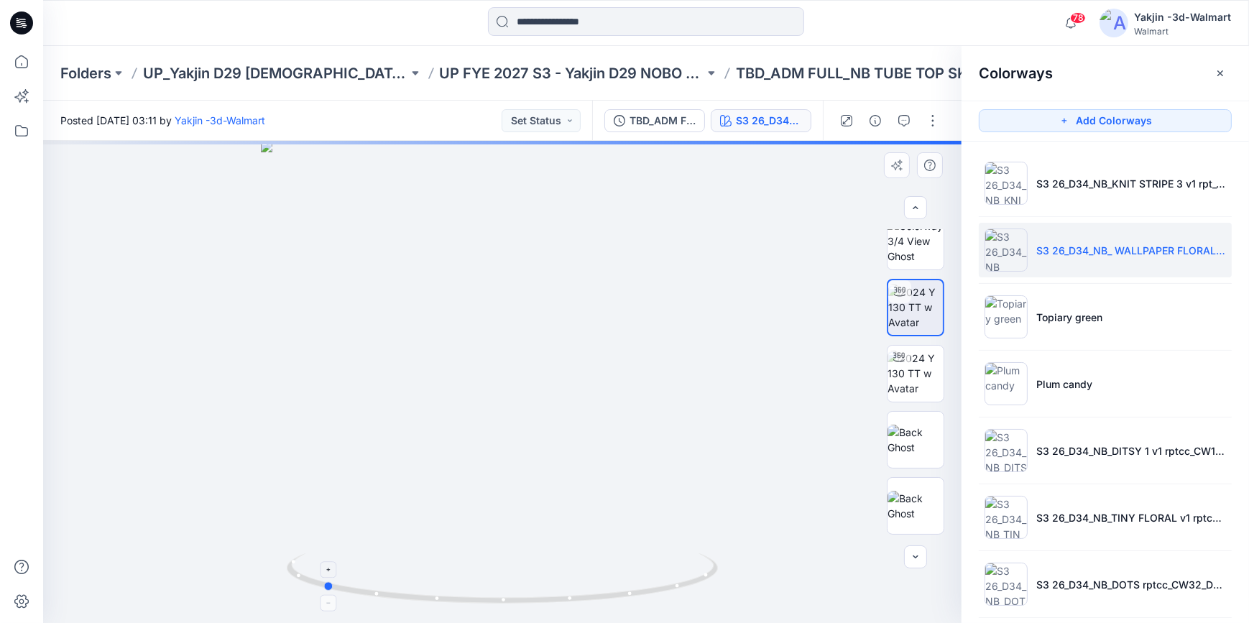
drag, startPoint x: 632, startPoint y: 597, endPoint x: 680, endPoint y: 588, distance: 49.6
click at [680, 588] on icon at bounding box center [504, 580] width 435 height 54
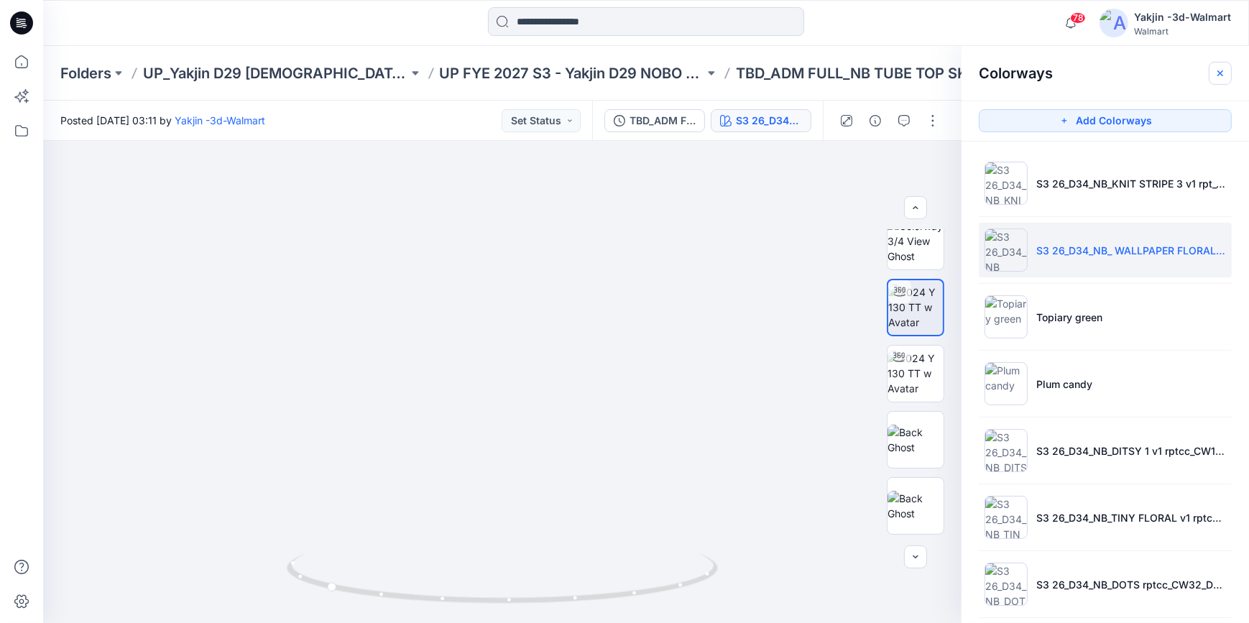
click at [1221, 71] on icon "button" at bounding box center [1219, 73] width 11 height 11
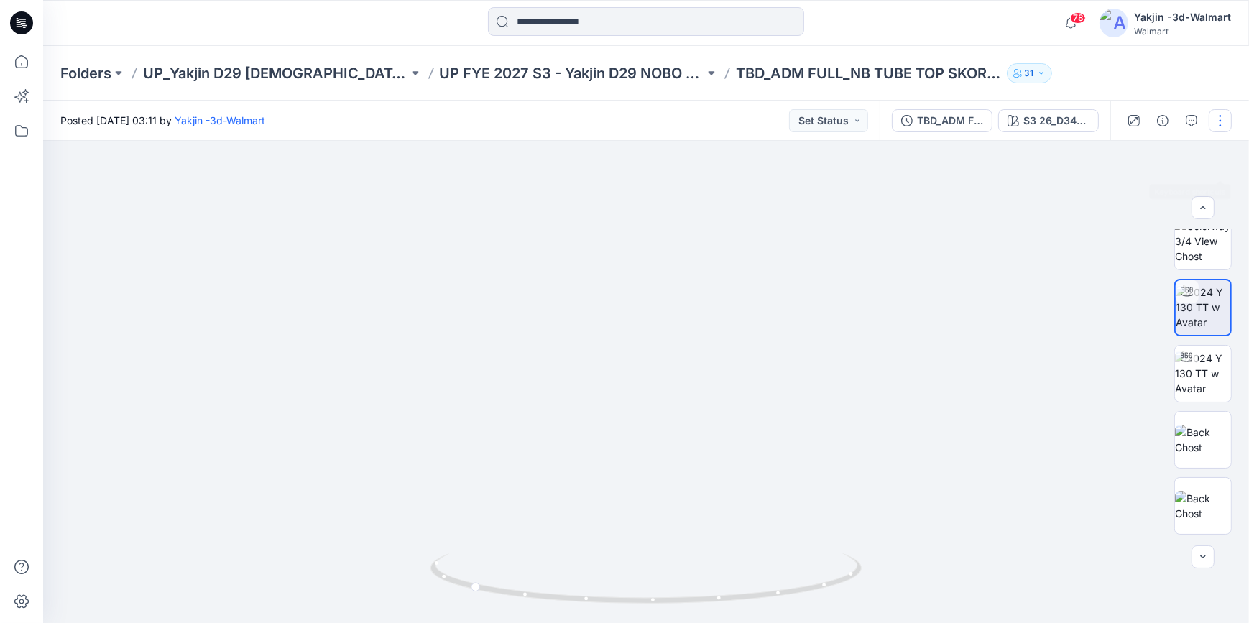
click at [1222, 122] on button "button" at bounding box center [1220, 120] width 23 height 23
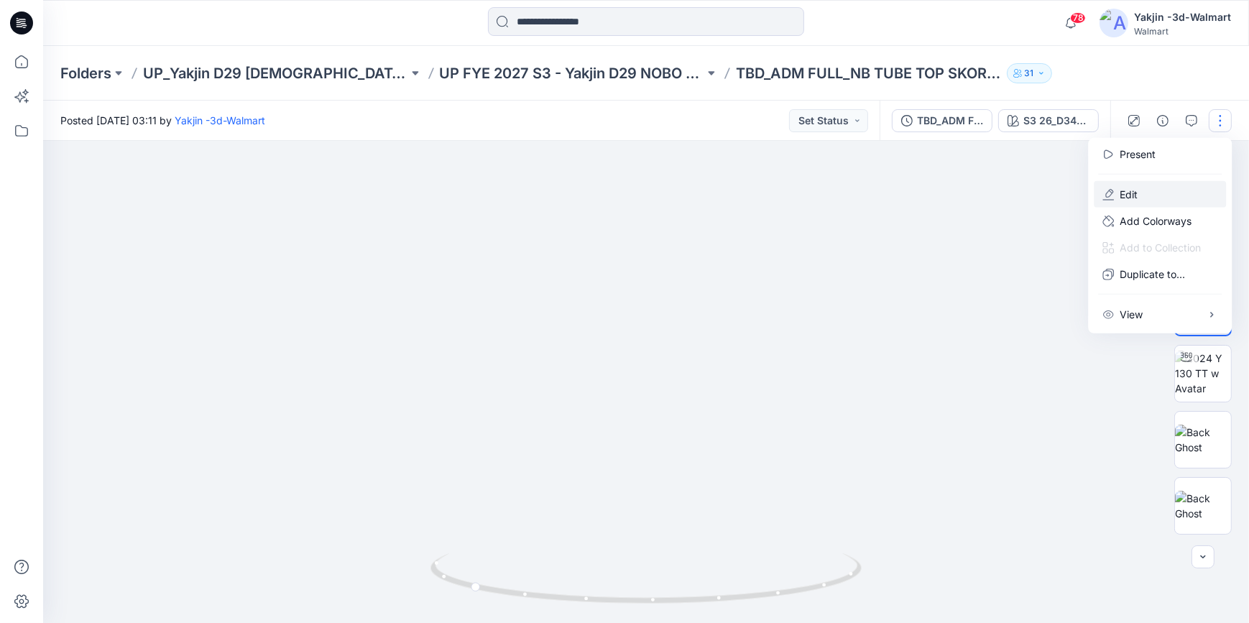
click at [1153, 196] on button "Edit" at bounding box center [1160, 194] width 132 height 27
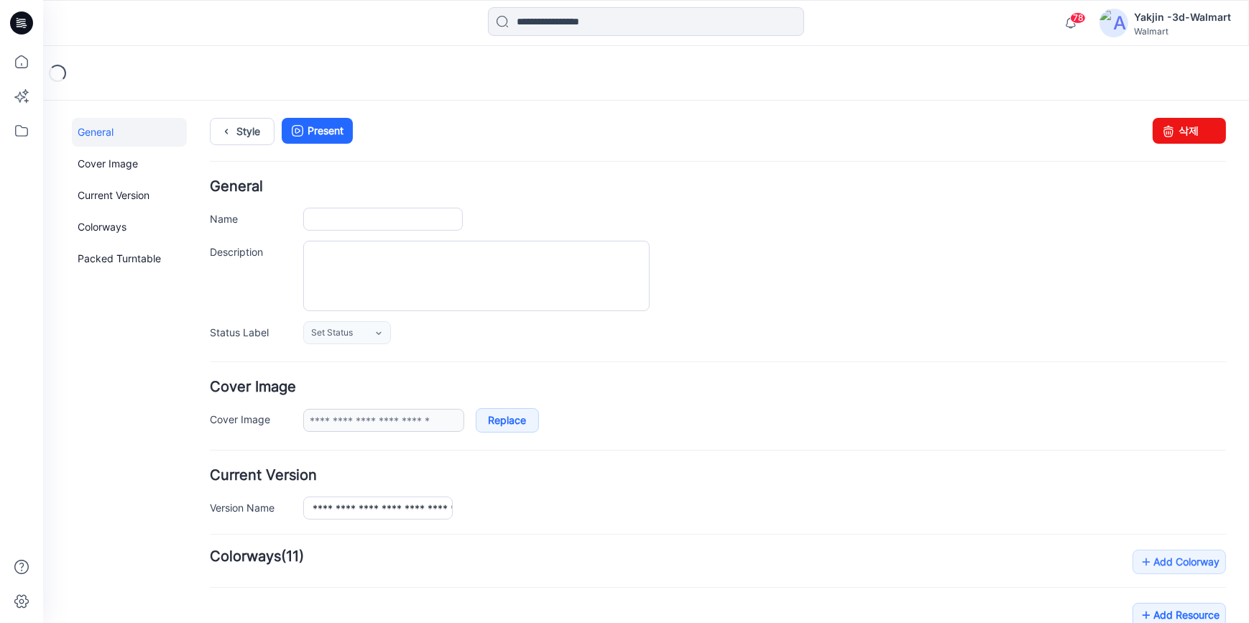
type input "**********"
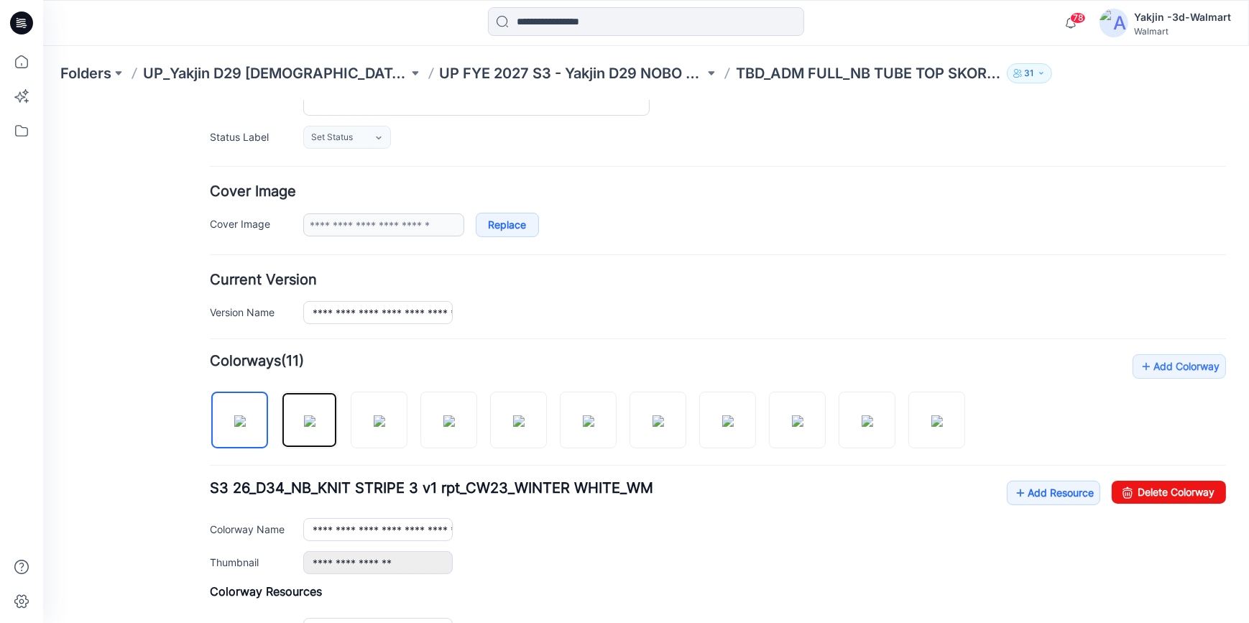
drag, startPoint x: 323, startPoint y: 420, endPoint x: 447, endPoint y: 459, distance: 129.8
click at [315, 420] on img at bounding box center [309, 420] width 11 height 11
type input "**********"
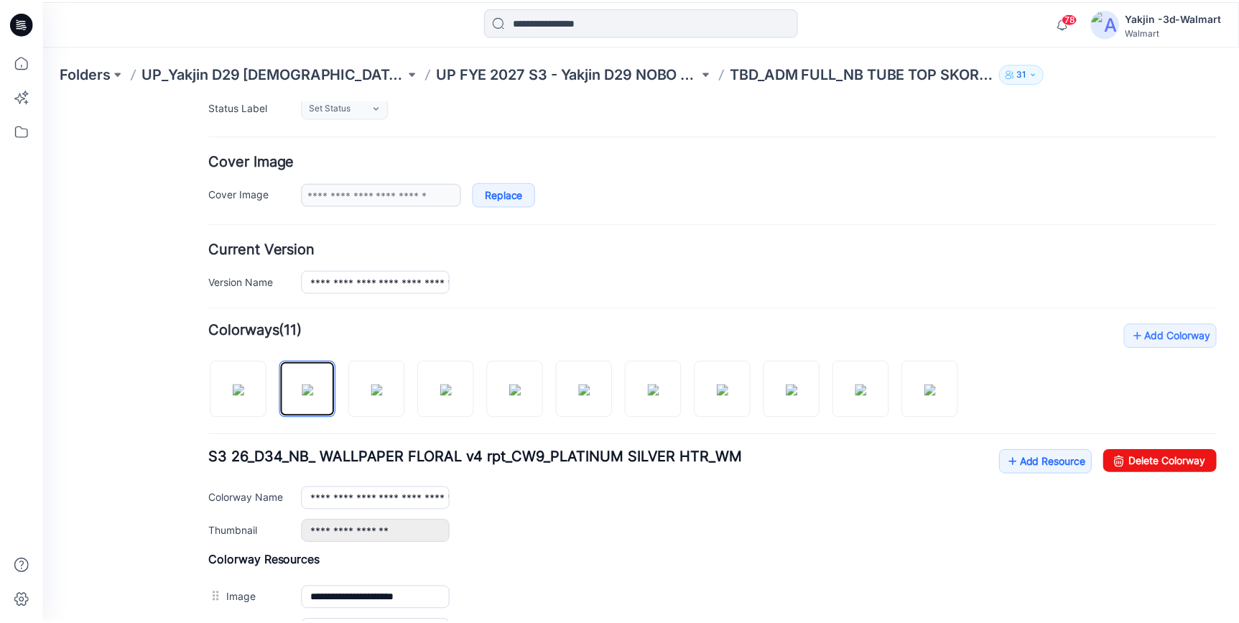
scroll to position [457, 0]
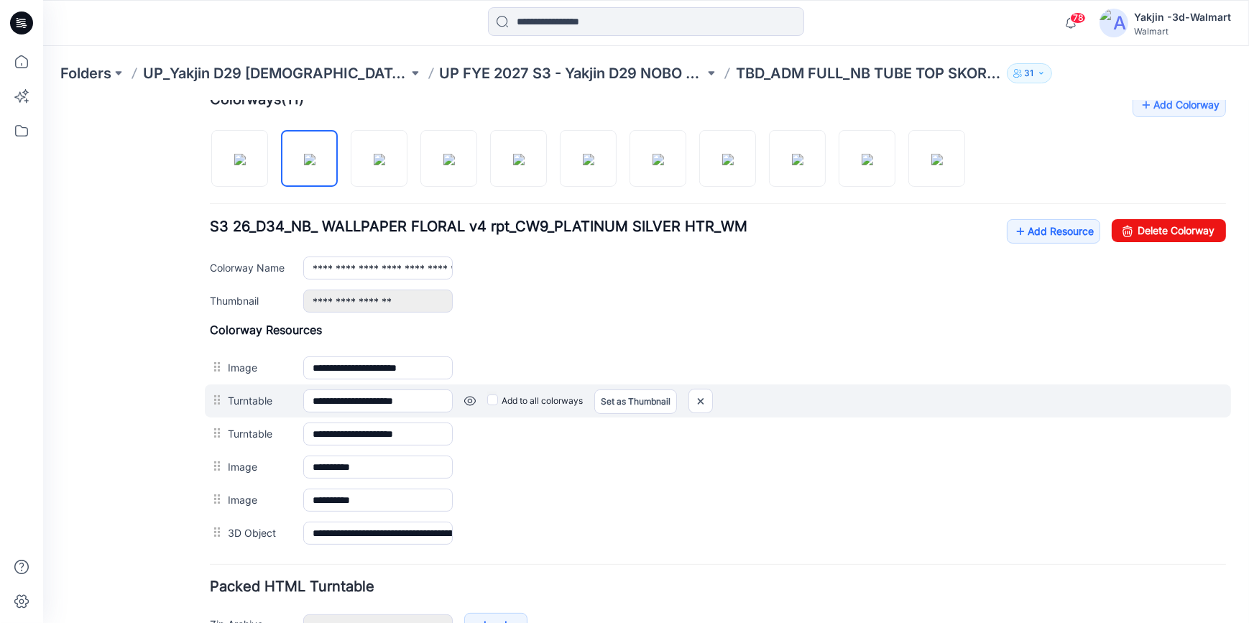
click at [469, 400] on link at bounding box center [469, 399] width 11 height 11
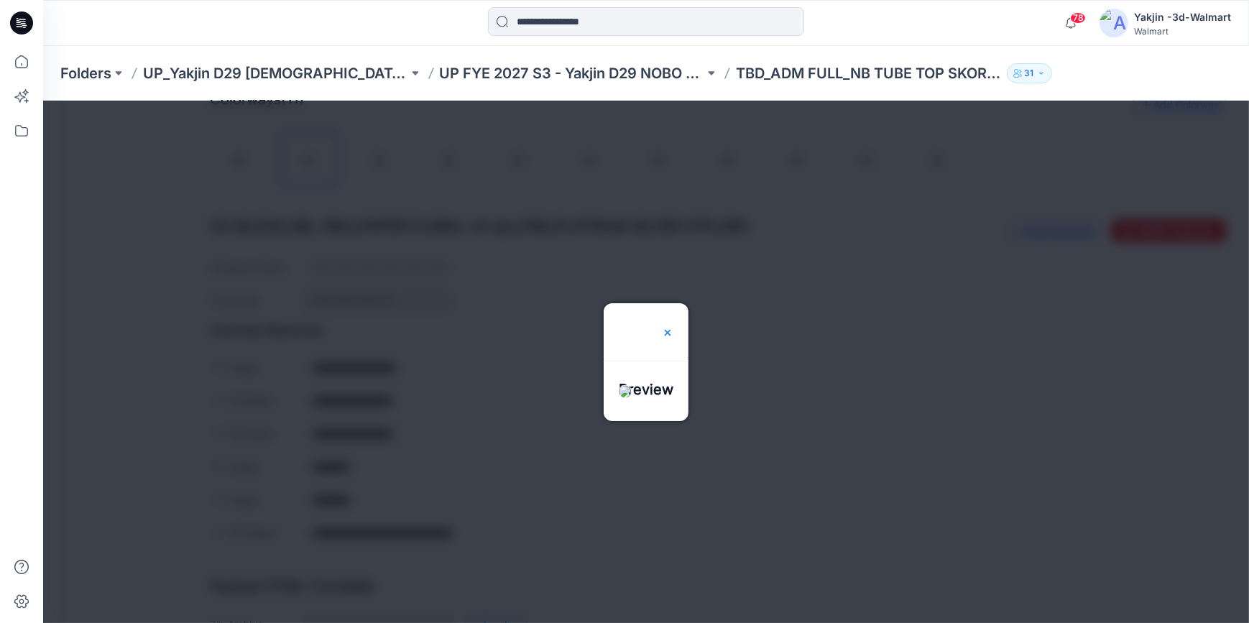
click at [673, 326] on img at bounding box center [667, 331] width 11 height 11
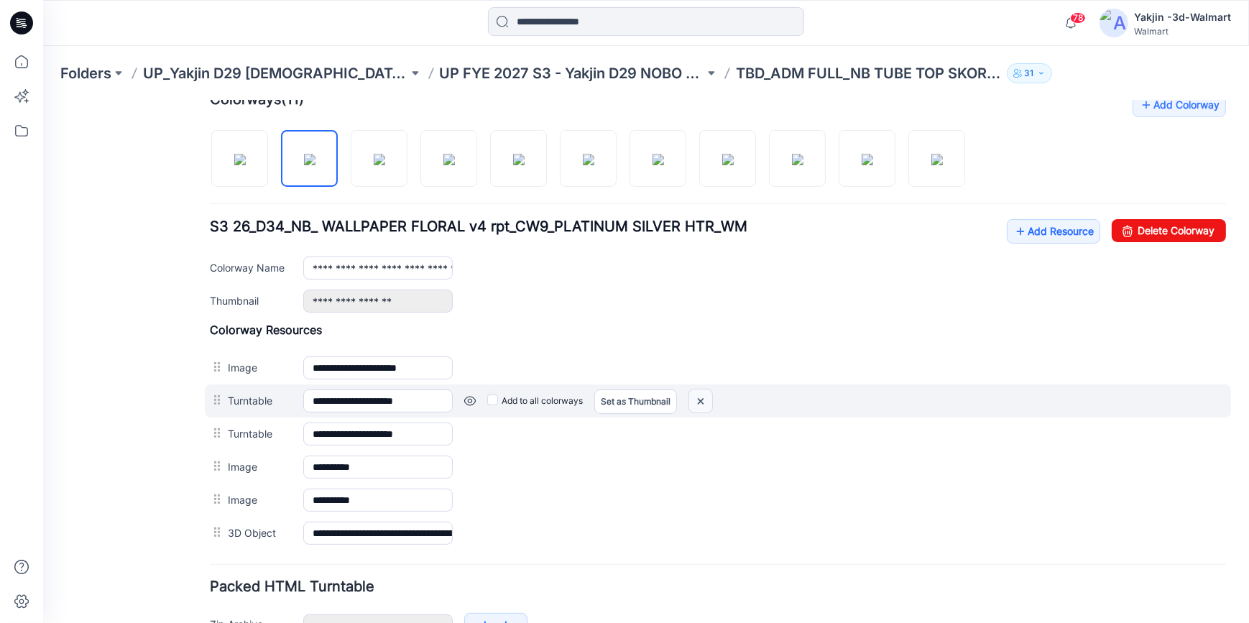
click at [701, 397] on img at bounding box center [700, 401] width 23 height 24
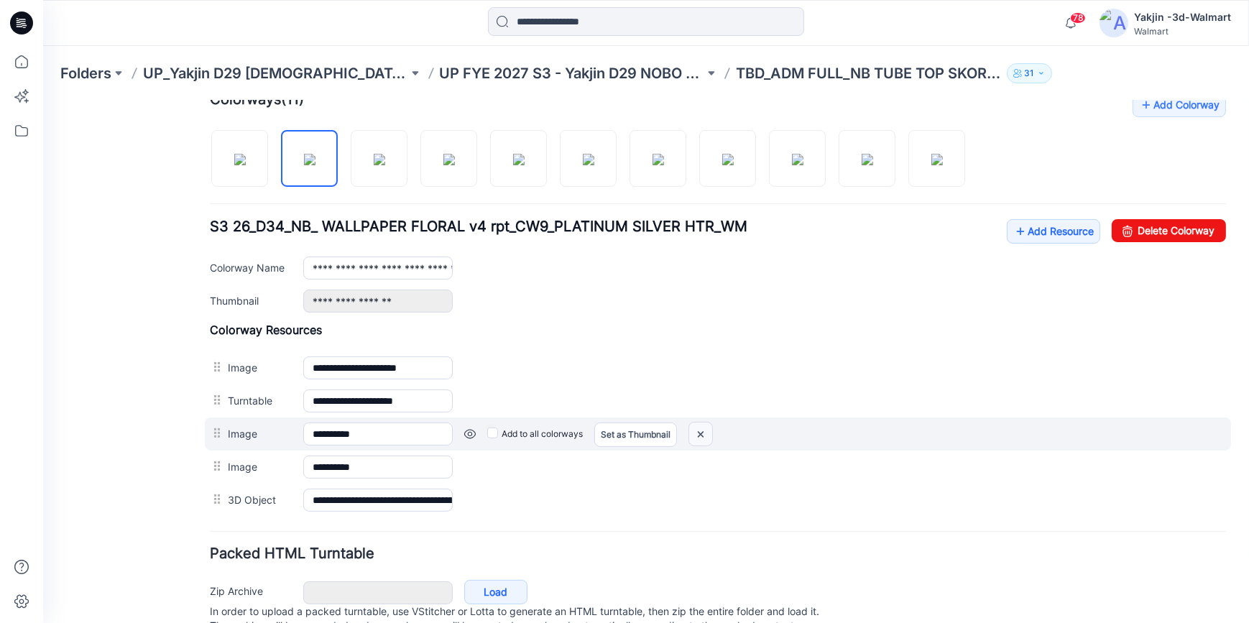
click at [703, 431] on img at bounding box center [700, 434] width 23 height 24
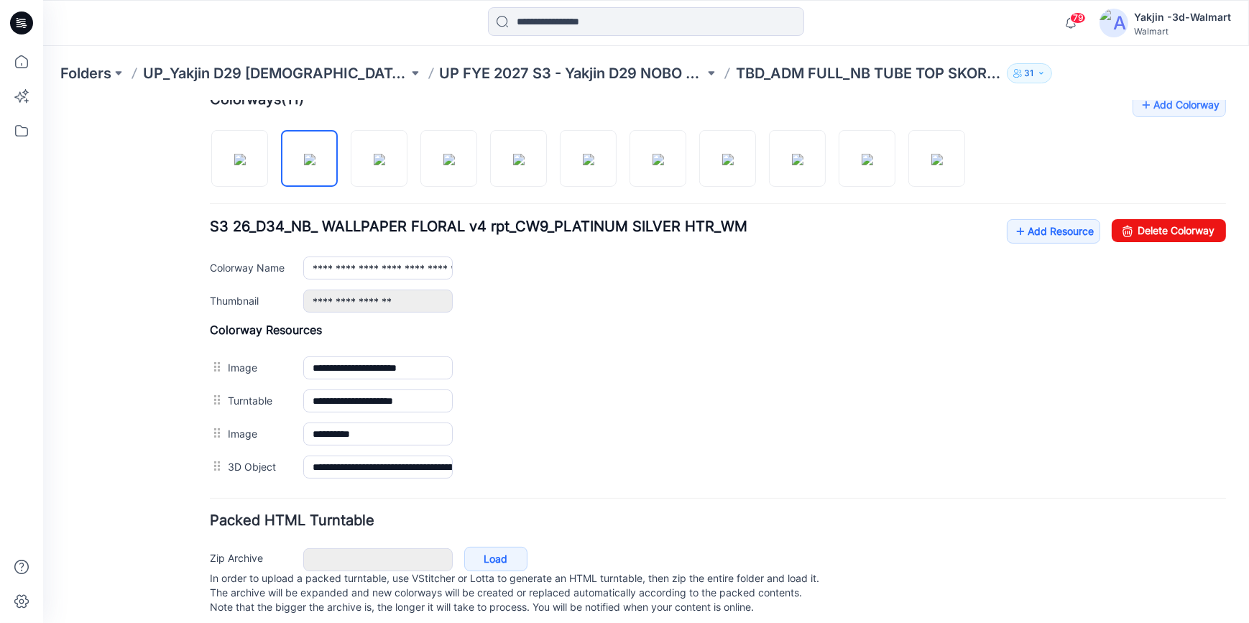
drag, startPoint x: 19, startPoint y: 22, endPoint x: 65, endPoint y: 37, distance: 48.4
click at [19, 22] on icon at bounding box center [19, 22] width 4 height 1
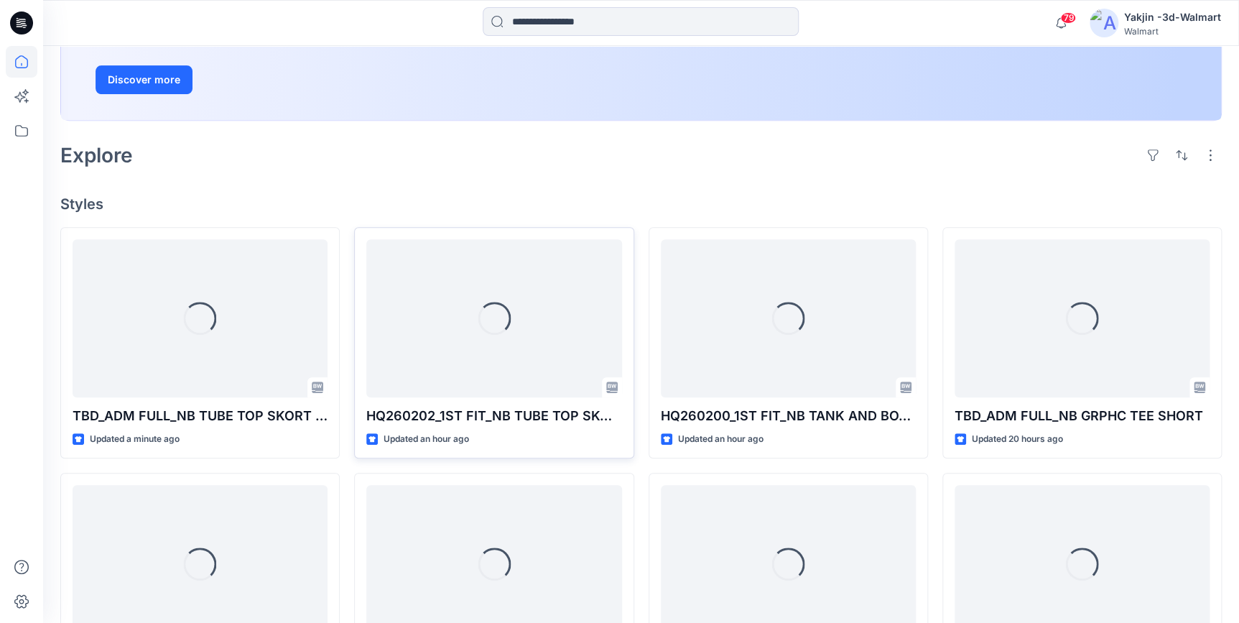
scroll to position [261, 0]
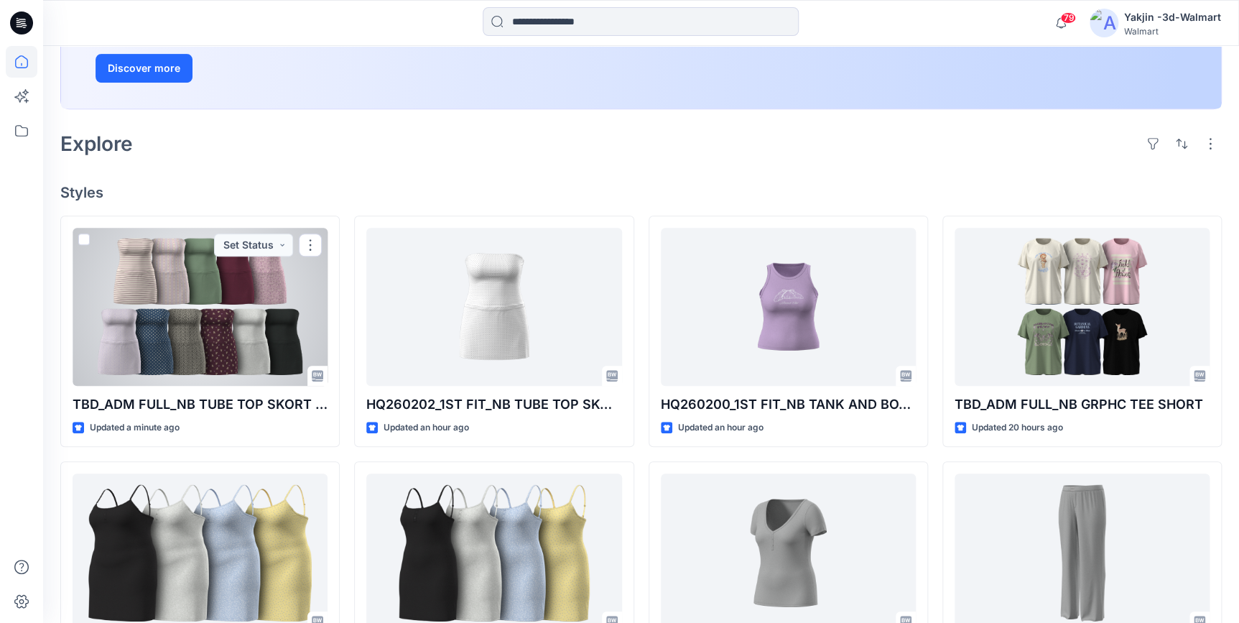
click at [221, 337] on div at bounding box center [200, 307] width 255 height 158
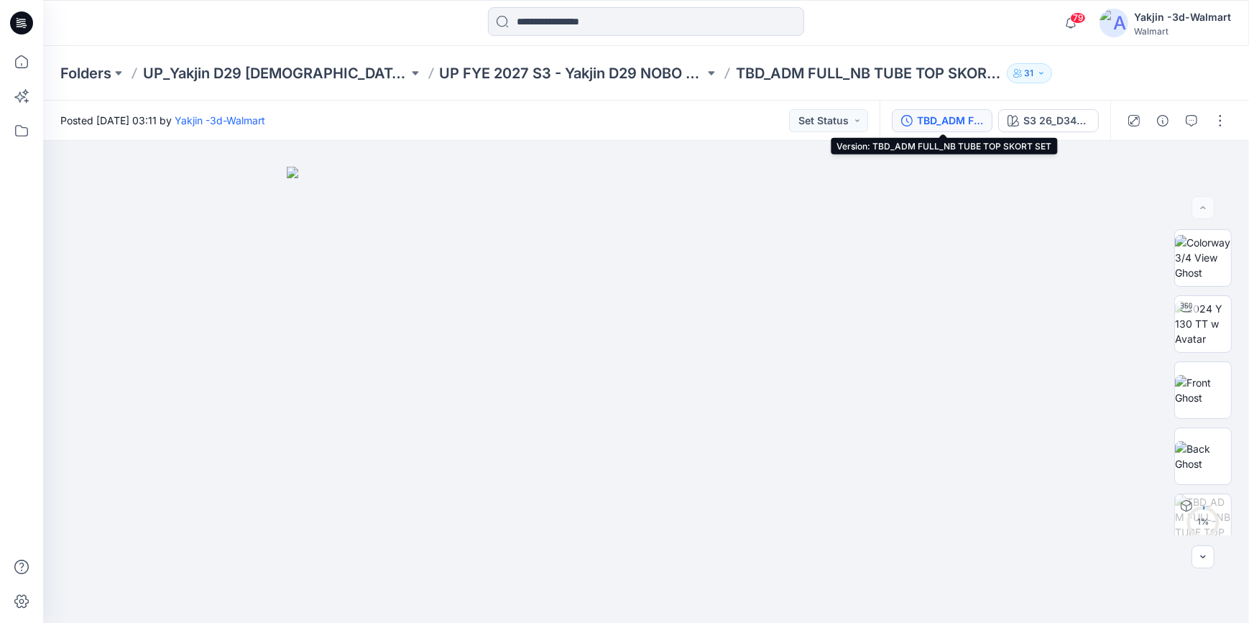
click at [970, 116] on div "TBD_ADM FULL_NB TUBE TOP SKORT SET" at bounding box center [950, 121] width 66 height 16
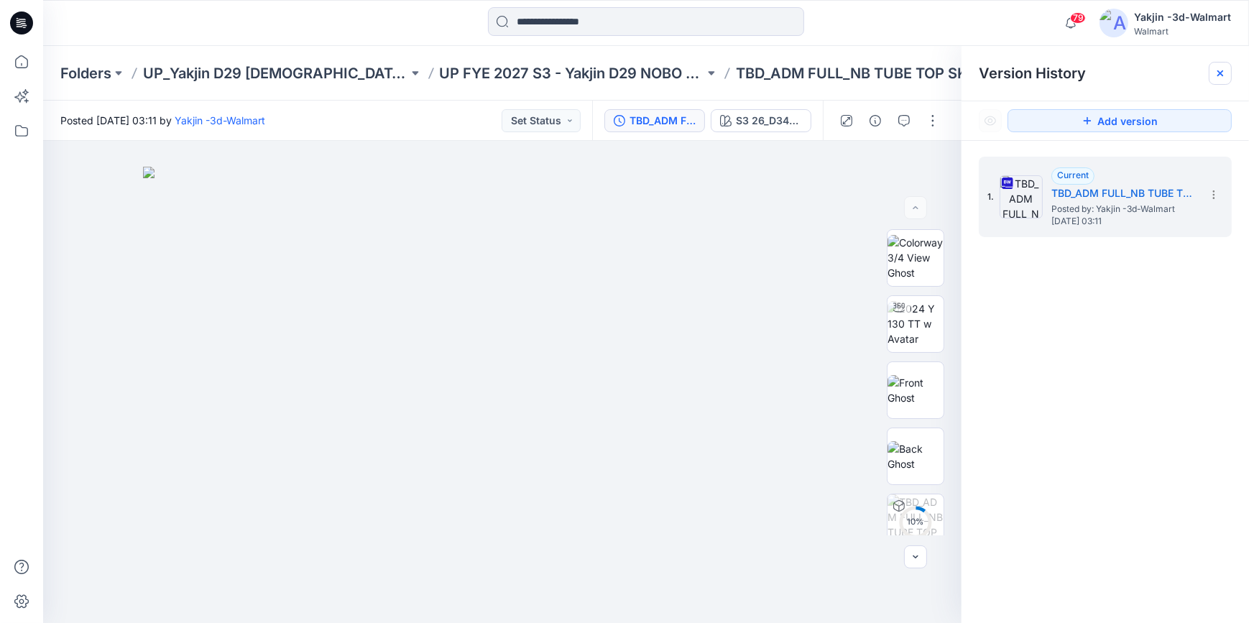
click at [1221, 70] on icon at bounding box center [1219, 73] width 11 height 11
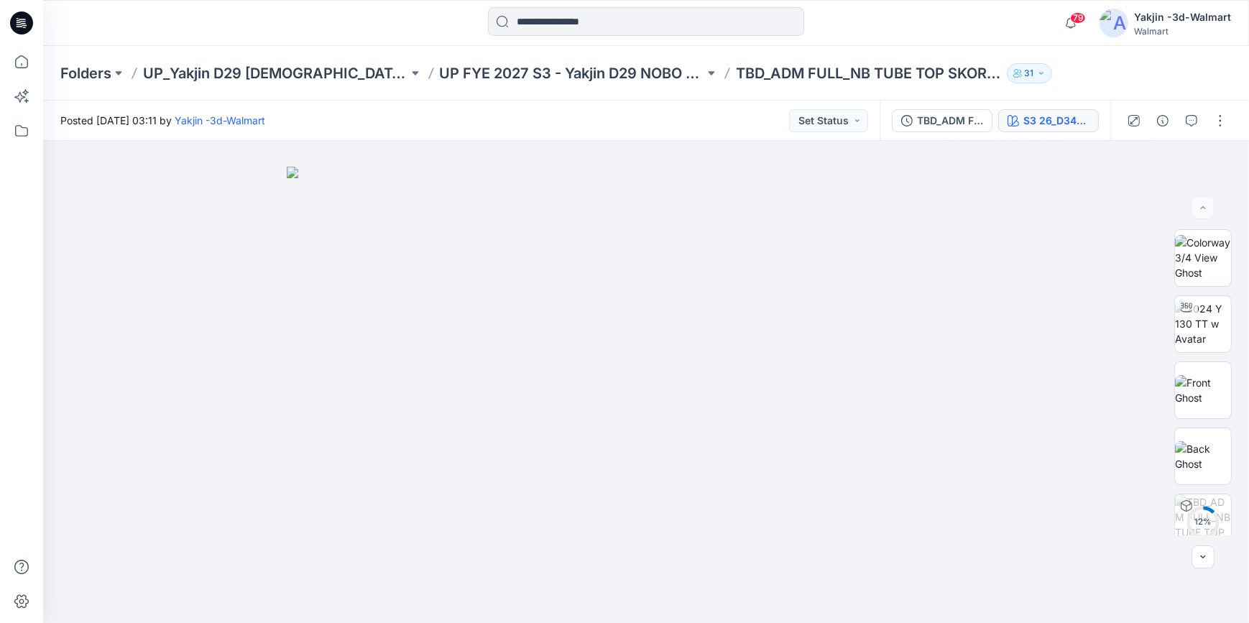
click at [1033, 124] on div "S3 26_D34_NB_KNIT STRIPE 3 v1 rpt_CW23_WINTER WHITE_WM" at bounding box center [1056, 121] width 66 height 16
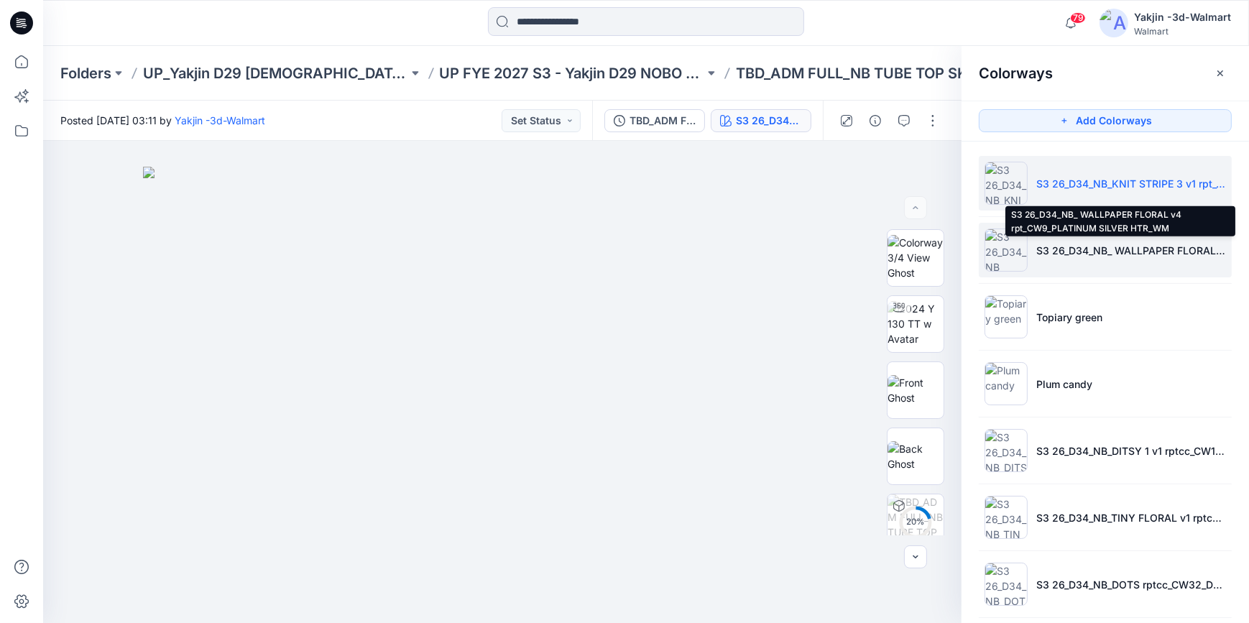
click at [1097, 244] on p "S3 26_D34_NB_ WALLPAPER FLORAL v4 rpt_CW9_PLATINUM SILVER HTR_WM" at bounding box center [1131, 250] width 190 height 15
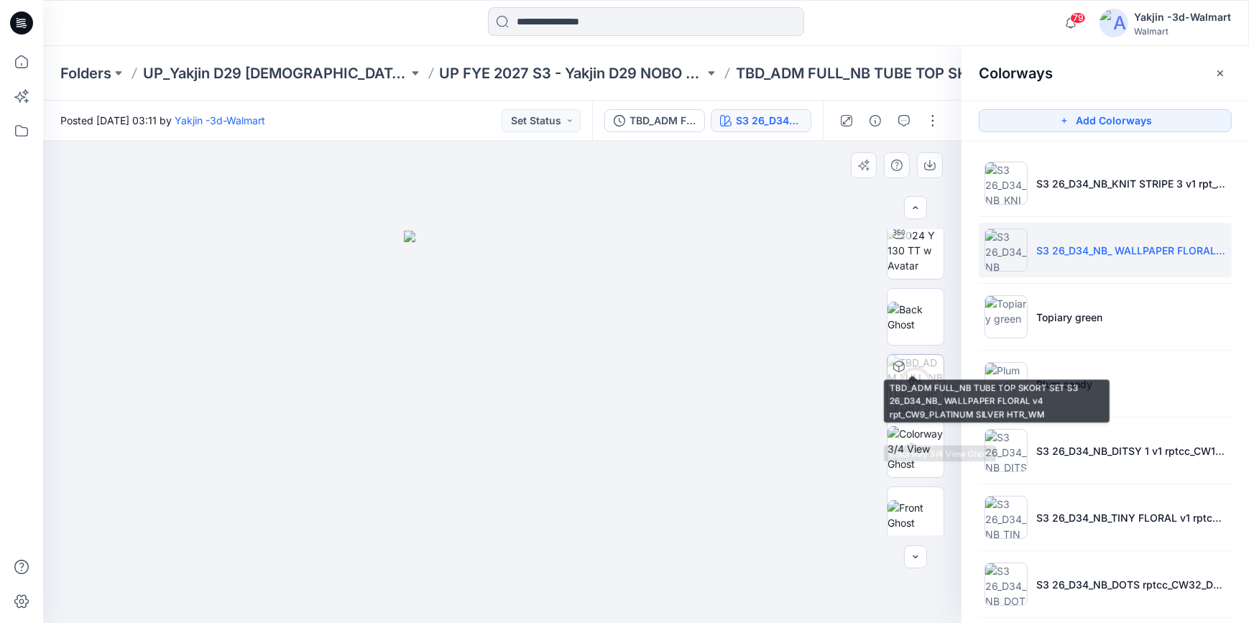
scroll to position [147, 0]
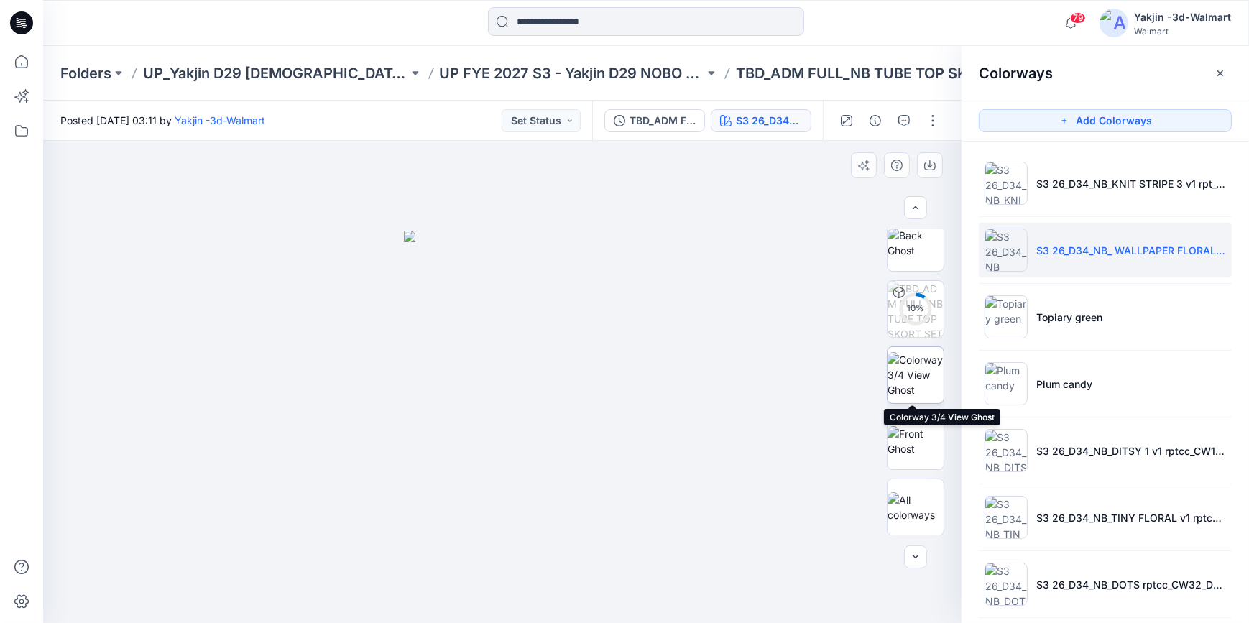
click at [924, 386] on img at bounding box center [915, 374] width 56 height 45
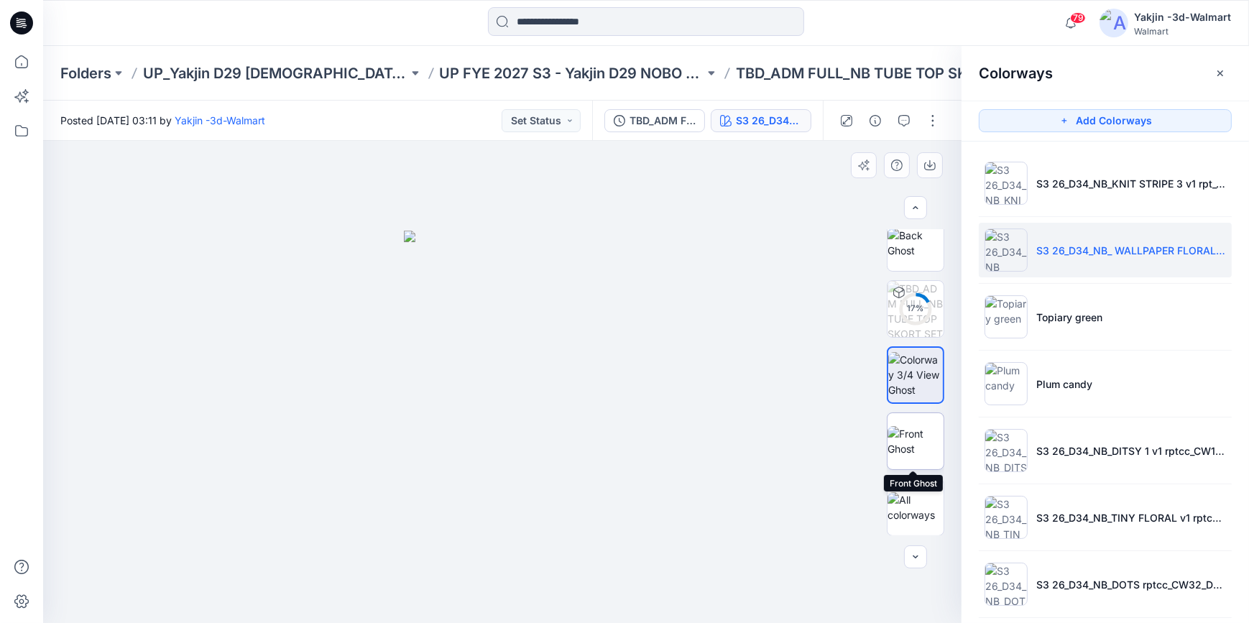
click at [916, 452] on img at bounding box center [915, 441] width 56 height 30
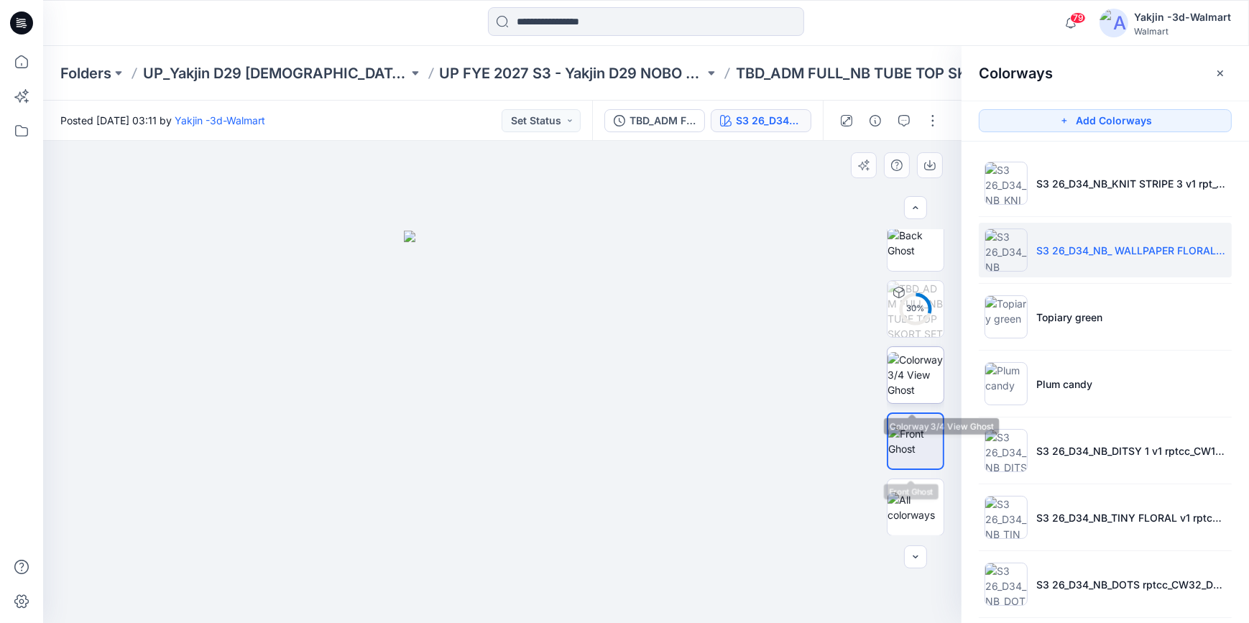
scroll to position [0, 0]
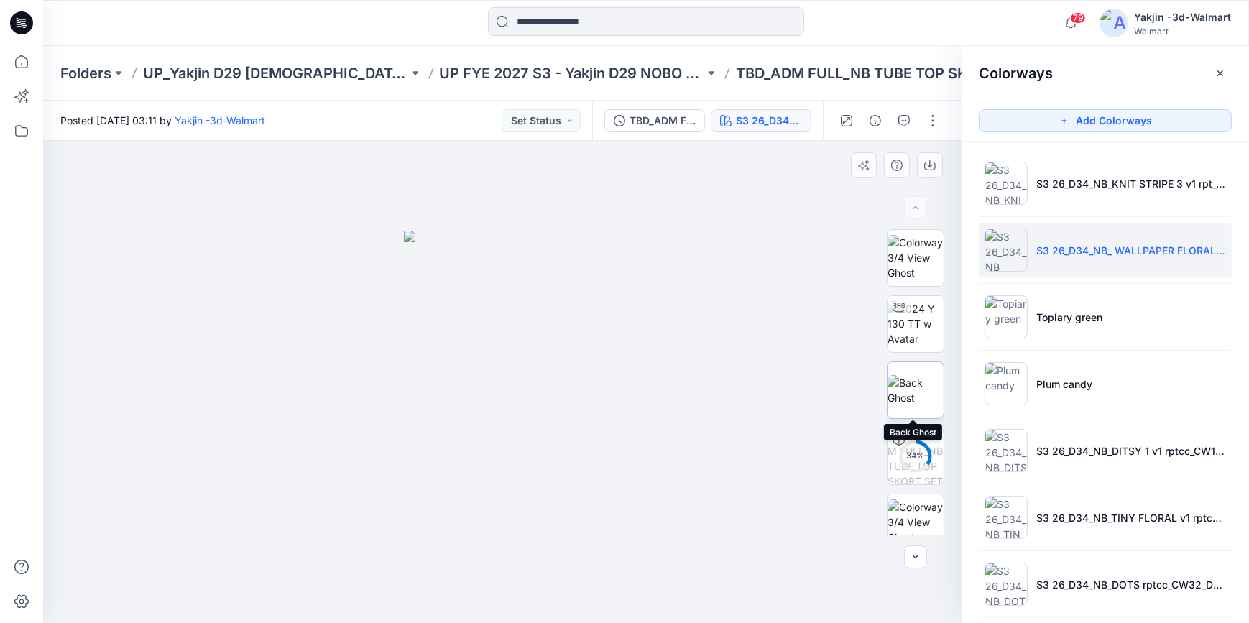
click at [922, 400] on img at bounding box center [915, 390] width 56 height 30
click at [1221, 73] on icon "button" at bounding box center [1220, 73] width 6 height 6
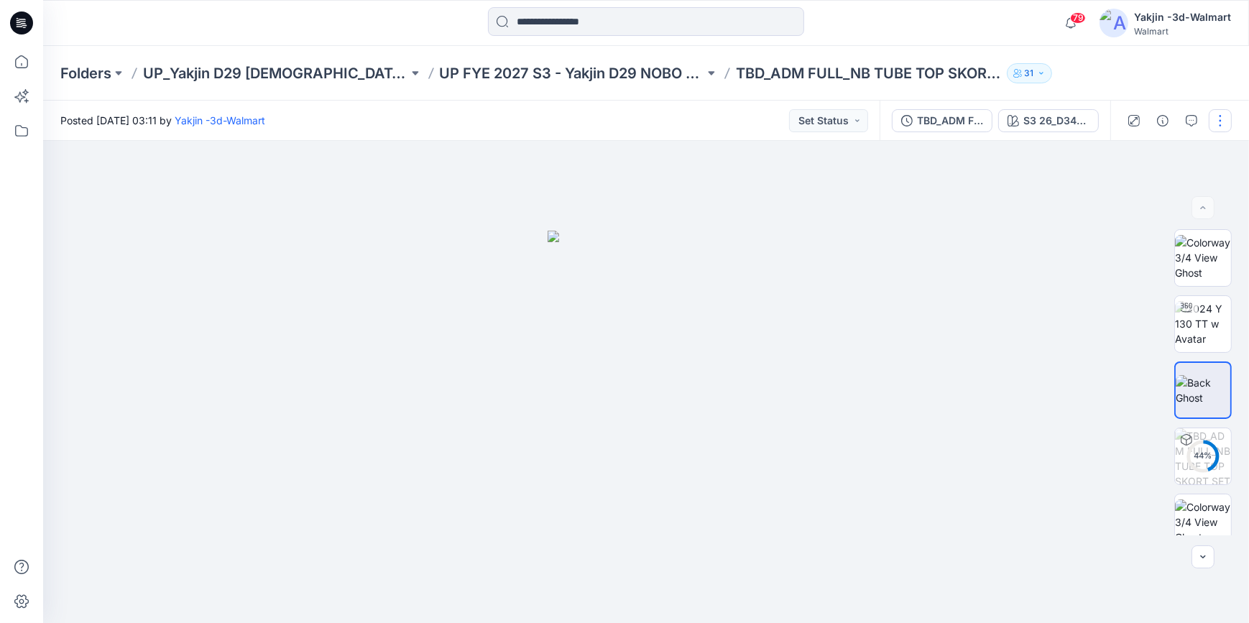
click at [1219, 124] on button "button" at bounding box center [1220, 120] width 23 height 23
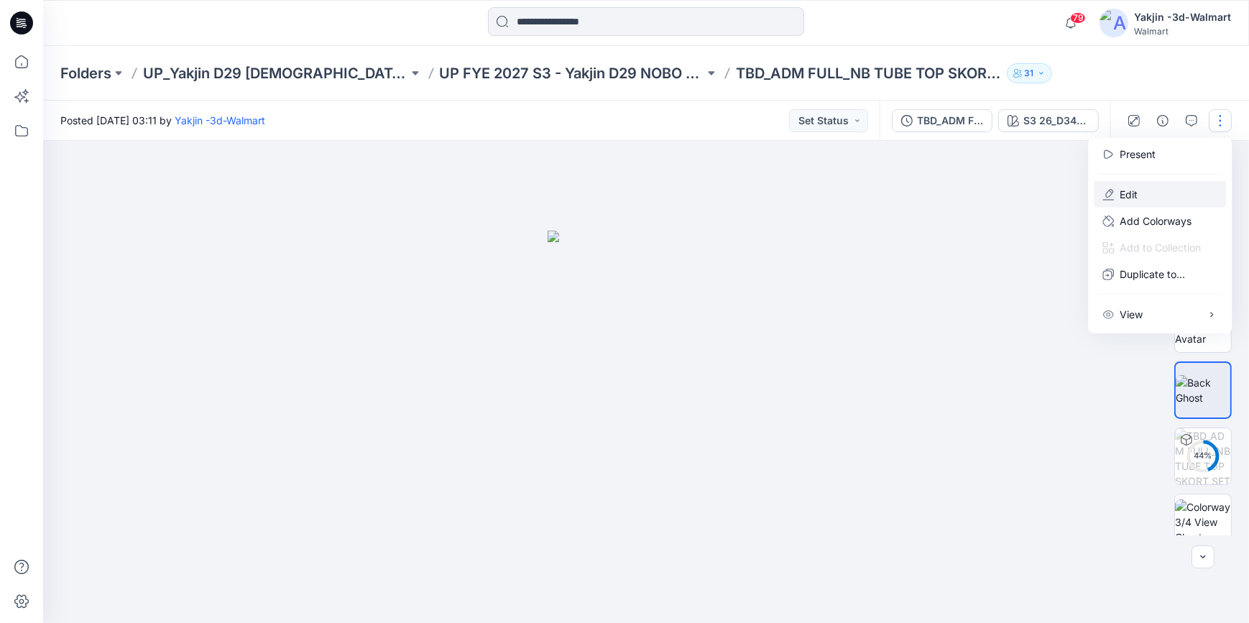
click at [1163, 194] on button "Edit" at bounding box center [1160, 194] width 132 height 27
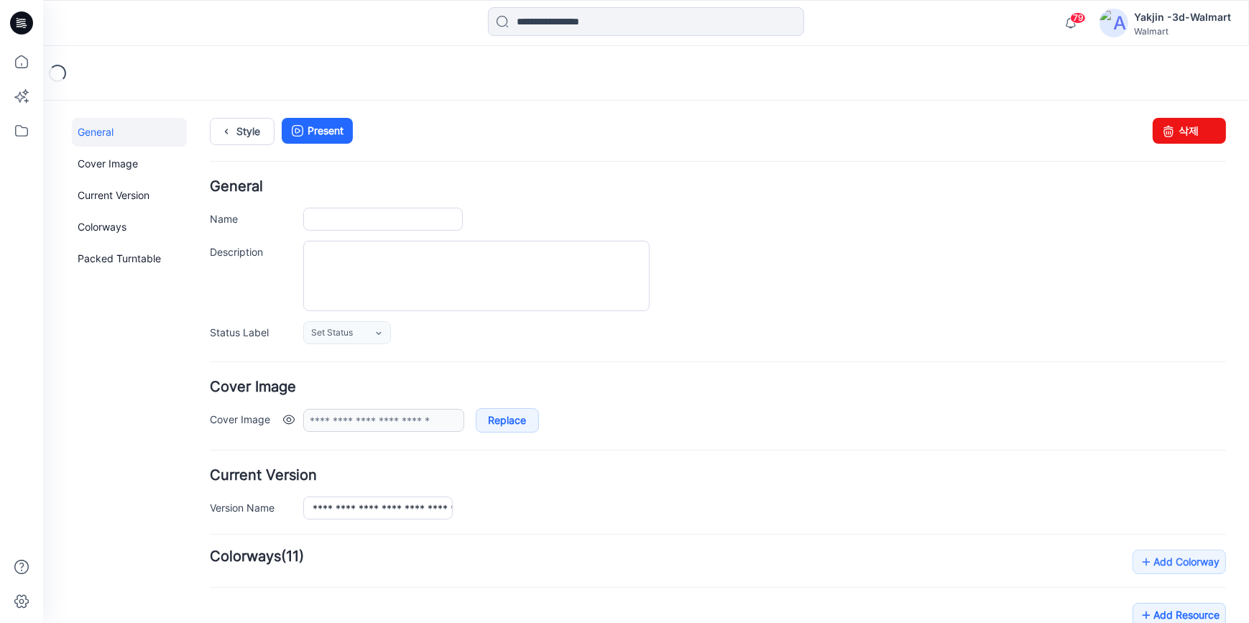
type input "**********"
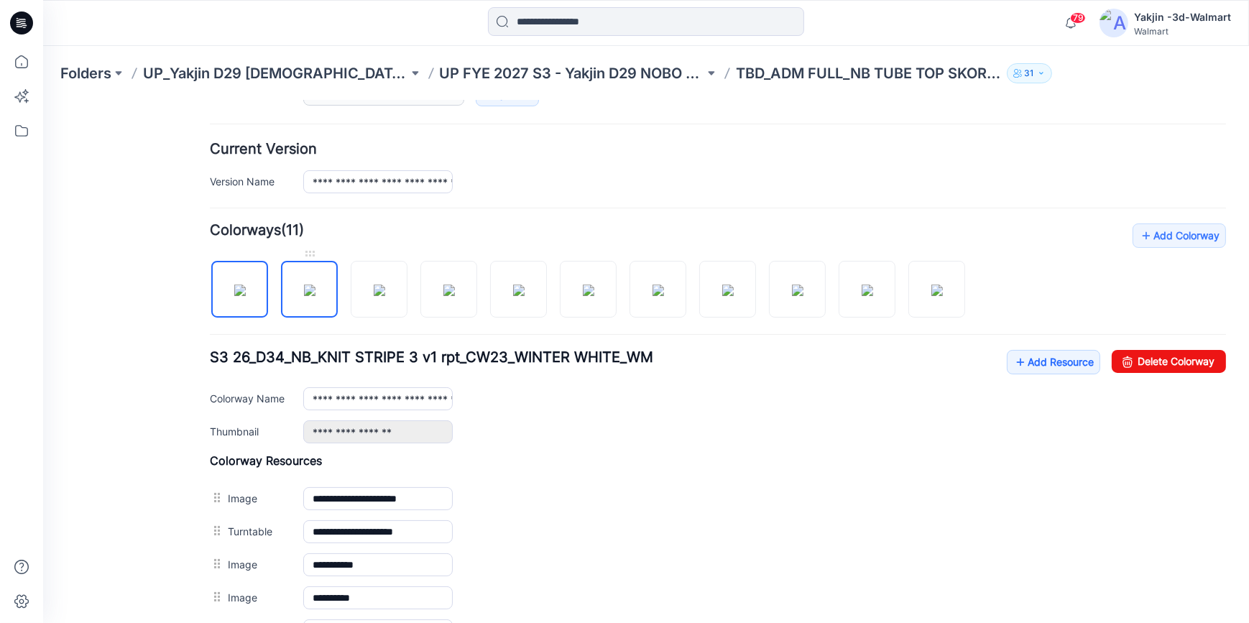
click at [307, 295] on img at bounding box center [309, 289] width 11 height 11
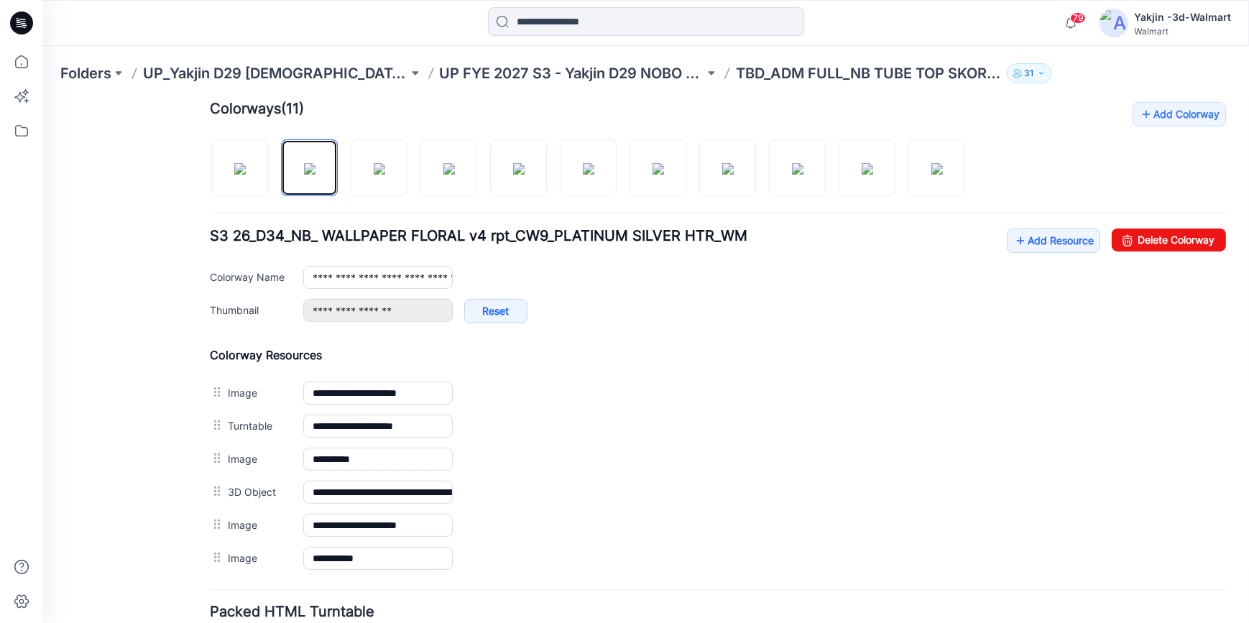
scroll to position [522, 0]
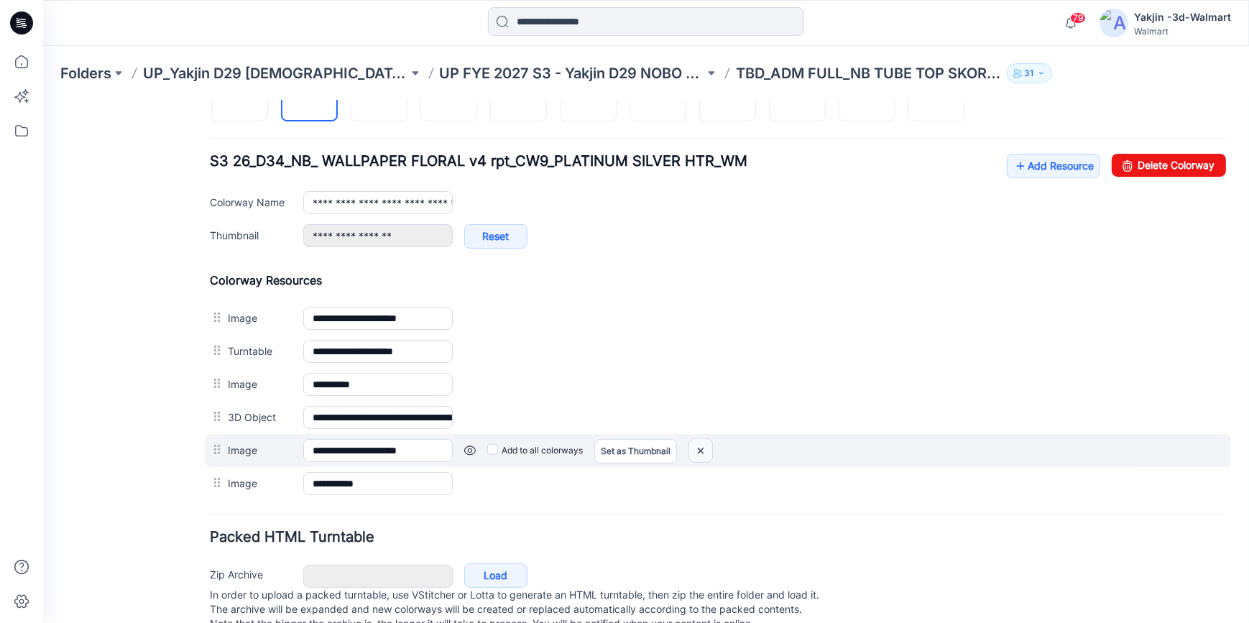
click at [696, 448] on img at bounding box center [700, 450] width 23 height 24
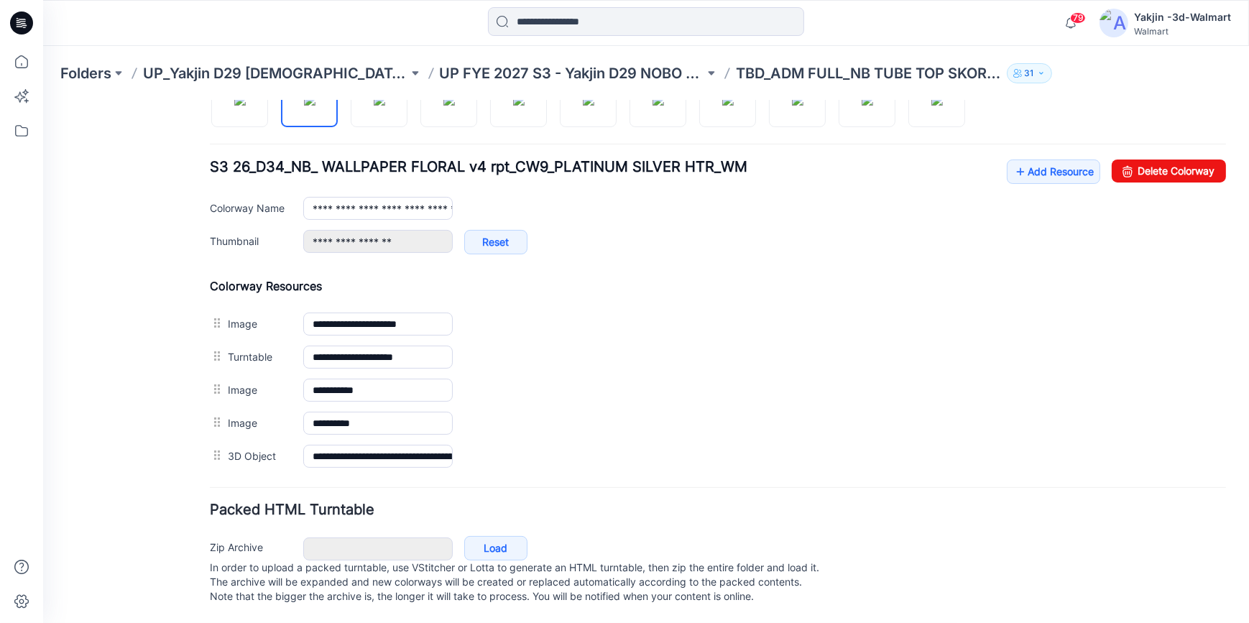
scroll to position [514, 0]
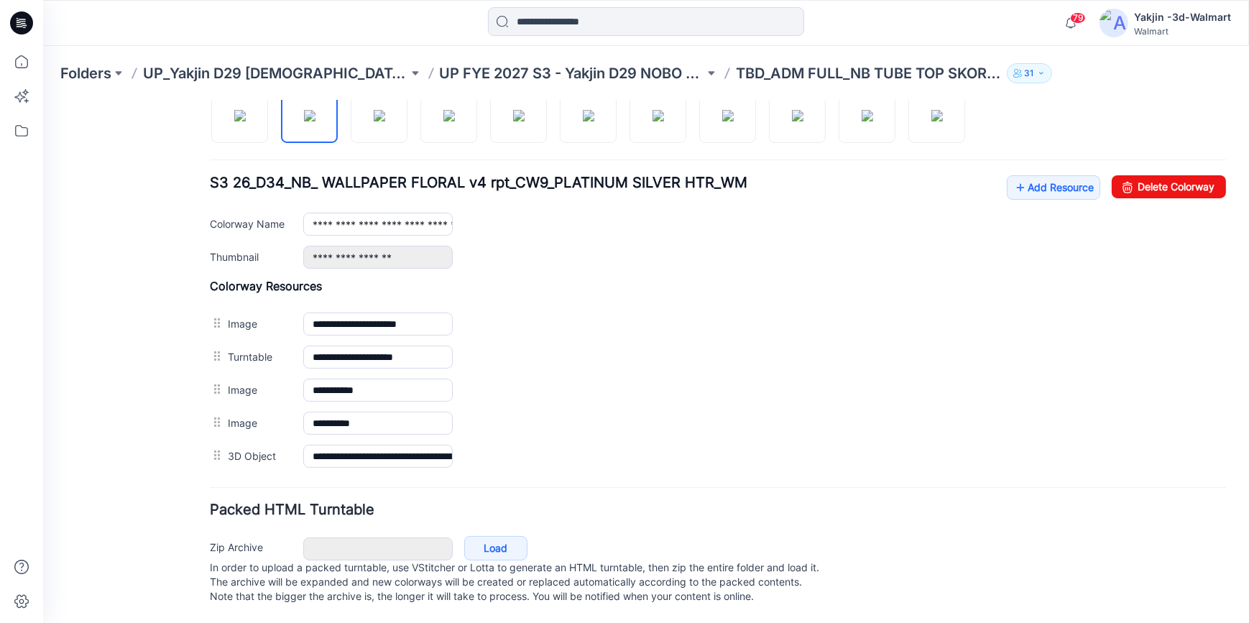
click at [156, 380] on div "General Cover Image Current Version Colorways Packed Turntable" at bounding box center [129, 119] width 115 height 1006
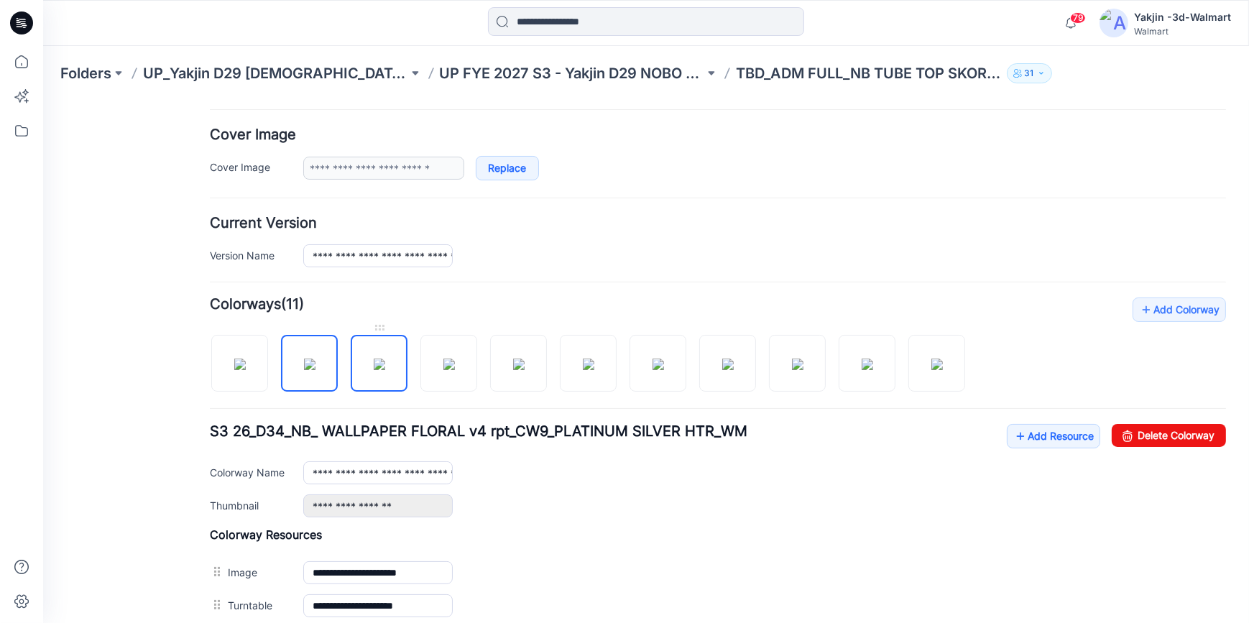
click at [385, 369] on img at bounding box center [379, 363] width 11 height 11
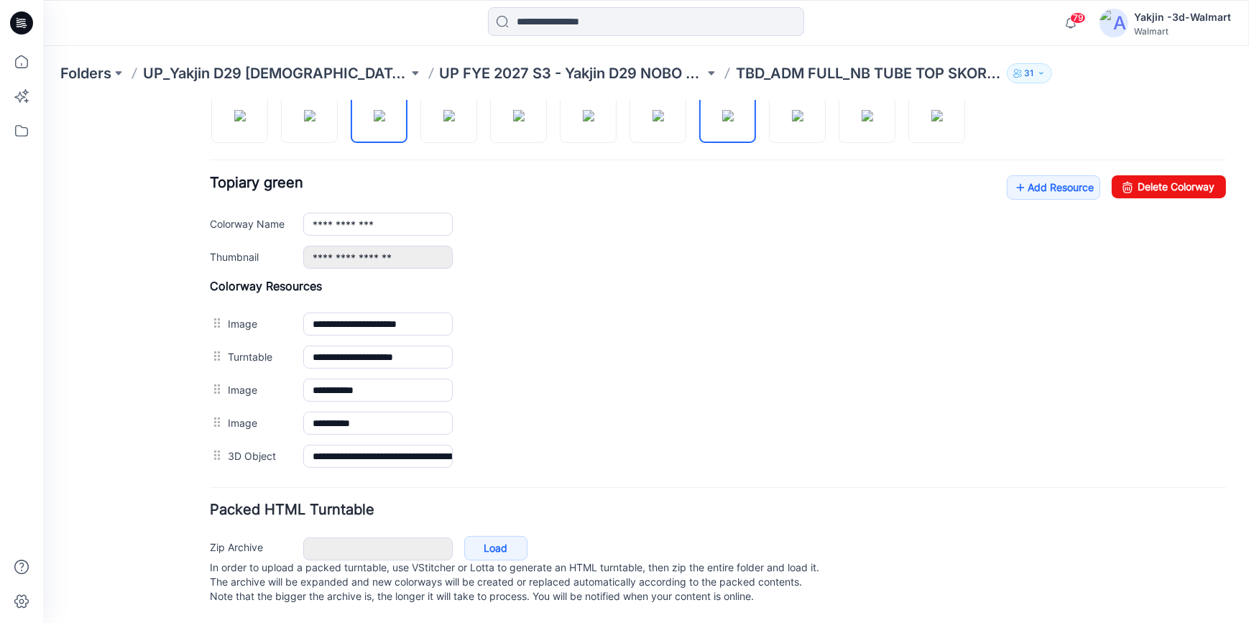
click at [733, 119] on img at bounding box center [727, 114] width 11 height 11
type input "**********"
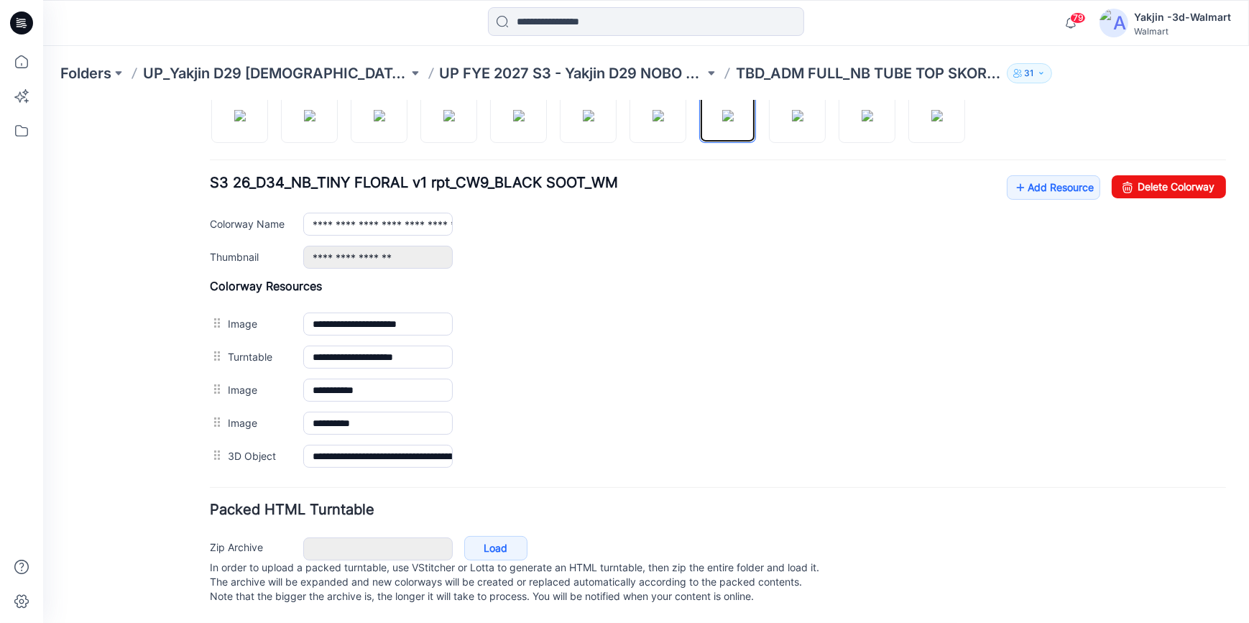
click at [19, 21] on icon at bounding box center [21, 22] width 23 height 23
